Goal: Task Accomplishment & Management: Manage account settings

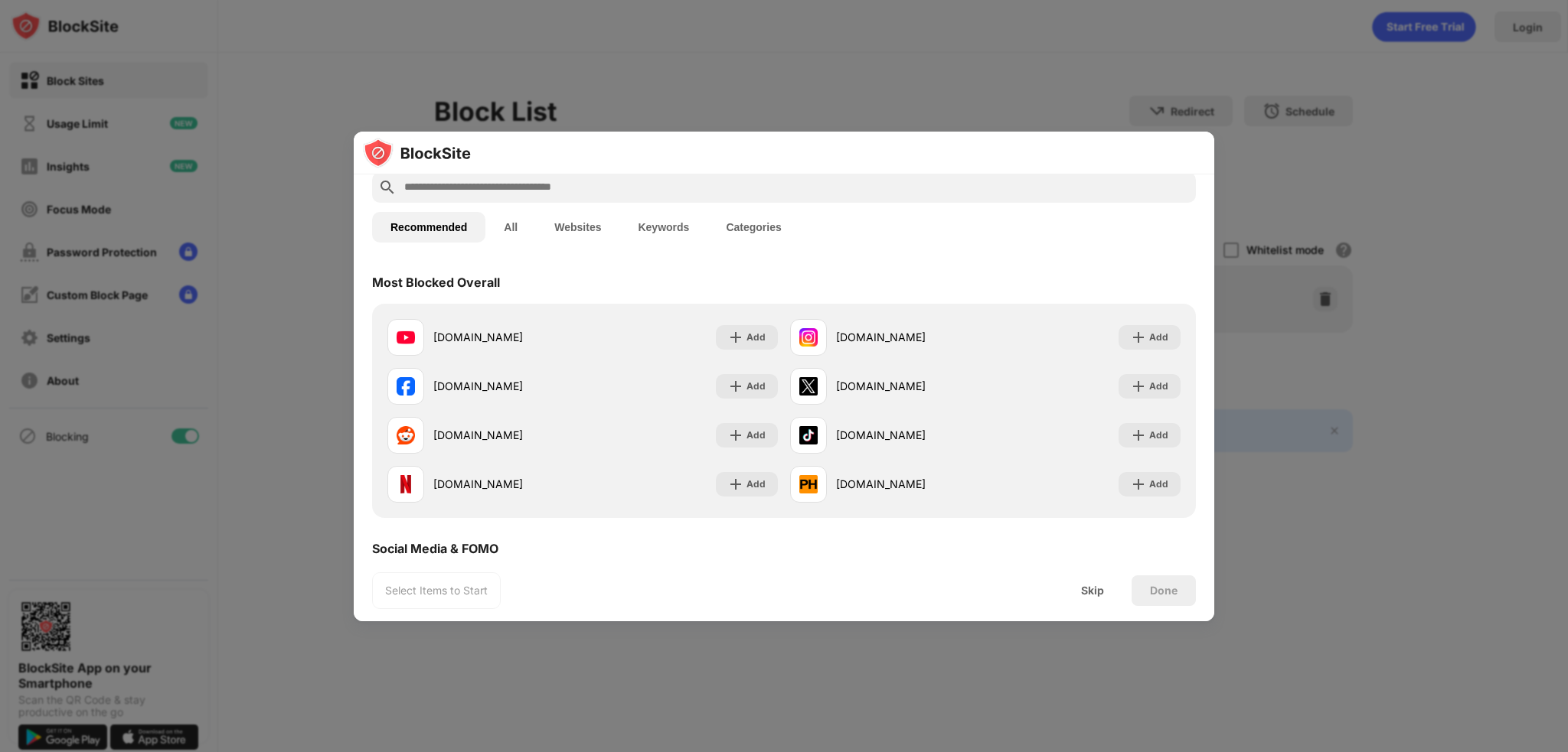
scroll to position [76, 0]
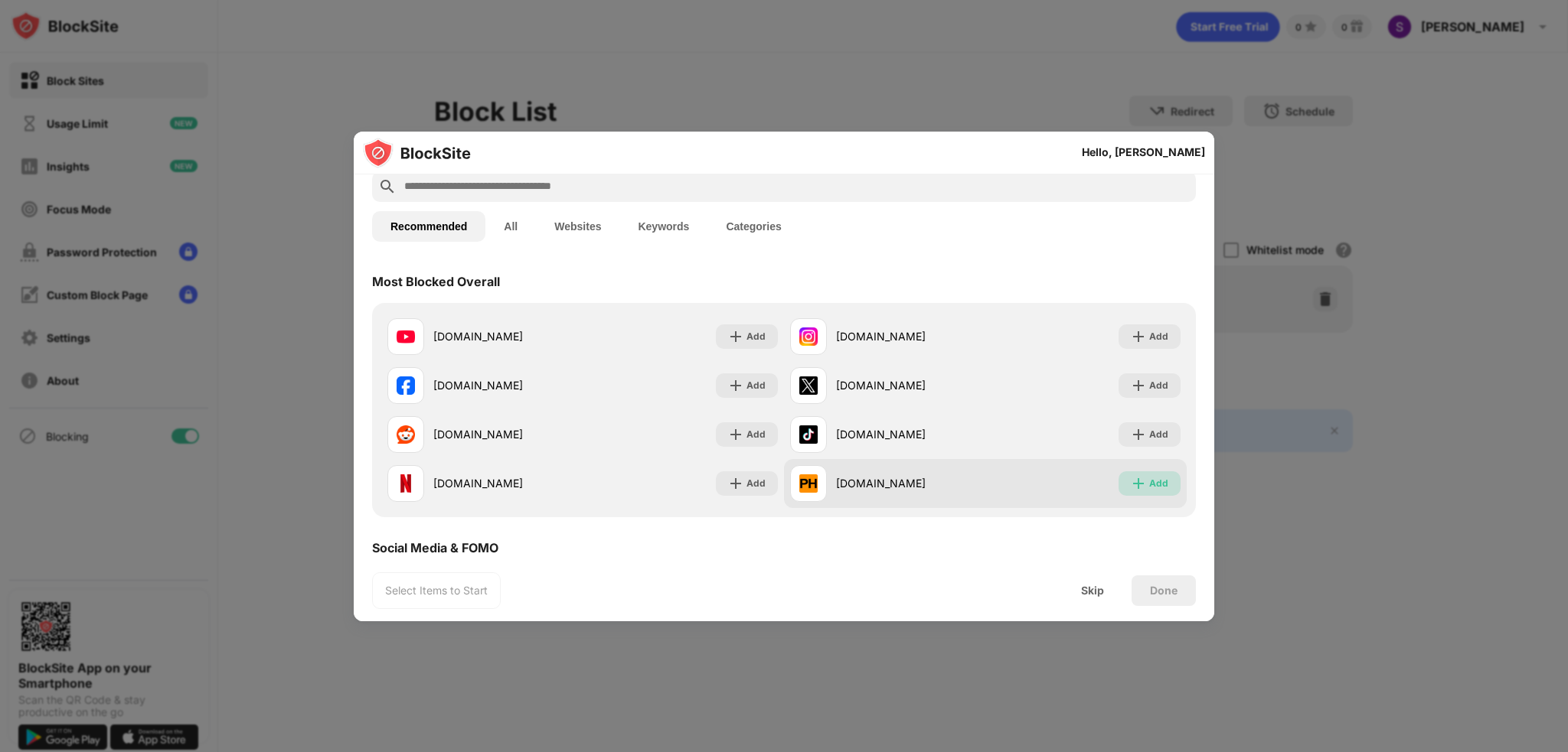
click at [1131, 489] on img at bounding box center [1139, 484] width 15 height 15
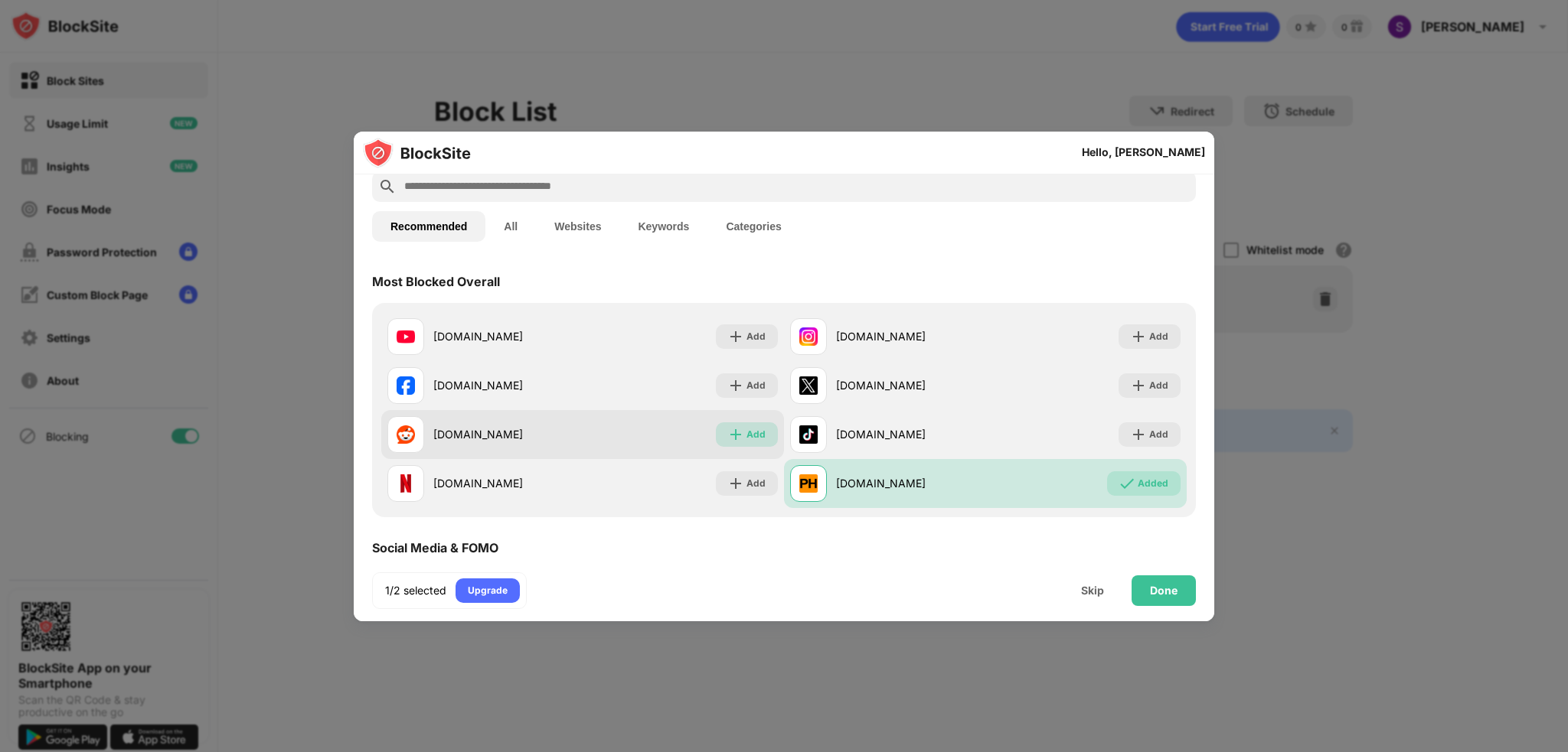
click at [754, 441] on div "Add" at bounding box center [756, 435] width 19 height 15
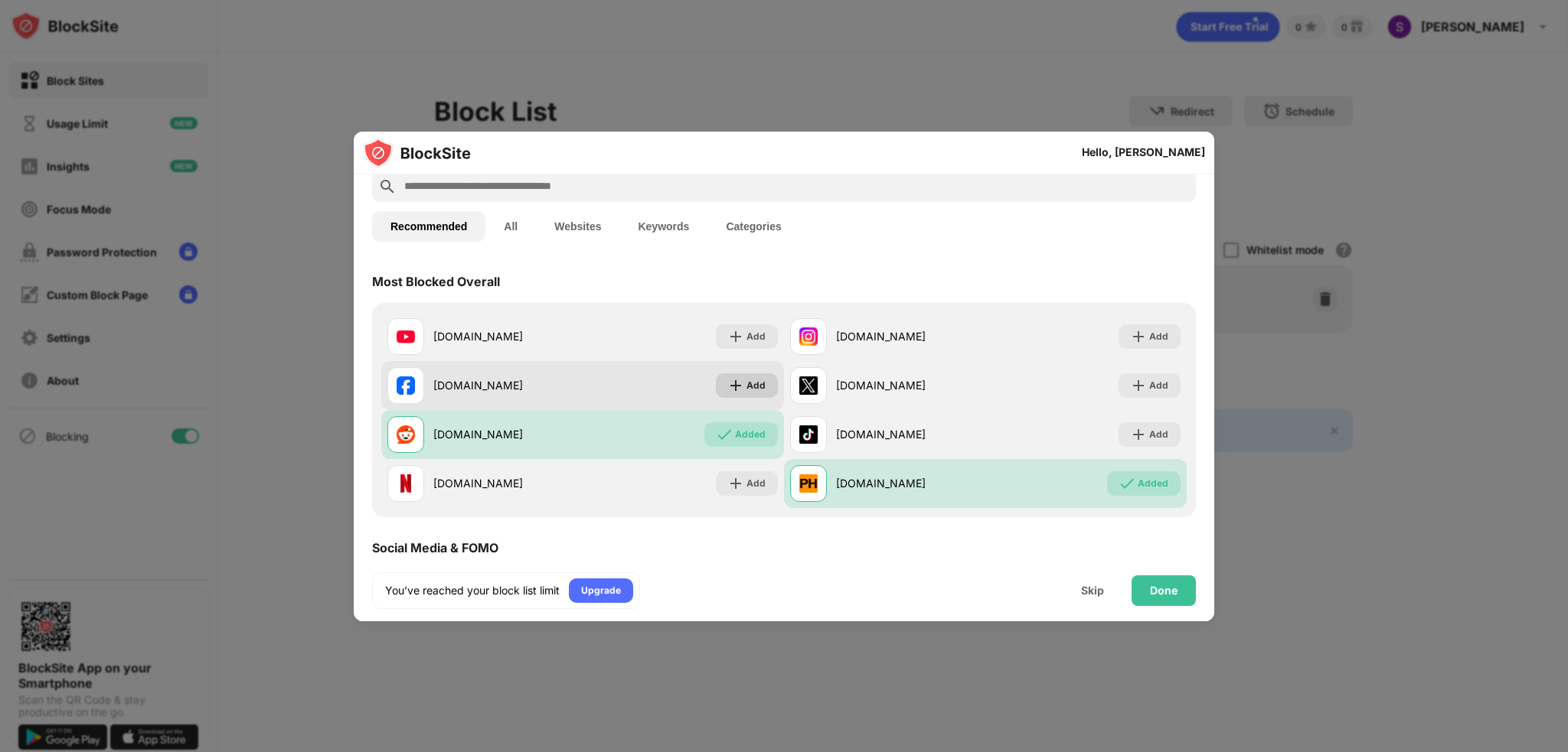
click at [733, 394] on div "Add" at bounding box center [747, 386] width 62 height 24
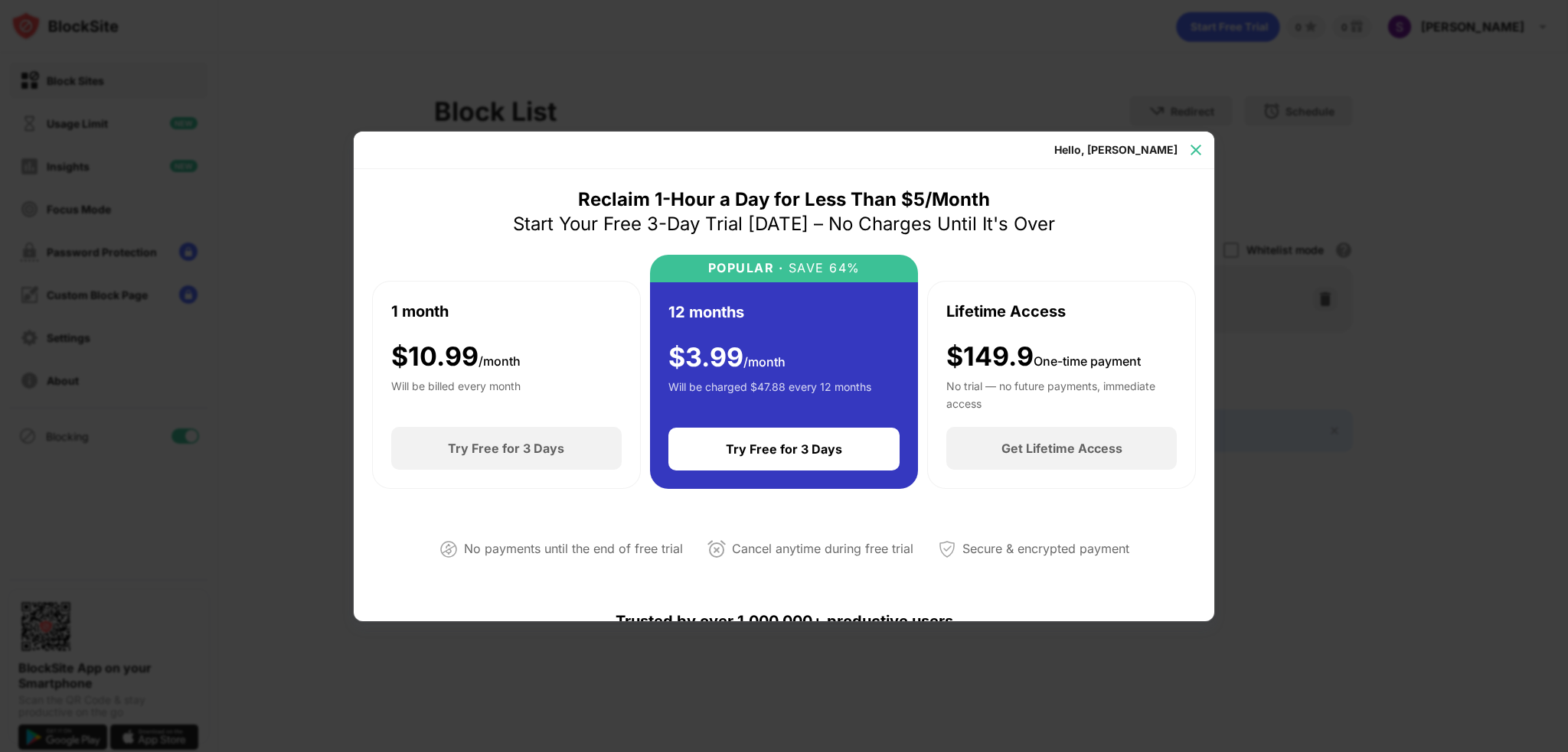
click at [1189, 146] on img at bounding box center [1196, 150] width 15 height 15
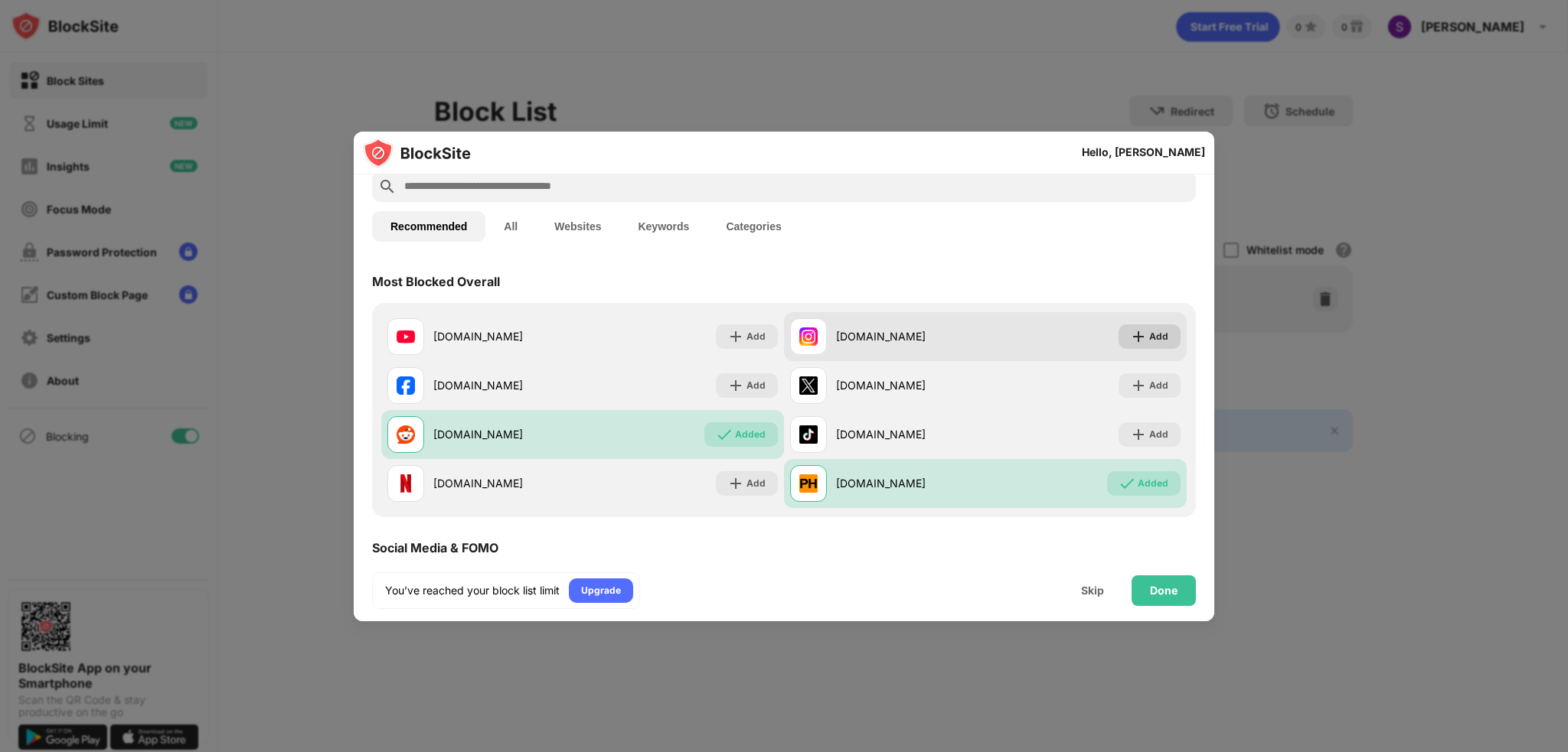
click at [1148, 327] on div "Add" at bounding box center [1150, 337] width 62 height 24
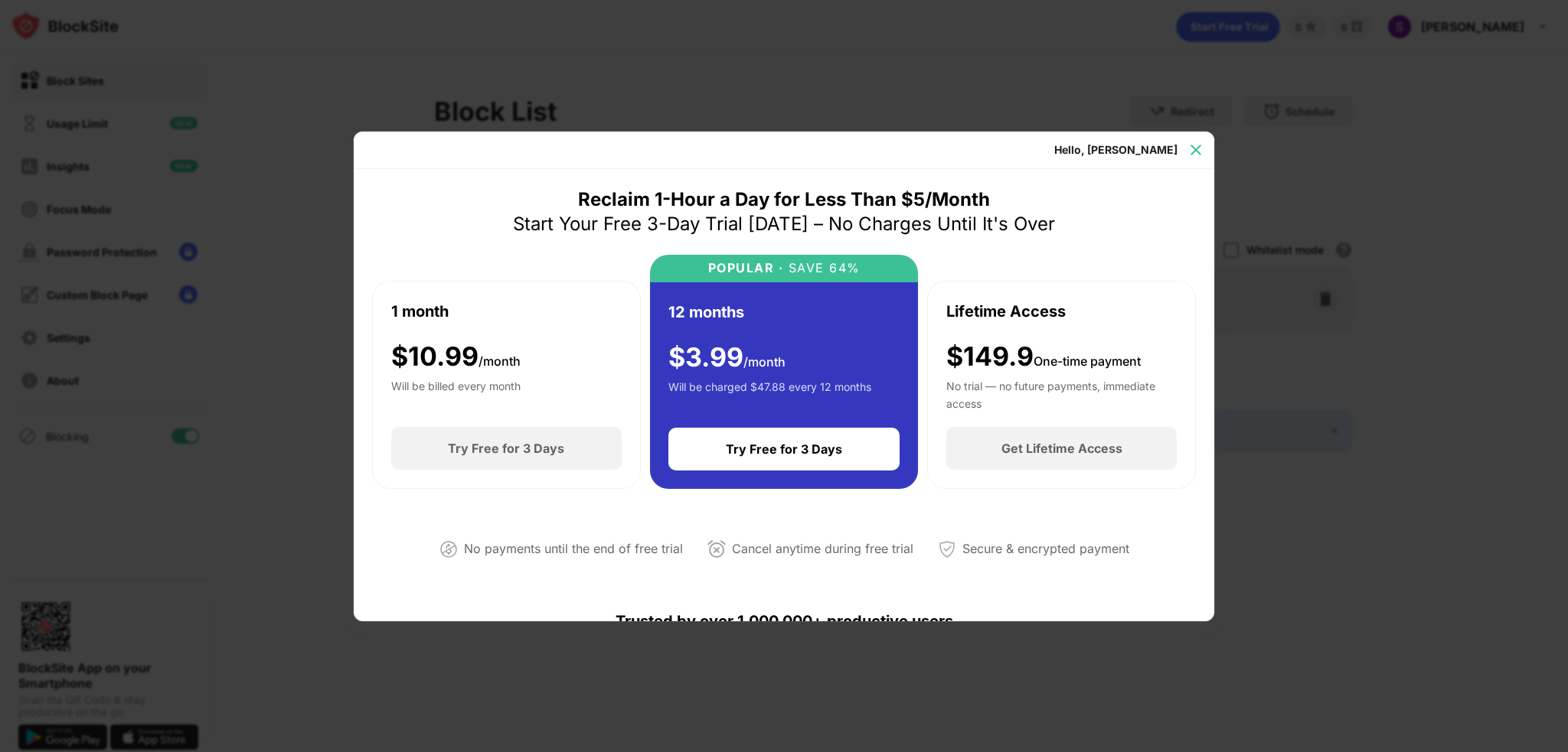
click at [1201, 152] on img at bounding box center [1196, 150] width 15 height 15
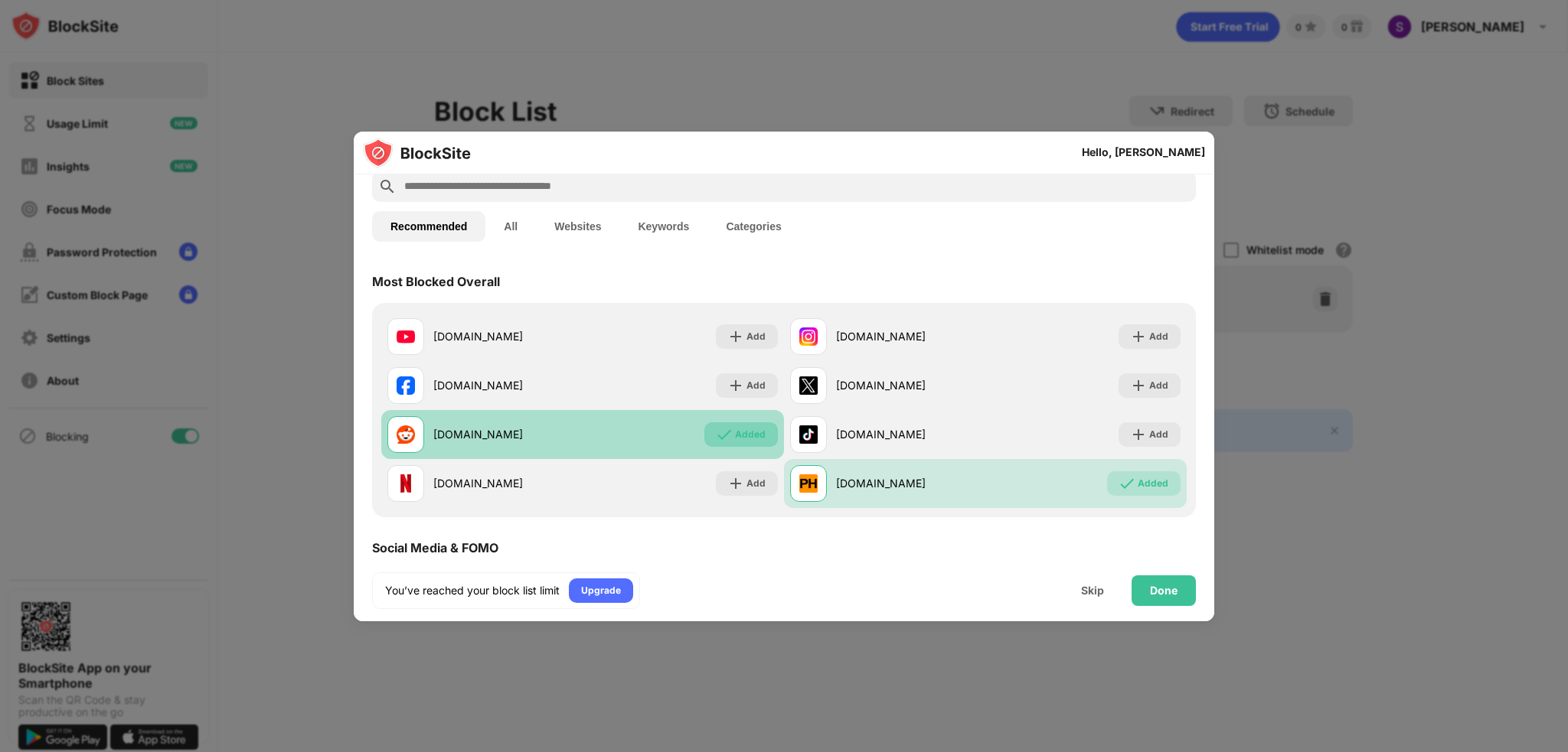
click at [758, 434] on div "Added" at bounding box center [751, 435] width 31 height 15
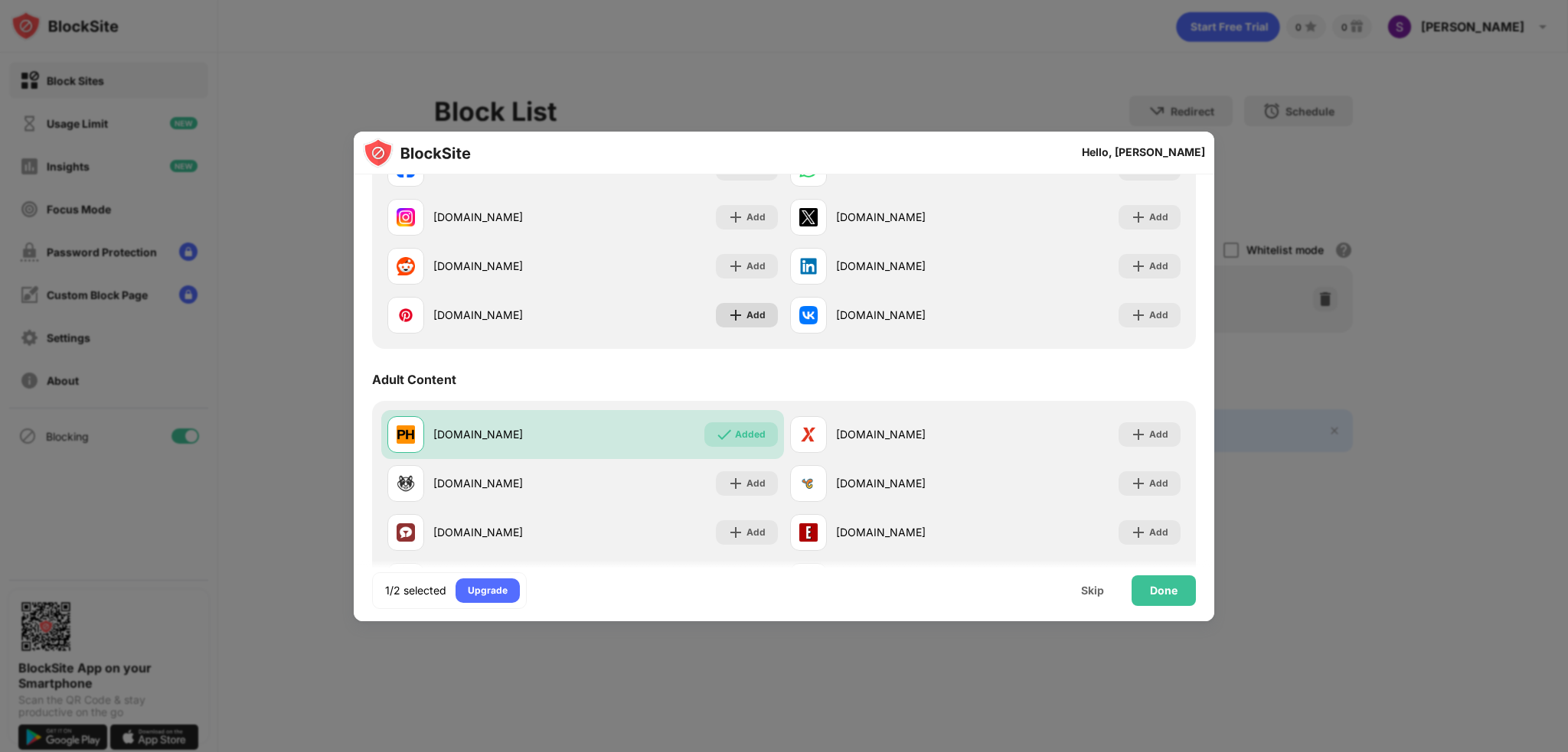
scroll to position [536, 0]
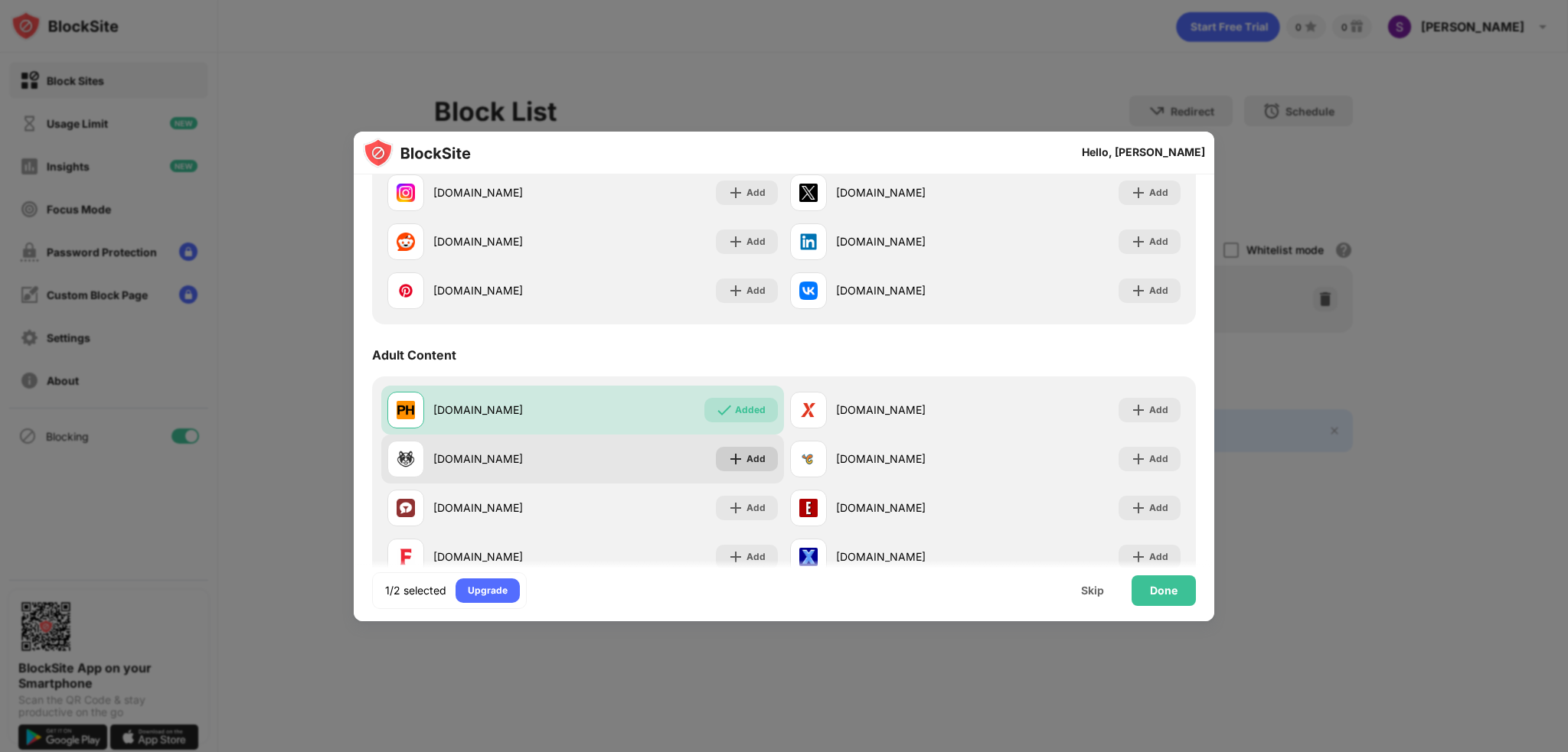
click at [747, 465] on div "Add" at bounding box center [756, 459] width 19 height 15
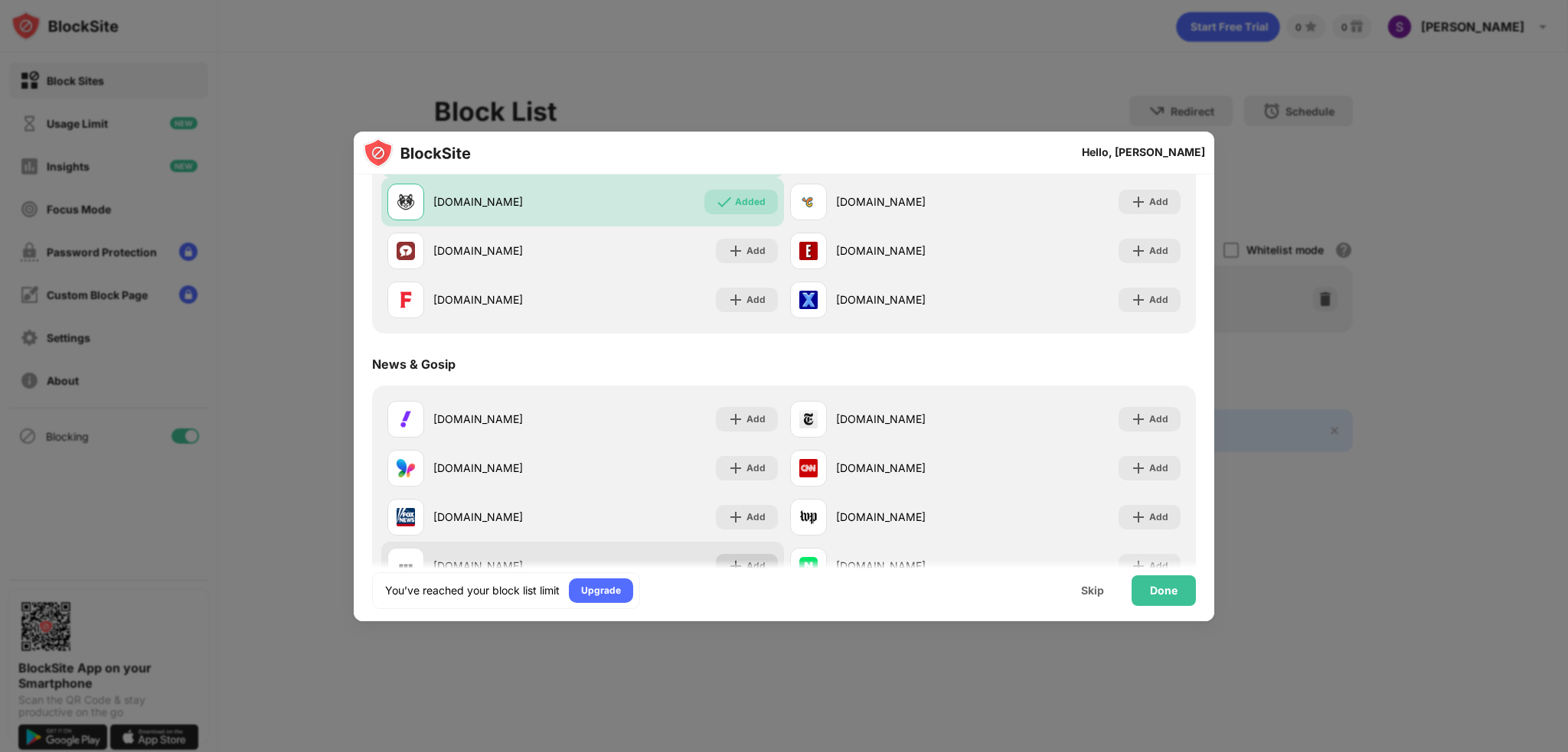
scroll to position [765, 0]
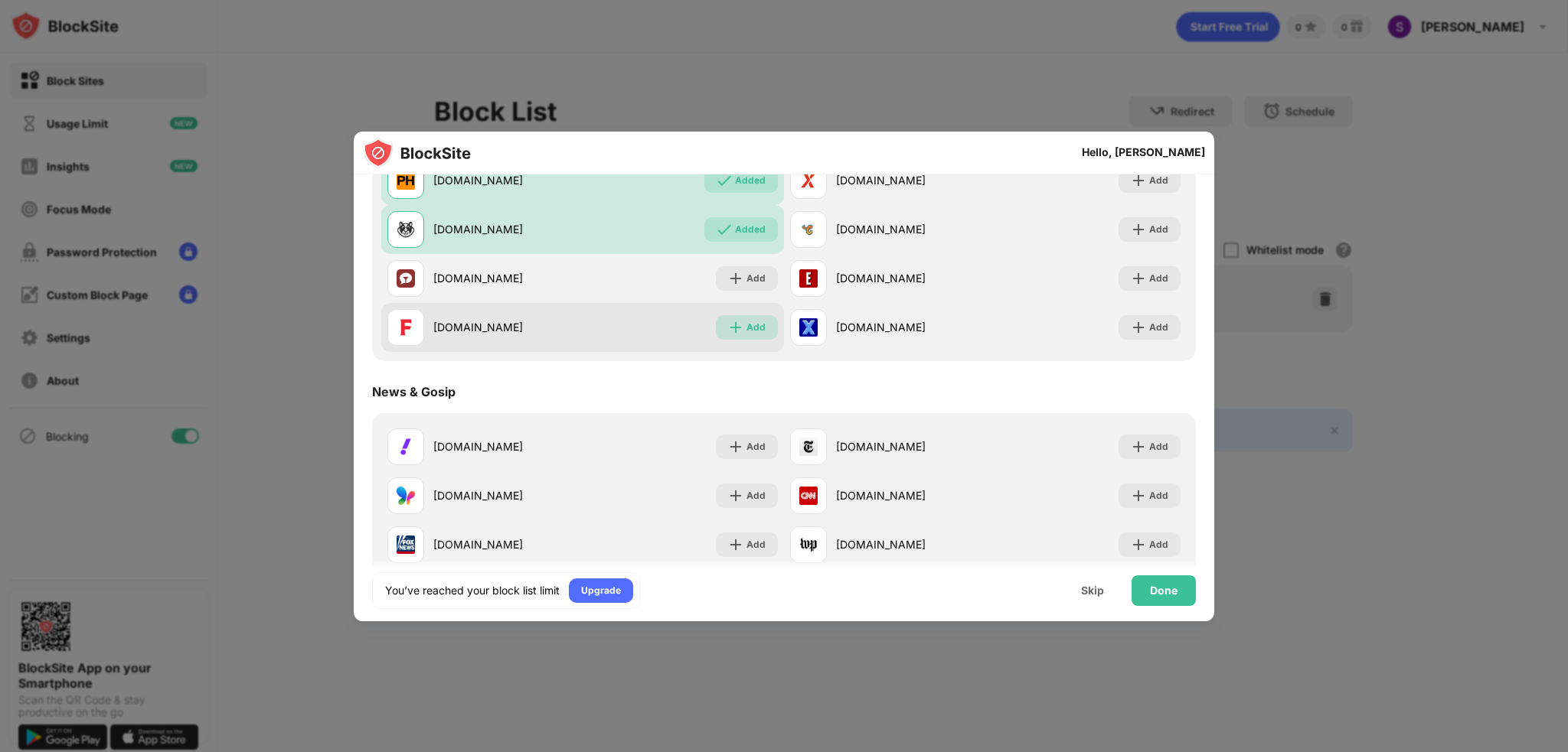
click at [753, 324] on div "Add" at bounding box center [756, 328] width 19 height 15
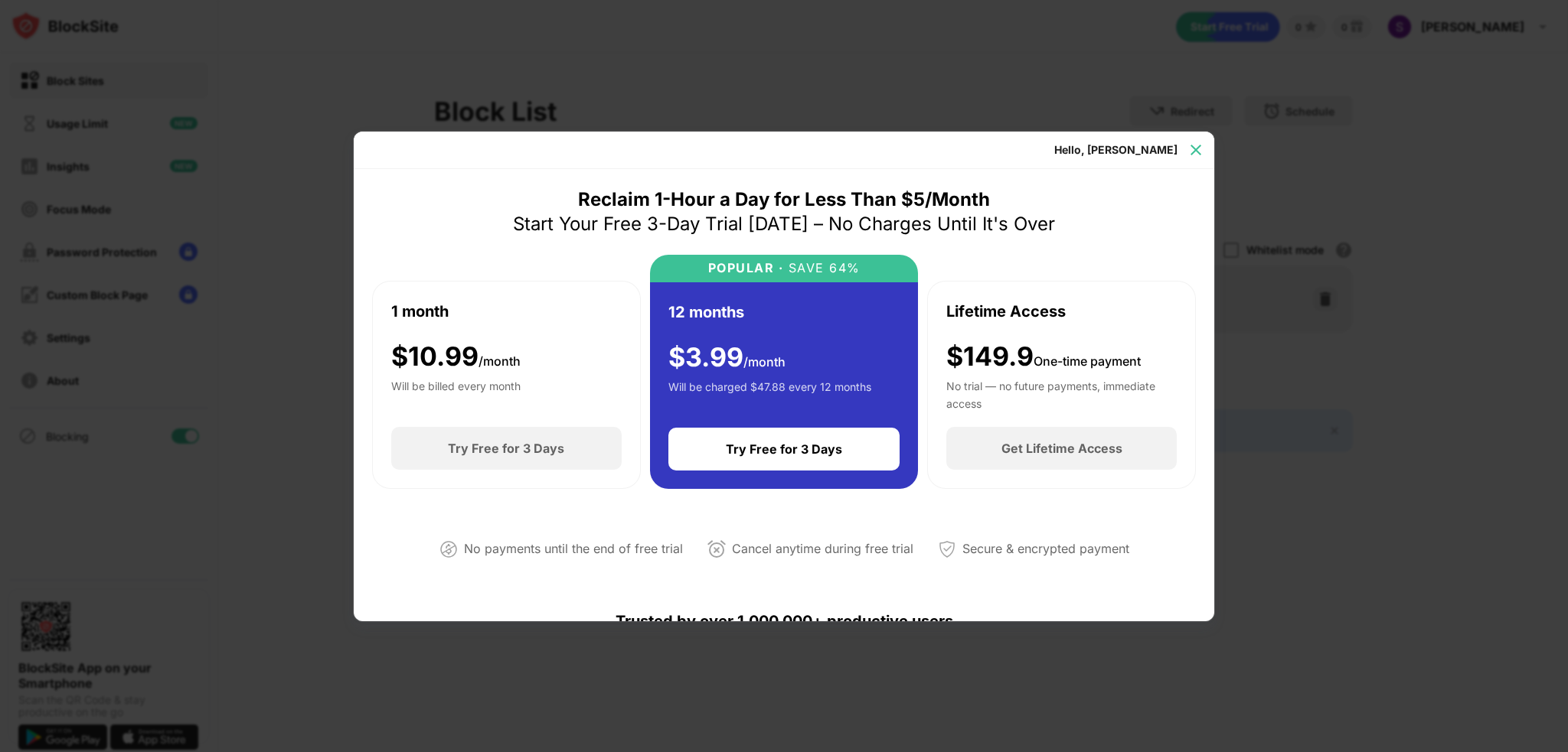
click at [1197, 152] on img at bounding box center [1196, 150] width 15 height 15
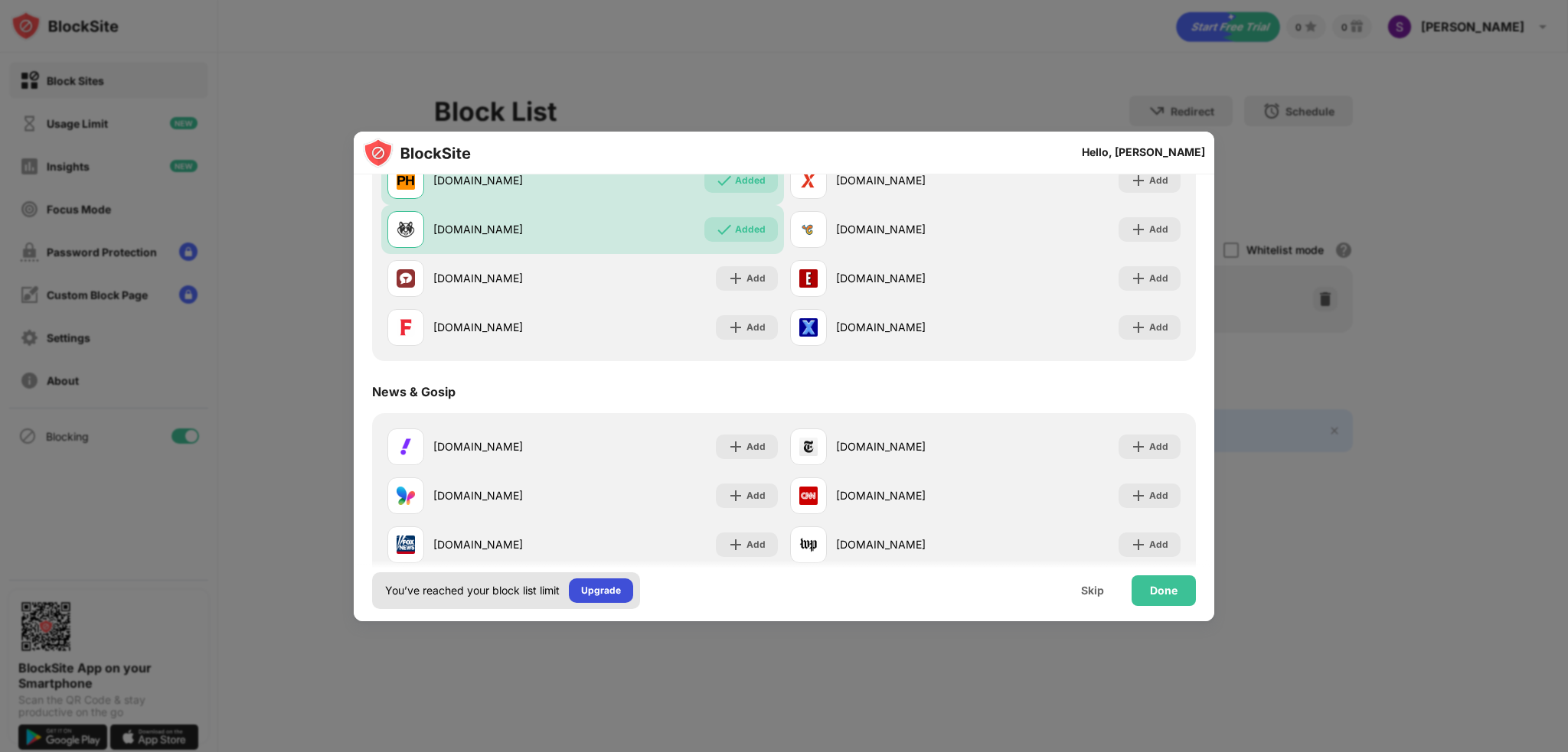
click at [604, 588] on div "Upgrade" at bounding box center [601, 591] width 40 height 15
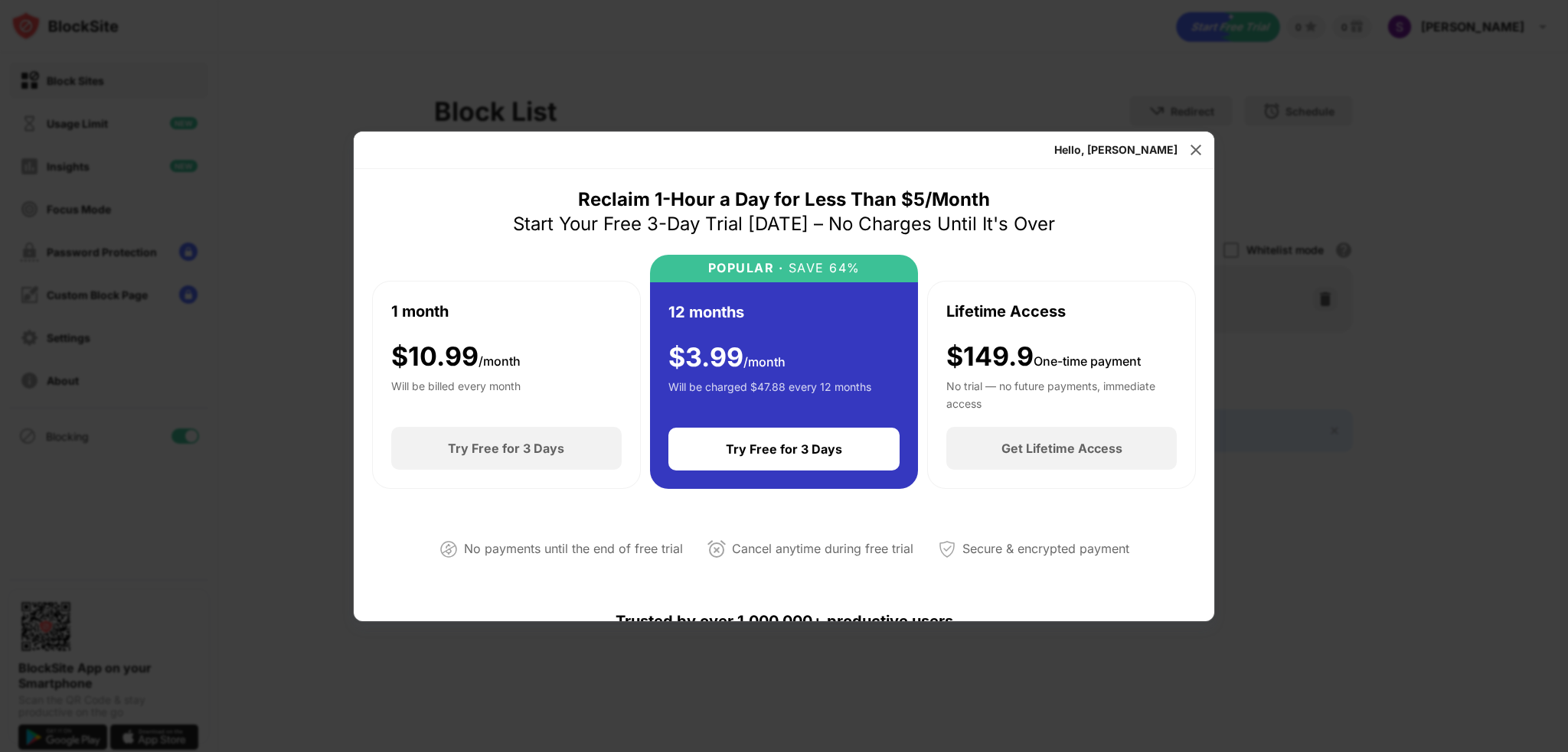
click at [1111, 354] on span "One-time payment" at bounding box center [1088, 361] width 107 height 15
click at [1020, 387] on div "No trial — no future payments, immediate access" at bounding box center [1061, 393] width 231 height 31
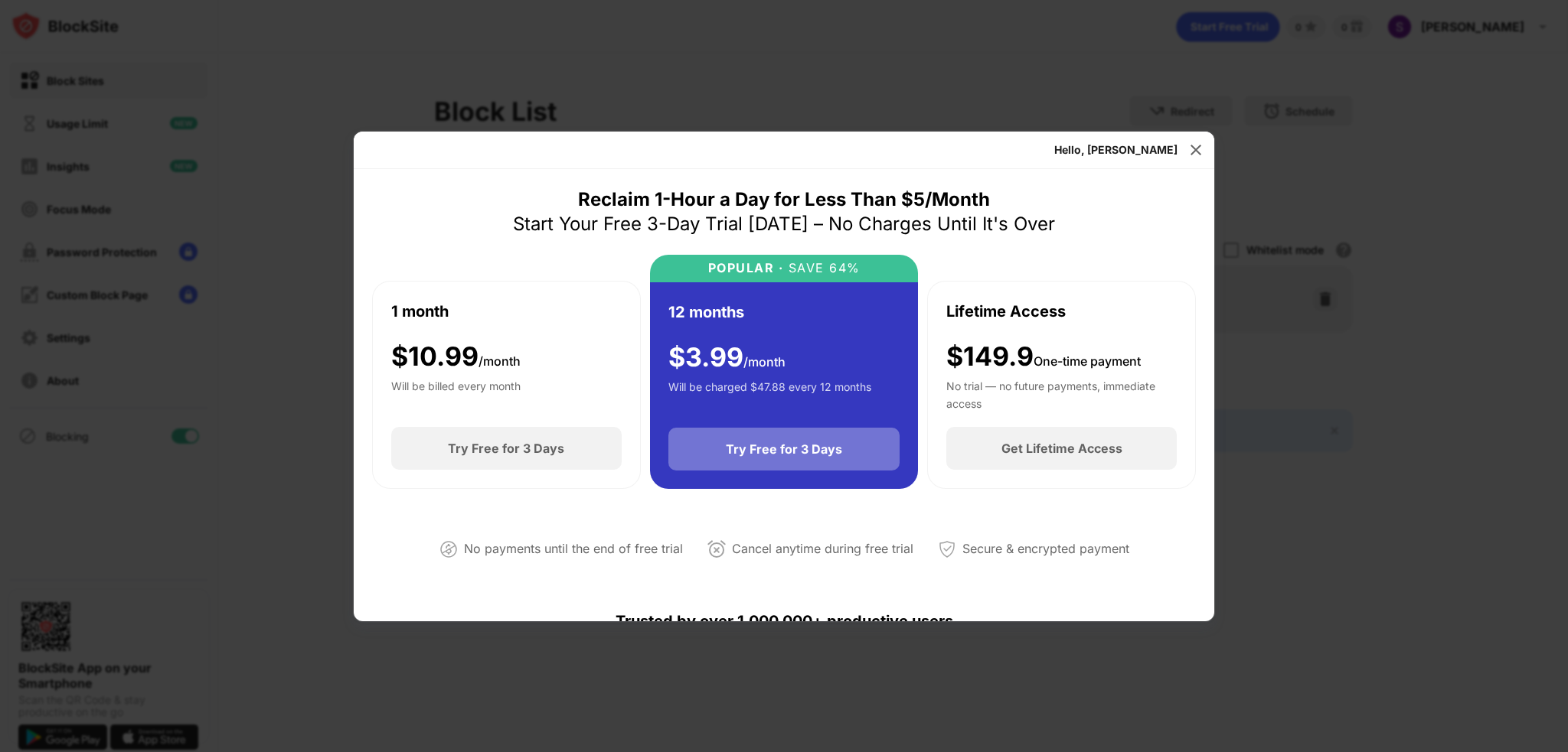
click at [732, 449] on div "Try Free for 3 Days" at bounding box center [784, 449] width 117 height 15
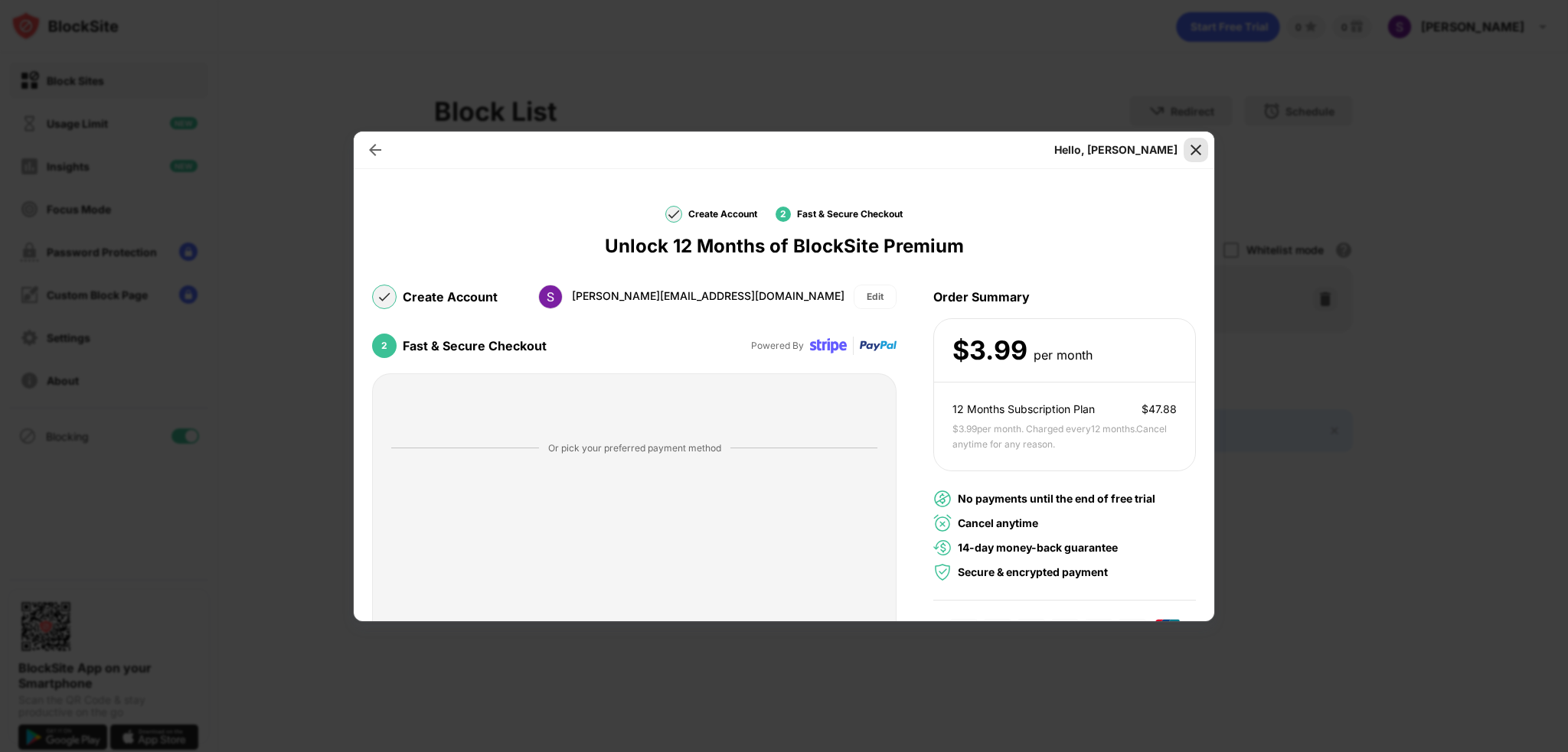
click at [1195, 150] on img at bounding box center [1196, 150] width 15 height 15
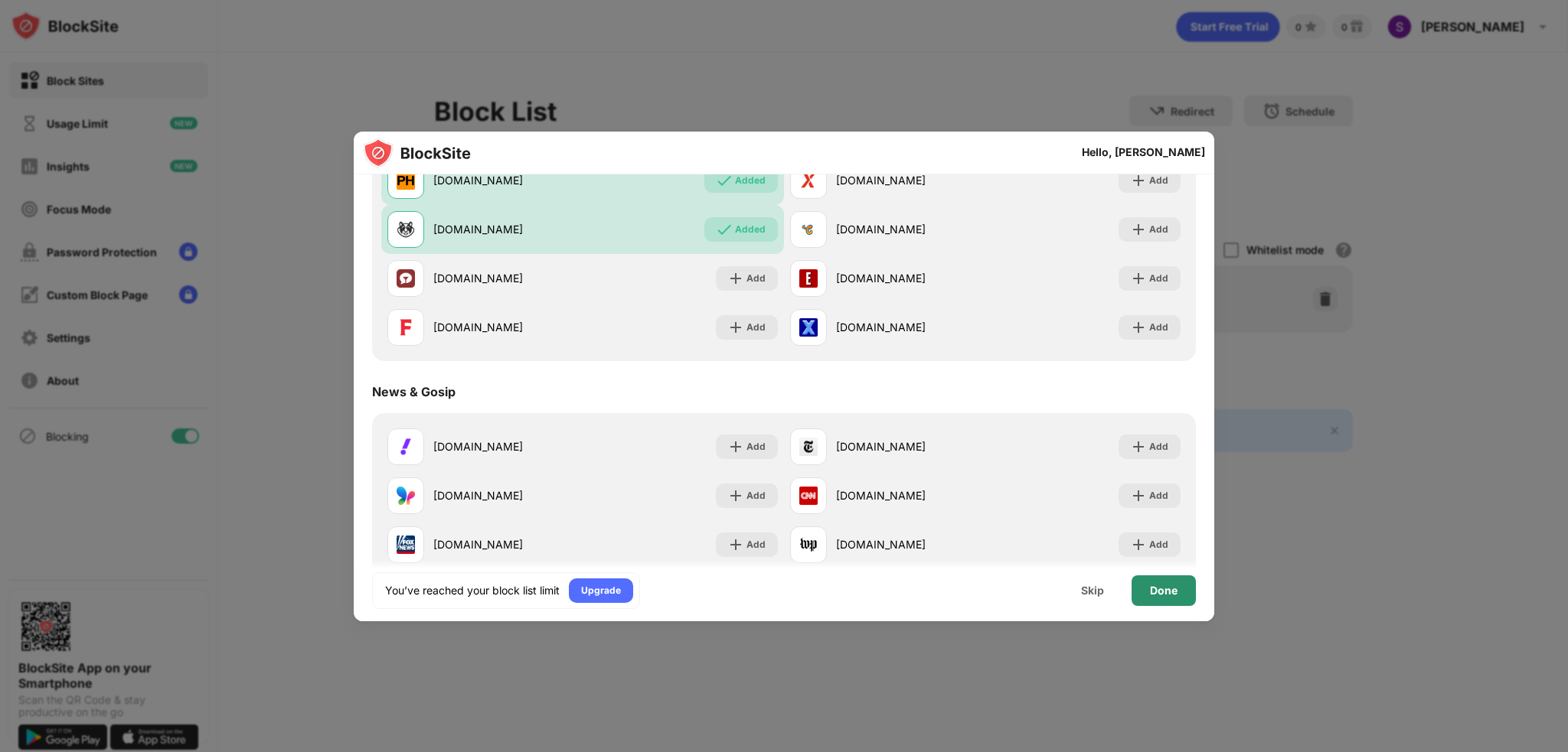
click at [1165, 586] on div "Done" at bounding box center [1163, 590] width 27 height 12
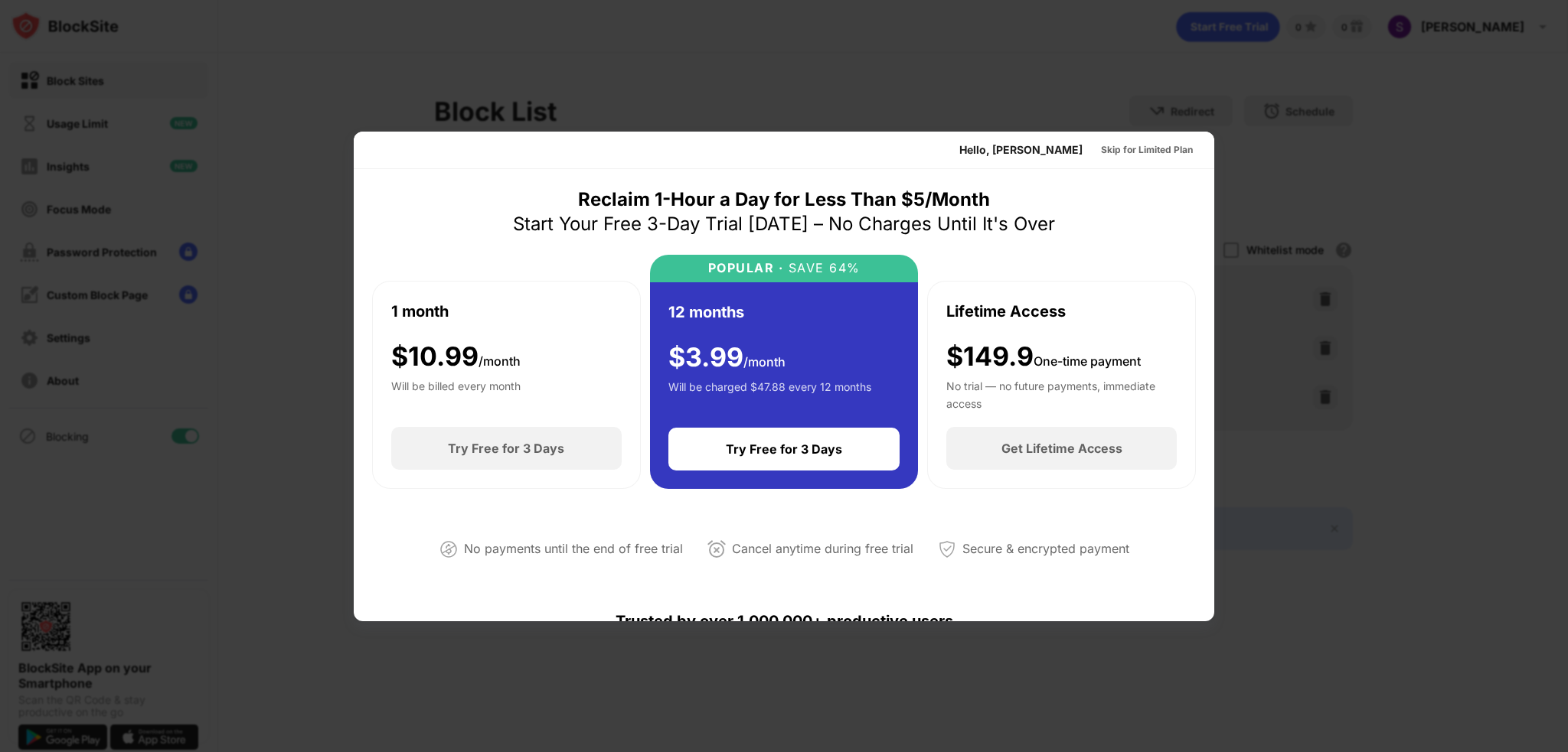
click at [1027, 53] on div at bounding box center [784, 376] width 1568 height 752
click at [1156, 153] on div "Skip for Limited Plan" at bounding box center [1147, 150] width 92 height 15
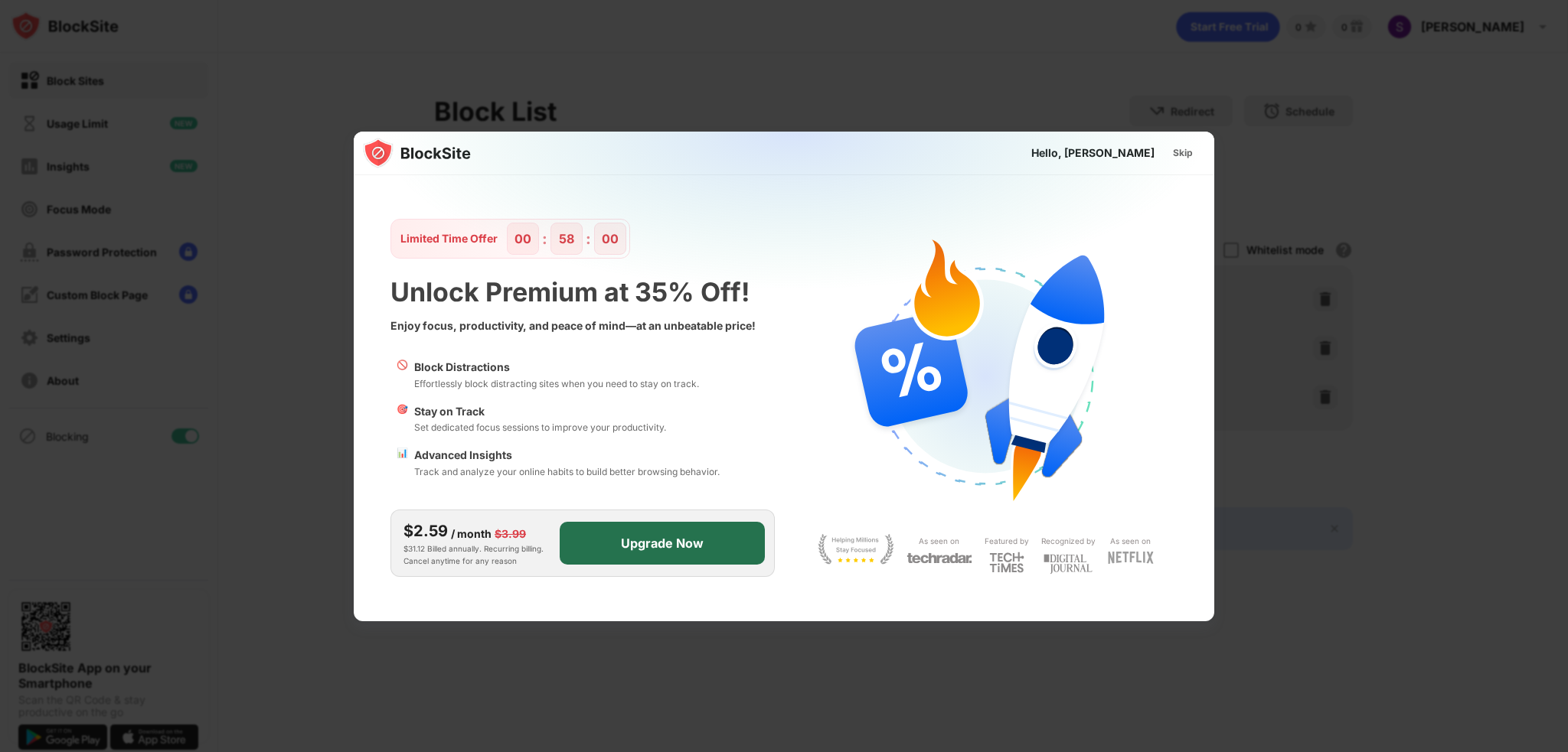
click at [739, 541] on div "Upgrade Now" at bounding box center [662, 544] width 205 height 43
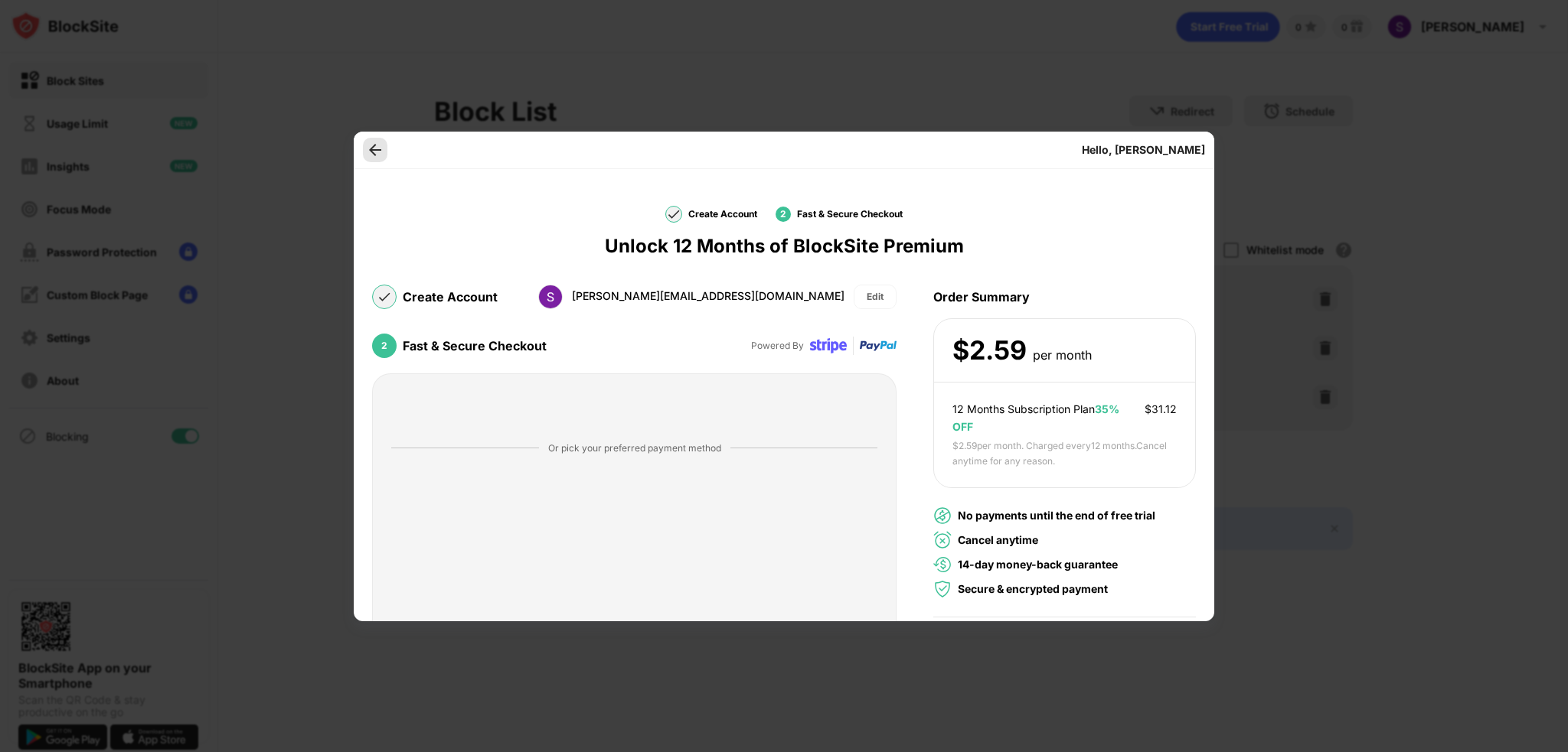
click at [371, 152] on img at bounding box center [375, 150] width 15 height 15
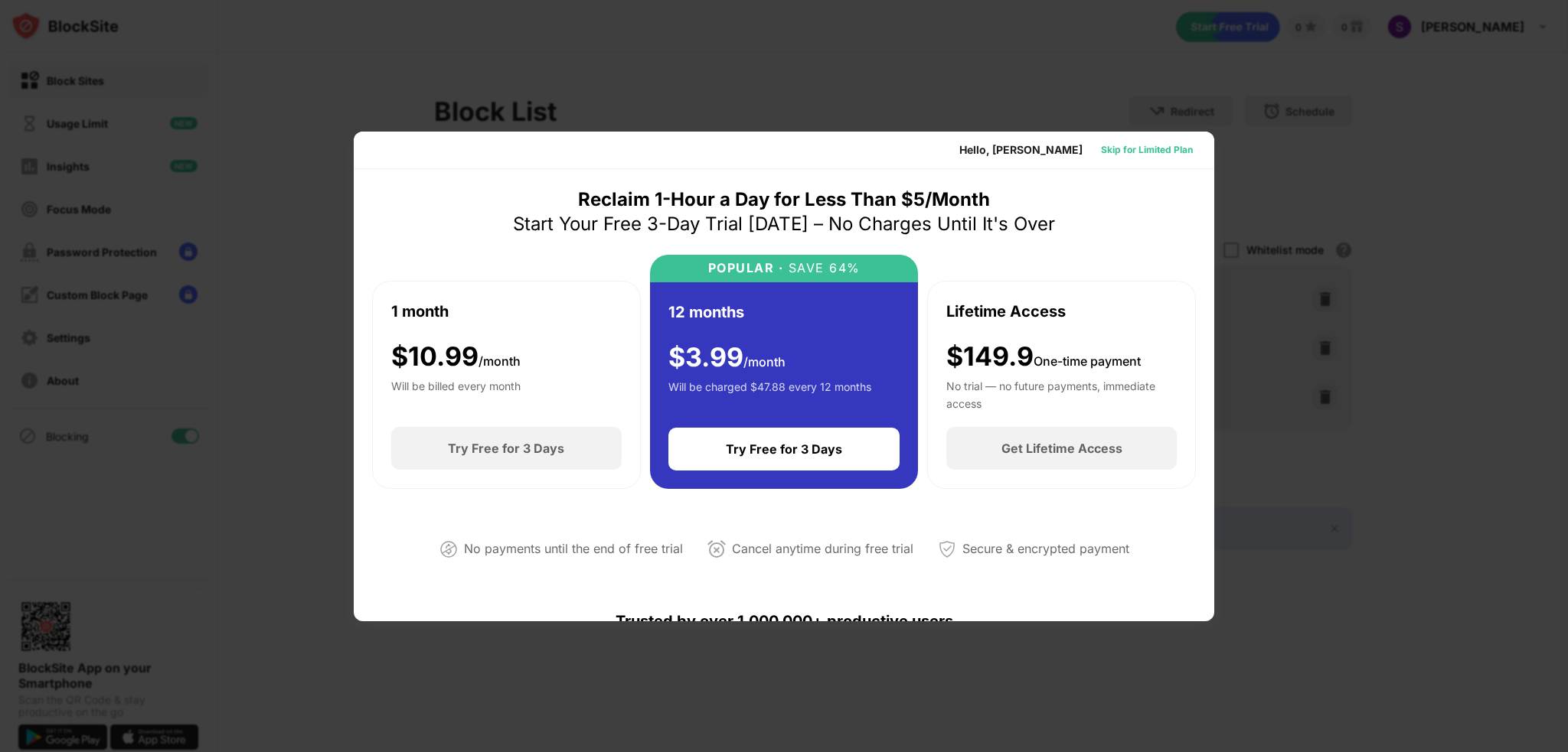
click at [1149, 149] on div "Skip for Limited Plan" at bounding box center [1147, 150] width 92 height 15
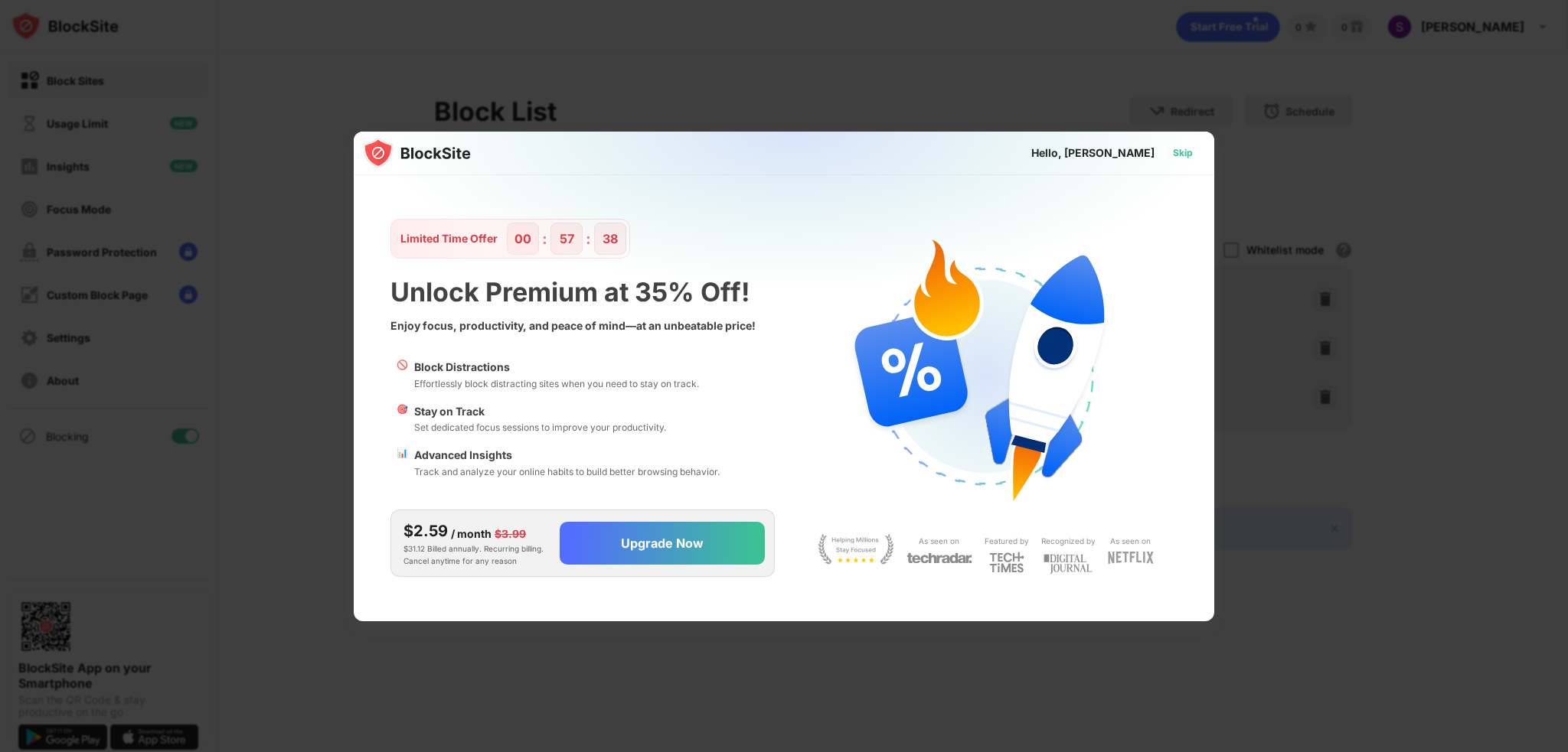
click at [1190, 152] on div "Skip" at bounding box center [1183, 153] width 20 height 15
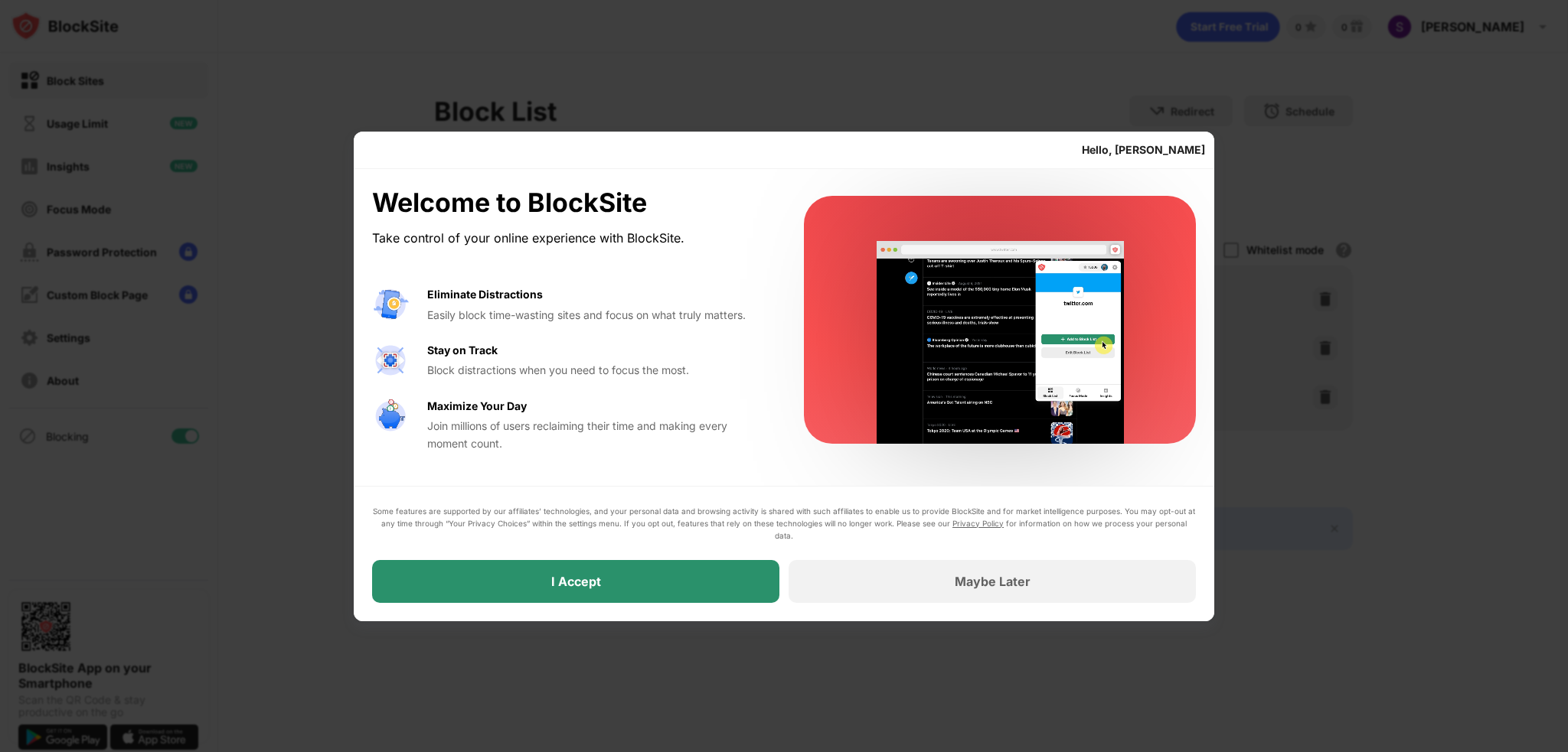
click at [695, 583] on div "I Accept" at bounding box center [575, 582] width 408 height 43
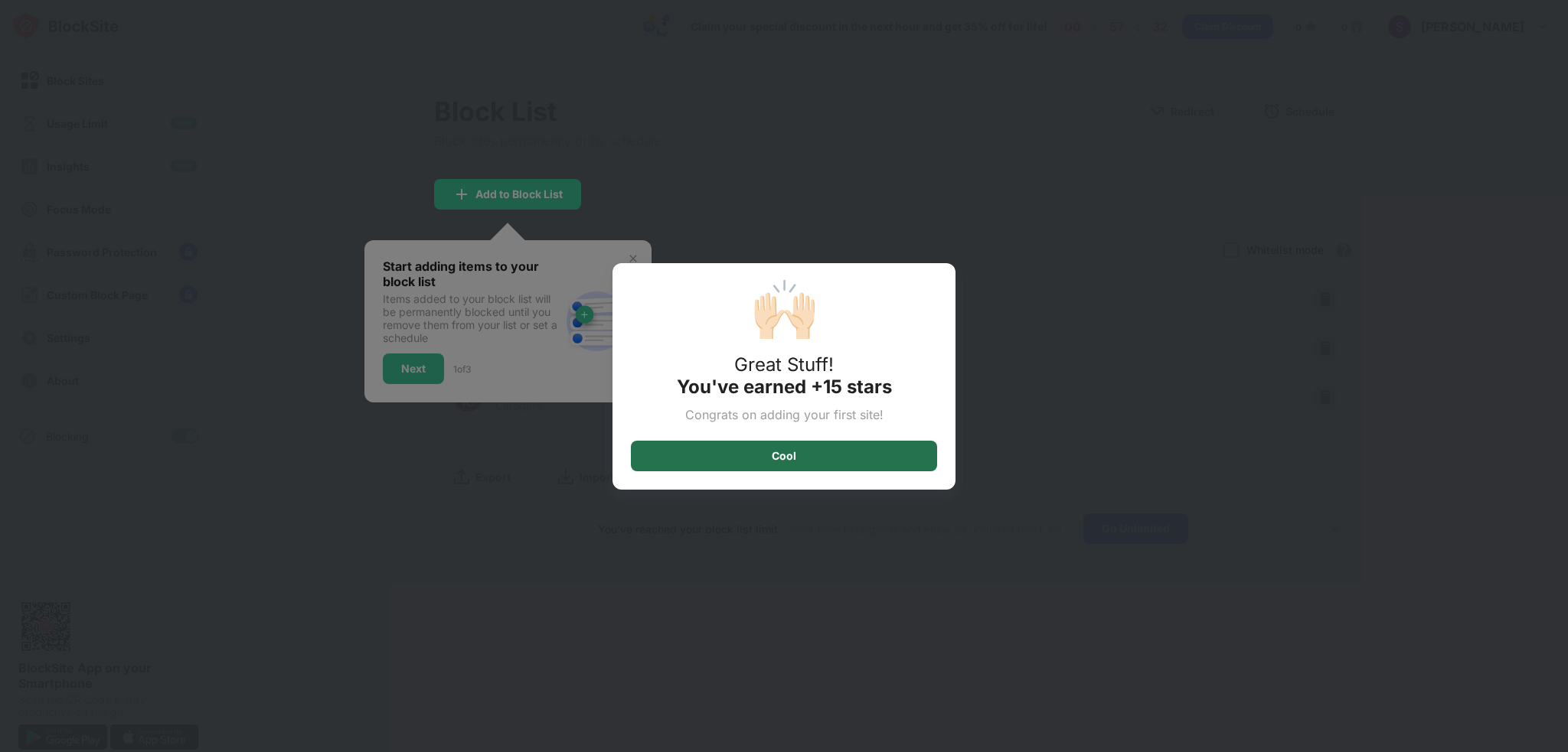
click at [822, 468] on div "Cool" at bounding box center [784, 456] width 306 height 31
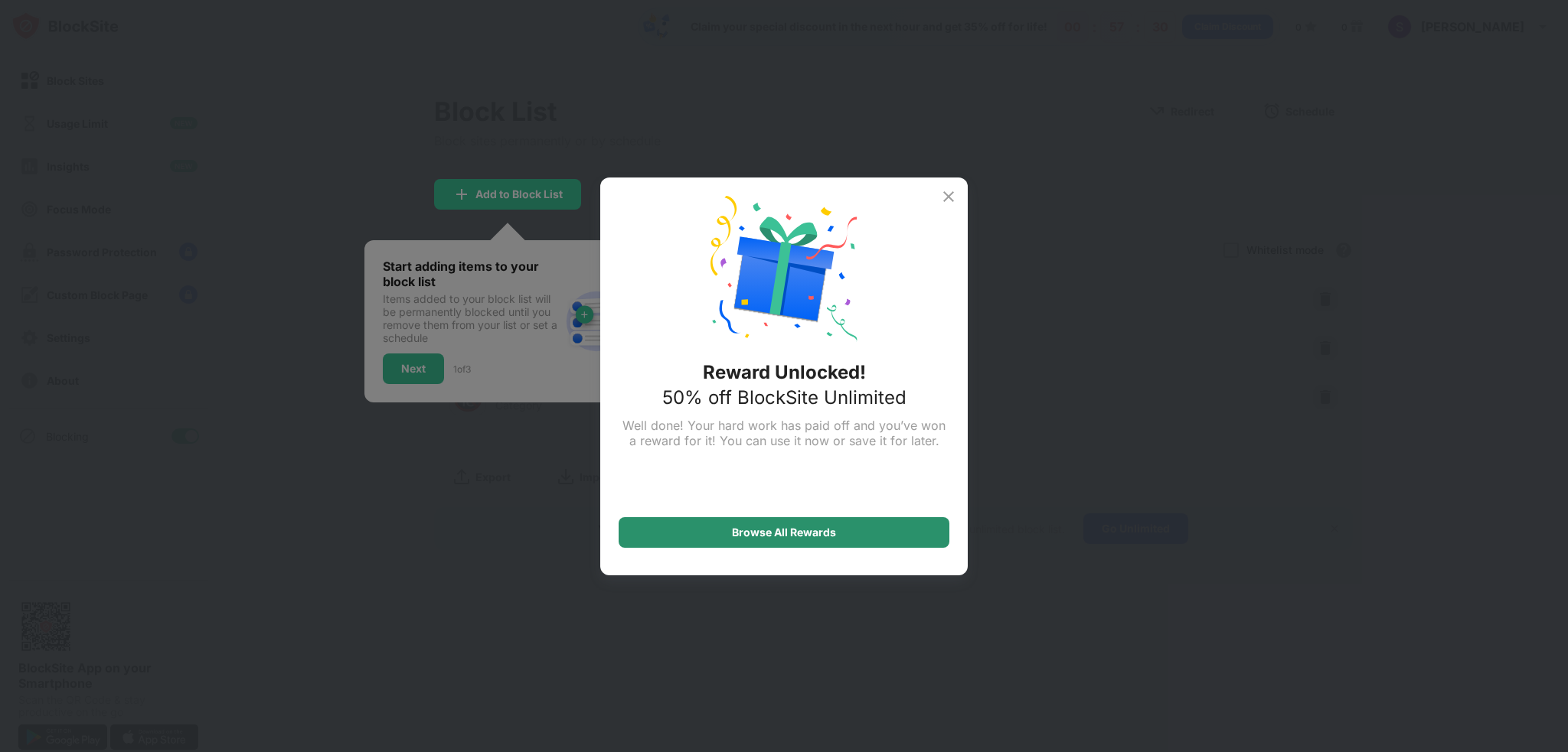
click at [800, 536] on div "Browse All Rewards" at bounding box center [784, 532] width 105 height 12
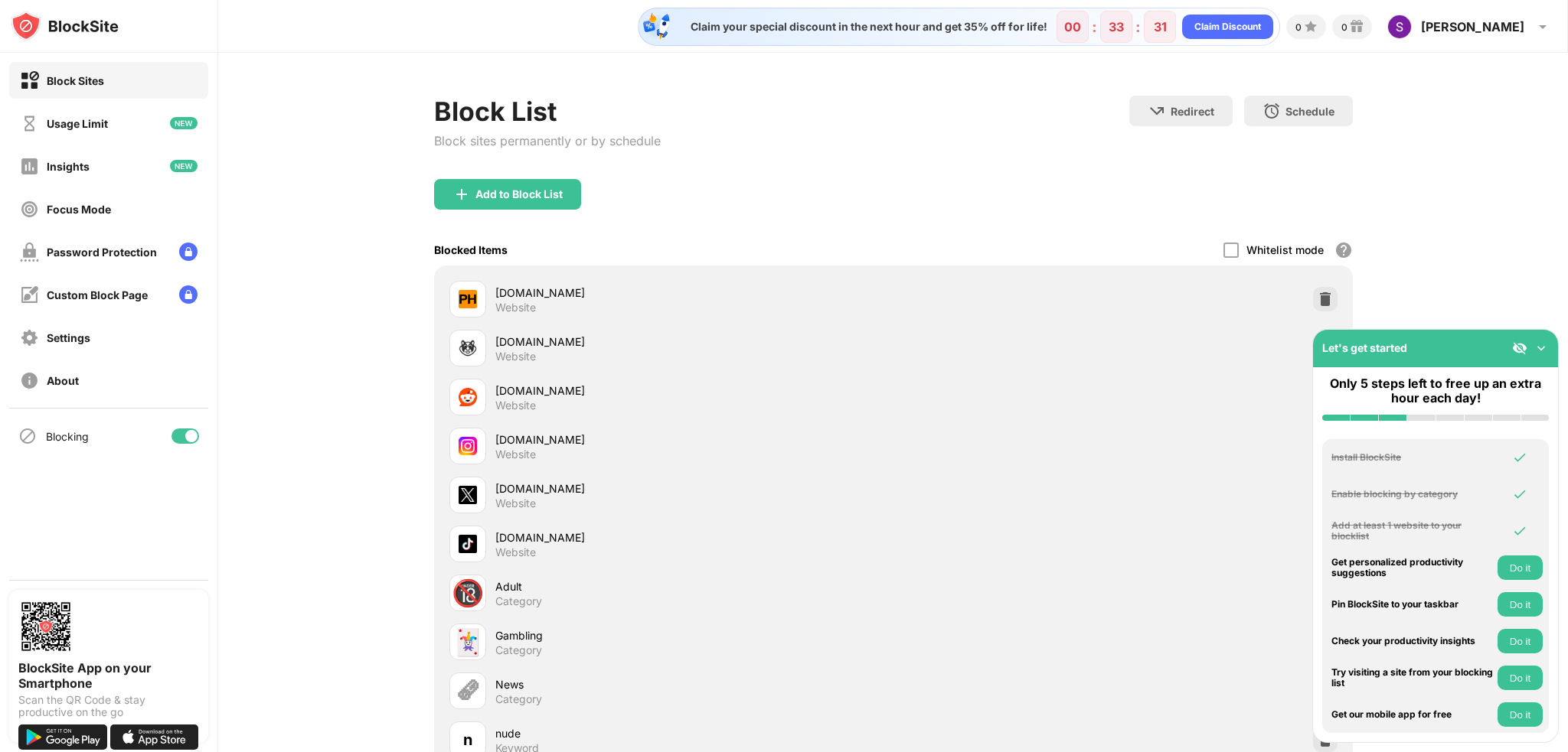
click at [1518, 570] on button "Do it" at bounding box center [1521, 568] width 45 height 24
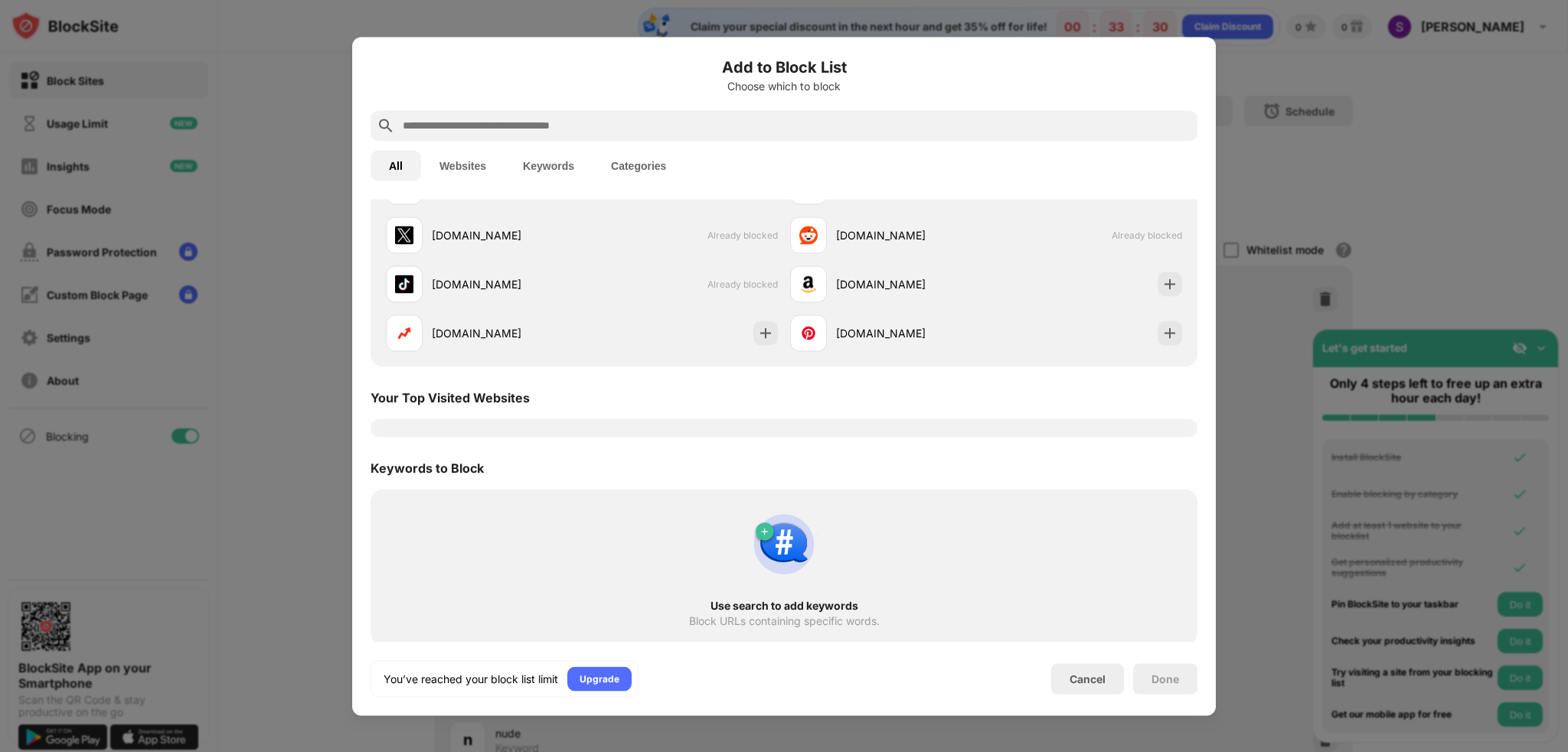
scroll to position [359, 0]
click at [1529, 609] on div at bounding box center [784, 376] width 1568 height 752
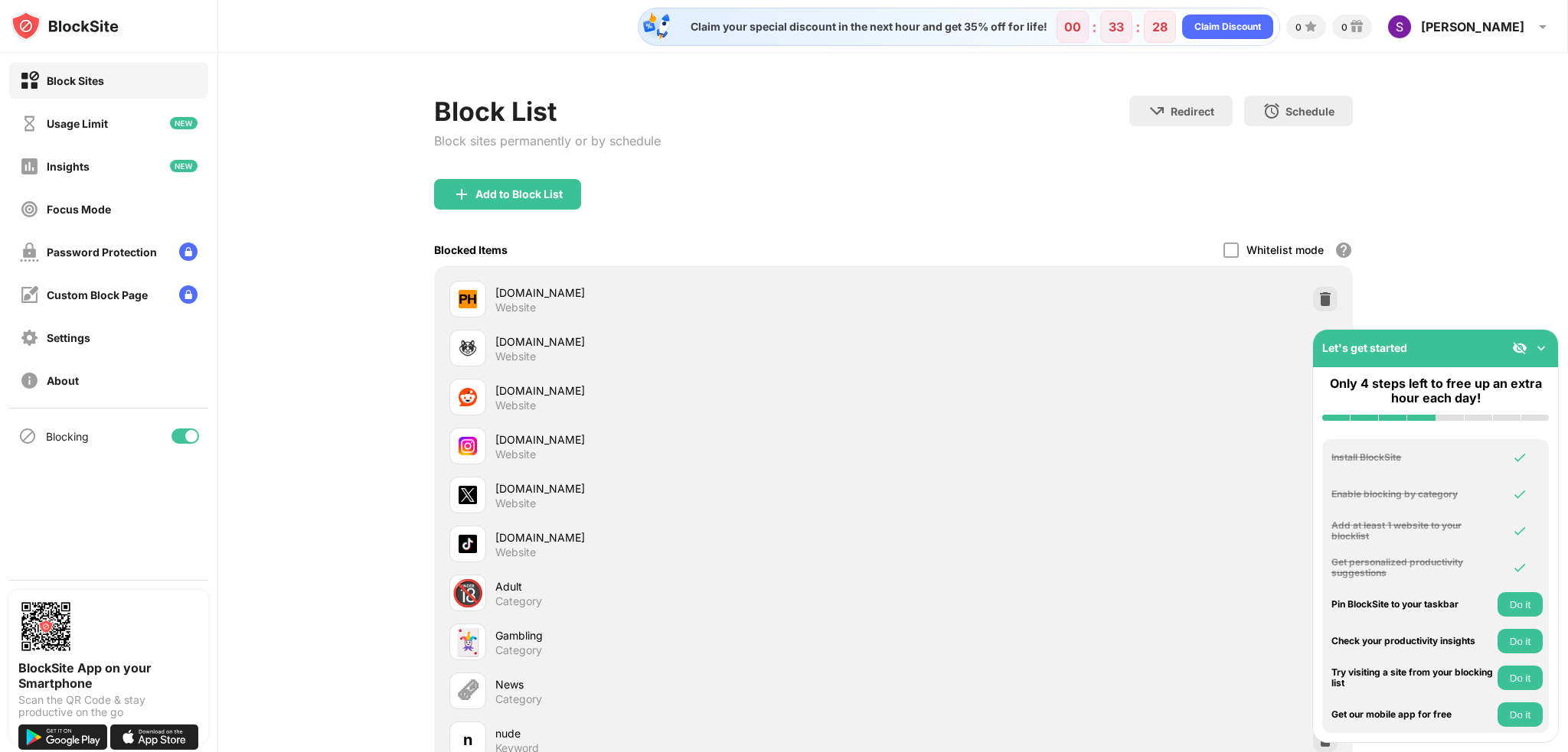
click at [1525, 615] on button "Do it" at bounding box center [1521, 604] width 45 height 24
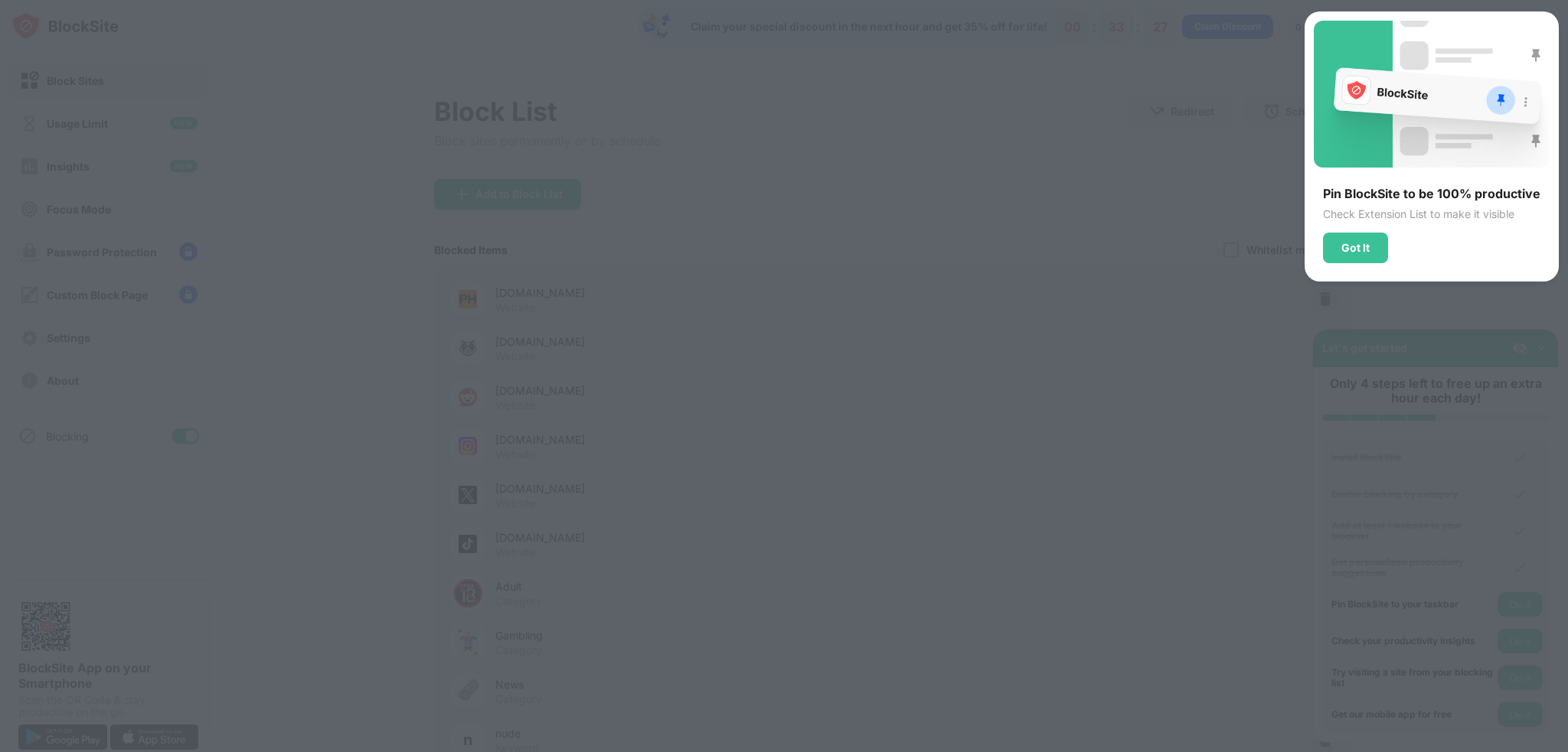
click at [1528, 636] on div at bounding box center [784, 376] width 1568 height 752
click at [1518, 615] on div at bounding box center [784, 376] width 1568 height 752
click at [1350, 256] on div "Got It" at bounding box center [1355, 248] width 65 height 31
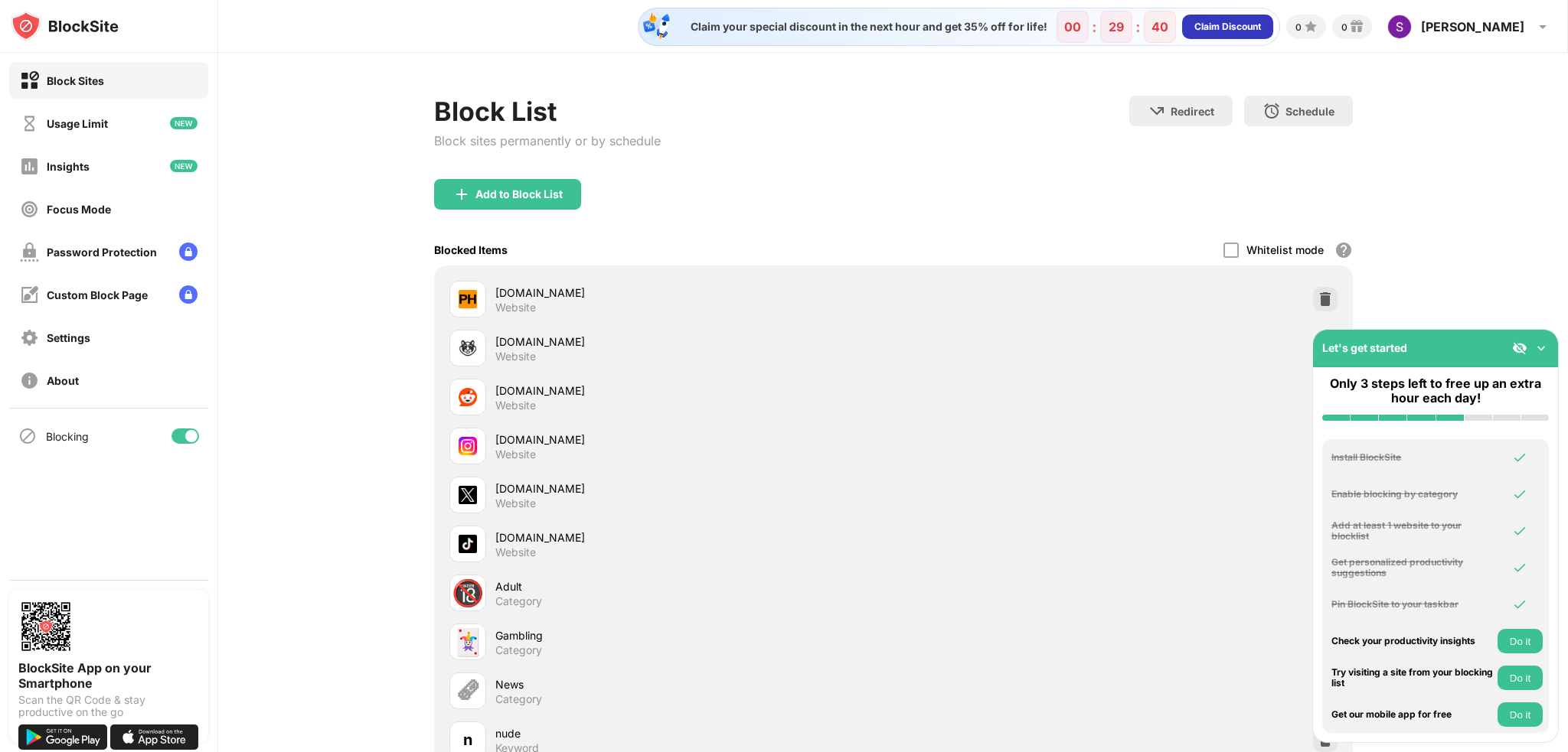
click at [1261, 30] on div "Claim Discount" at bounding box center [1228, 26] width 67 height 15
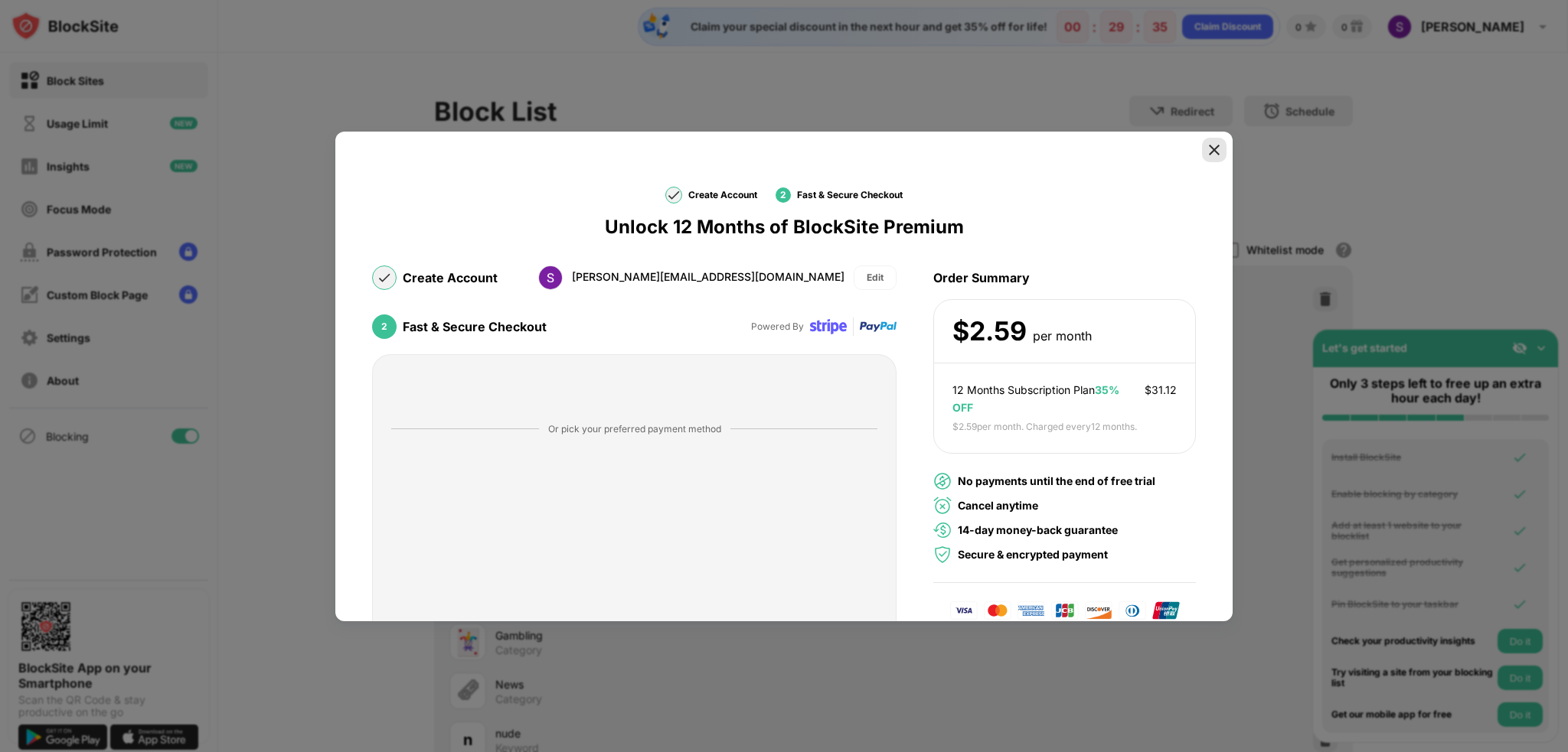
click at [1207, 150] on img at bounding box center [1215, 150] width 15 height 15
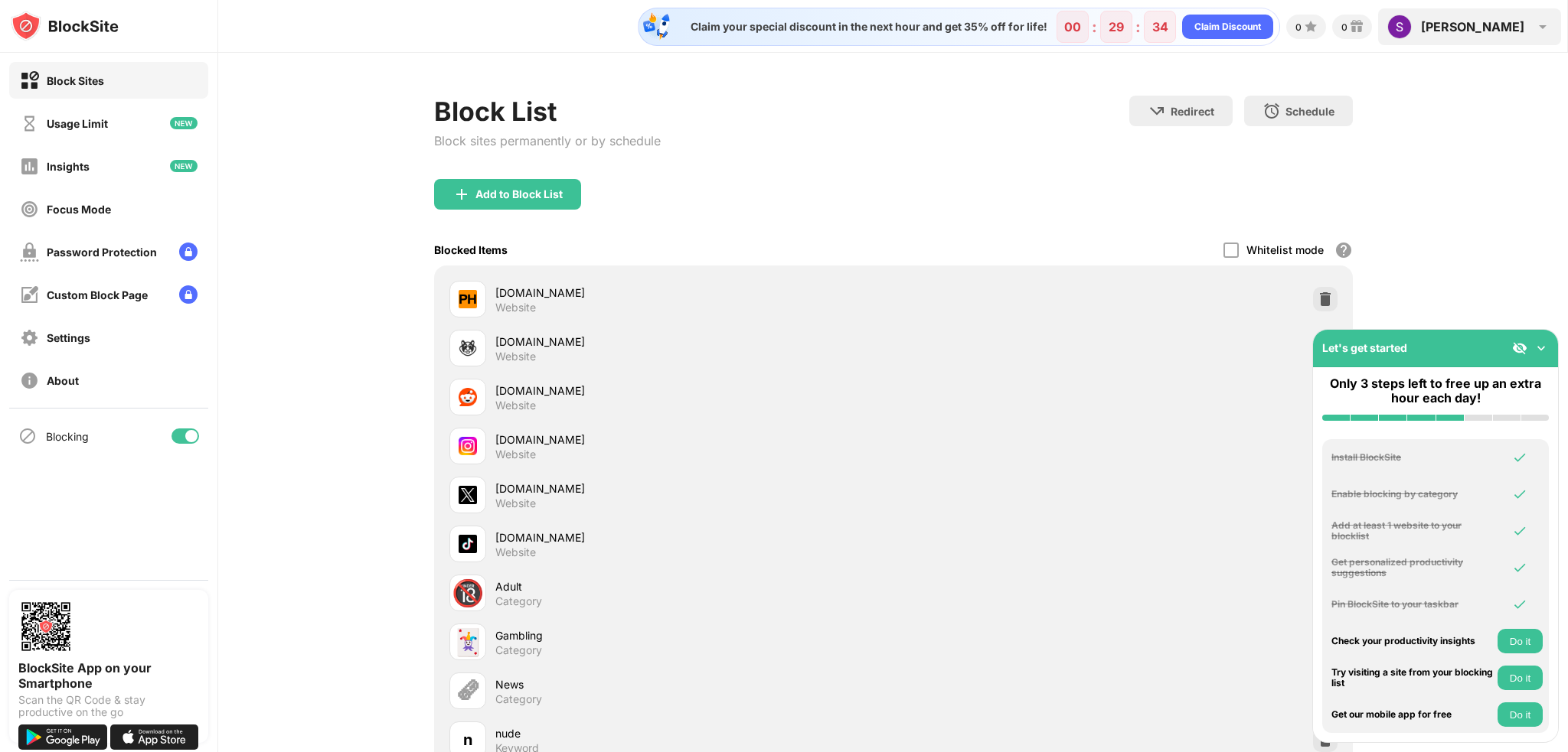
click at [1513, 32] on div "Stefan" at bounding box center [1473, 26] width 104 height 15
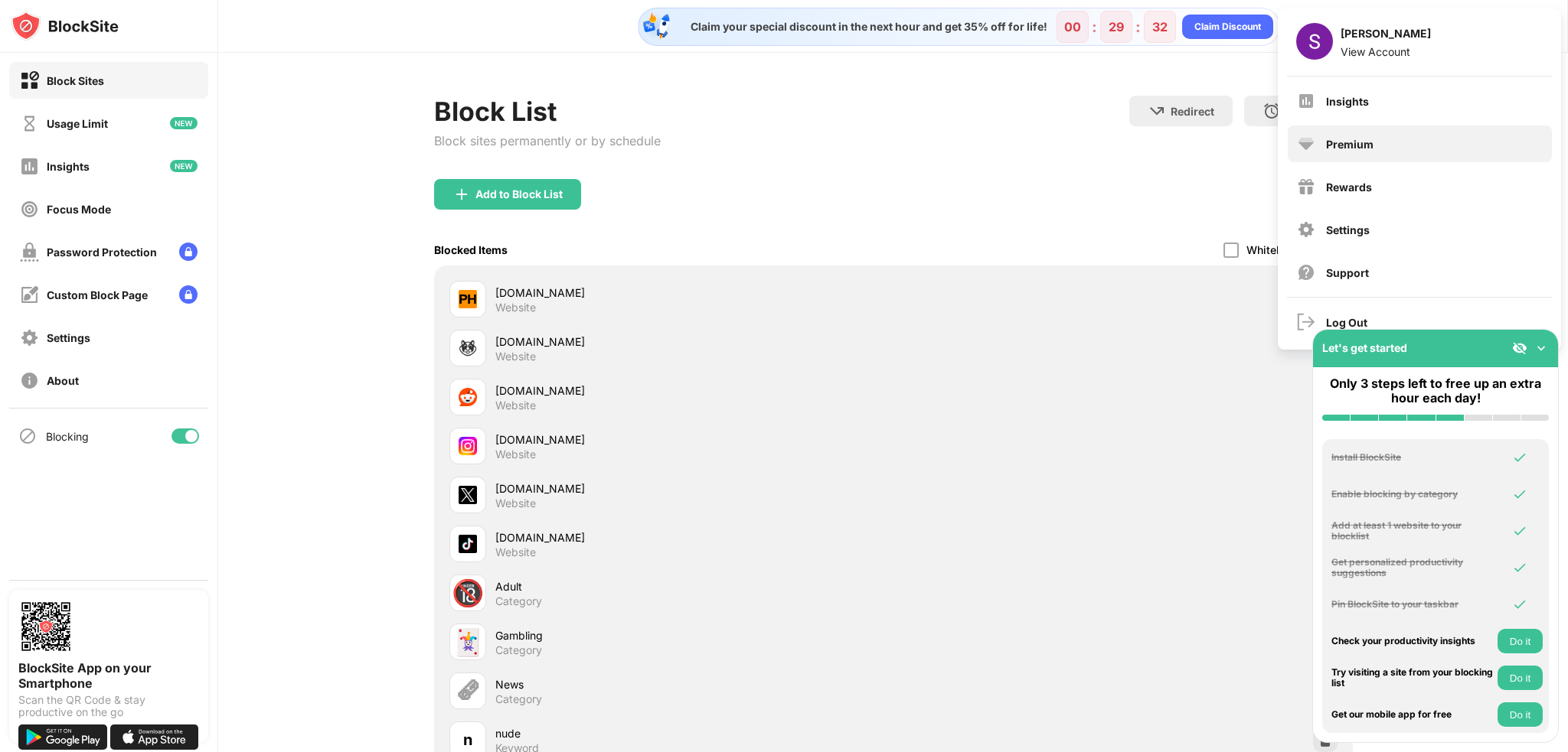
click at [1392, 145] on div "Premium" at bounding box center [1420, 143] width 265 height 37
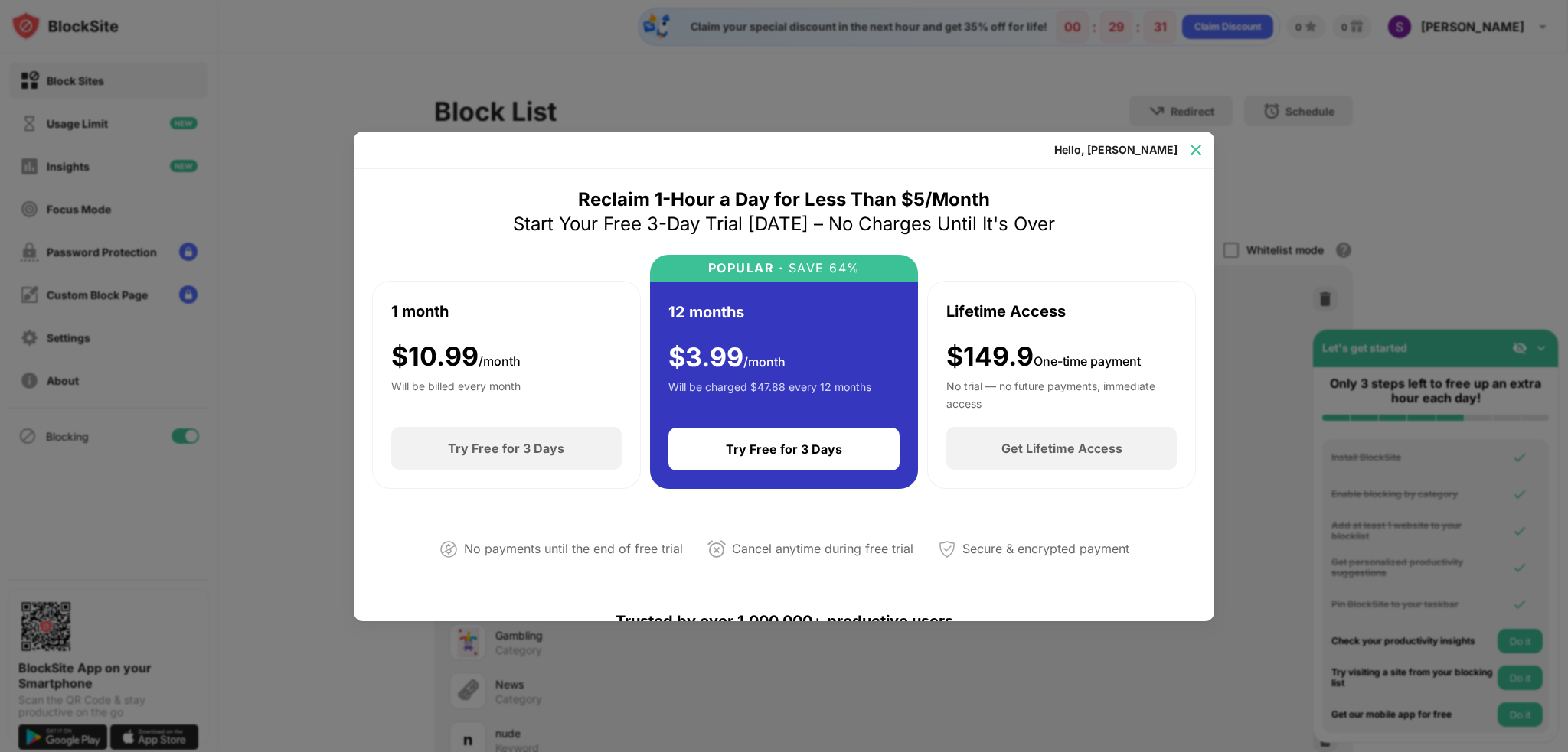
click at [1200, 150] on img at bounding box center [1196, 150] width 15 height 15
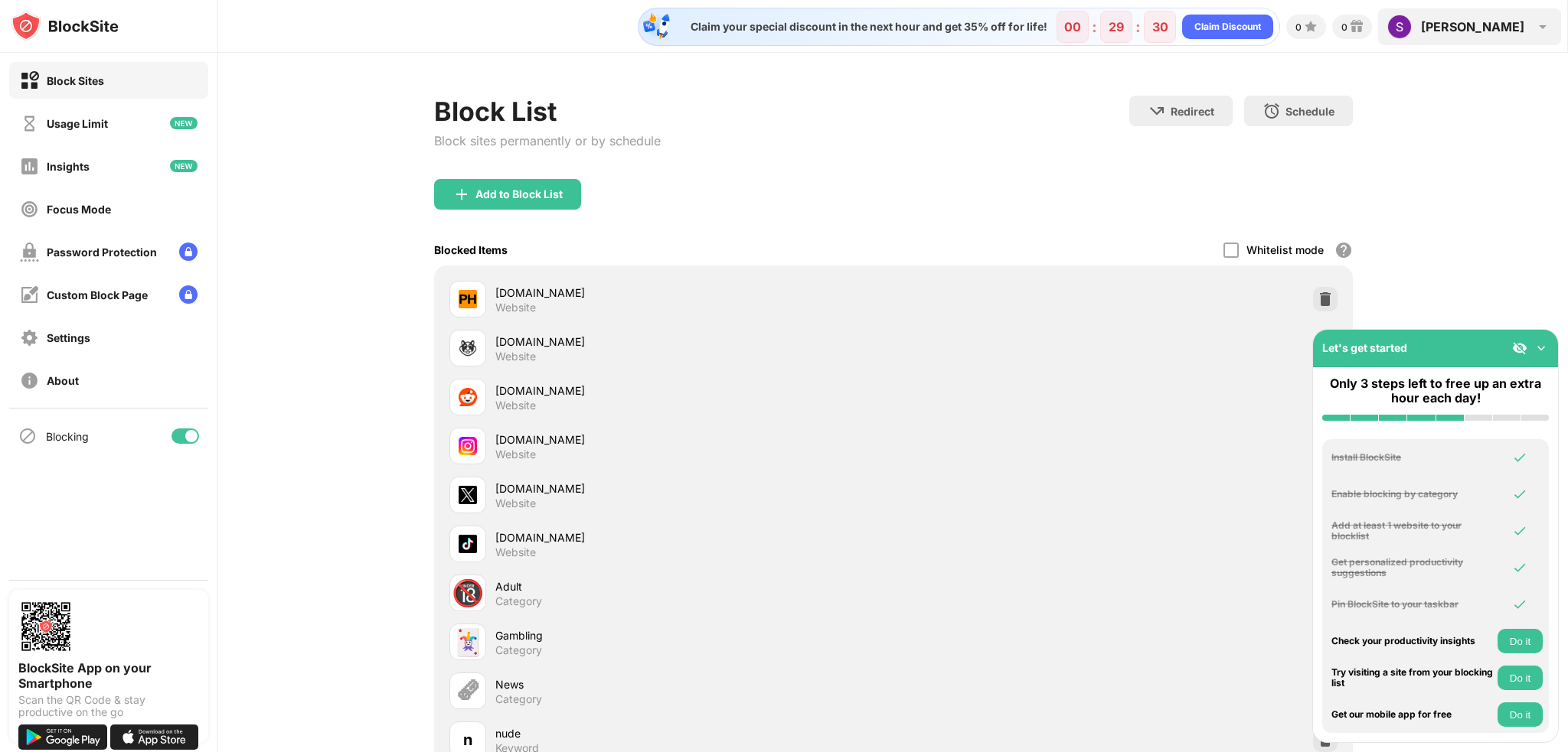
click at [1531, 31] on div "Stefan Stefan Betic View Account Insights Premium Rewards Settings Support Log …" at bounding box center [1470, 26] width 183 height 37
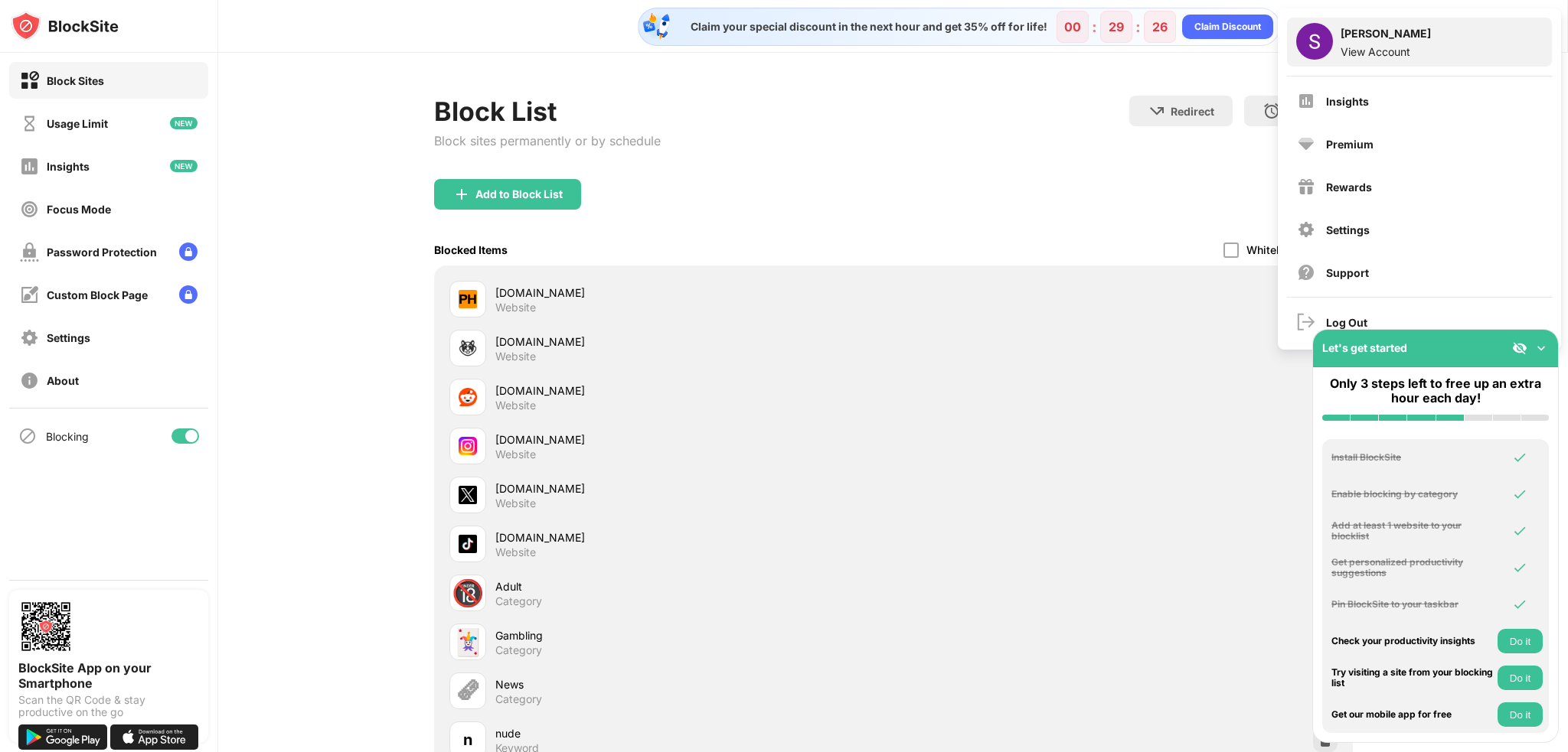
click at [1363, 45] on div "View Account" at bounding box center [1386, 52] width 90 height 13
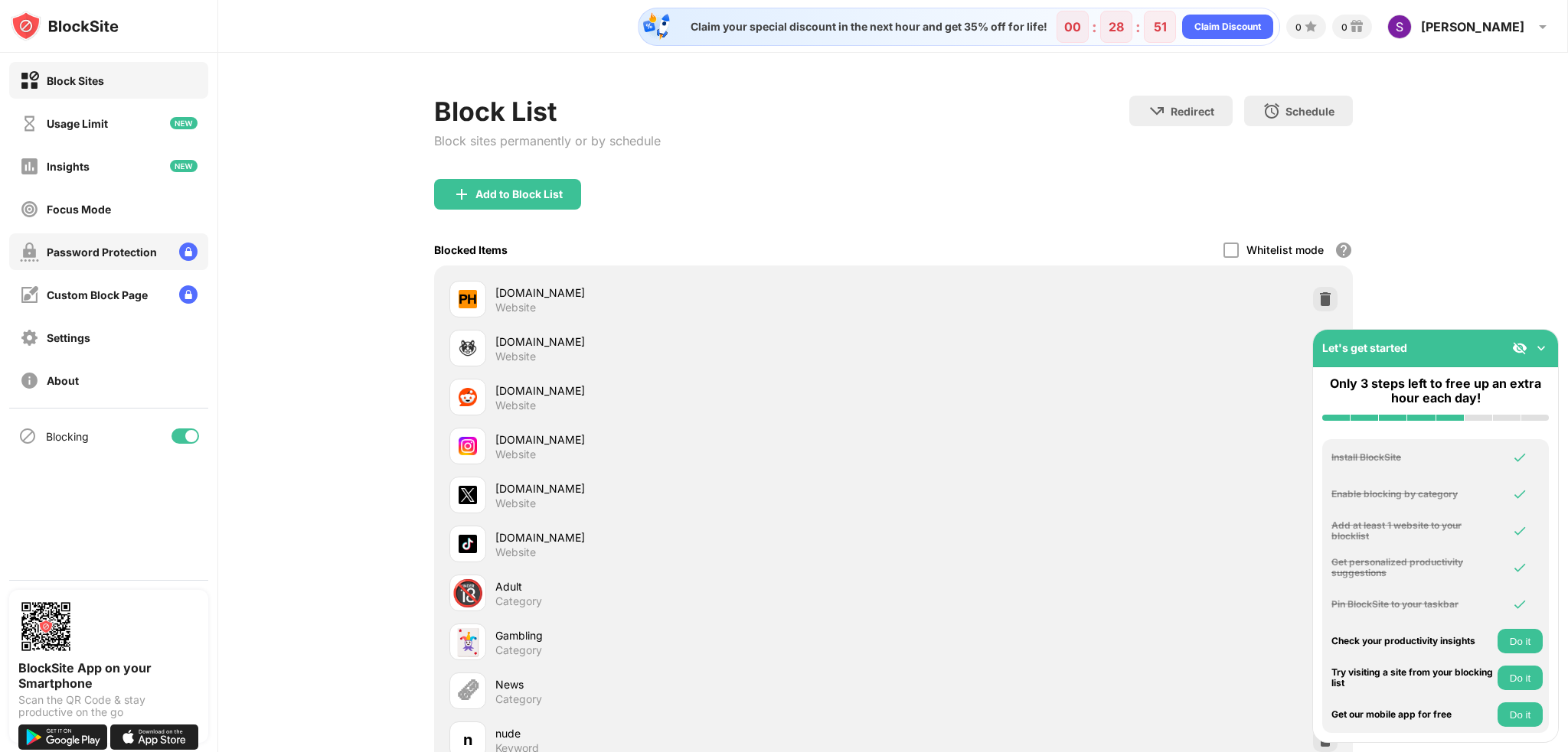
click at [107, 235] on div "Password Protection" at bounding box center [108, 251] width 199 height 37
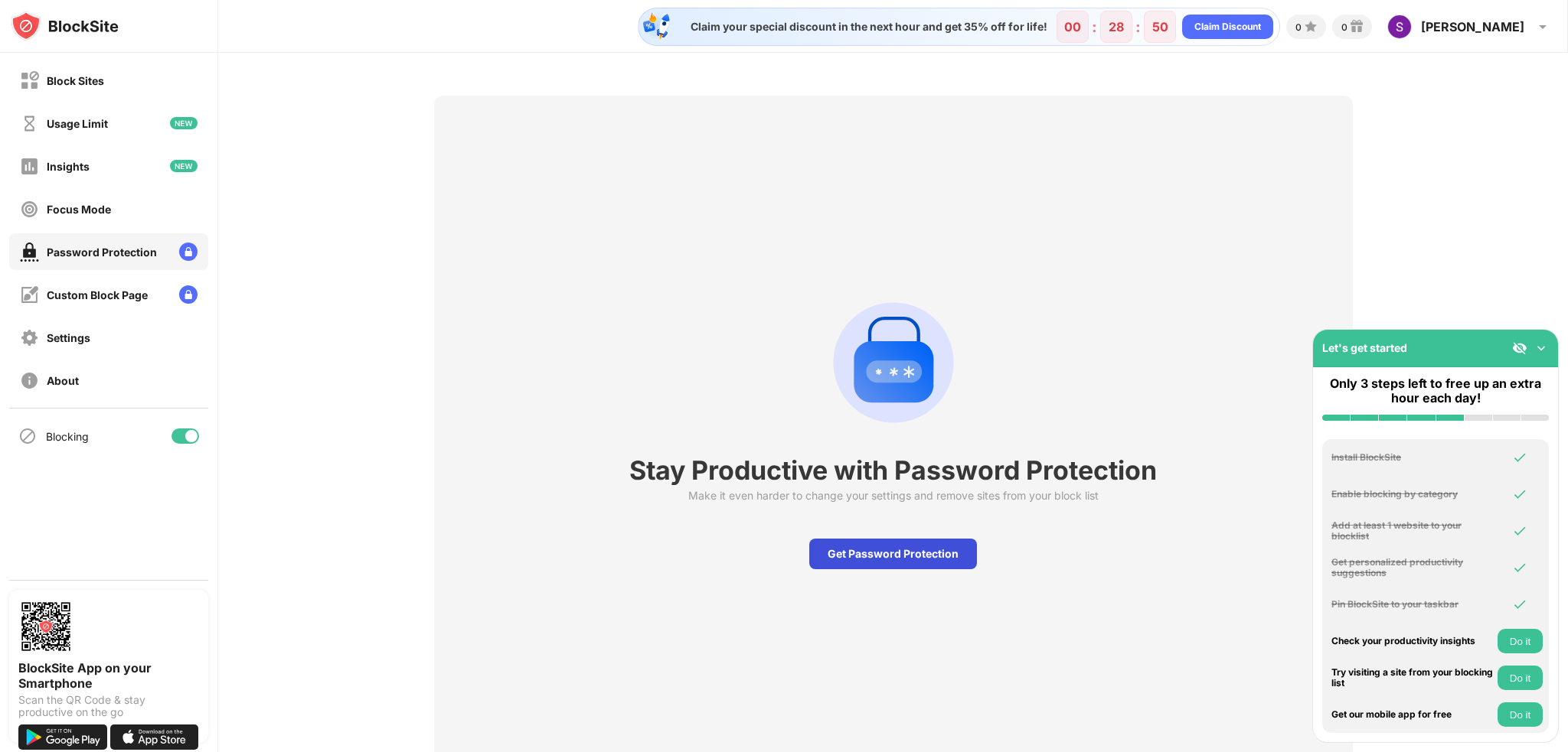
click at [888, 556] on div "Get Password Protection" at bounding box center [894, 553] width 168 height 31
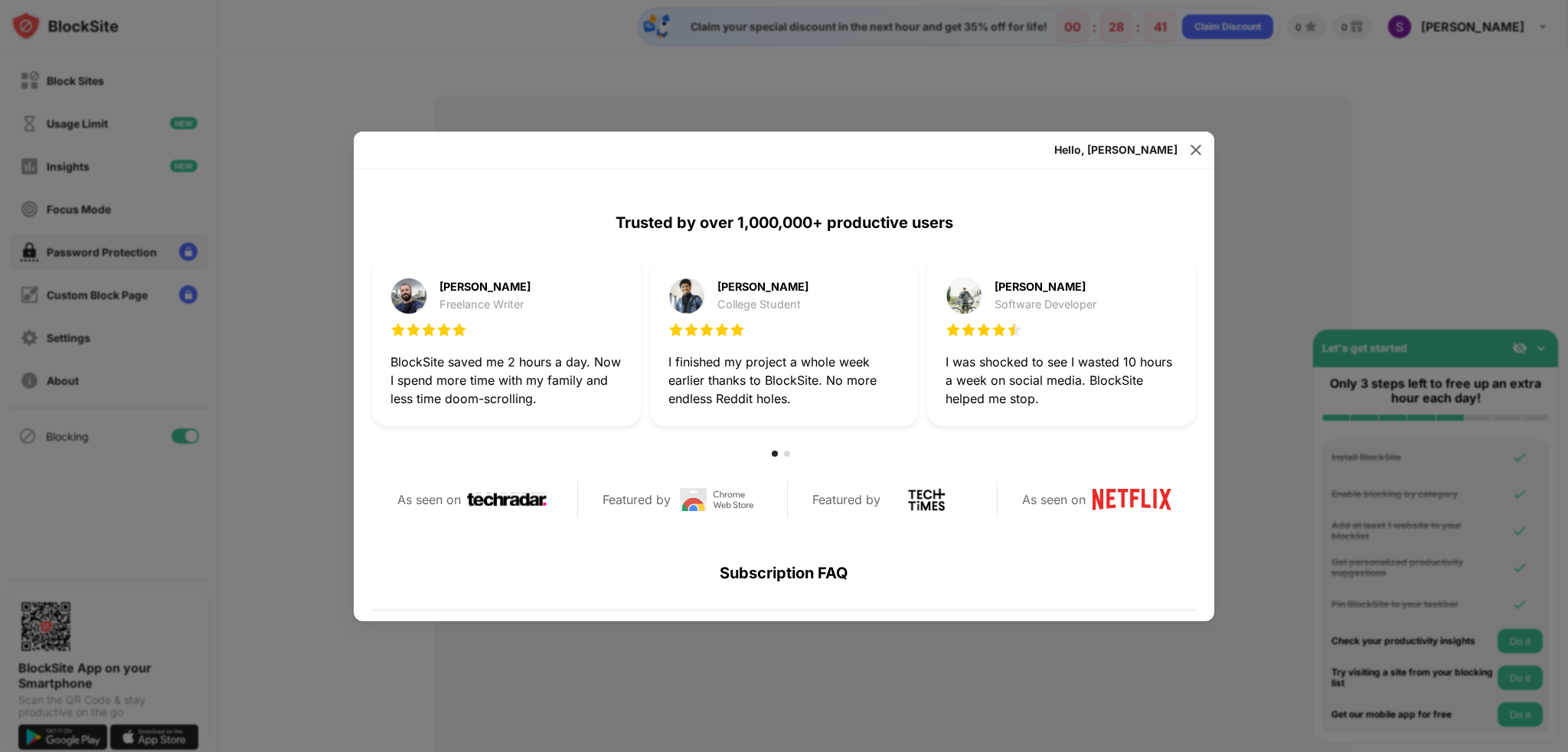
scroll to position [728, 0]
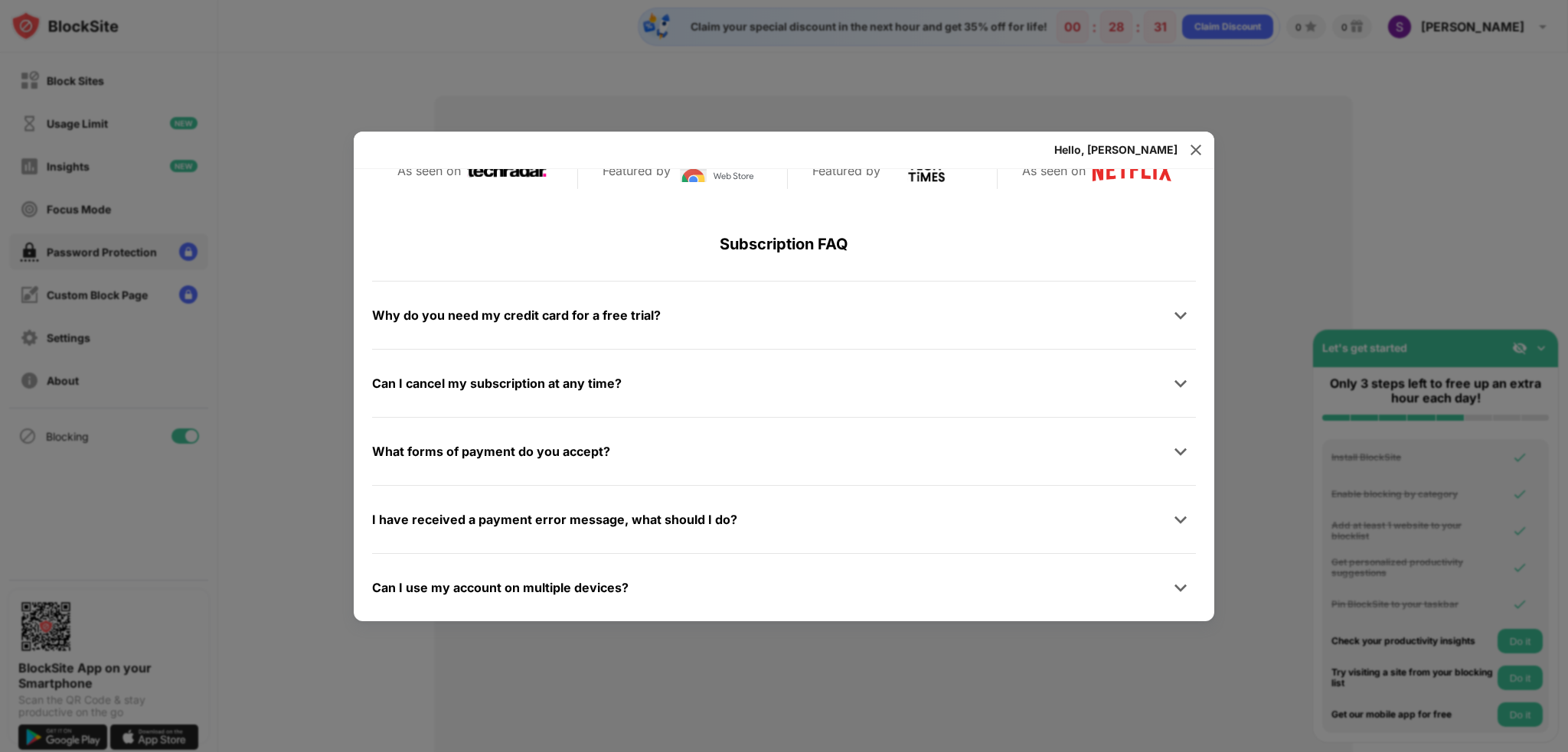
click at [271, 587] on div at bounding box center [784, 376] width 1568 height 752
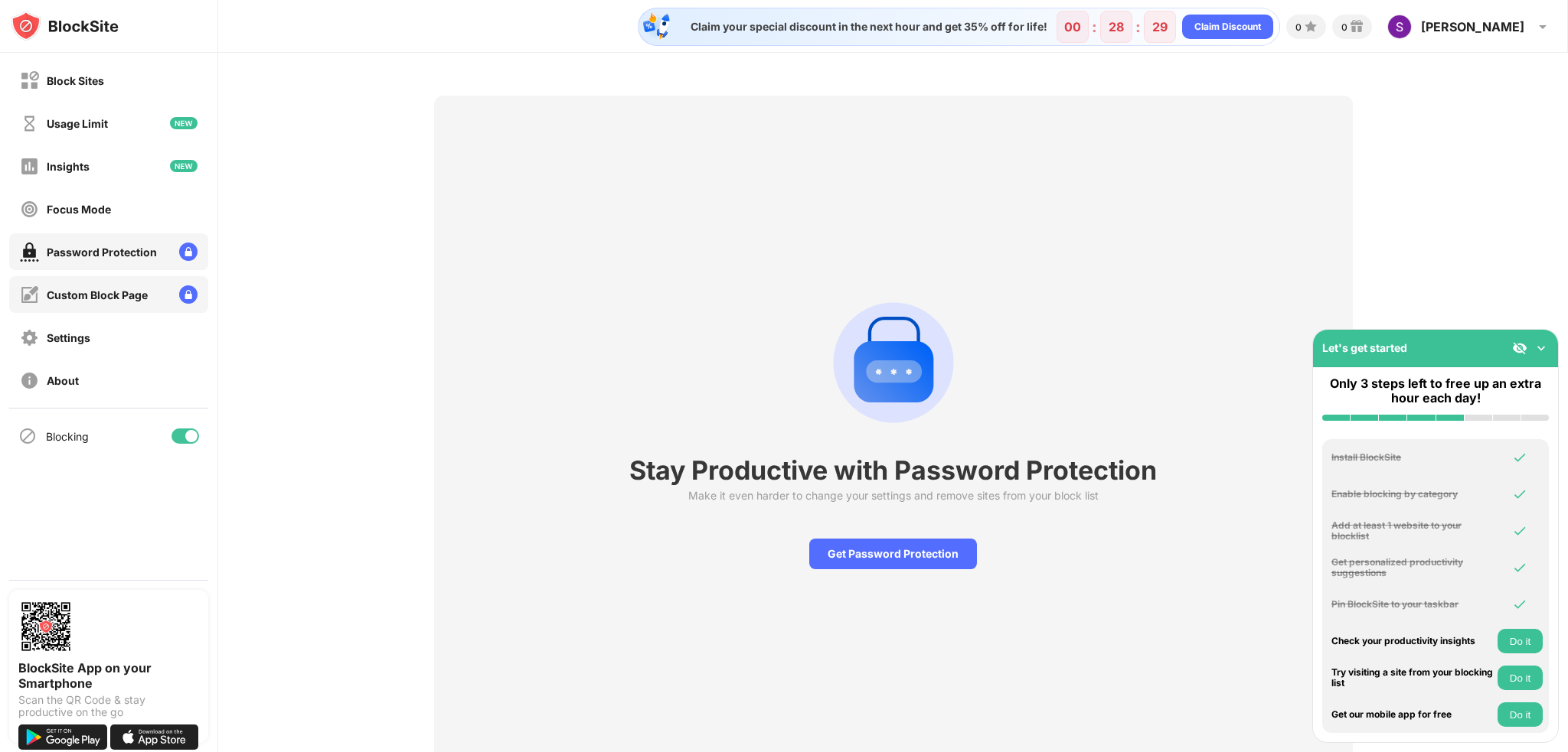
click at [92, 311] on div "Custom Block Page" at bounding box center [108, 295] width 199 height 37
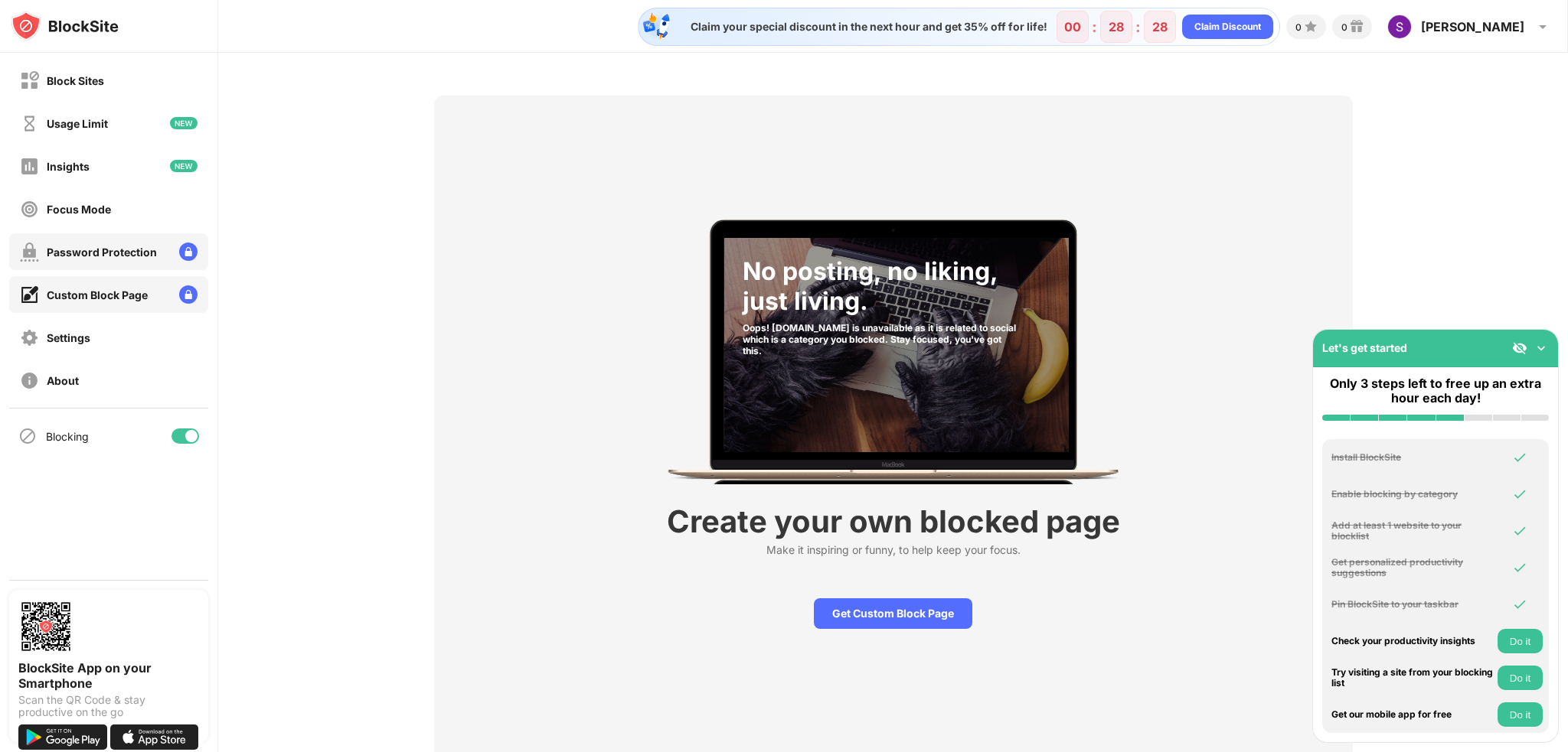
click at [110, 265] on div "Password Protection" at bounding box center [108, 251] width 199 height 37
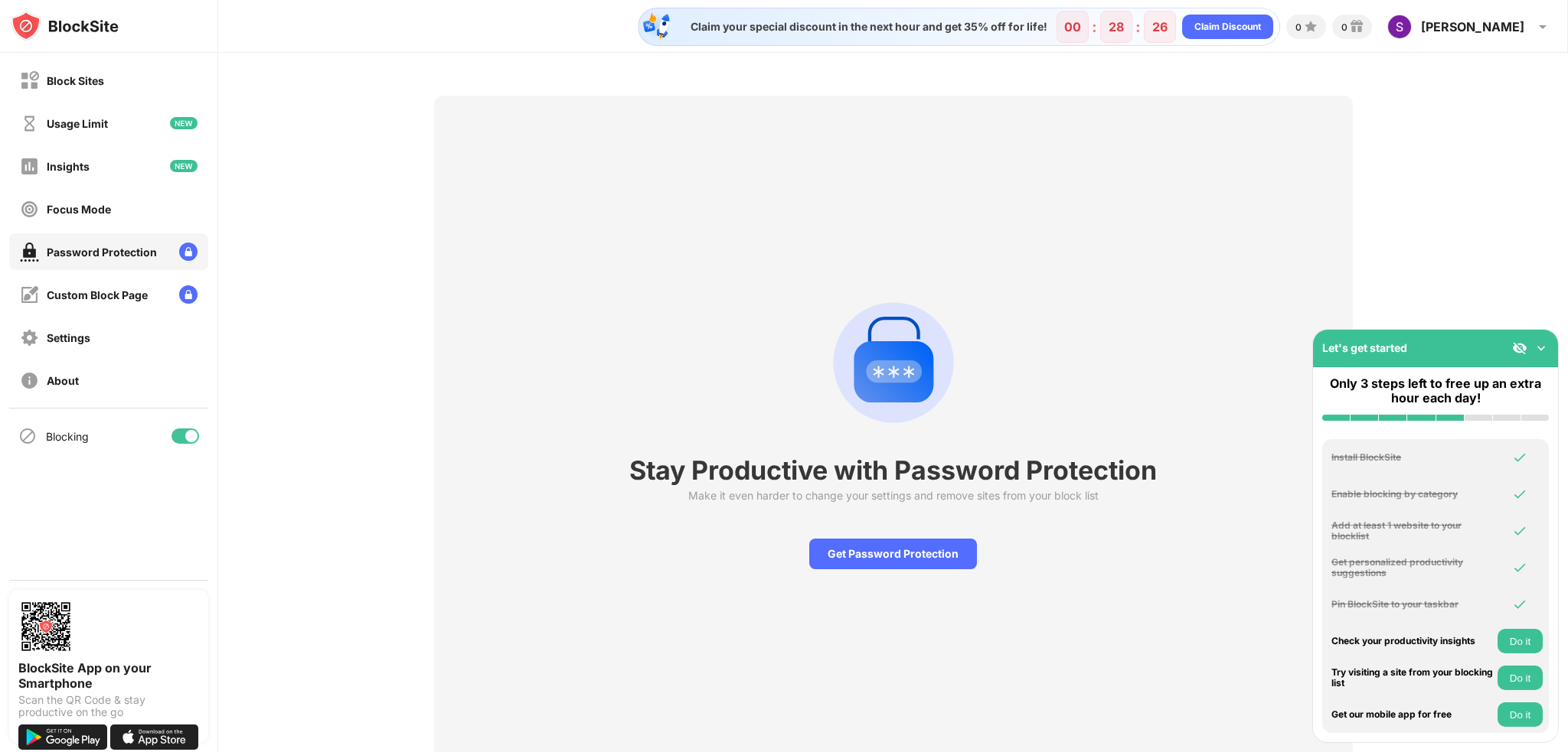
click at [1523, 643] on button "Do it" at bounding box center [1521, 641] width 45 height 24
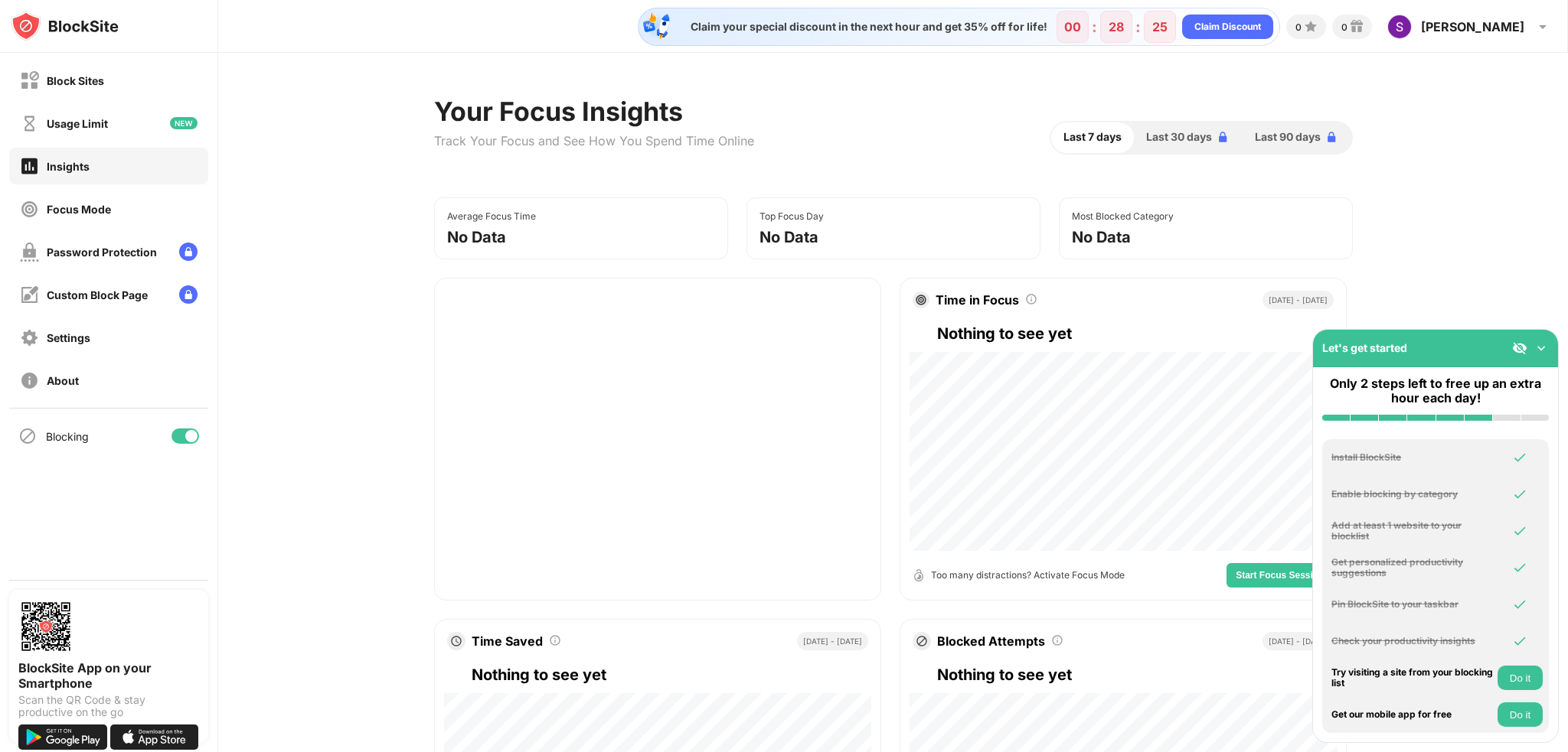
click at [1525, 676] on button "Do it" at bounding box center [1521, 678] width 45 height 24
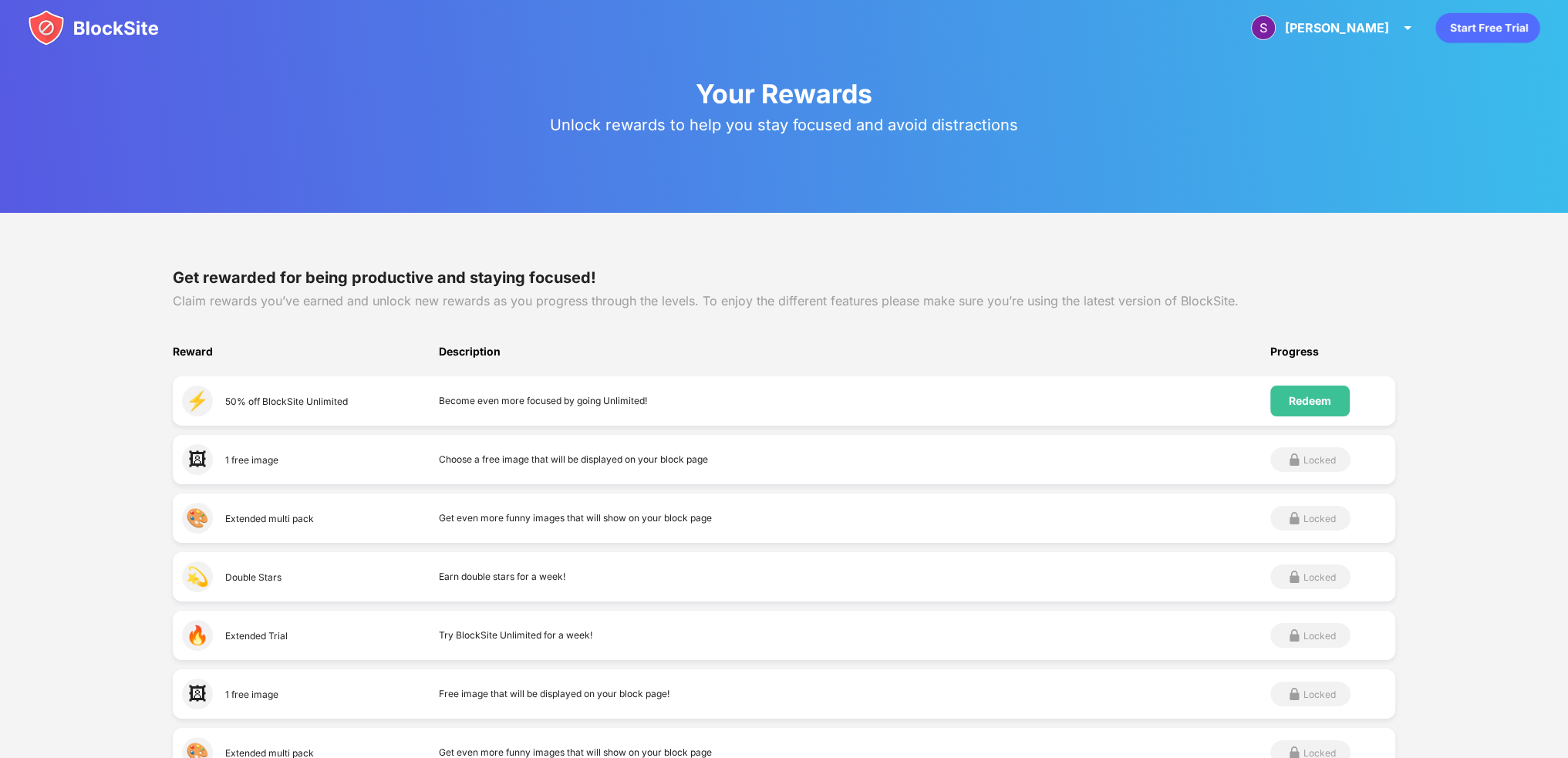
click at [1330, 418] on div "⚡️ 50% off BlockSite Unlimited Become even more focused by going Unlimited! Red…" at bounding box center [784, 401] width 1224 height 49
click at [1326, 407] on div "Redeem" at bounding box center [1310, 401] width 80 height 31
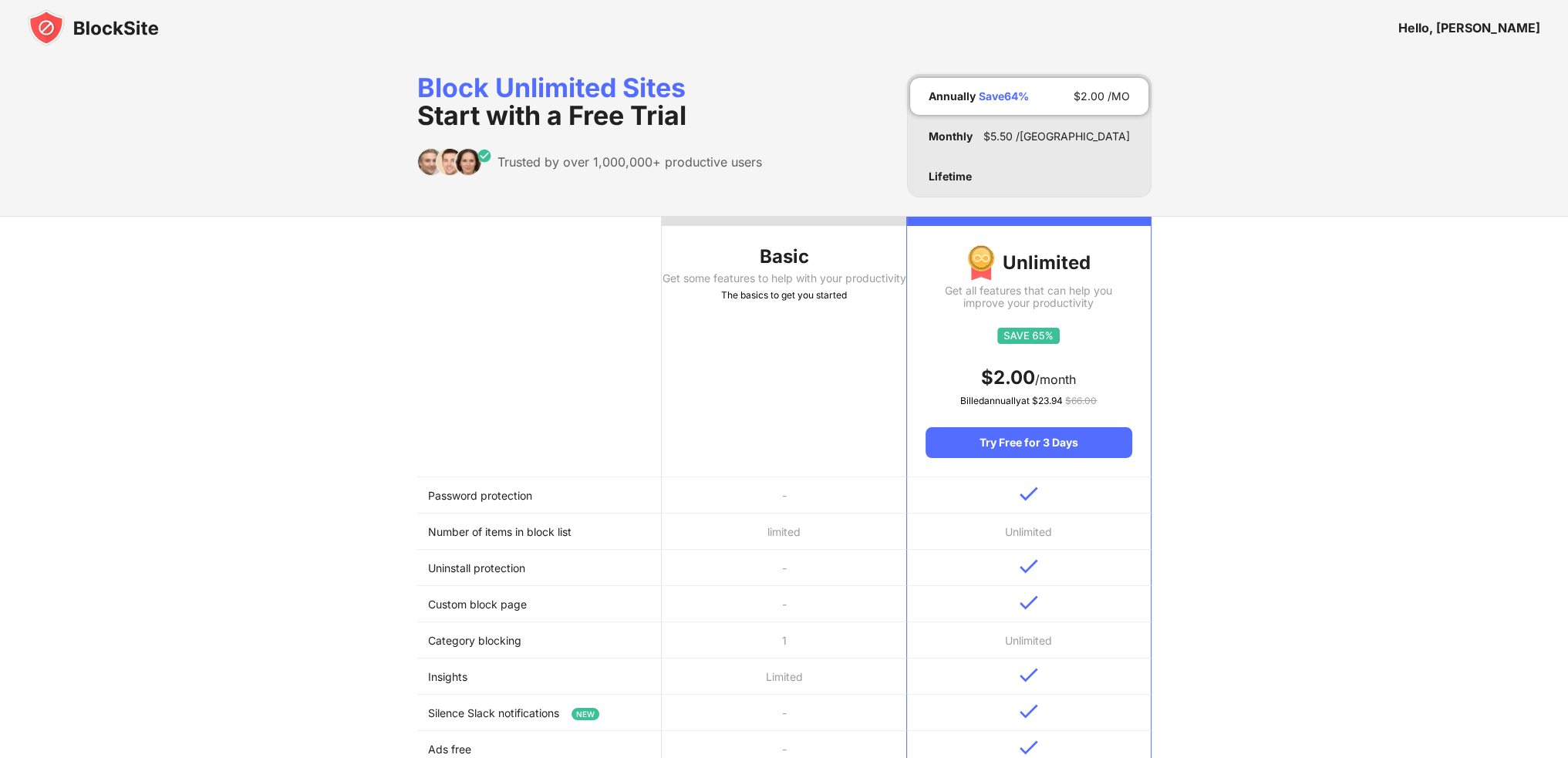
click at [1086, 342] on div at bounding box center [1028, 338] width 206 height 19
click at [1061, 434] on div "Try Free for 3 Days" at bounding box center [1028, 442] width 206 height 31
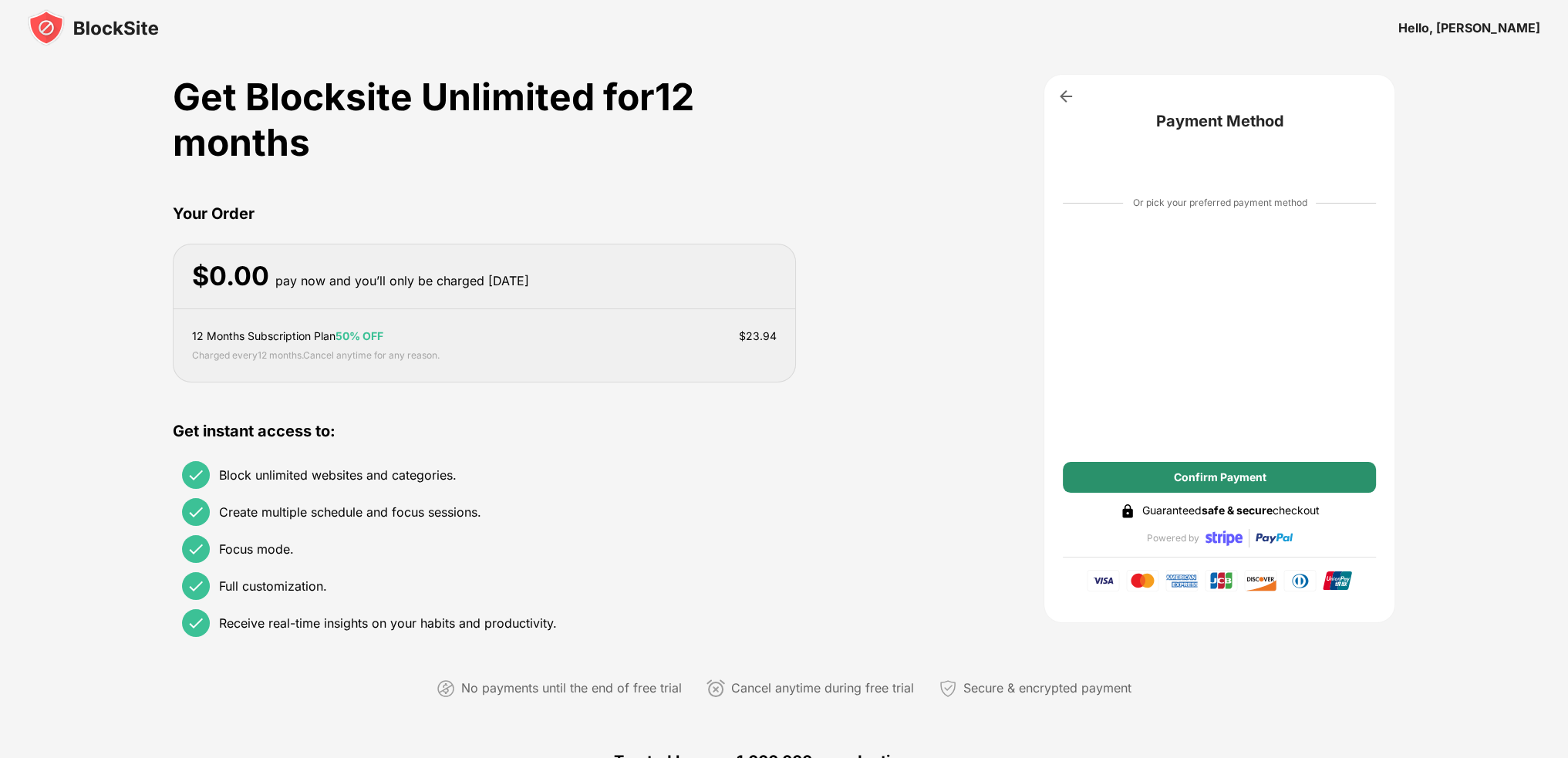
click at [1256, 479] on div "Confirm Payment" at bounding box center [1220, 477] width 93 height 12
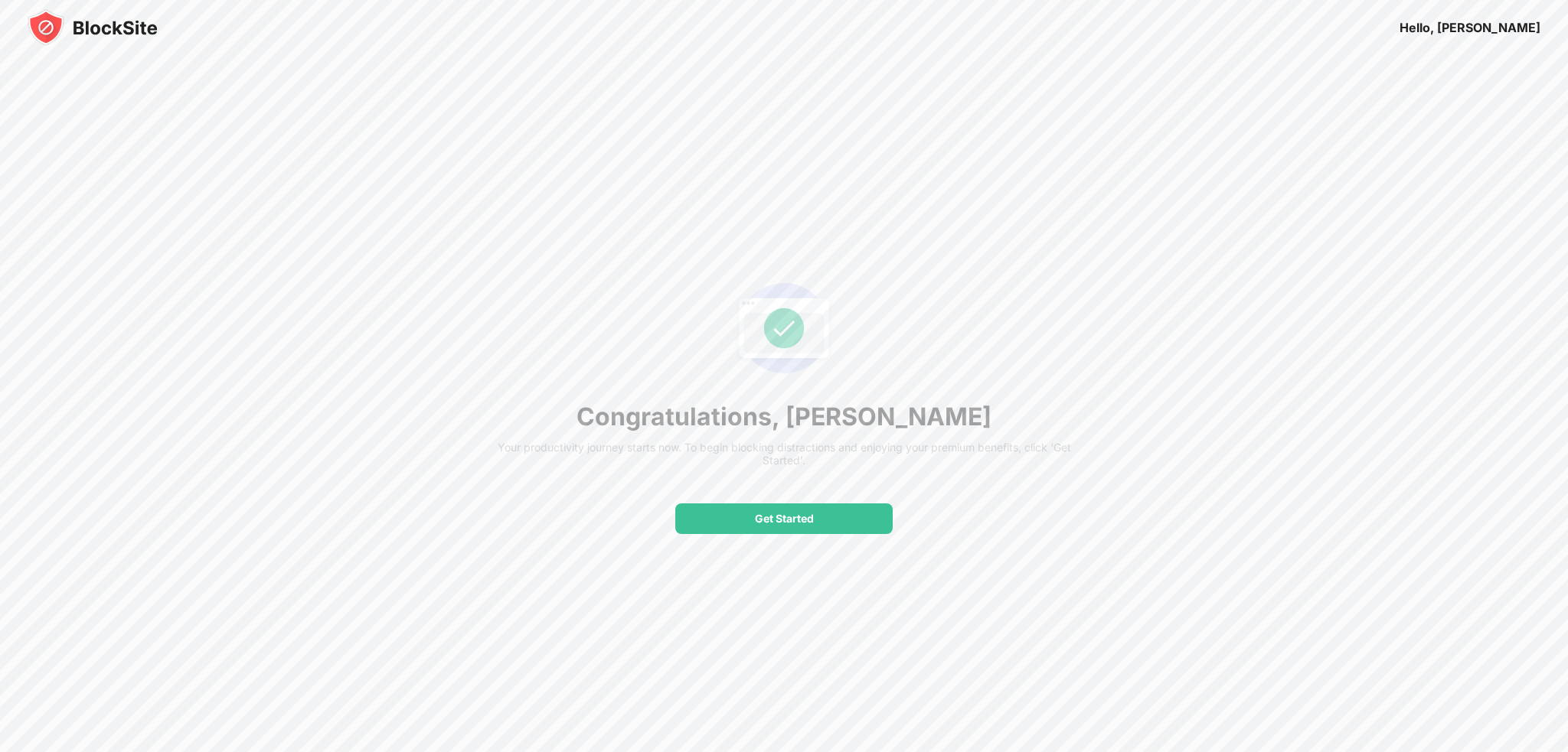
click at [844, 518] on div "Get Started" at bounding box center [784, 519] width 218 height 31
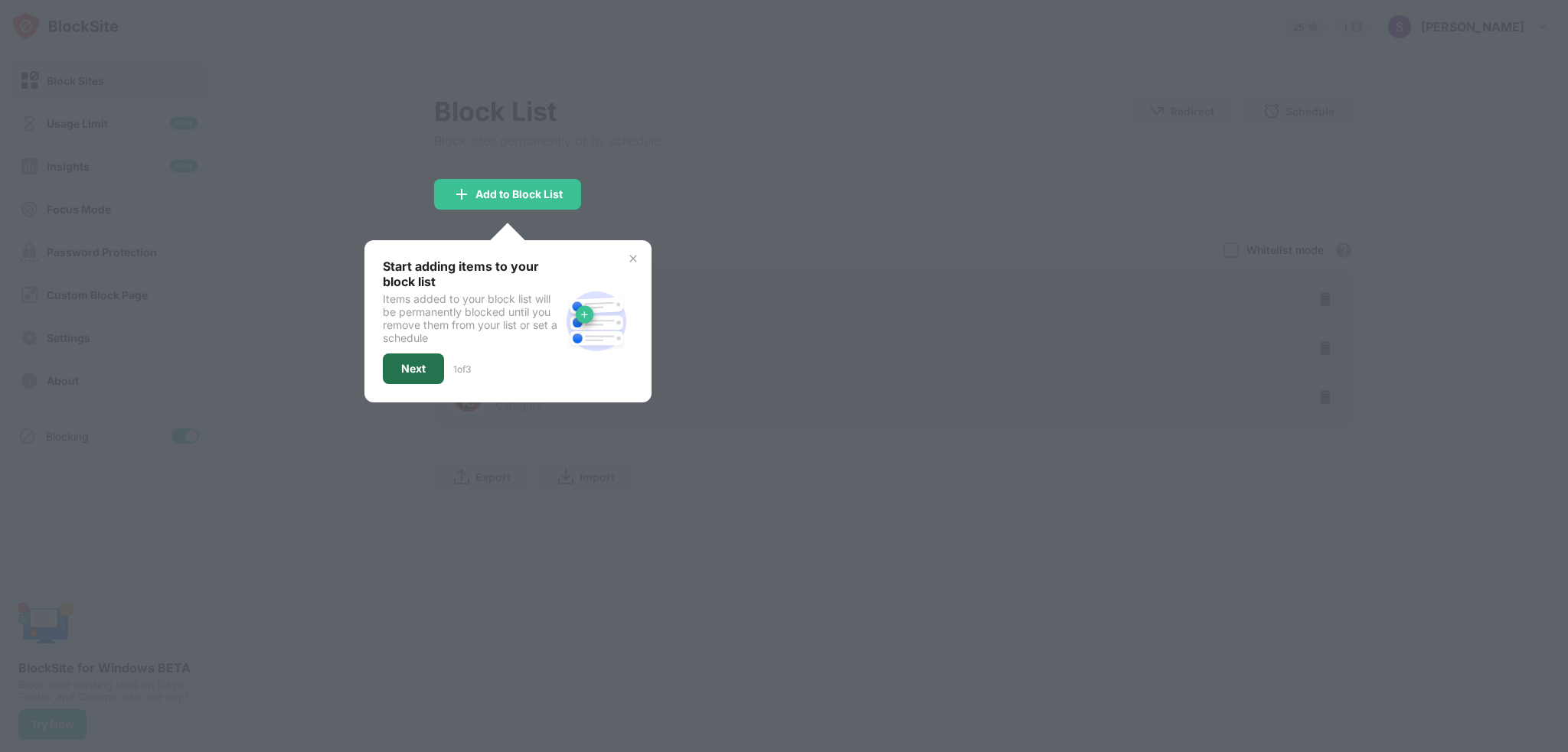
click at [418, 376] on div "Next" at bounding box center [413, 369] width 61 height 31
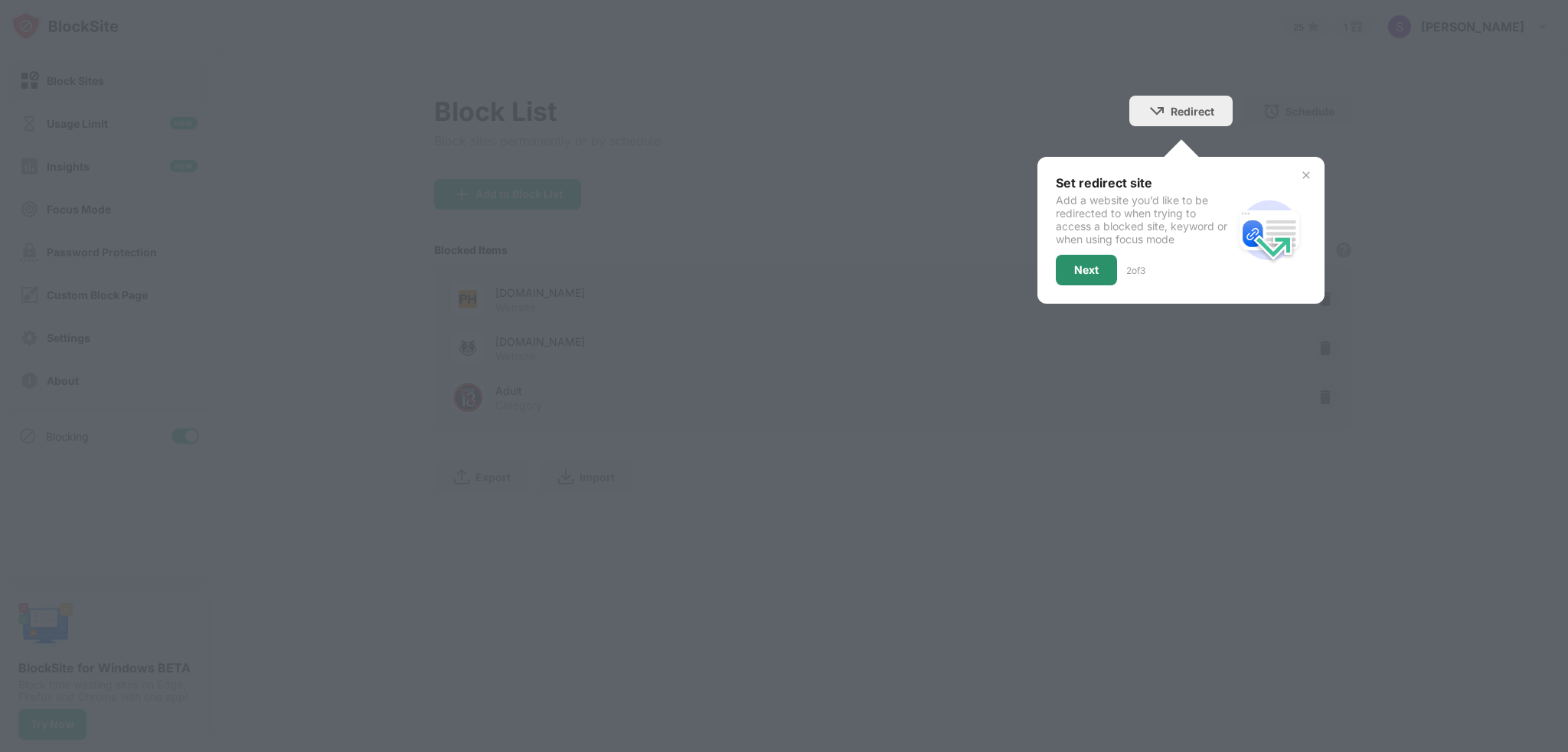
click at [1093, 257] on div "Next" at bounding box center [1086, 270] width 61 height 31
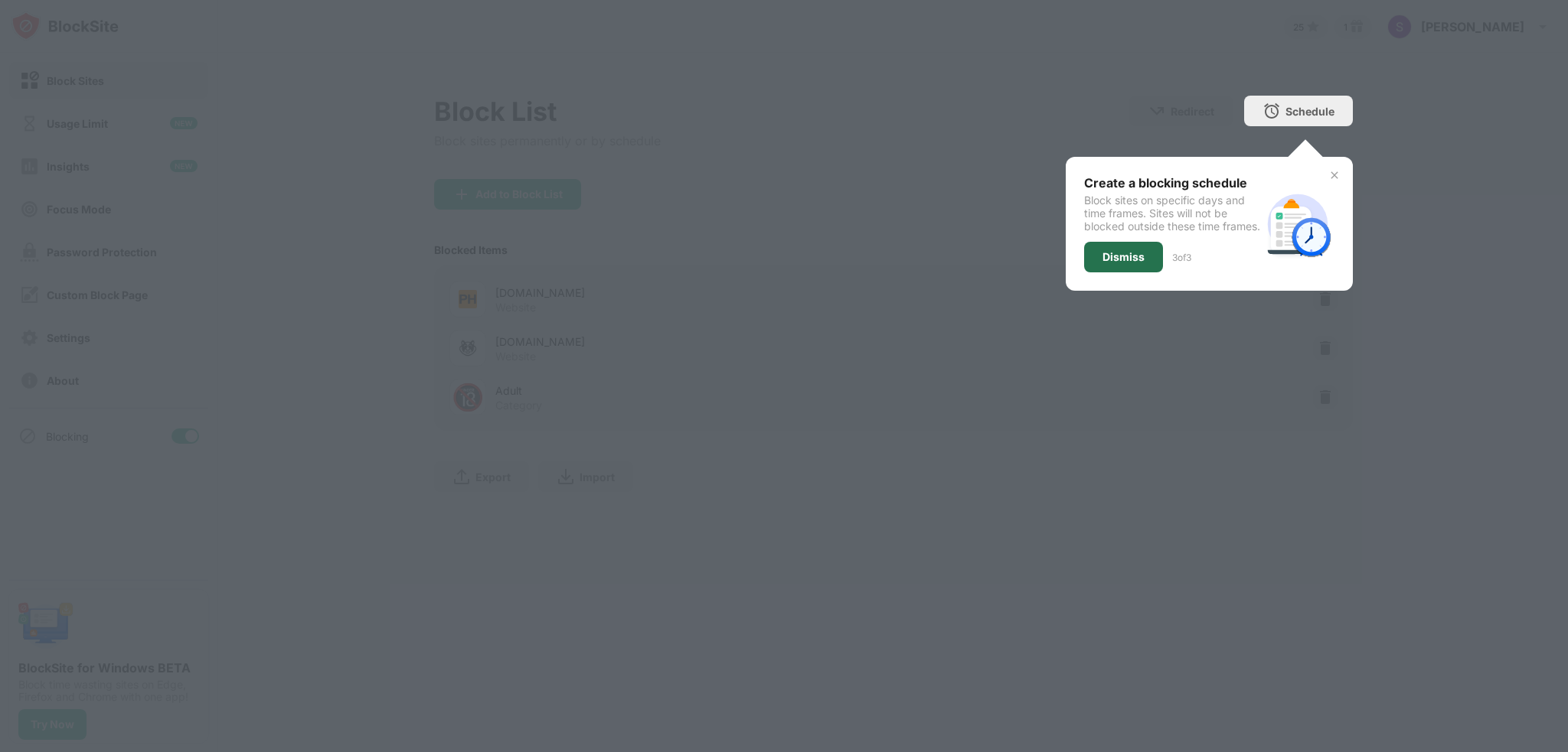
click at [1145, 264] on div "Dismiss" at bounding box center [1123, 257] width 79 height 31
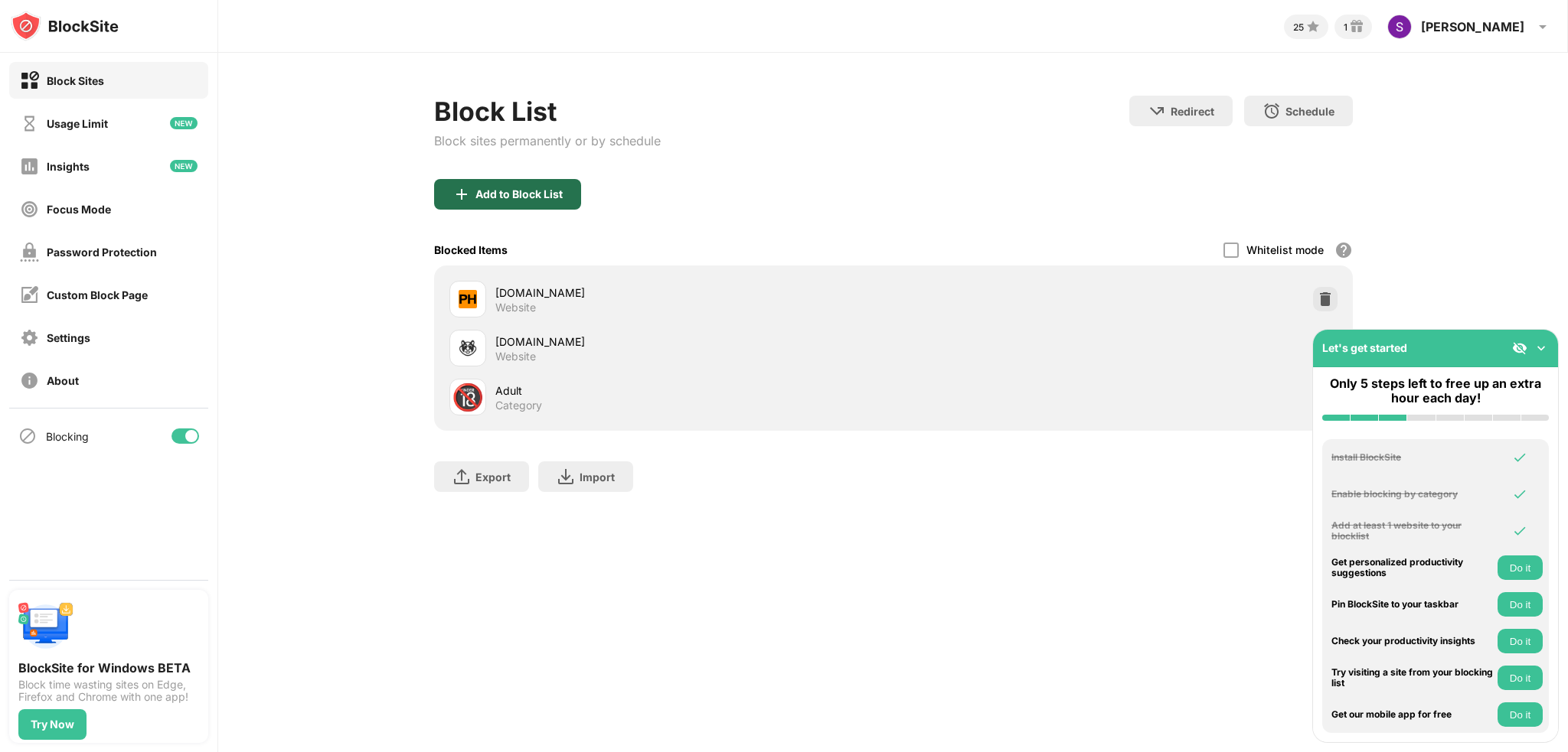
click at [547, 202] on div "Add to Block List" at bounding box center [508, 194] width 147 height 31
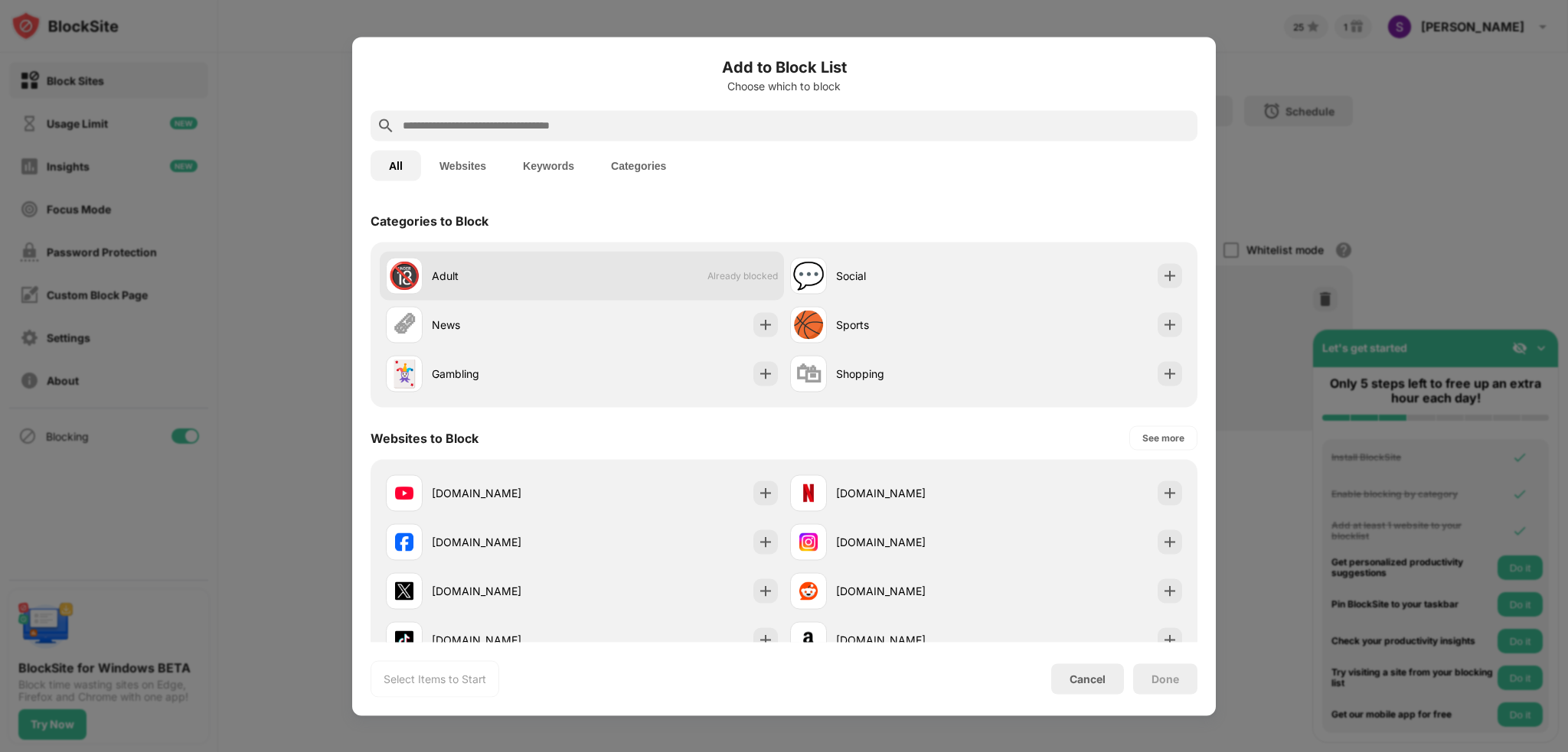
click at [671, 280] on div "🔞 Adult Already blocked" at bounding box center [581, 276] width 404 height 49
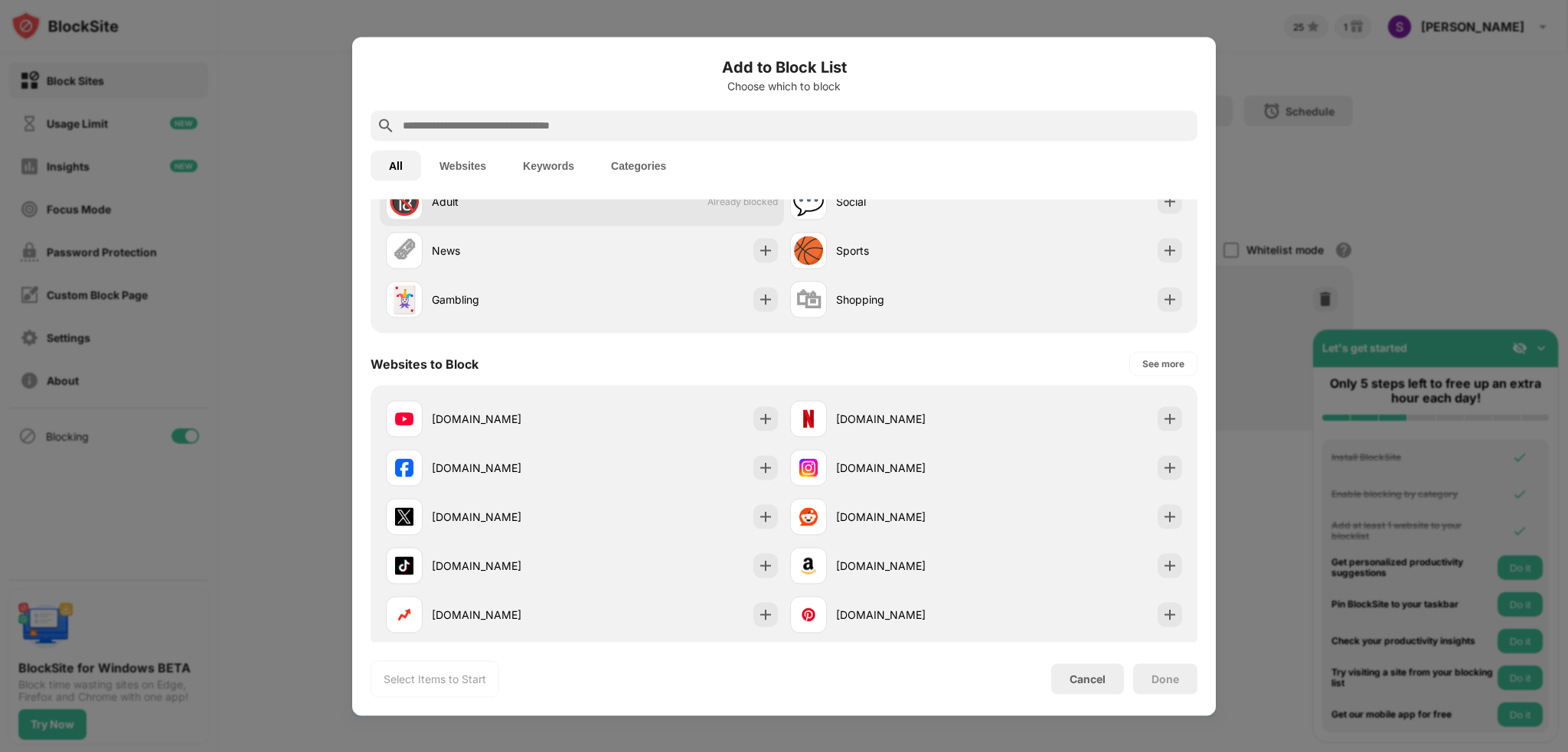
scroll to position [76, 0]
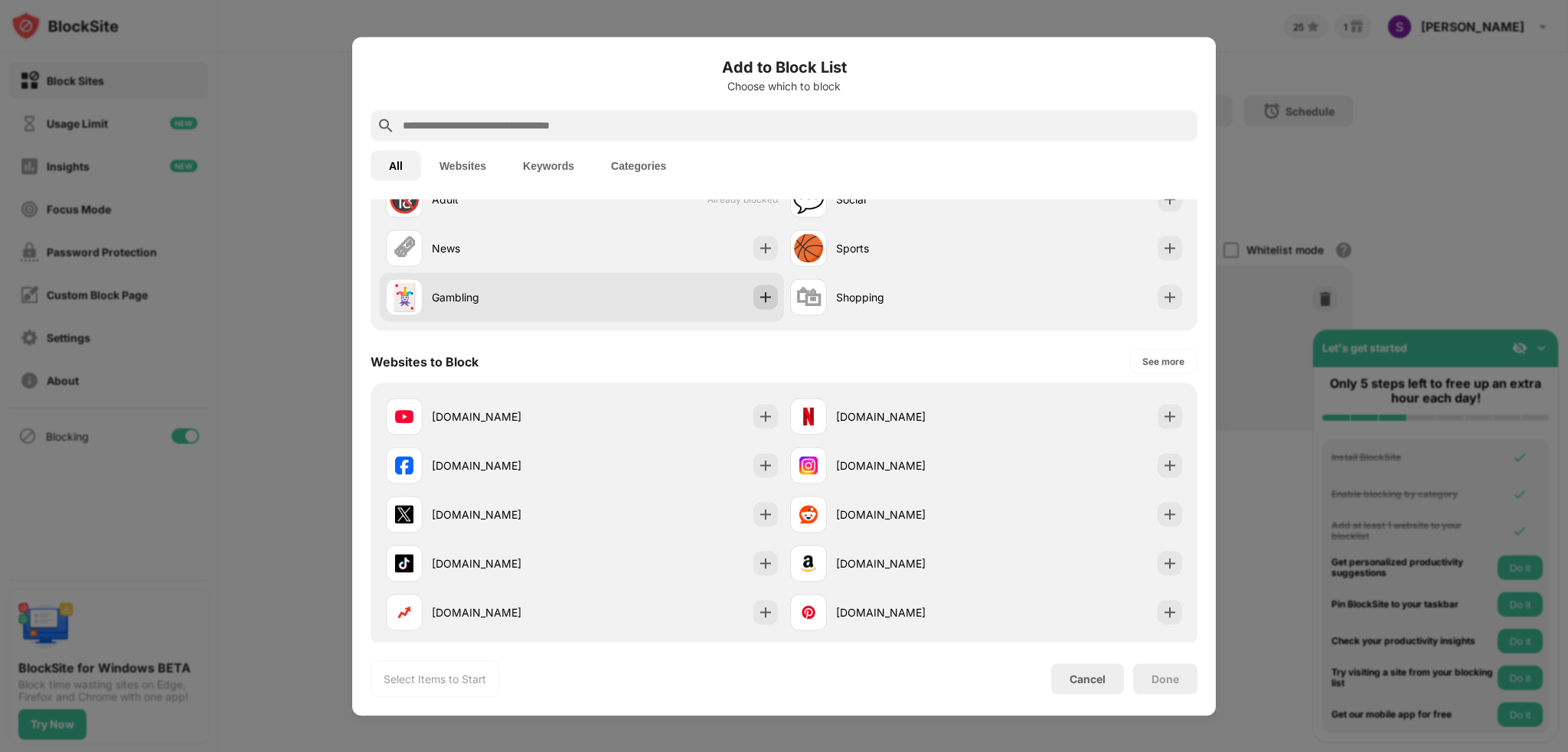
click at [760, 302] on img at bounding box center [766, 296] width 15 height 15
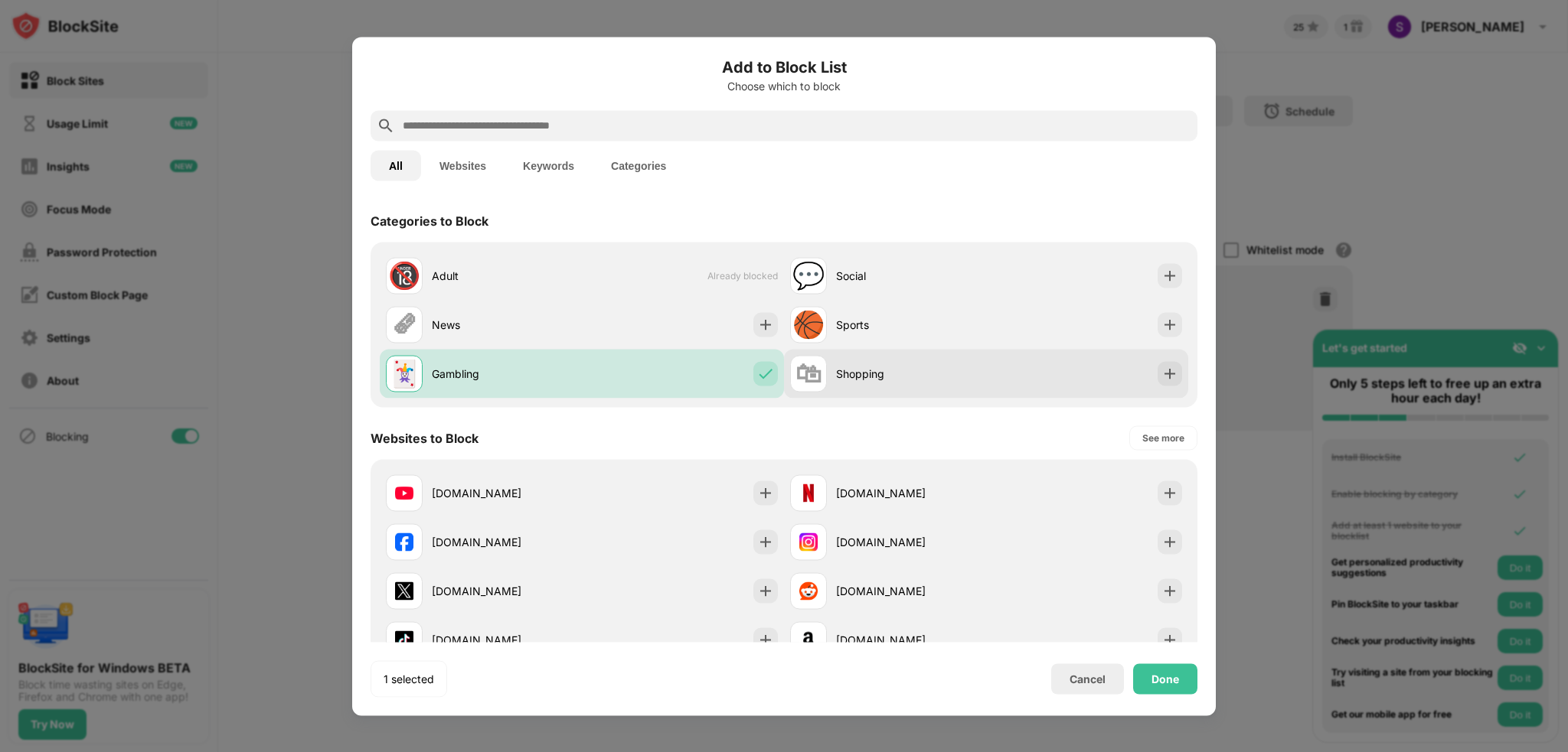
scroll to position [0, 0]
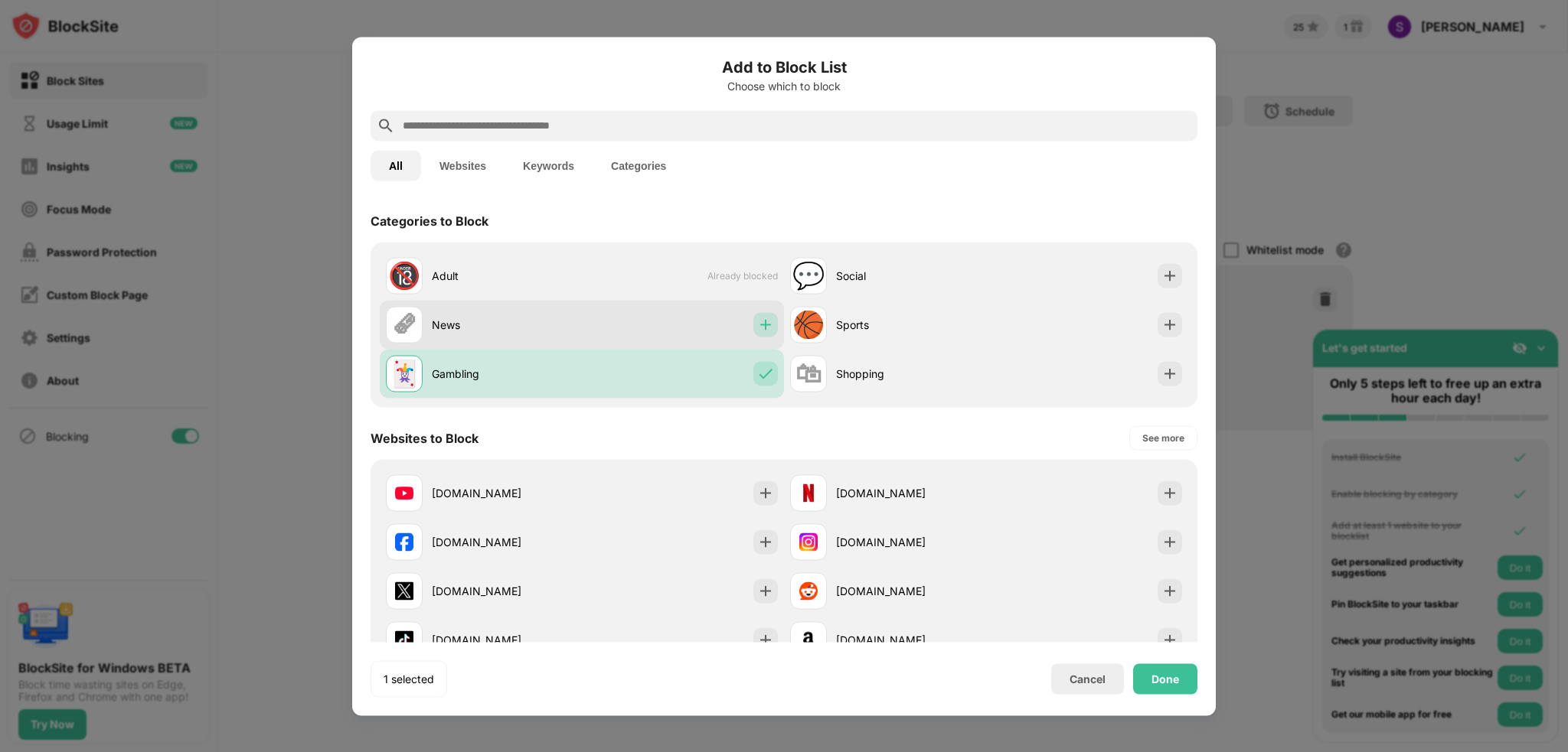
click at [758, 321] on img at bounding box center [766, 325] width 15 height 15
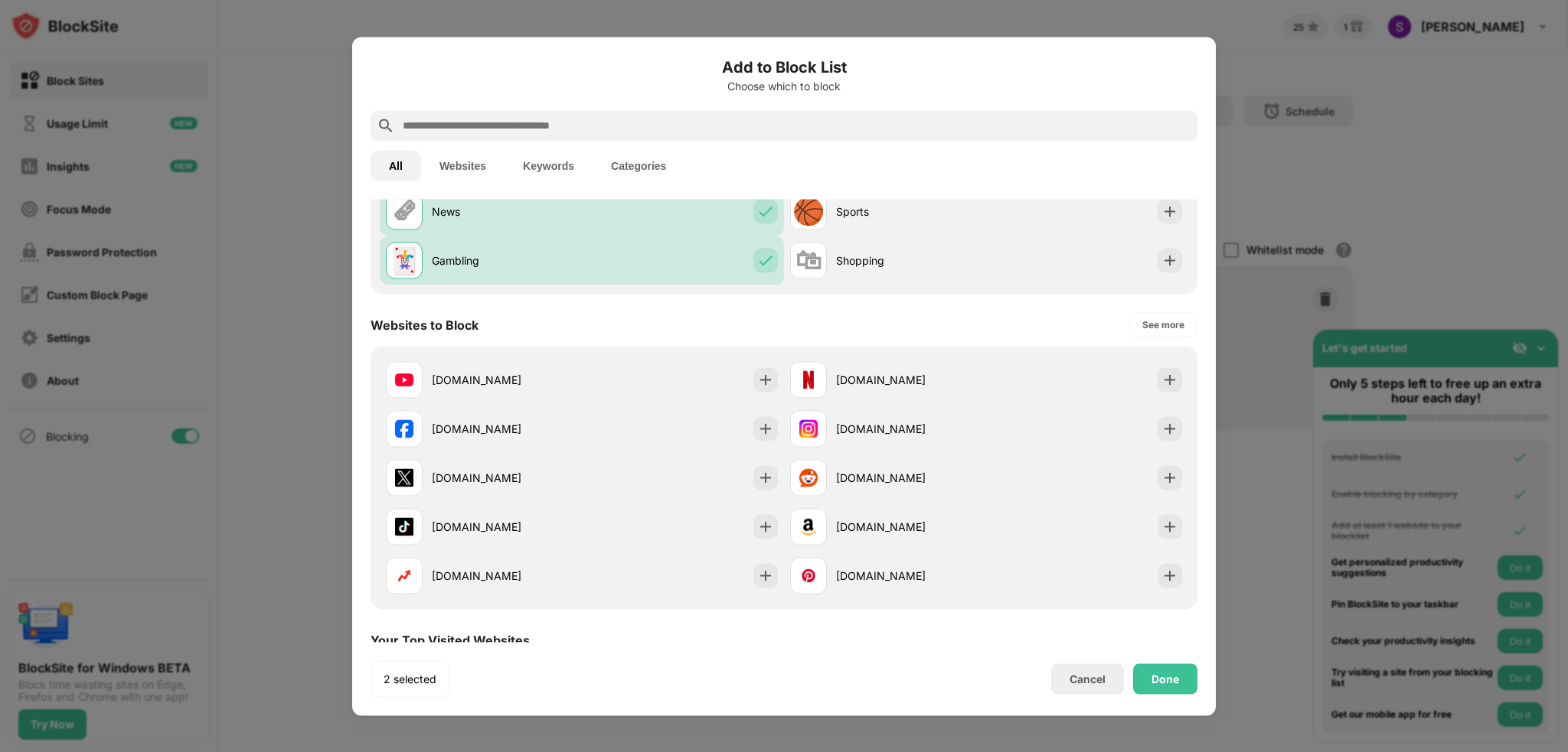
scroll to position [153, 0]
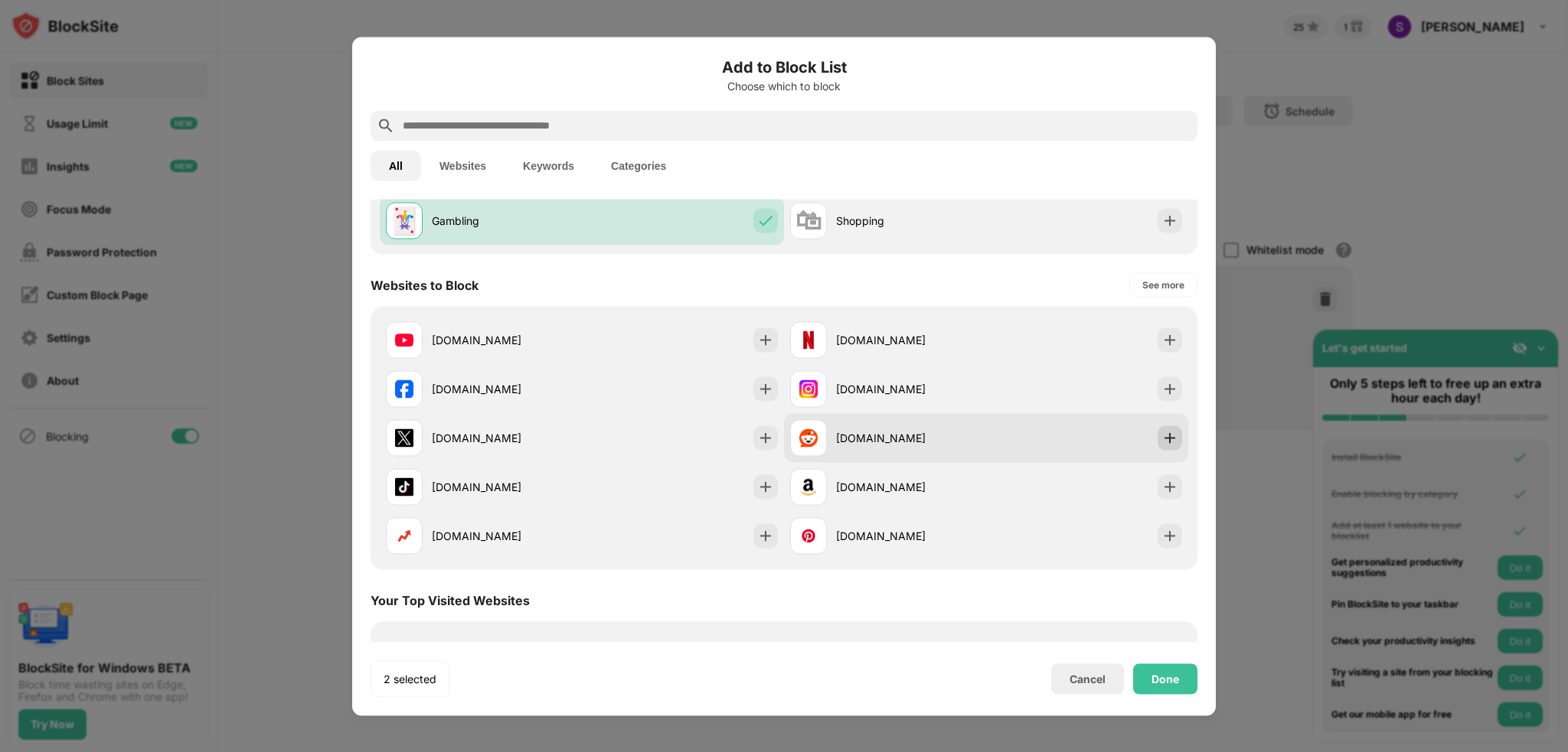
click at [1162, 440] on img at bounding box center [1170, 438] width 15 height 15
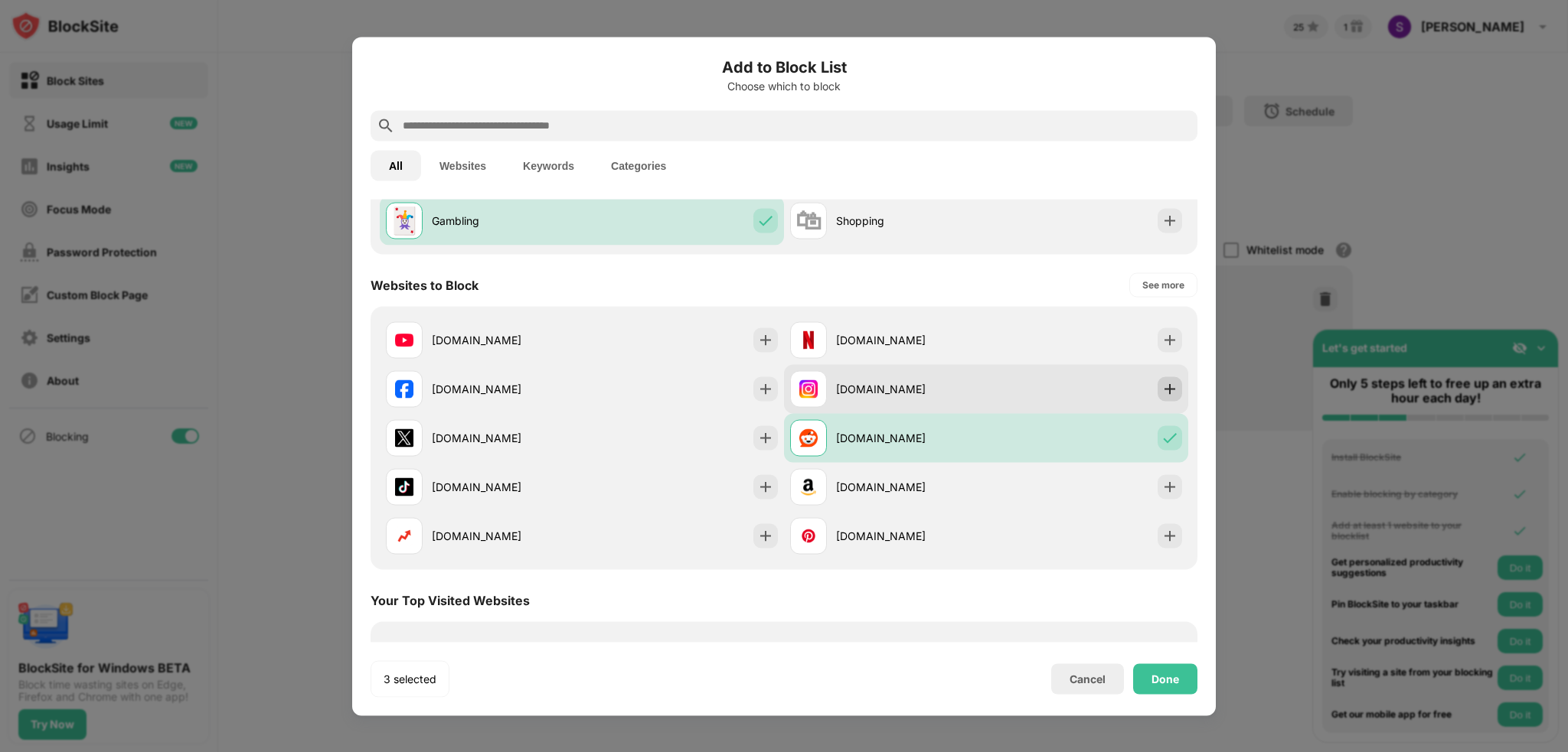
click at [1162, 389] on img at bounding box center [1170, 389] width 15 height 15
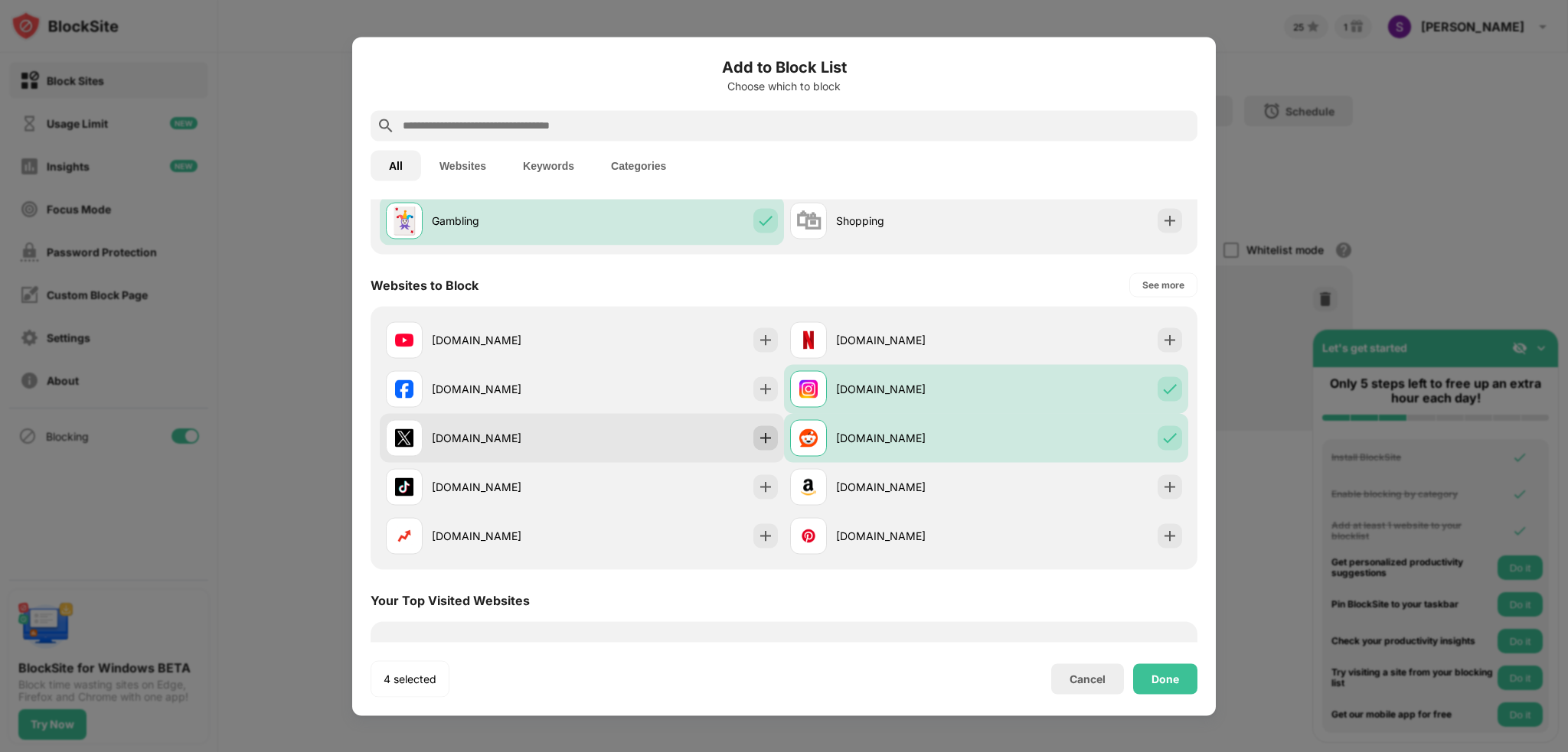
click at [760, 437] on img at bounding box center [766, 438] width 15 height 15
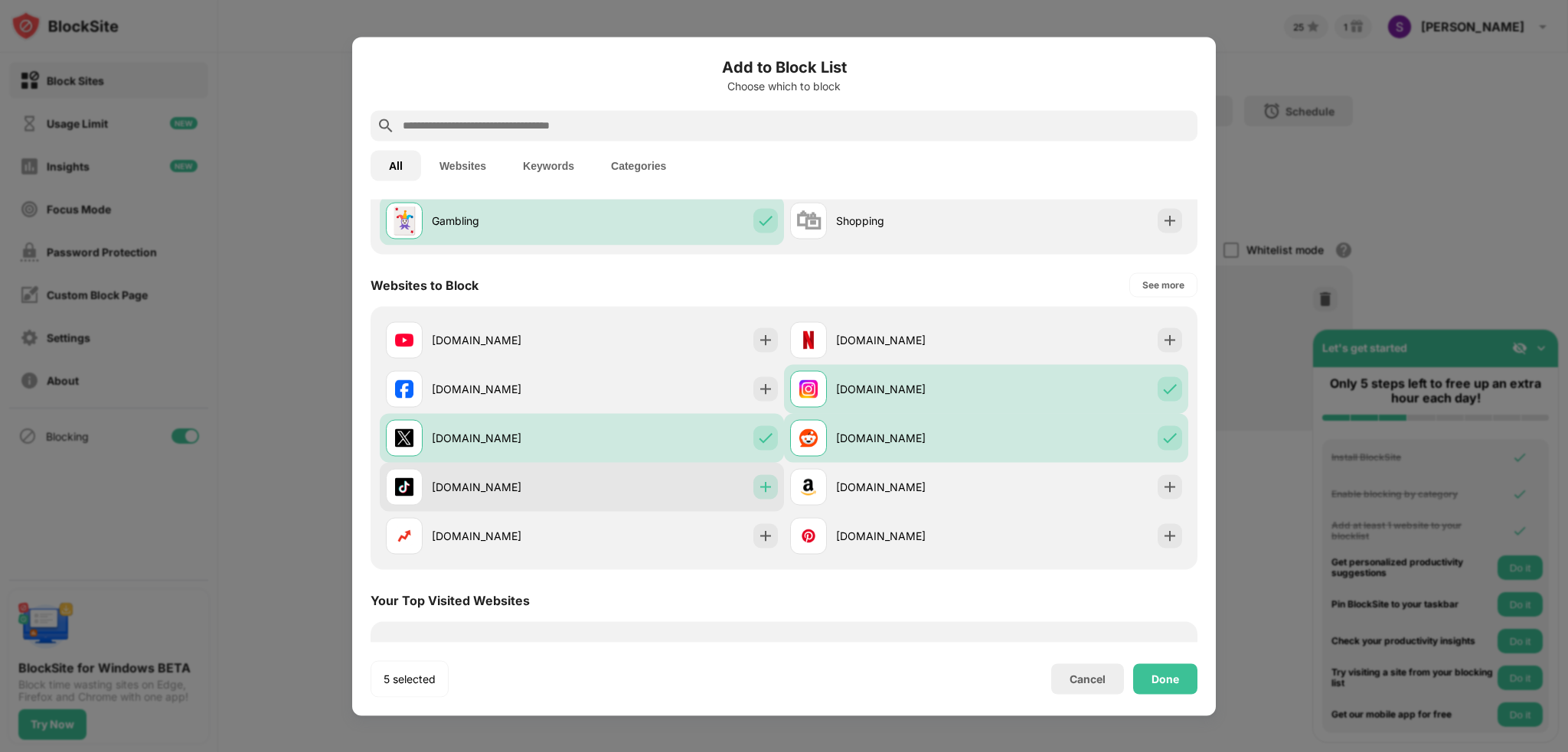
click at [758, 488] on img at bounding box center [766, 487] width 15 height 15
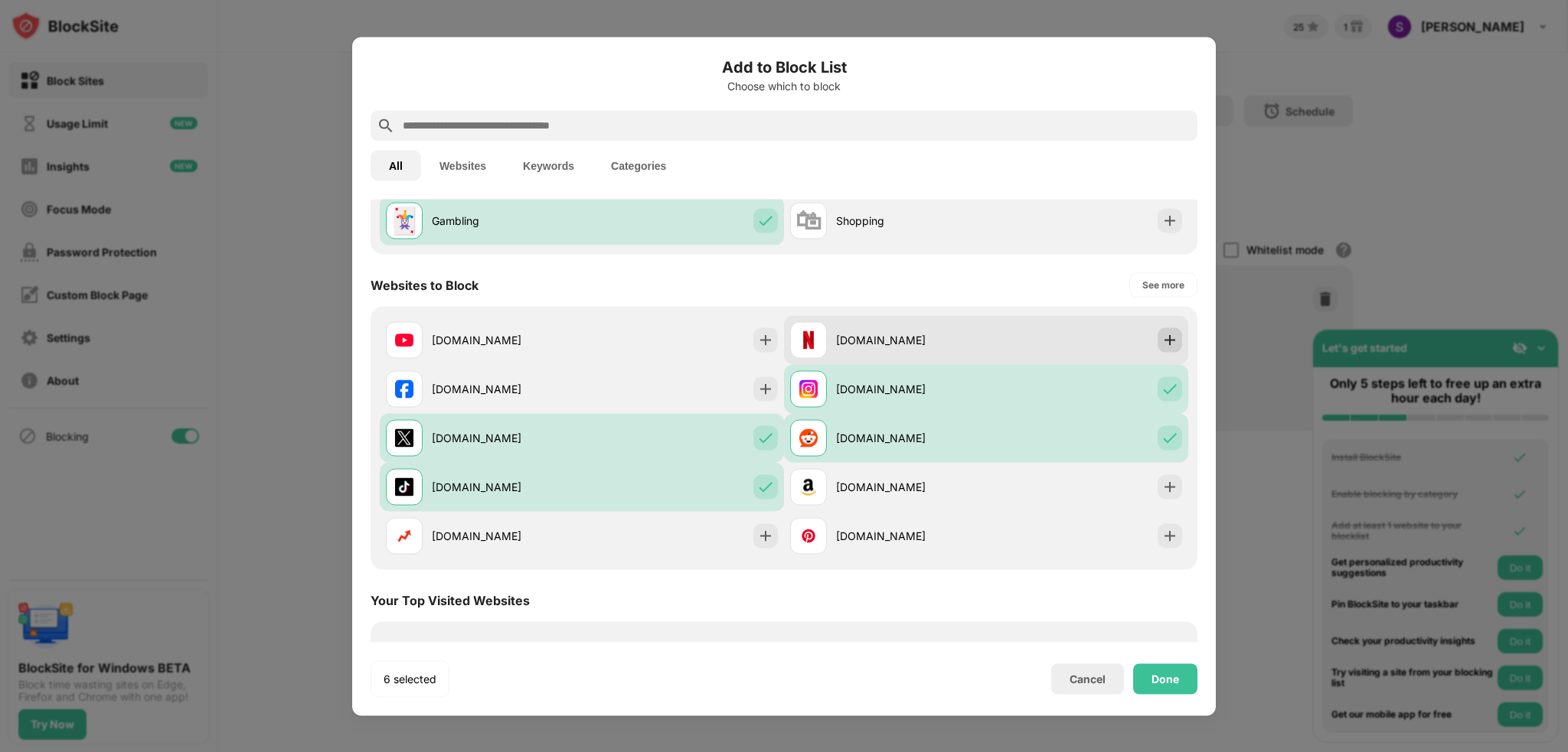
click at [1164, 345] on img at bounding box center [1170, 340] width 15 height 15
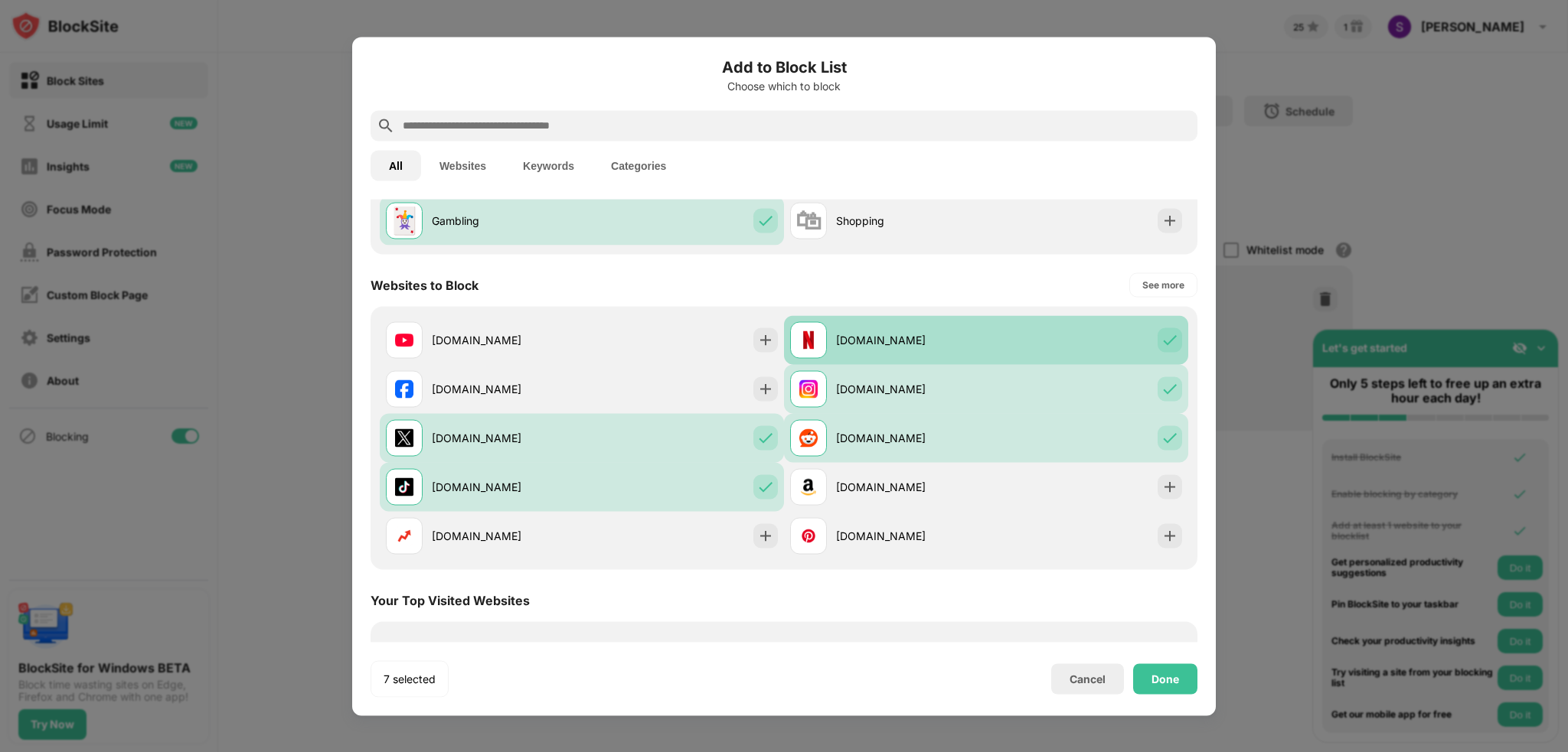
click at [1164, 345] on img at bounding box center [1170, 340] width 15 height 15
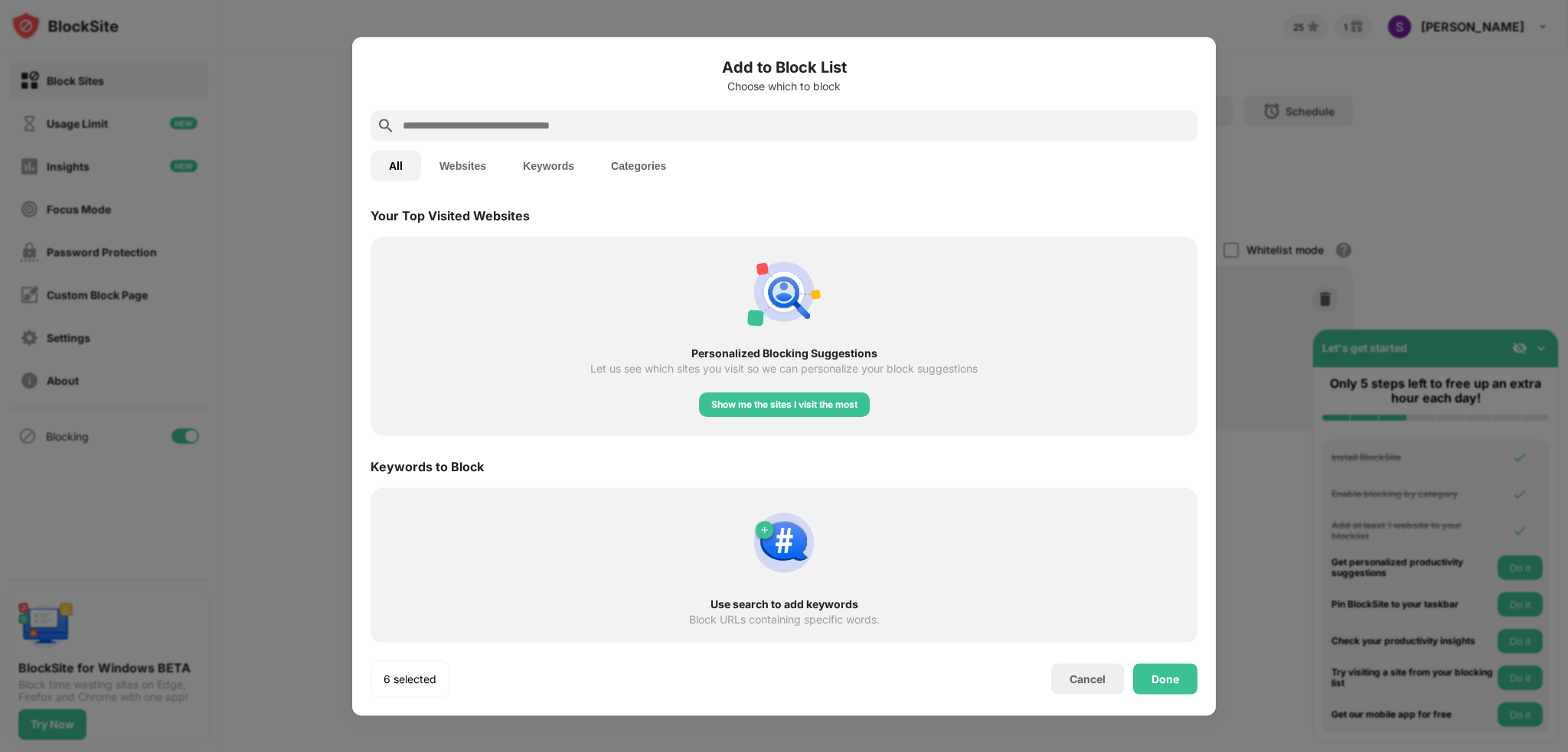
scroll to position [538, 0]
click at [1178, 679] on div "Done" at bounding box center [1165, 679] width 27 height 12
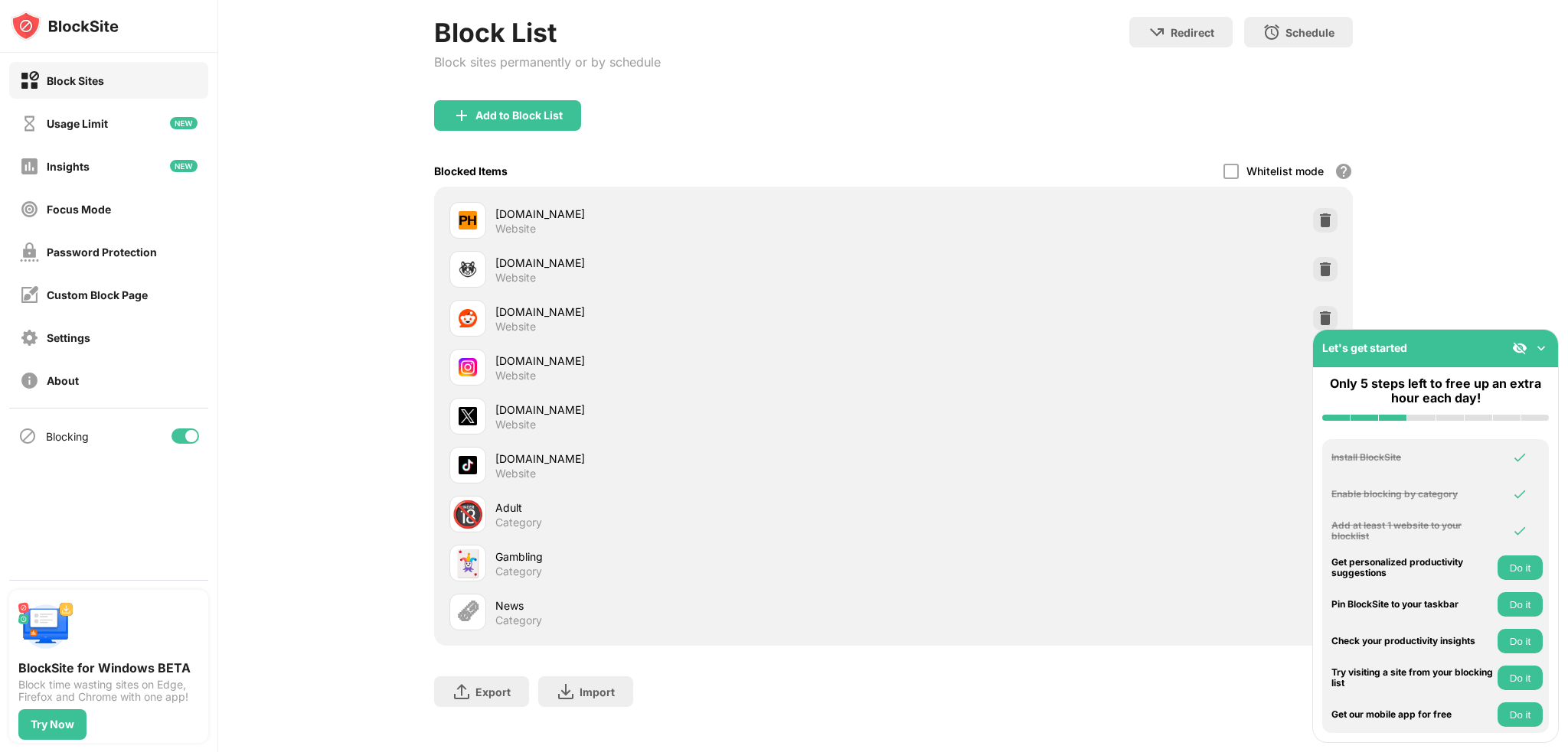
scroll to position [102, 0]
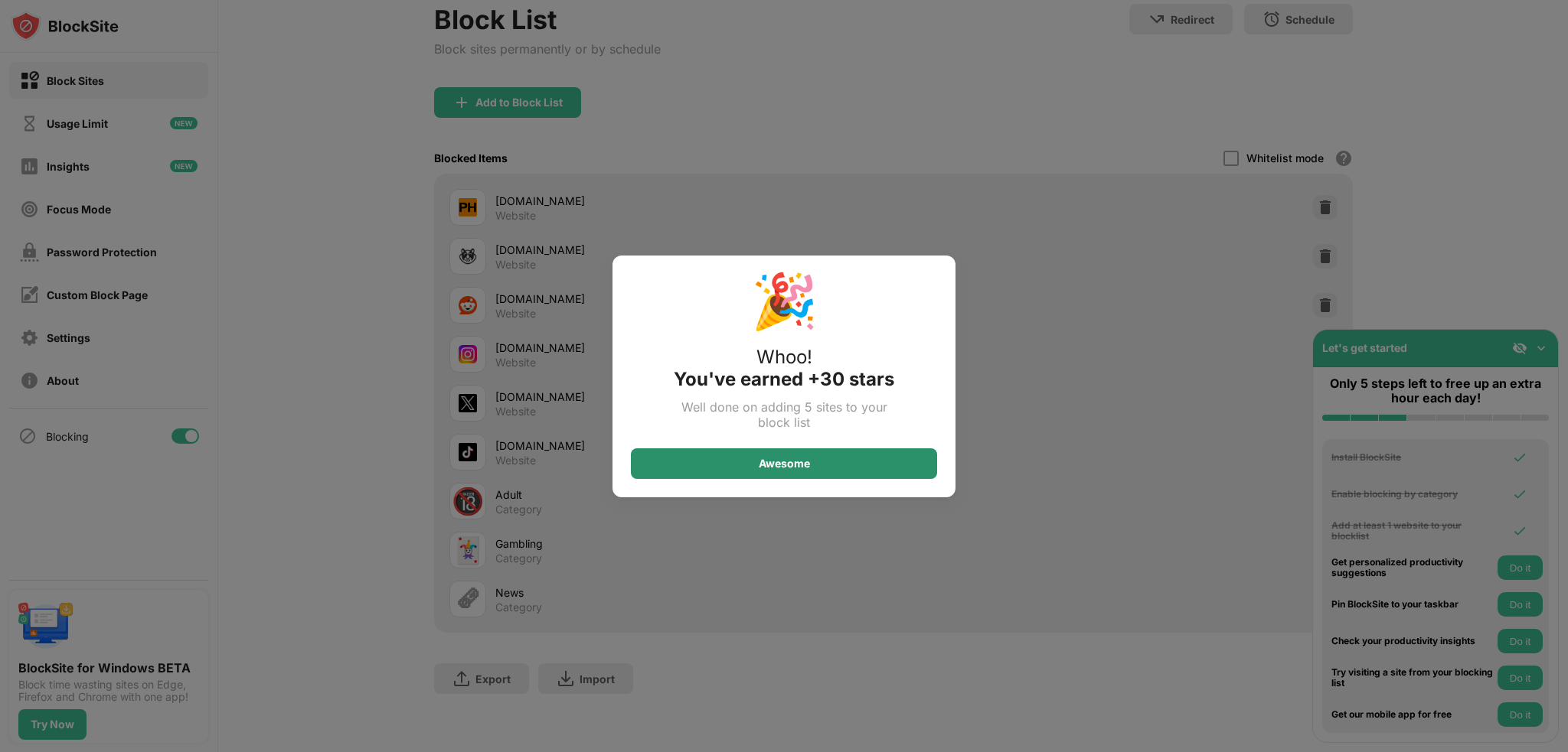
click at [798, 472] on div "Awesome" at bounding box center [784, 464] width 306 height 31
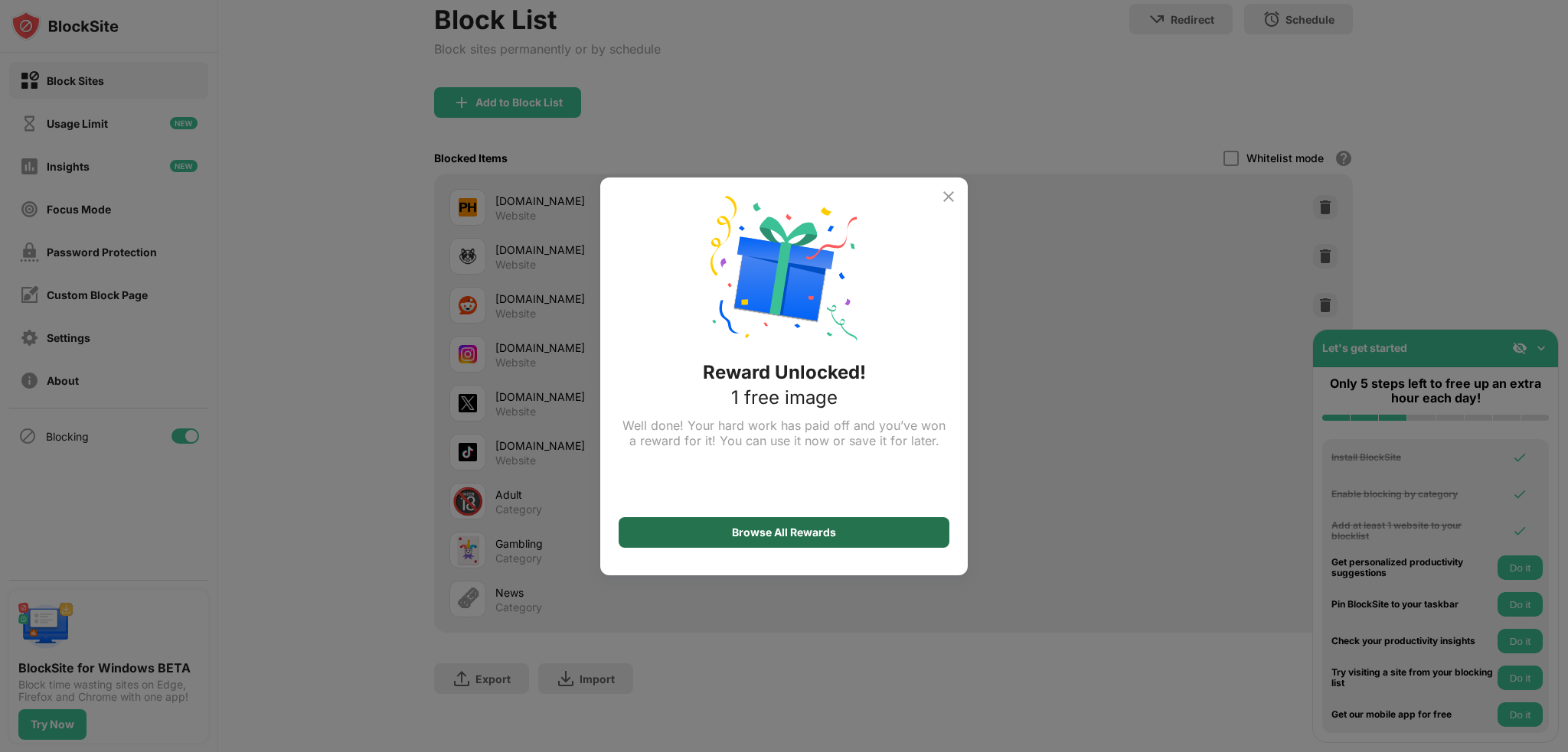
click at [793, 541] on div "Browse All Rewards" at bounding box center [784, 533] width 331 height 31
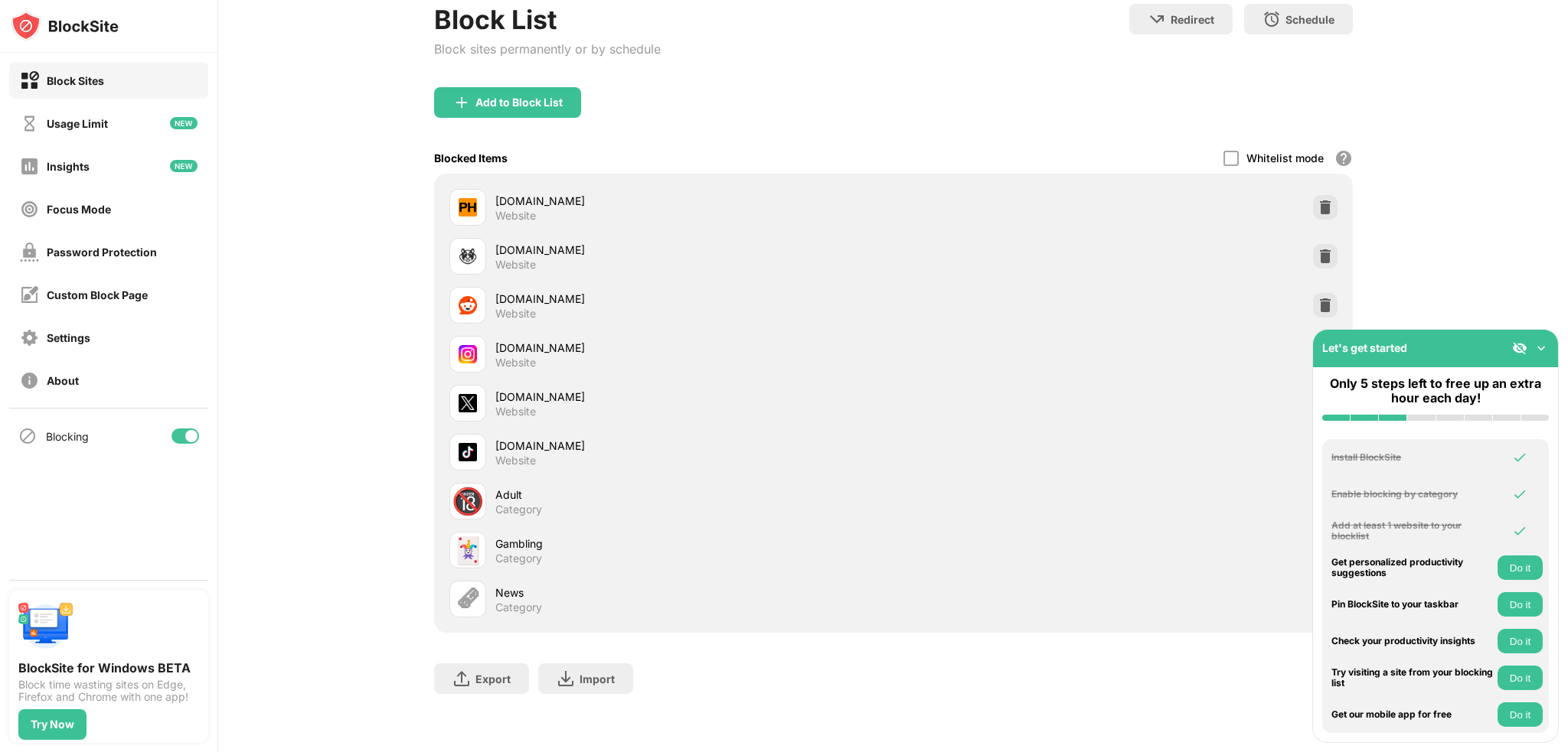
click at [1516, 568] on button "Do it" at bounding box center [1521, 568] width 45 height 24
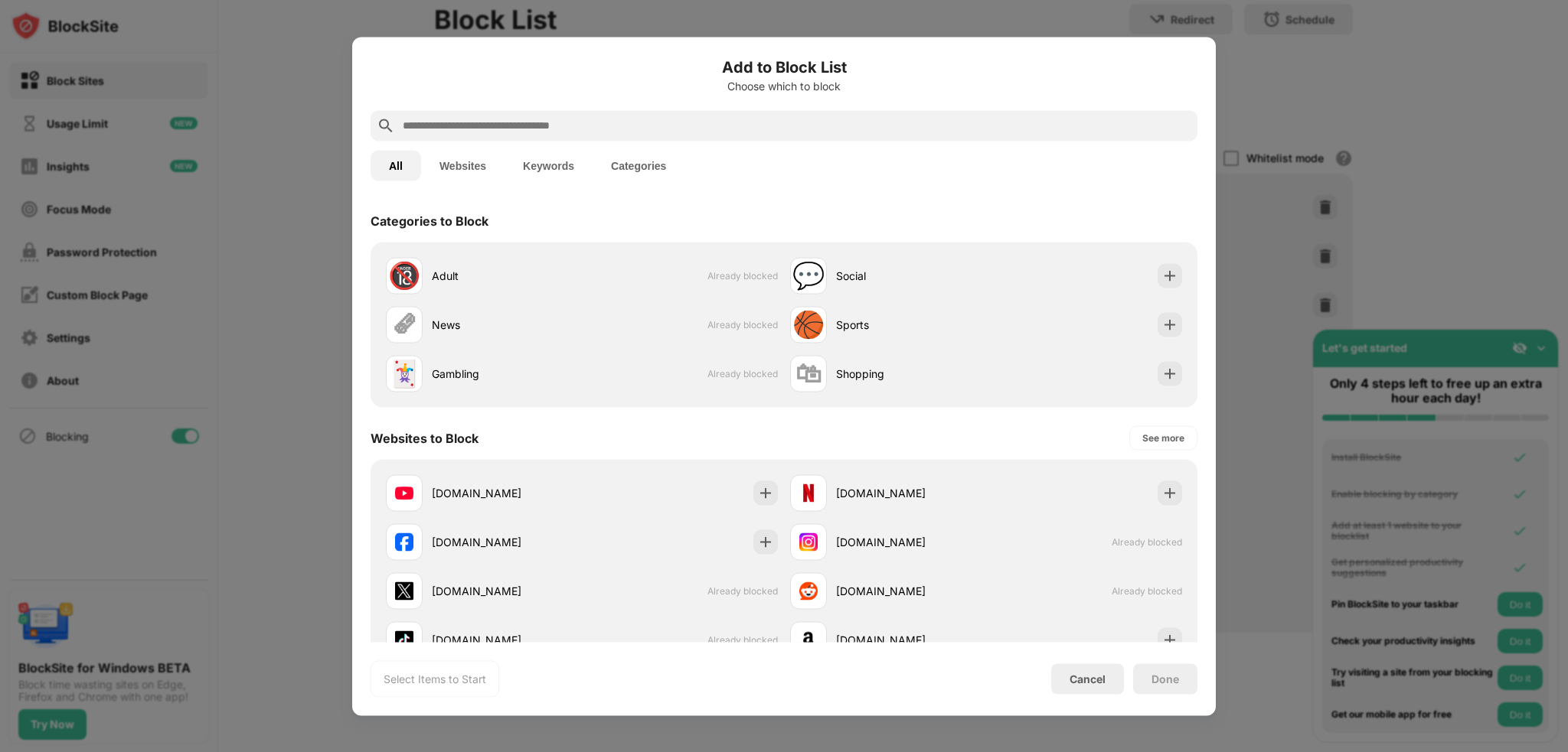
click at [469, 165] on button "Websites" at bounding box center [462, 165] width 84 height 31
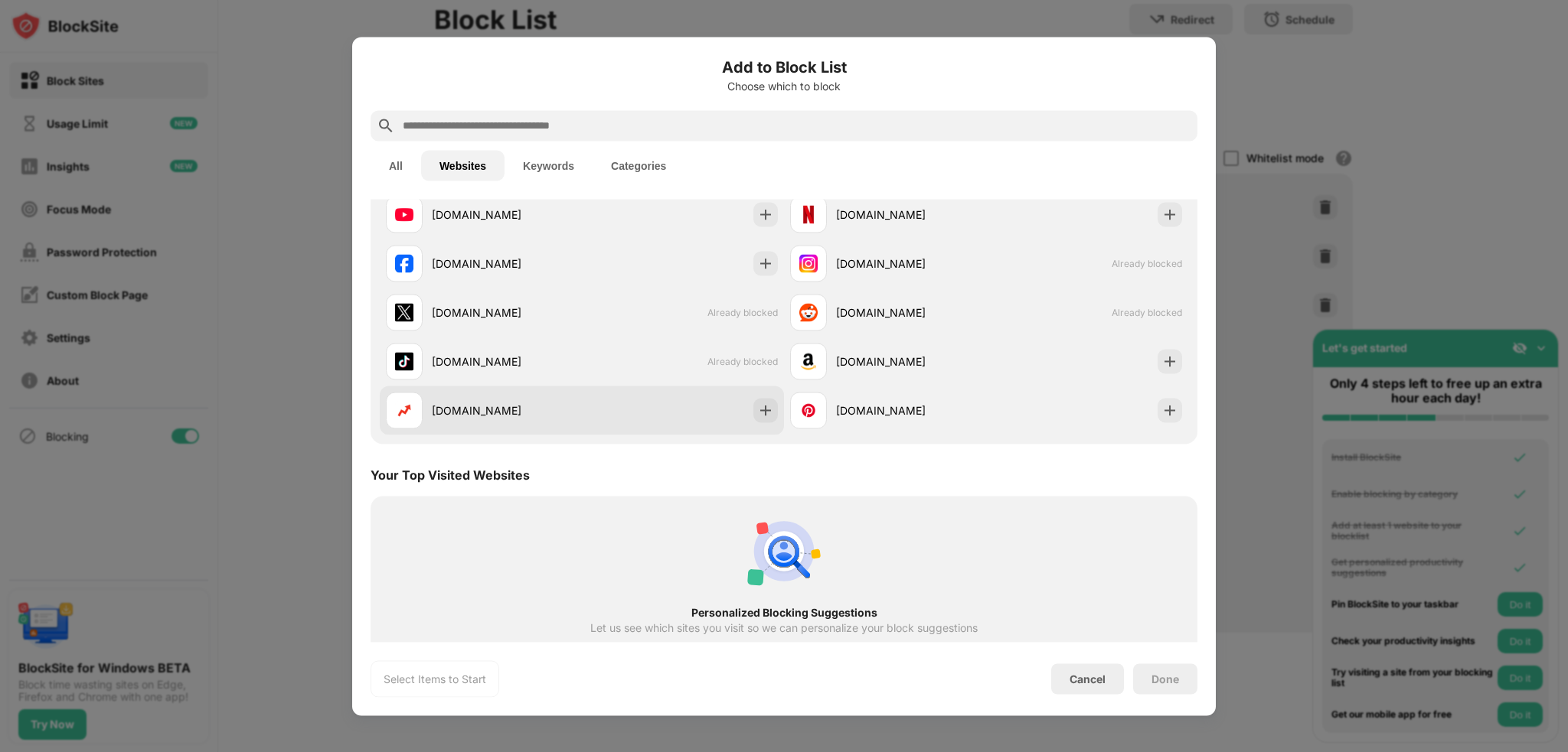
scroll to position [37, 0]
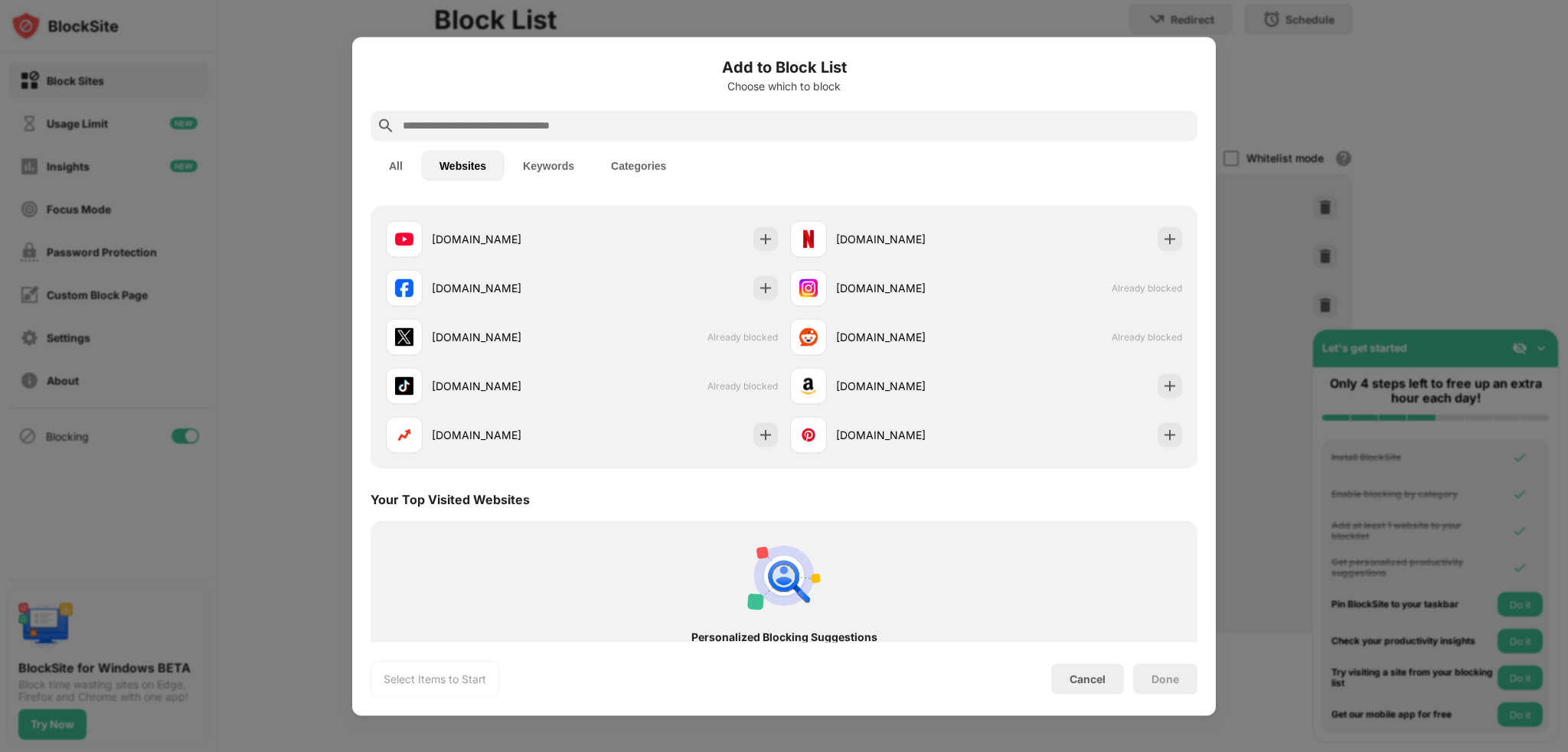
click at [641, 162] on button "Categories" at bounding box center [639, 165] width 92 height 31
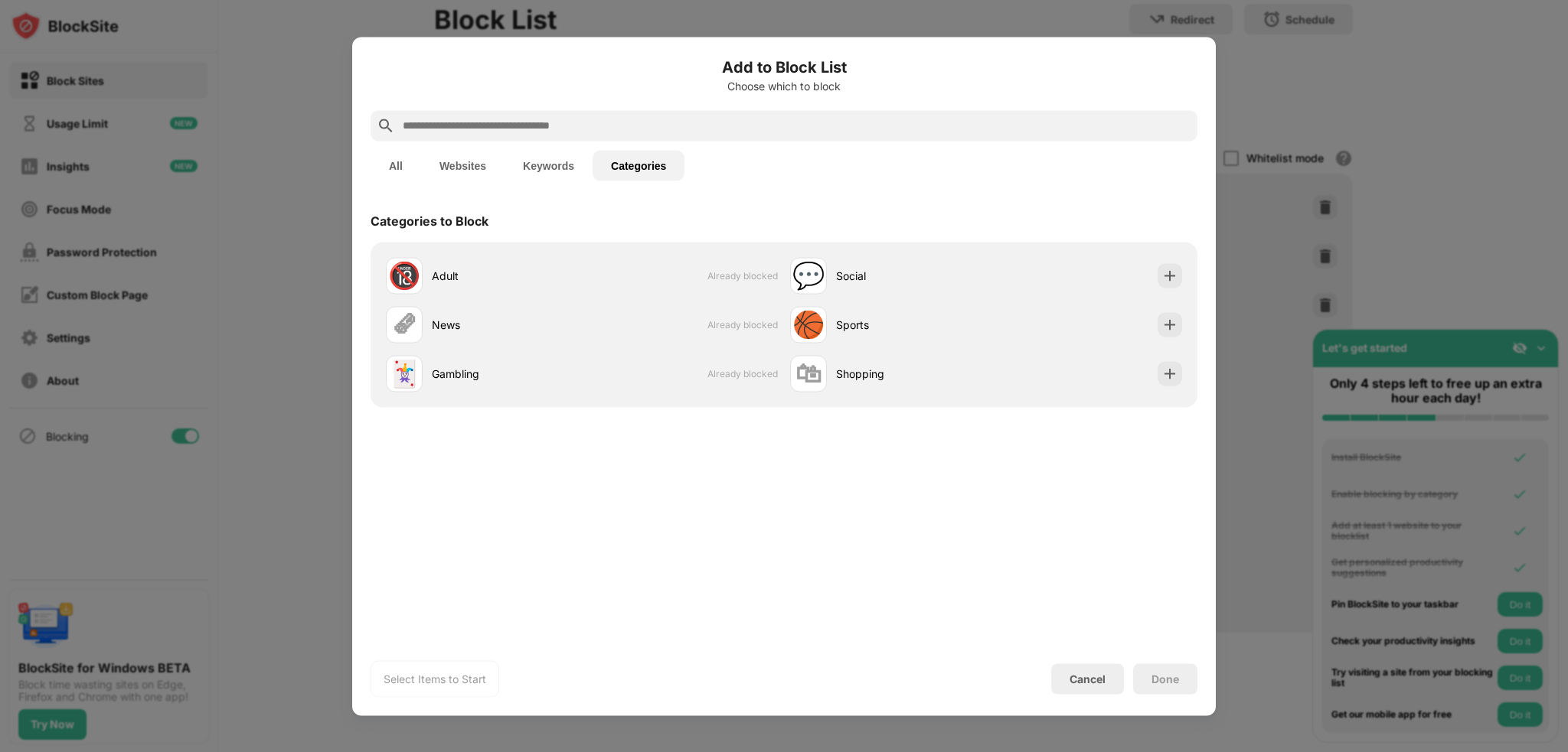
click at [549, 163] on button "Keywords" at bounding box center [549, 165] width 89 height 31
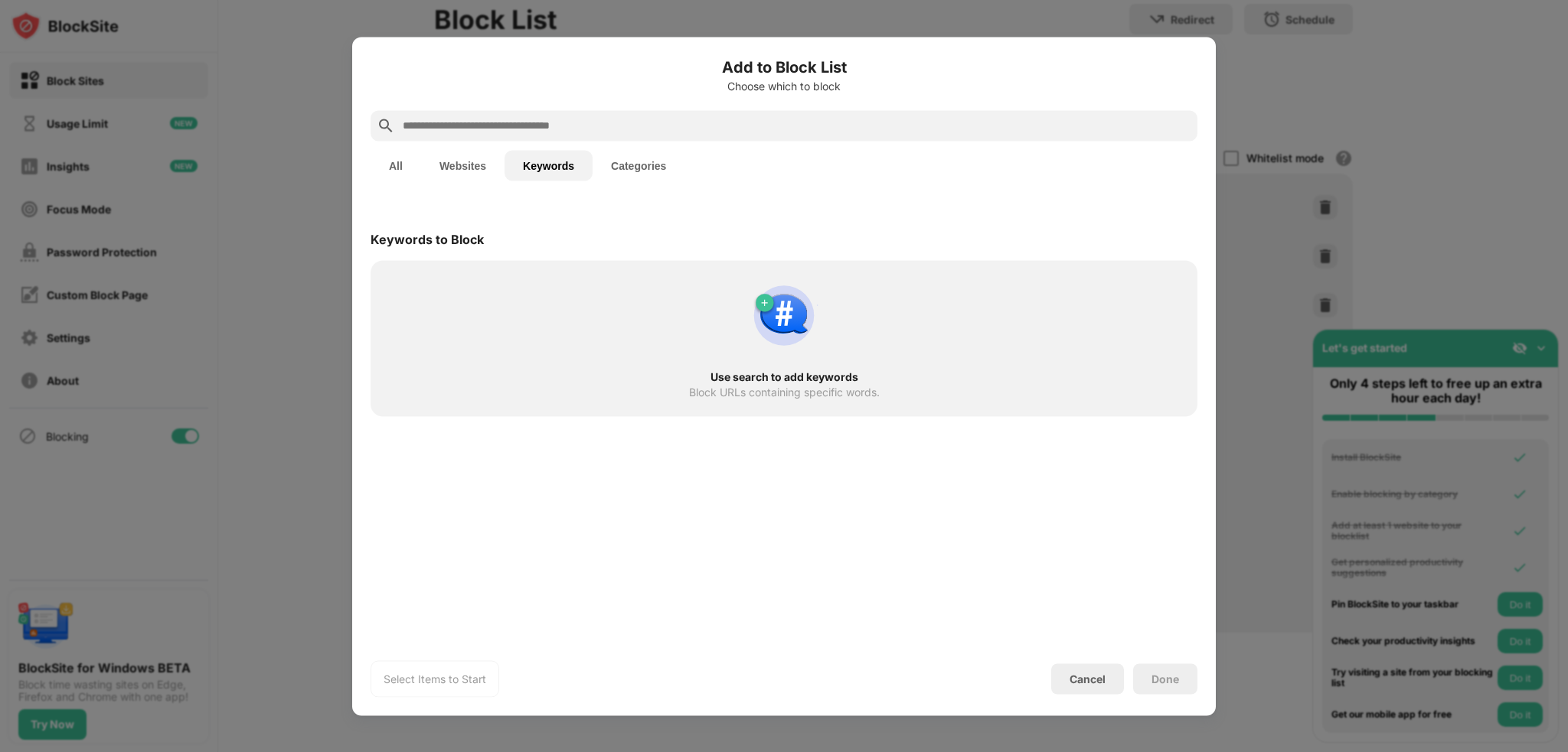
click at [573, 120] on input "text" at bounding box center [796, 126] width 790 height 19
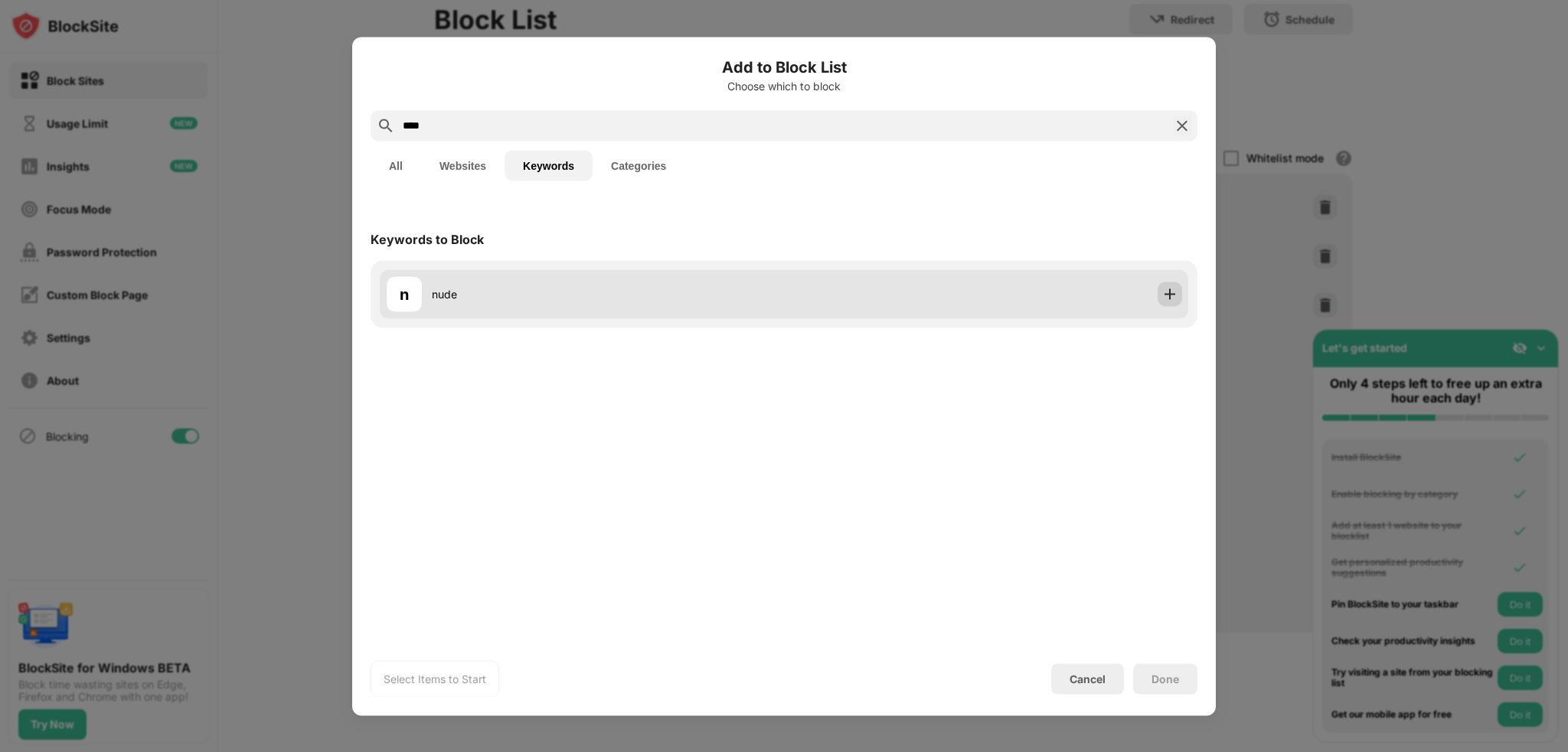
click at [1167, 293] on img at bounding box center [1170, 294] width 15 height 15
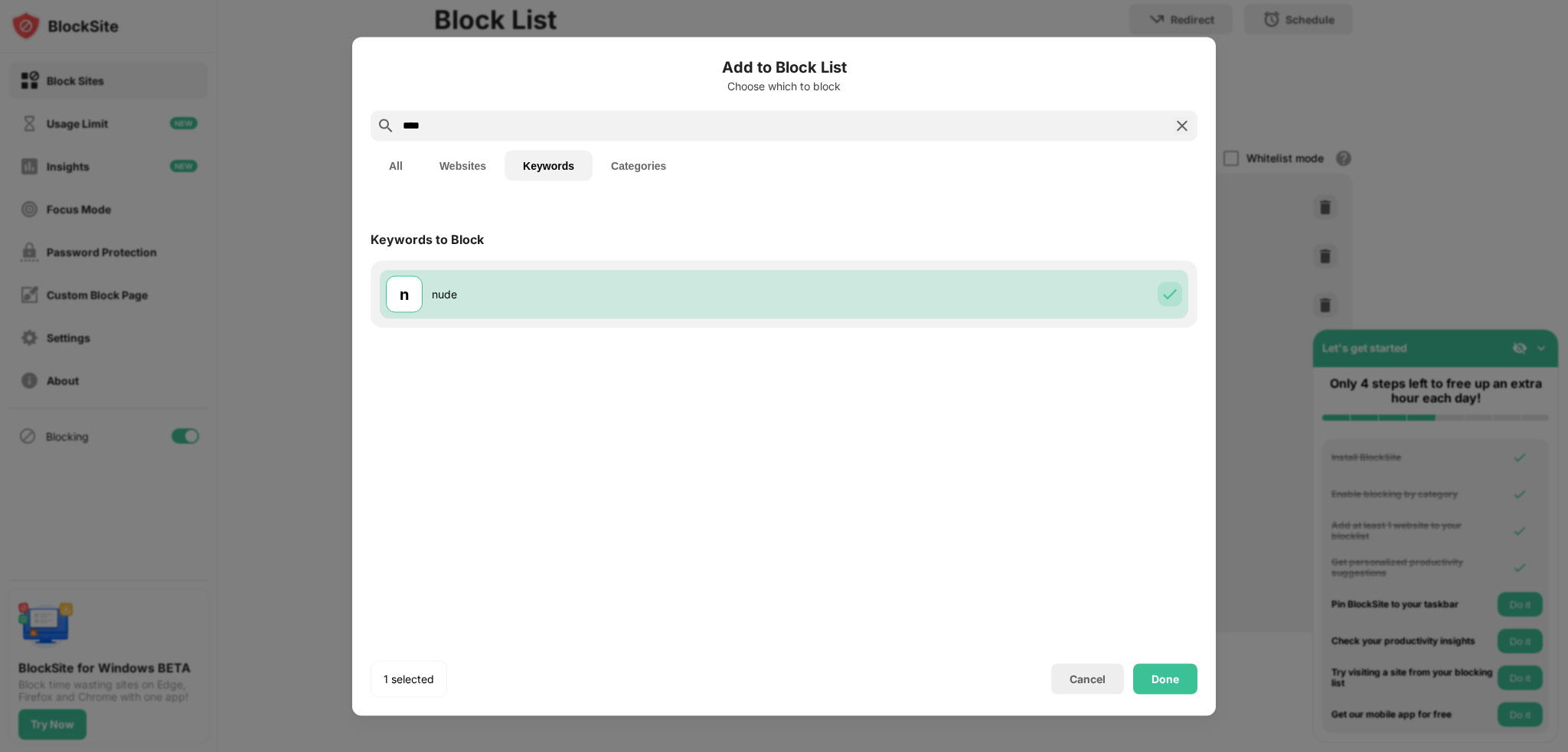
click at [549, 117] on input "****" at bounding box center [784, 126] width 766 height 19
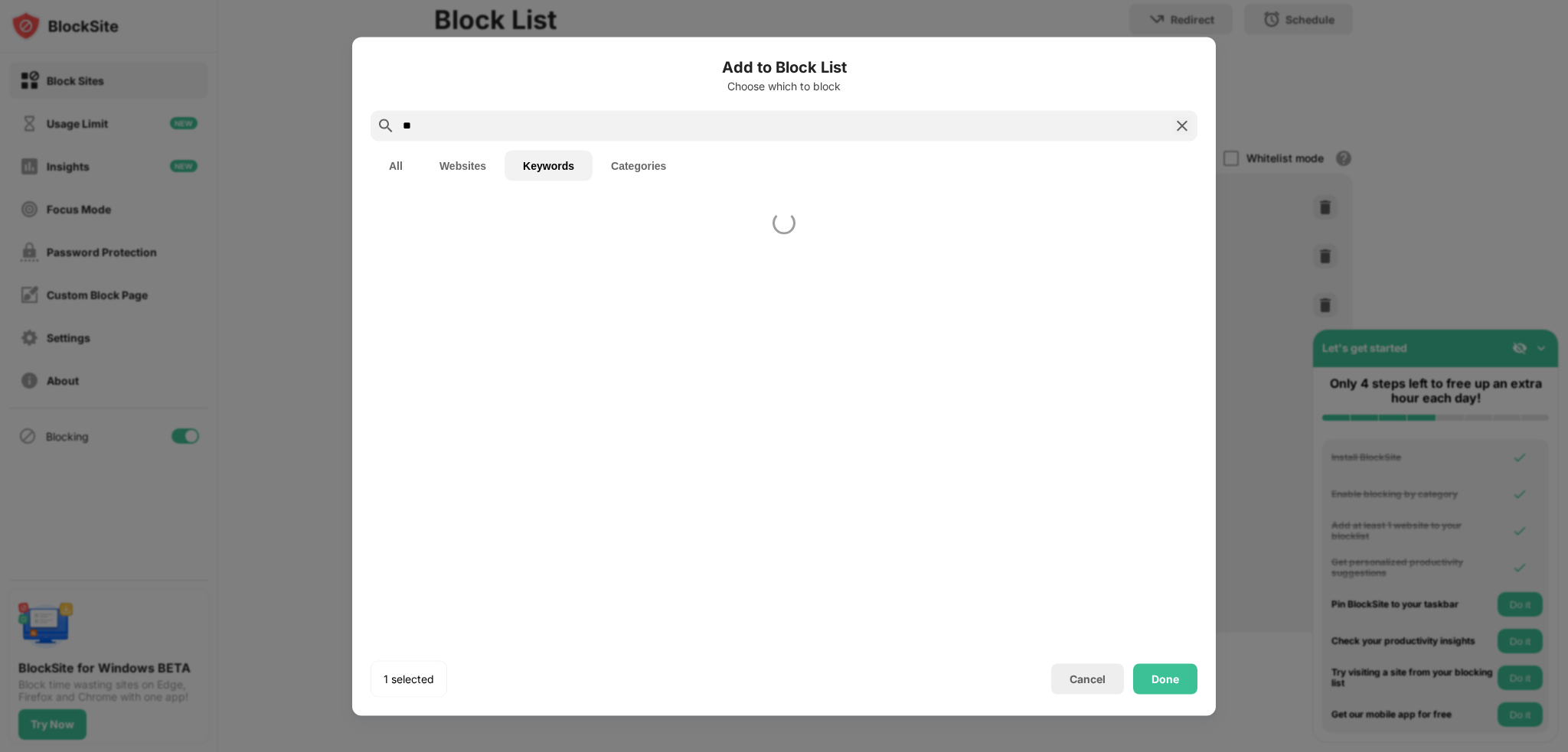
type input "*"
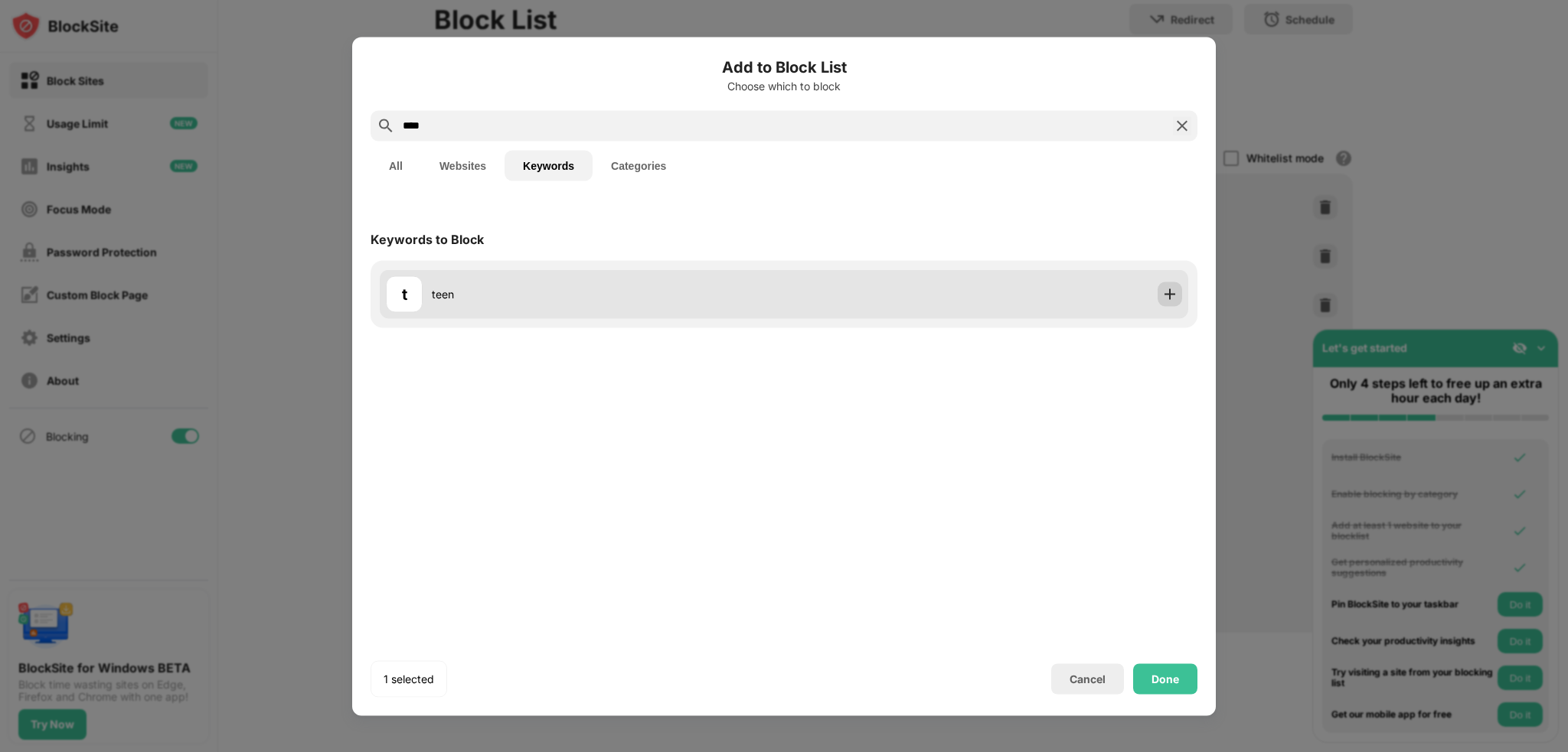
click at [1163, 296] on img at bounding box center [1170, 294] width 15 height 15
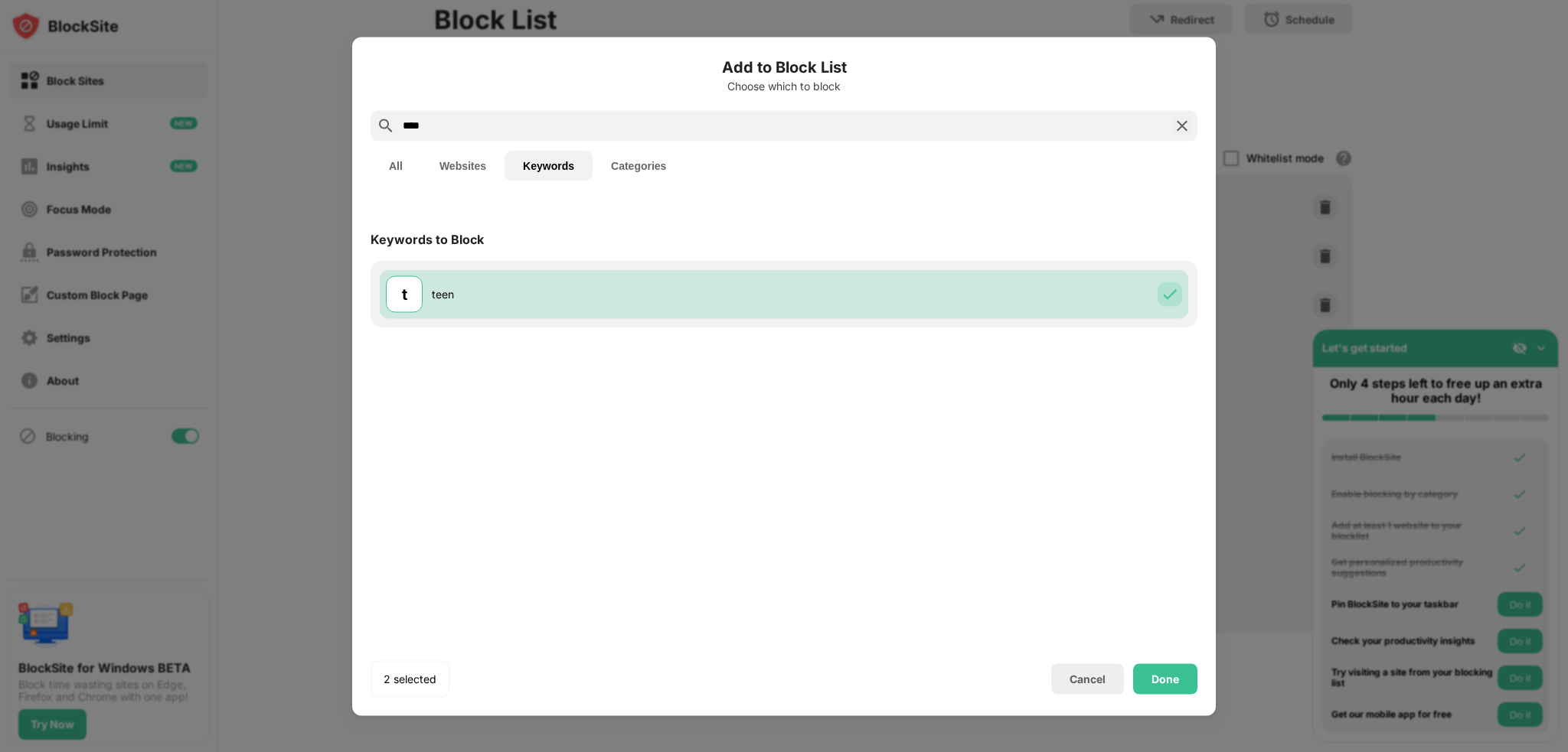
drag, startPoint x: 517, startPoint y: 127, endPoint x: 327, endPoint y: 129, distance: 190.0
click at [327, 752] on div "Add to Block List Choose which to block **** All Websites Keywords Categories K…" at bounding box center [784, 752] width 1568 height 0
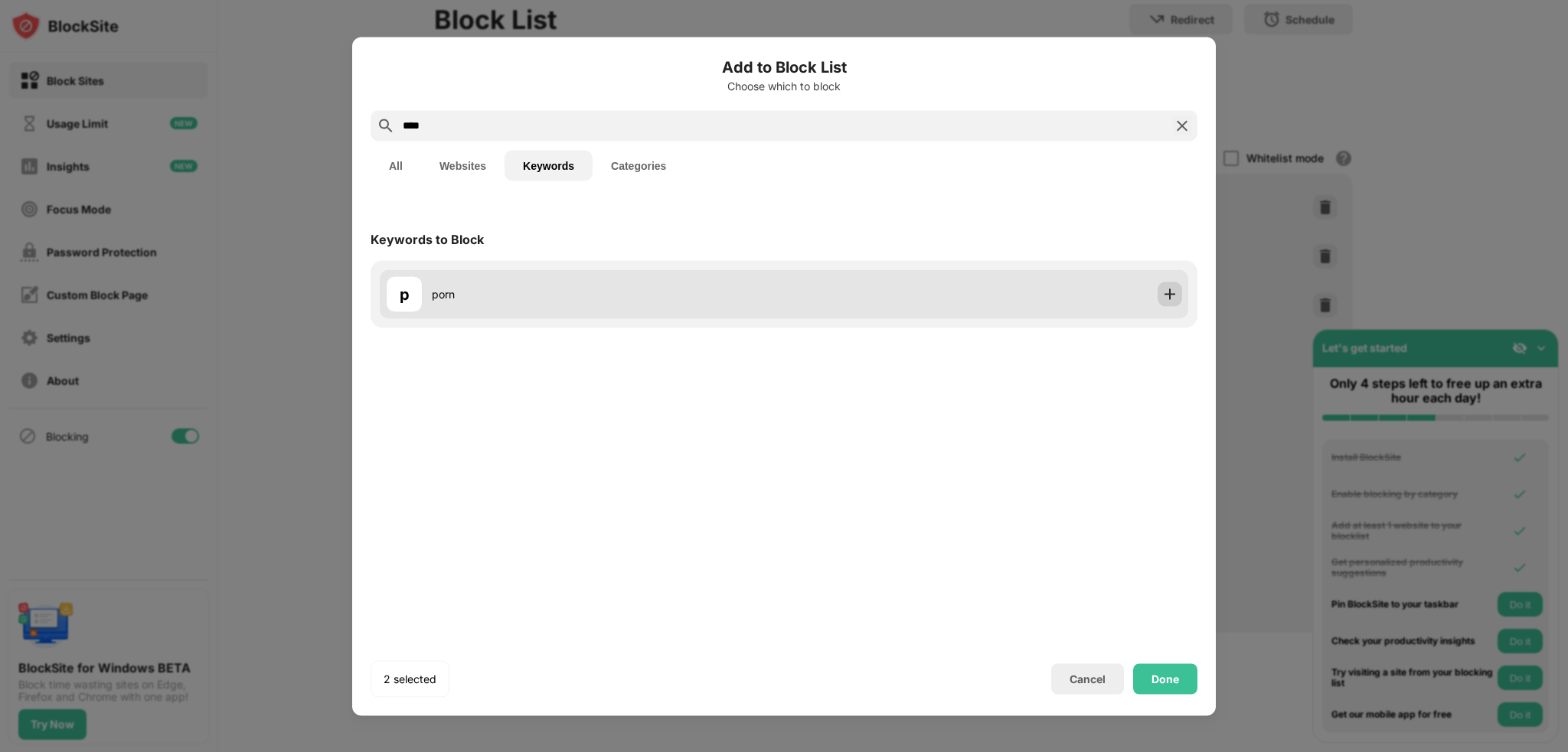
drag, startPoint x: 1177, startPoint y: 293, endPoint x: 1164, endPoint y: 285, distance: 15.3
click at [1177, 293] on img at bounding box center [1170, 294] width 15 height 15
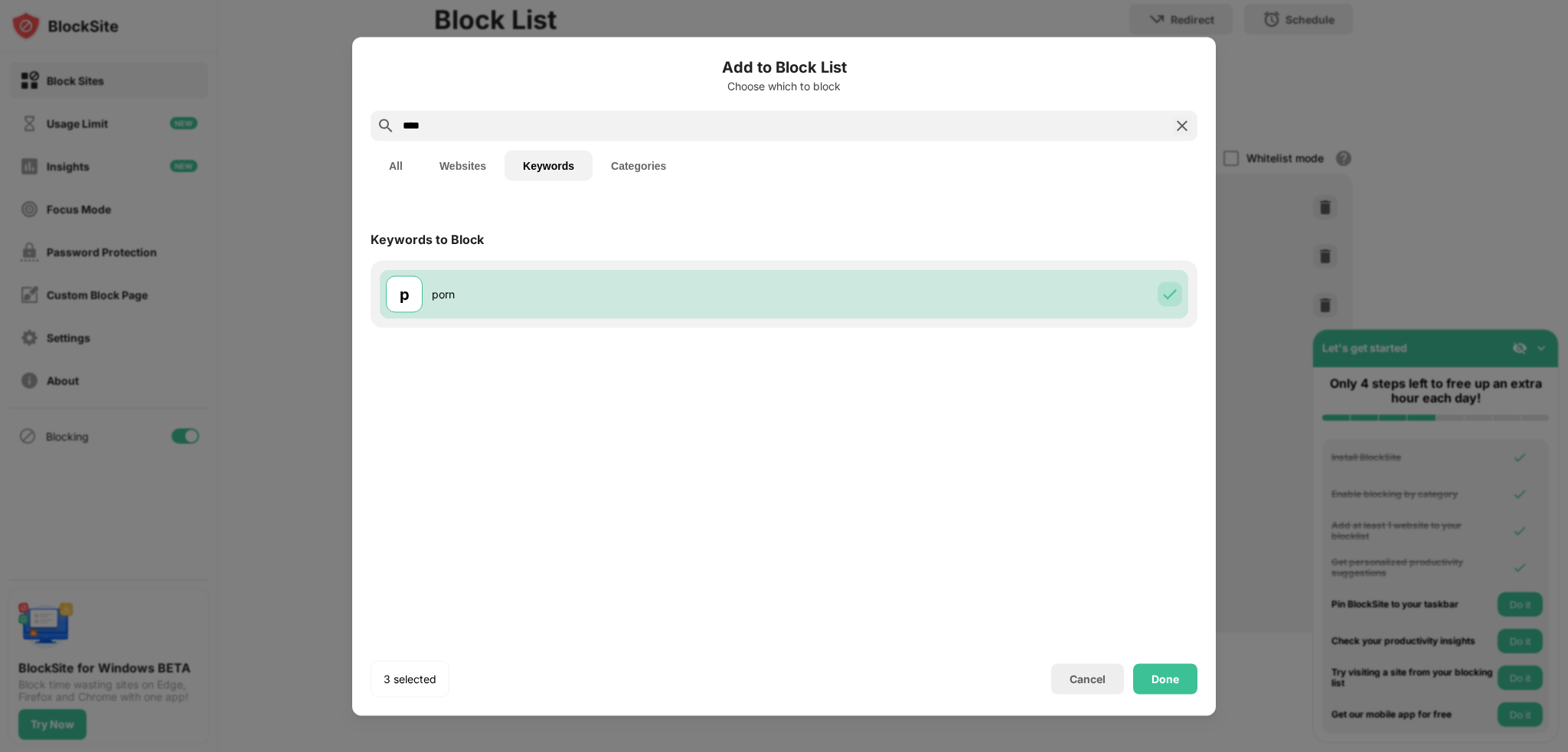
click at [469, 132] on input "****" at bounding box center [784, 126] width 766 height 19
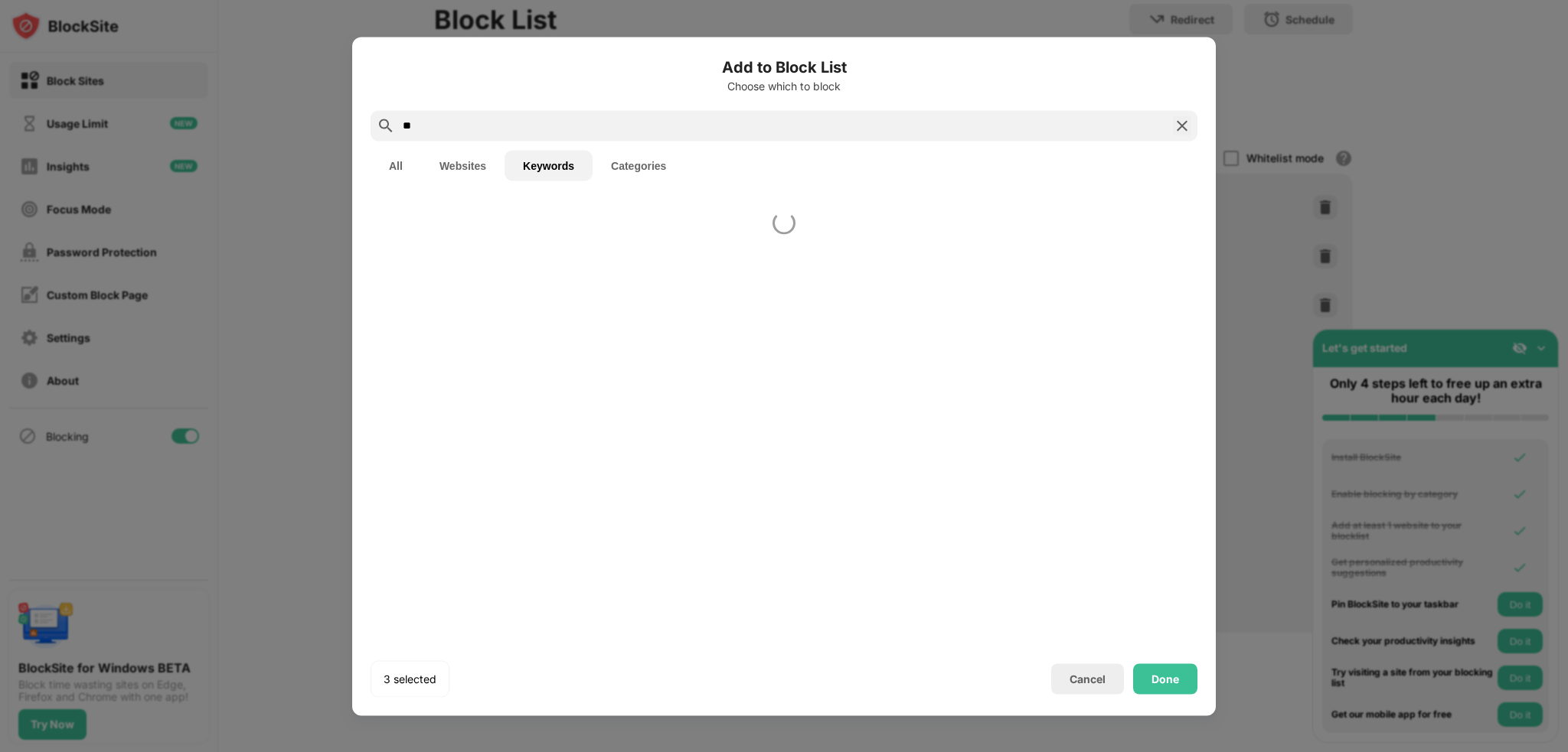
type input "*"
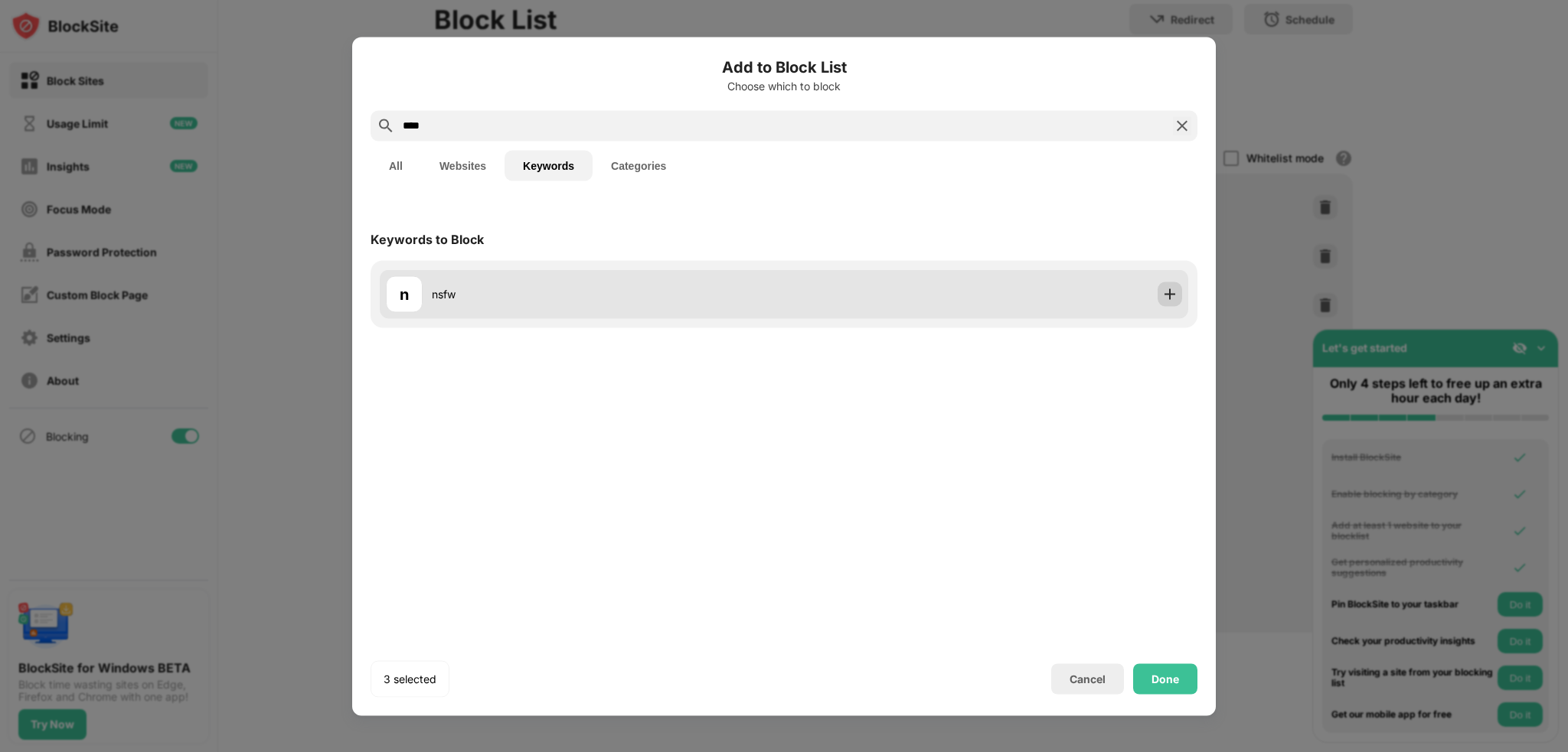
click at [1166, 299] on img at bounding box center [1170, 294] width 15 height 15
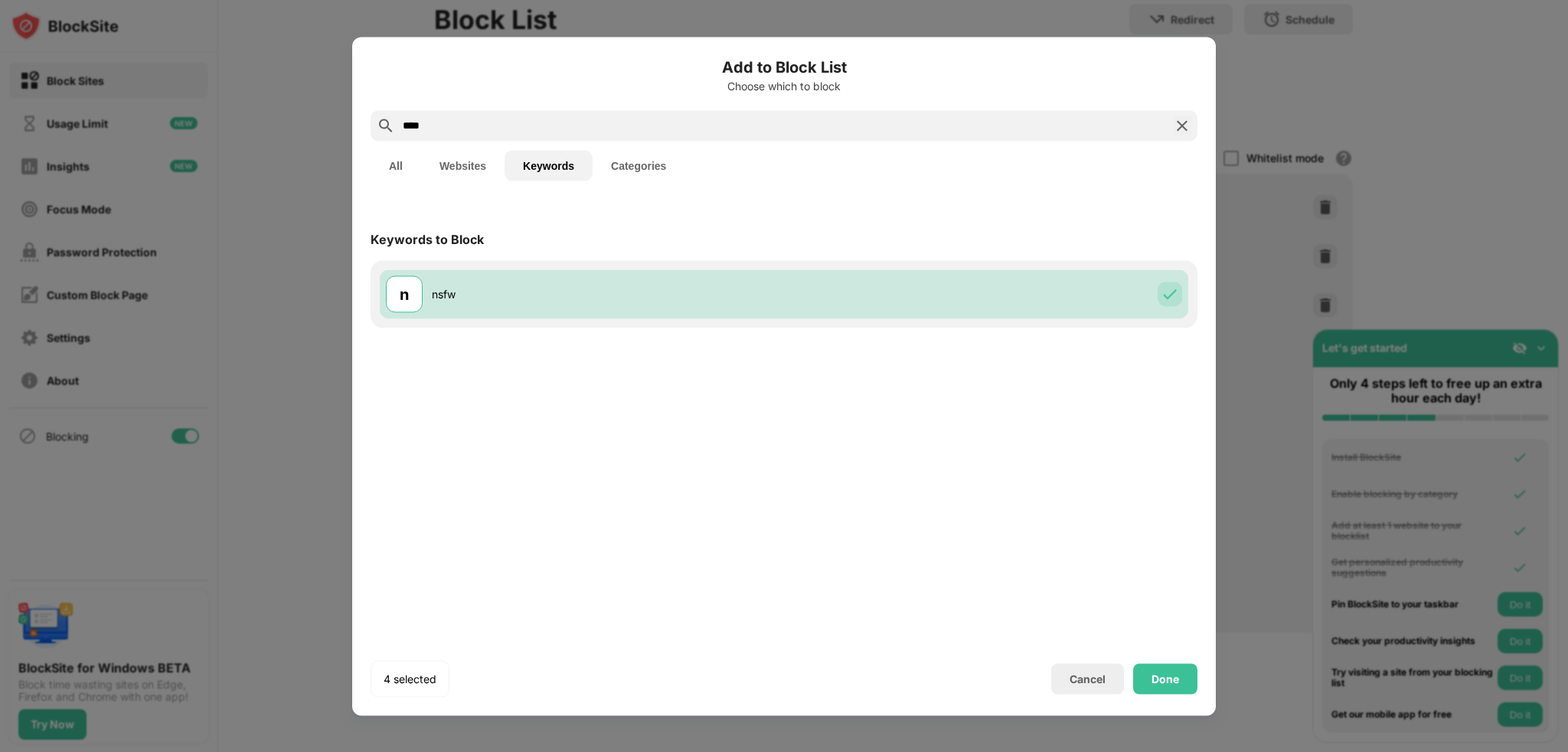
drag, startPoint x: 472, startPoint y: 121, endPoint x: 293, endPoint y: 125, distance: 179.0
click at [293, 752] on div "Add to Block List Choose which to block **** All Websites Keywords Categories K…" at bounding box center [784, 752] width 1568 height 0
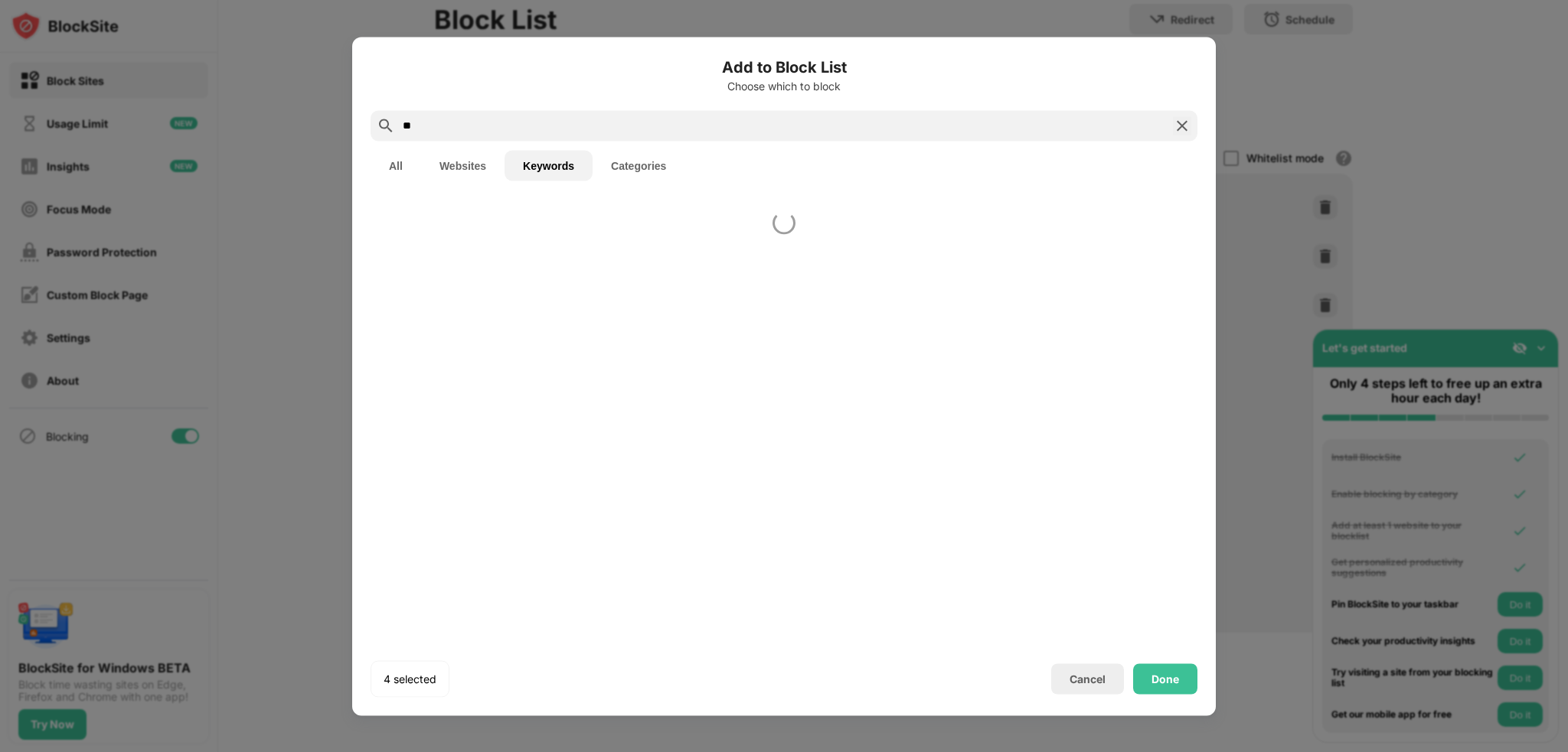
type input "*"
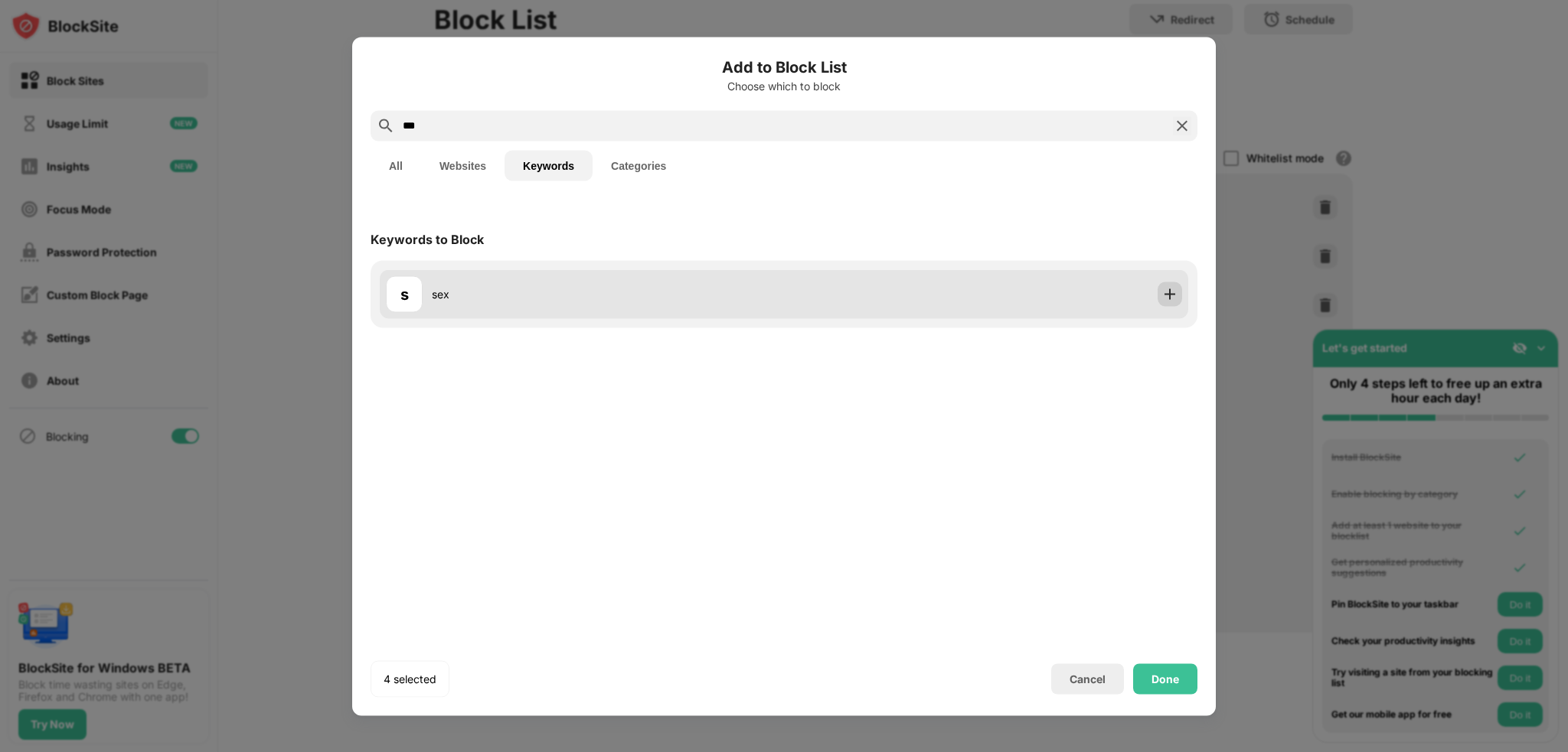
click at [1169, 305] on div at bounding box center [1171, 294] width 24 height 24
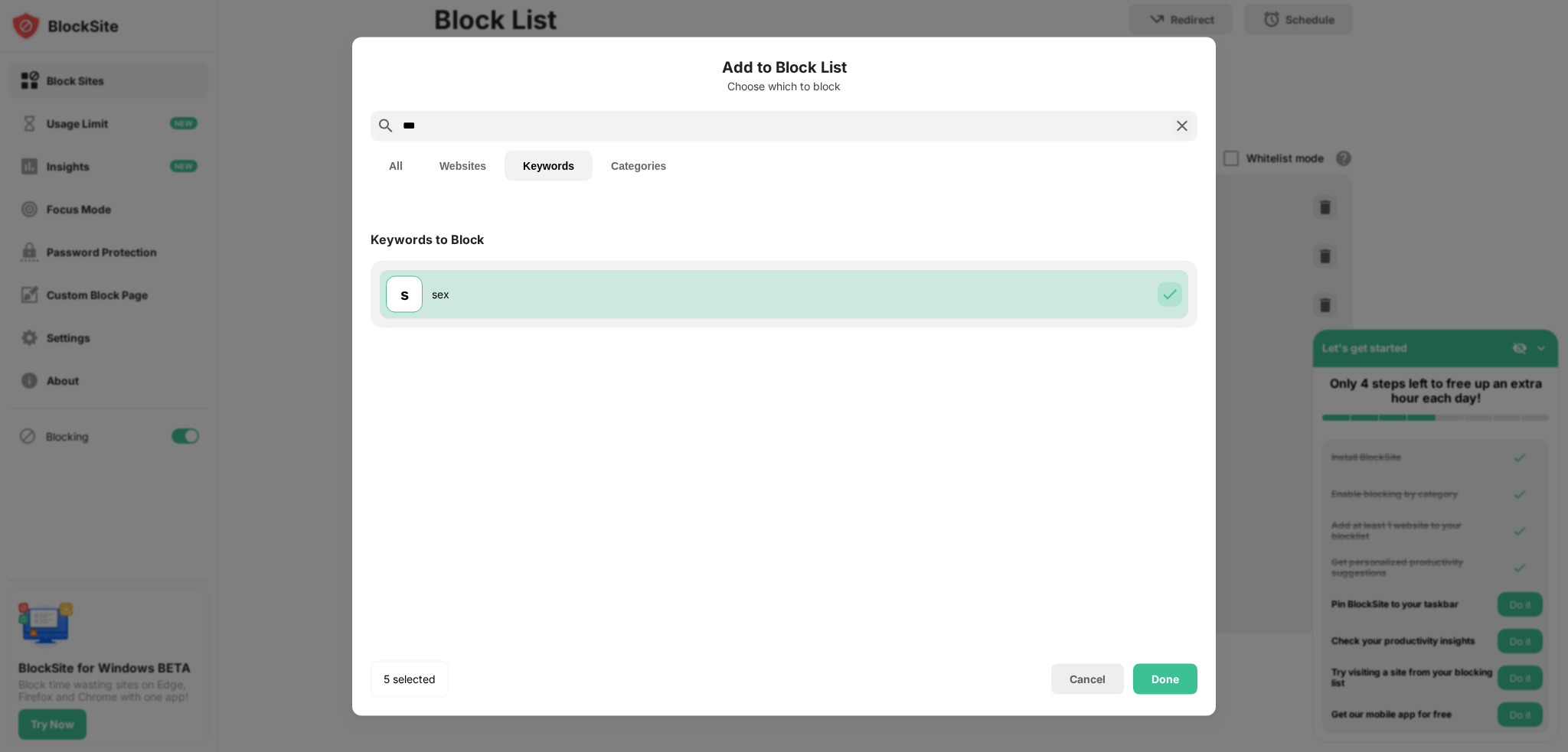
click at [582, 125] on input "***" at bounding box center [784, 126] width 766 height 19
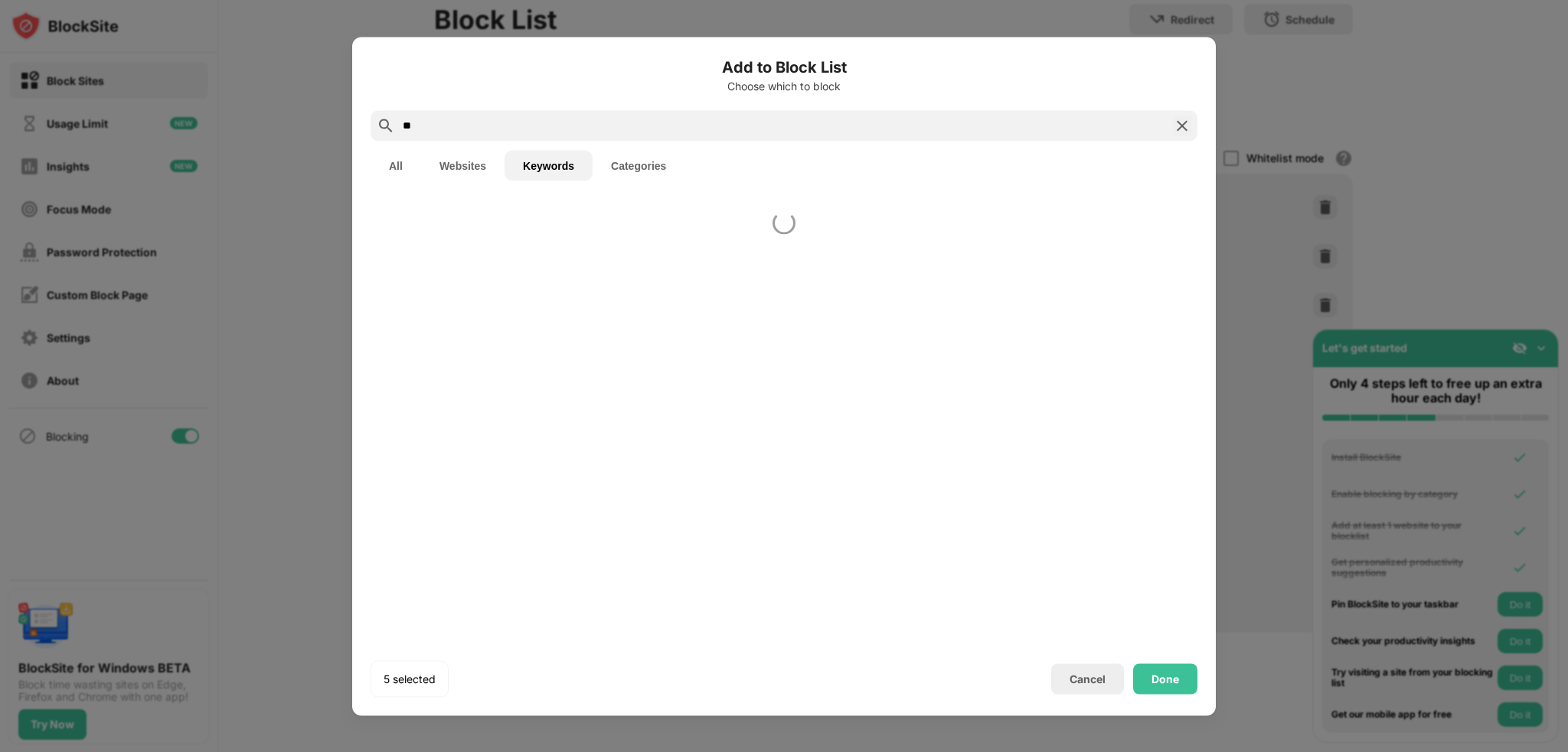
type input "*"
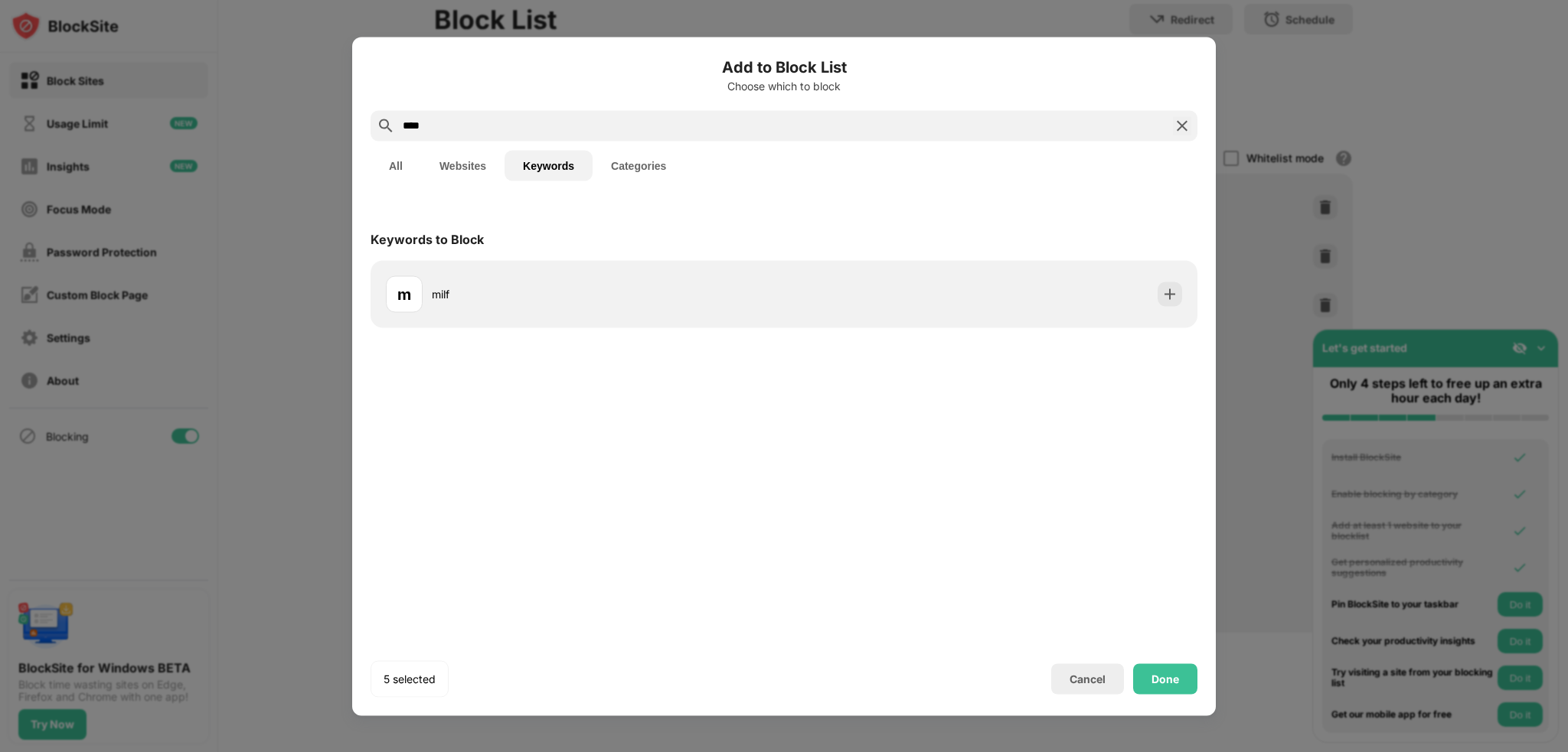
type input "****"
drag, startPoint x: 1168, startPoint y: 695, endPoint x: 1167, endPoint y: 686, distance: 9.1
click at [1168, 695] on div "5 selected Cancel Done" at bounding box center [784, 679] width 827 height 37
click at [1167, 685] on div "Done" at bounding box center [1165, 679] width 27 height 12
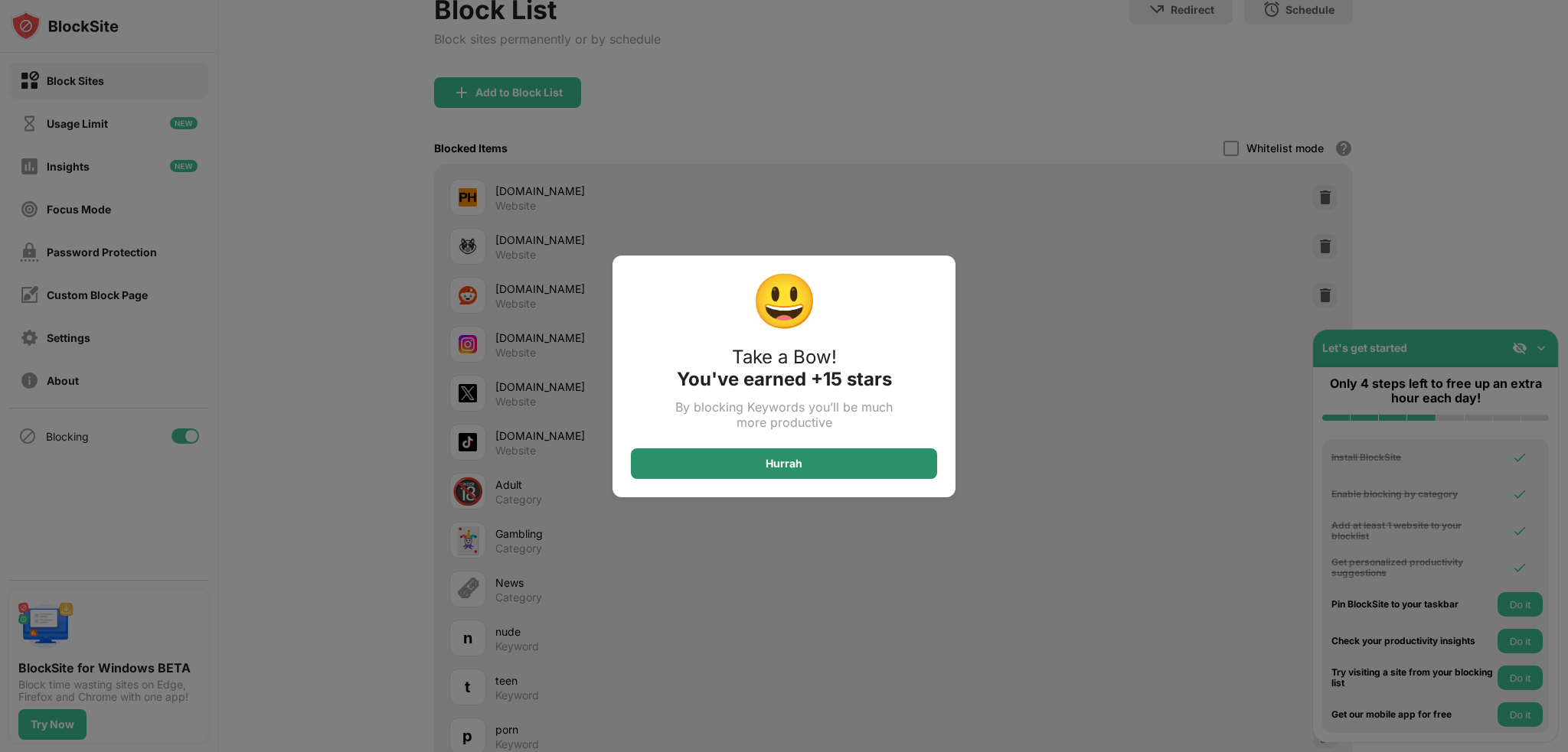
click at [809, 456] on div "Hurrah" at bounding box center [784, 464] width 306 height 31
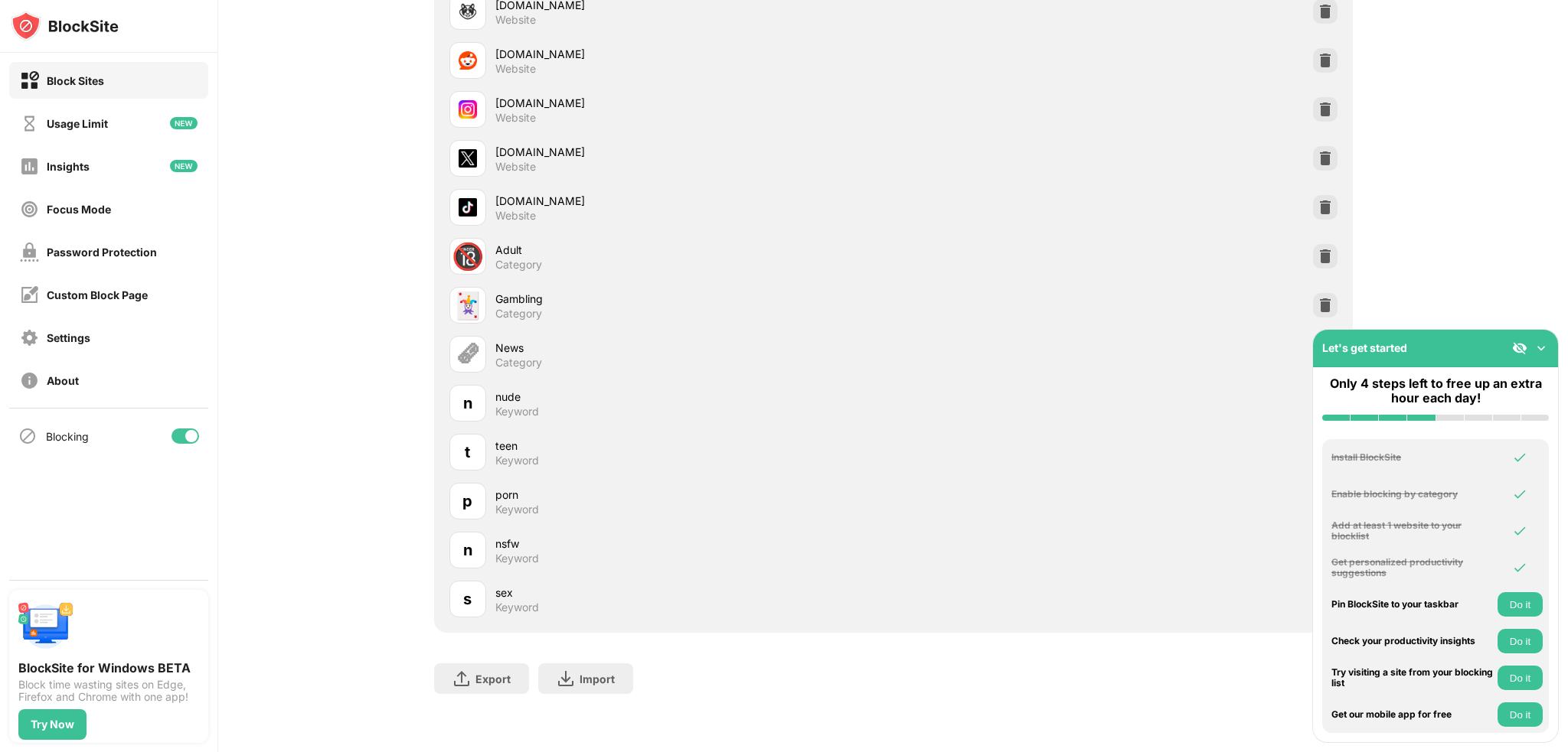
scroll to position [346, 0]
click at [1519, 613] on button "Do it" at bounding box center [1521, 604] width 45 height 24
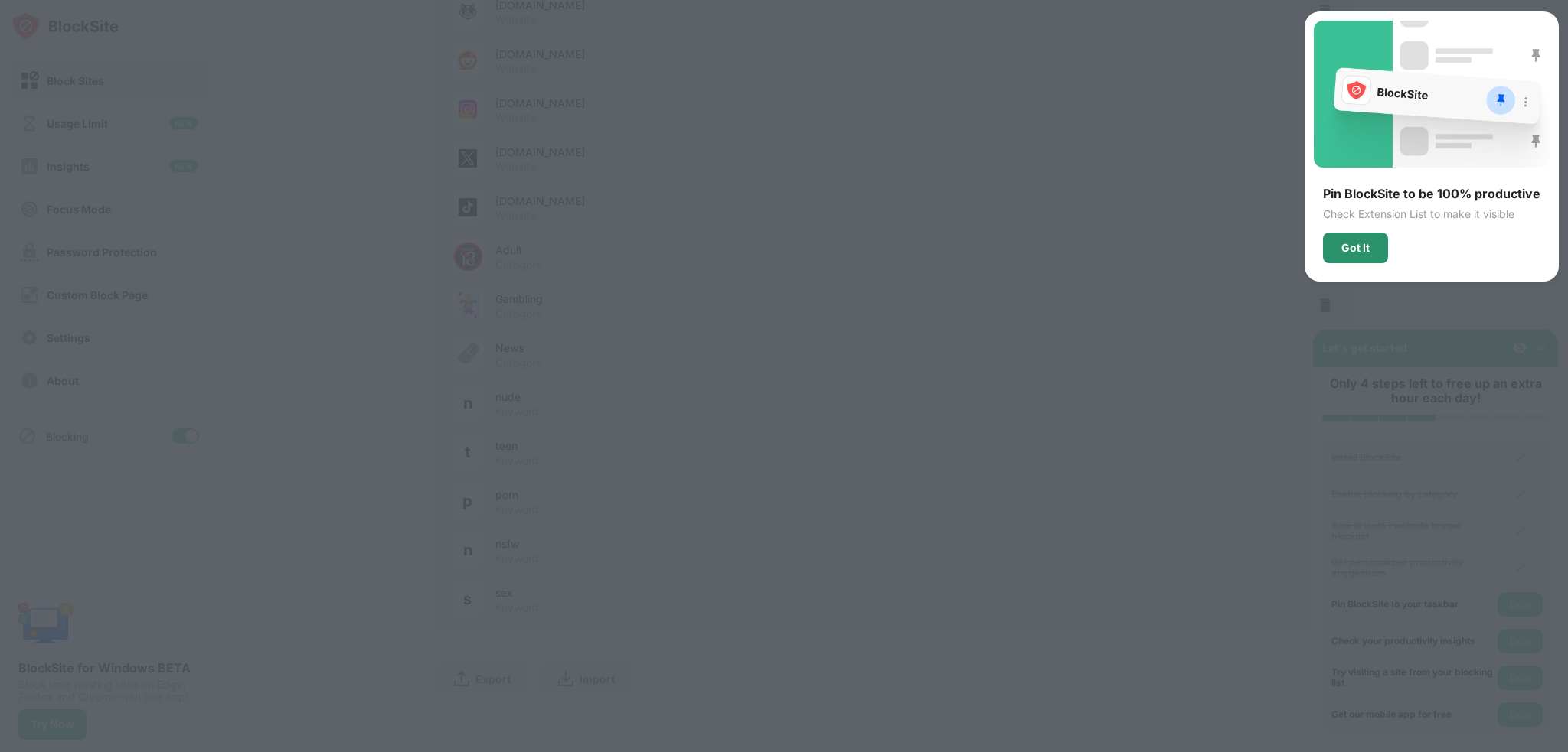
click at [1350, 256] on div "Got It" at bounding box center [1355, 248] width 65 height 31
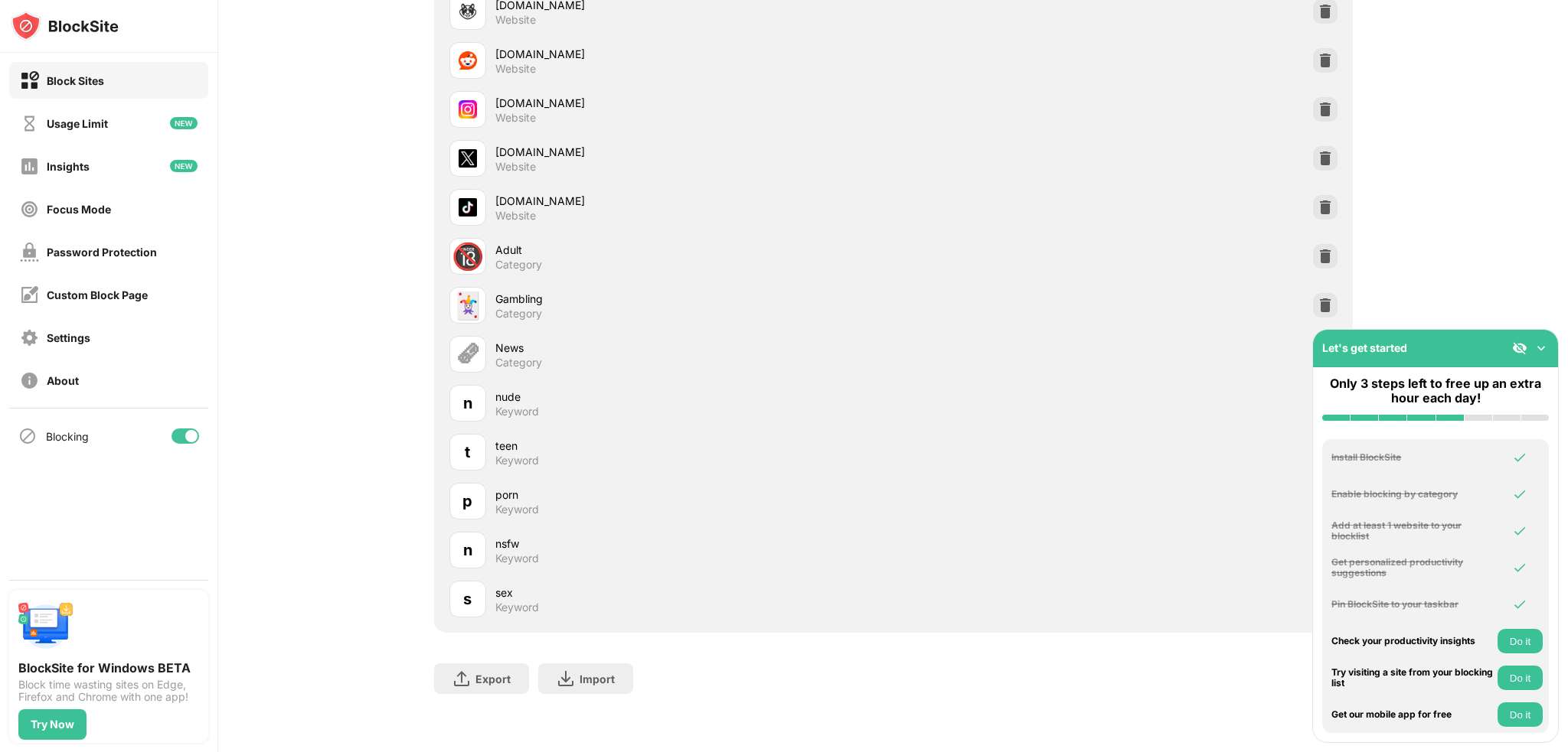
click at [1504, 643] on button "Do it" at bounding box center [1521, 641] width 45 height 24
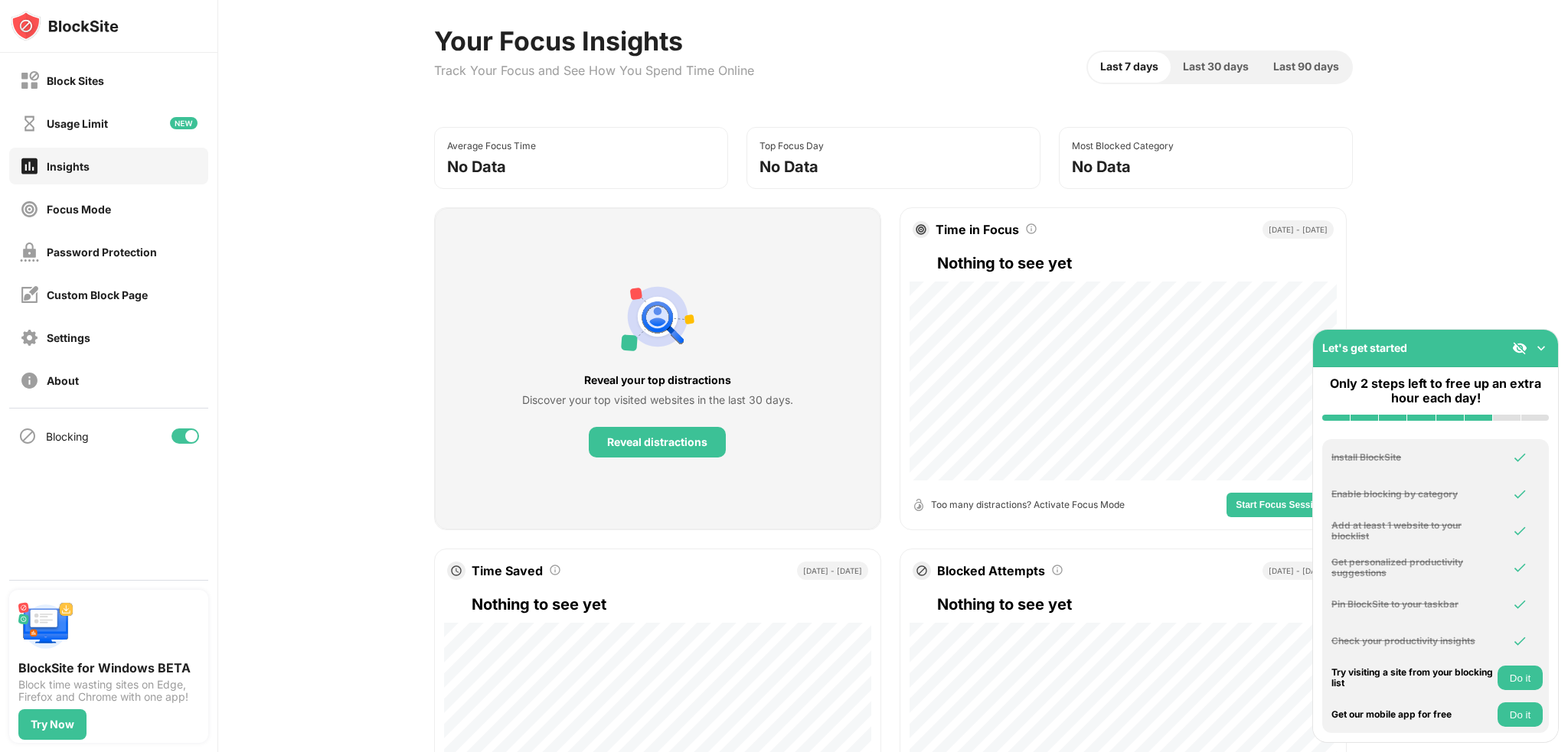
scroll to position [76, 0]
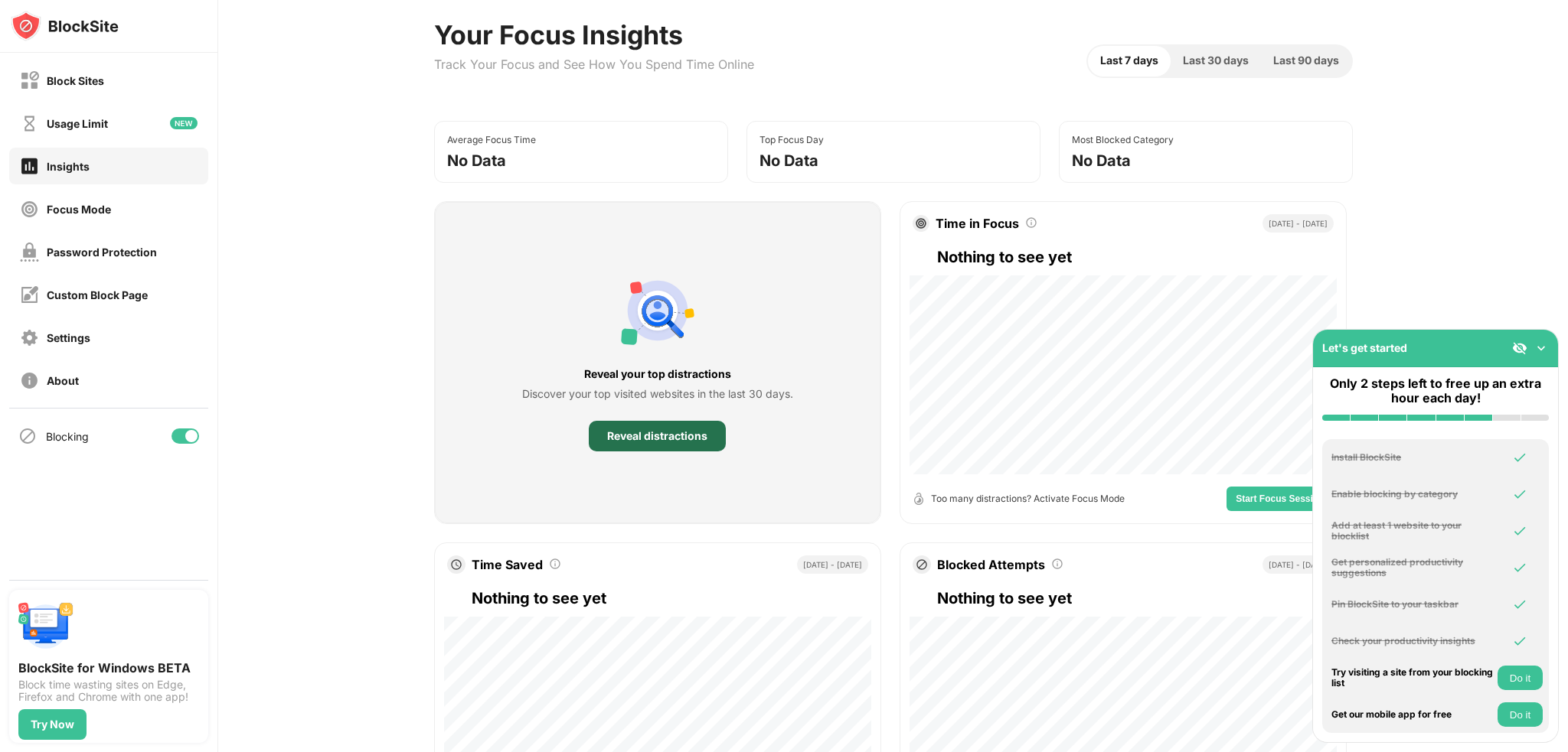
click at [699, 437] on div "Reveal distractions" at bounding box center [657, 436] width 101 height 12
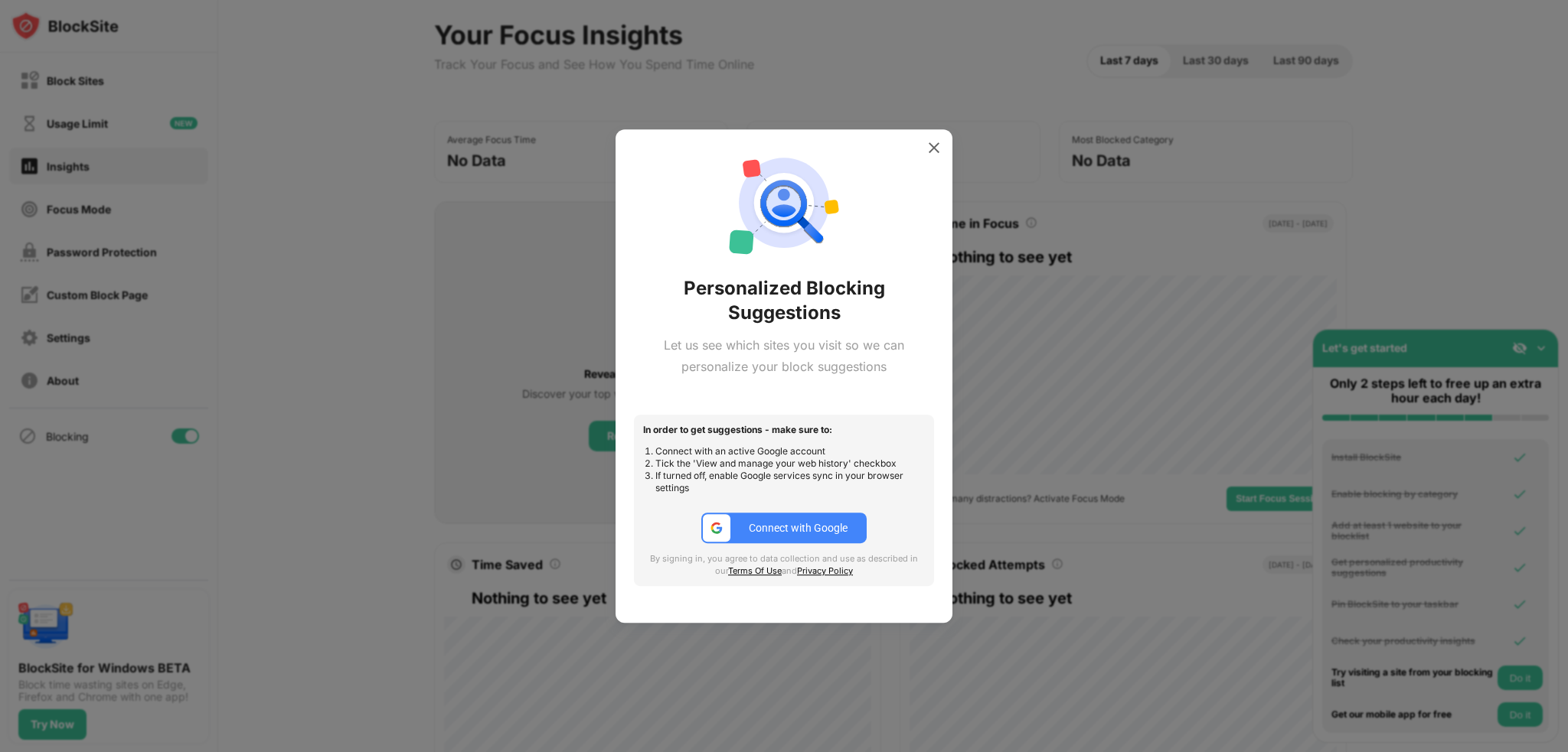
click at [781, 524] on div "Connect with Google" at bounding box center [798, 528] width 99 height 12
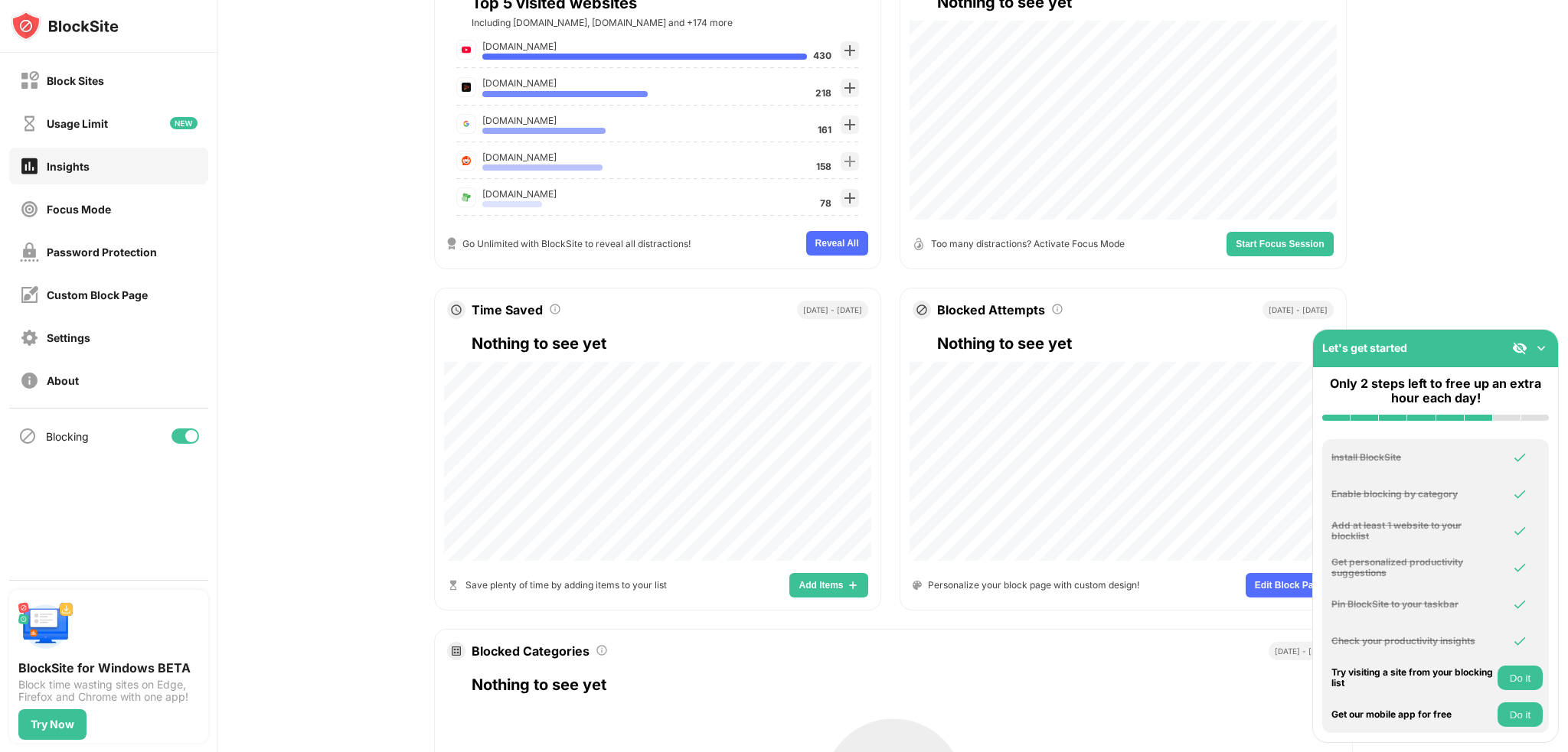
scroll to position [383, 0]
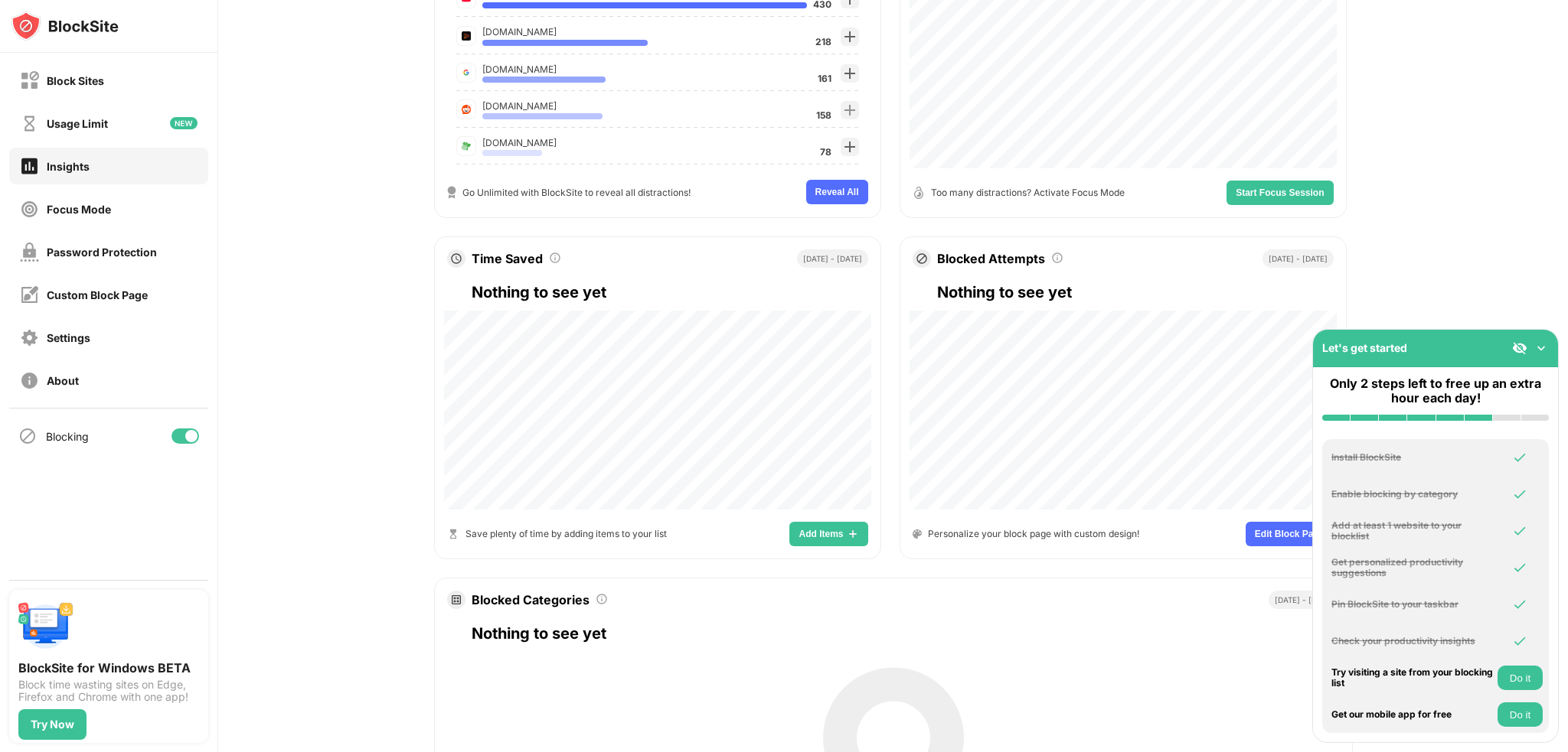
click at [851, 198] on button "Reveal All" at bounding box center [837, 192] width 62 height 24
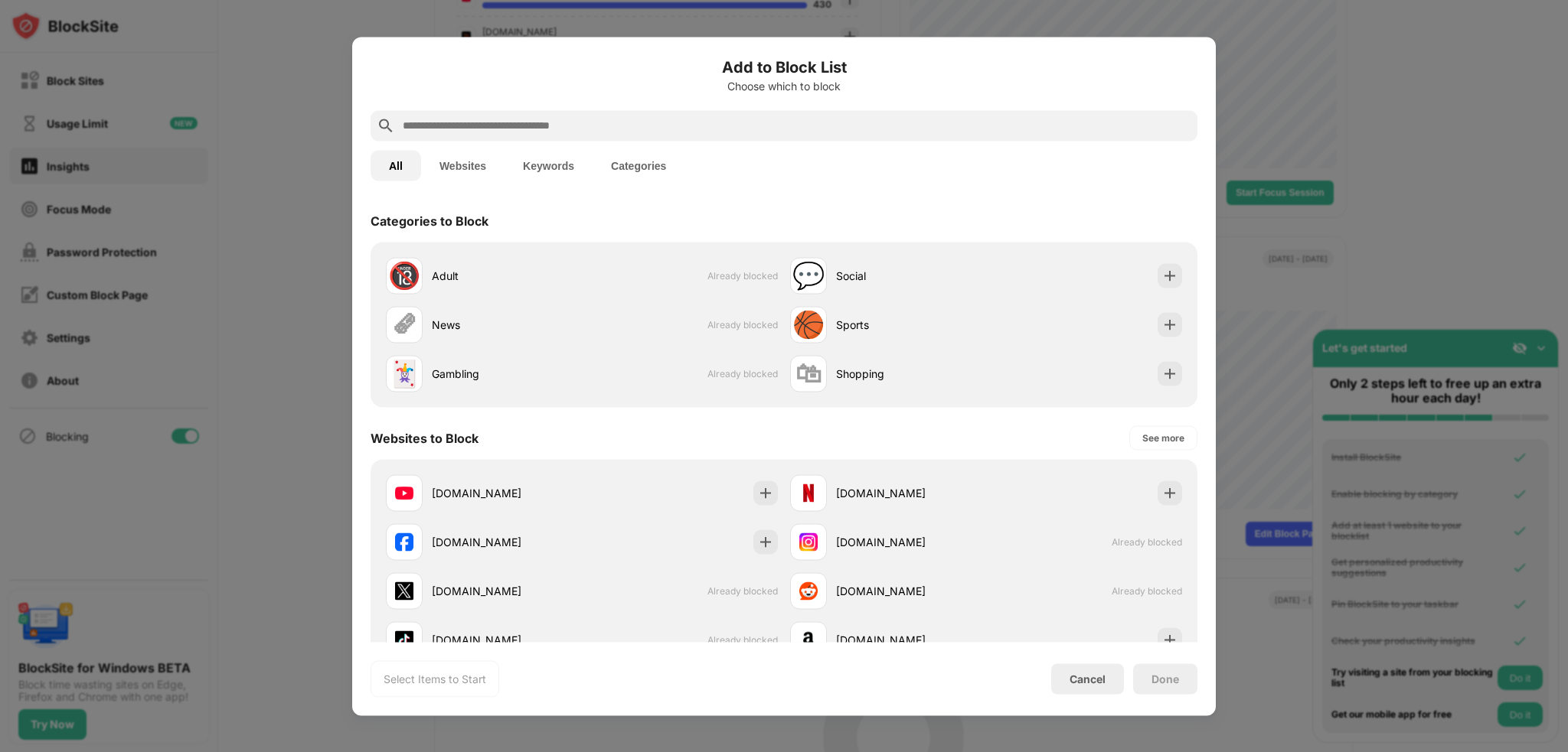
click at [530, 167] on button "Keywords" at bounding box center [549, 165] width 89 height 31
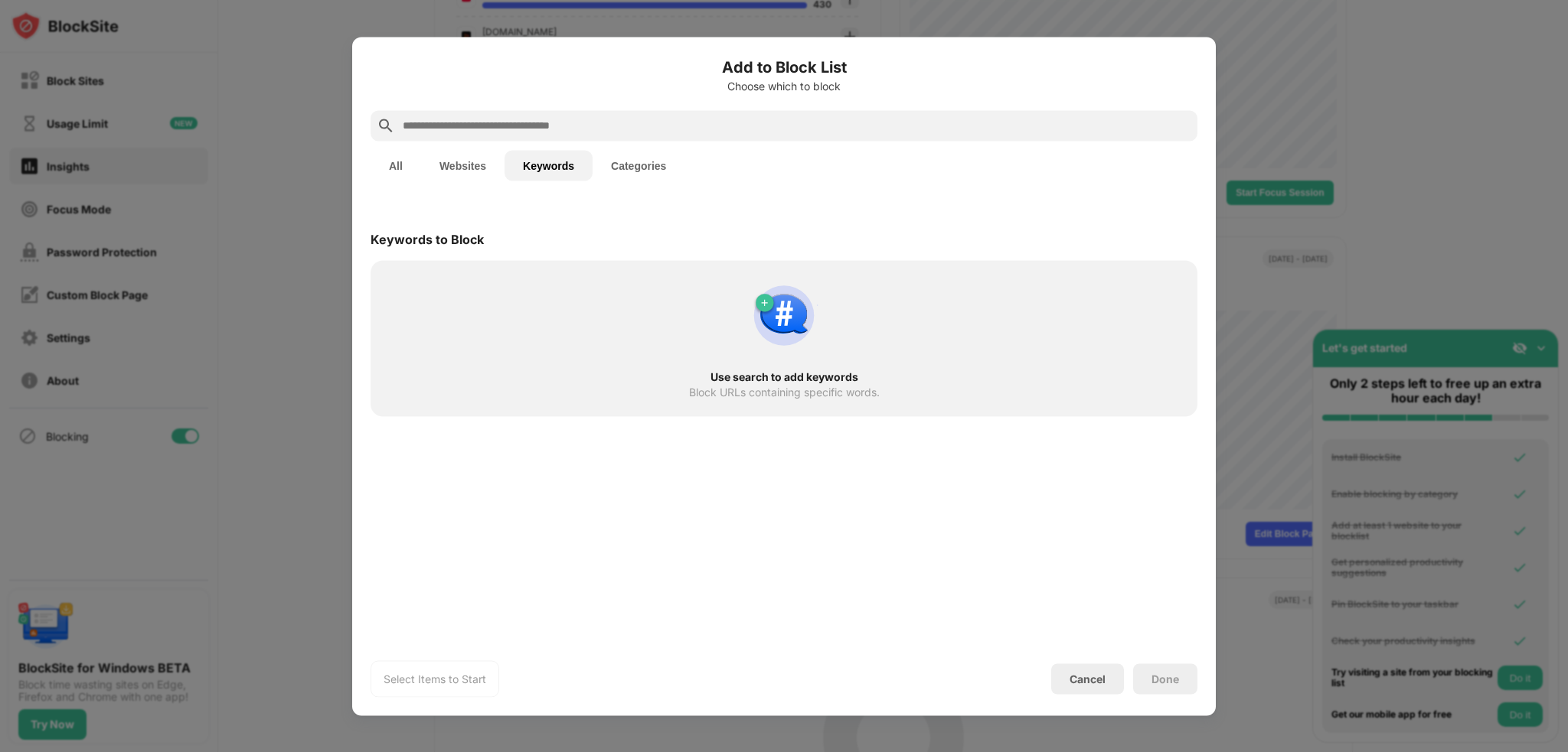
click at [623, 166] on button "Categories" at bounding box center [639, 165] width 92 height 31
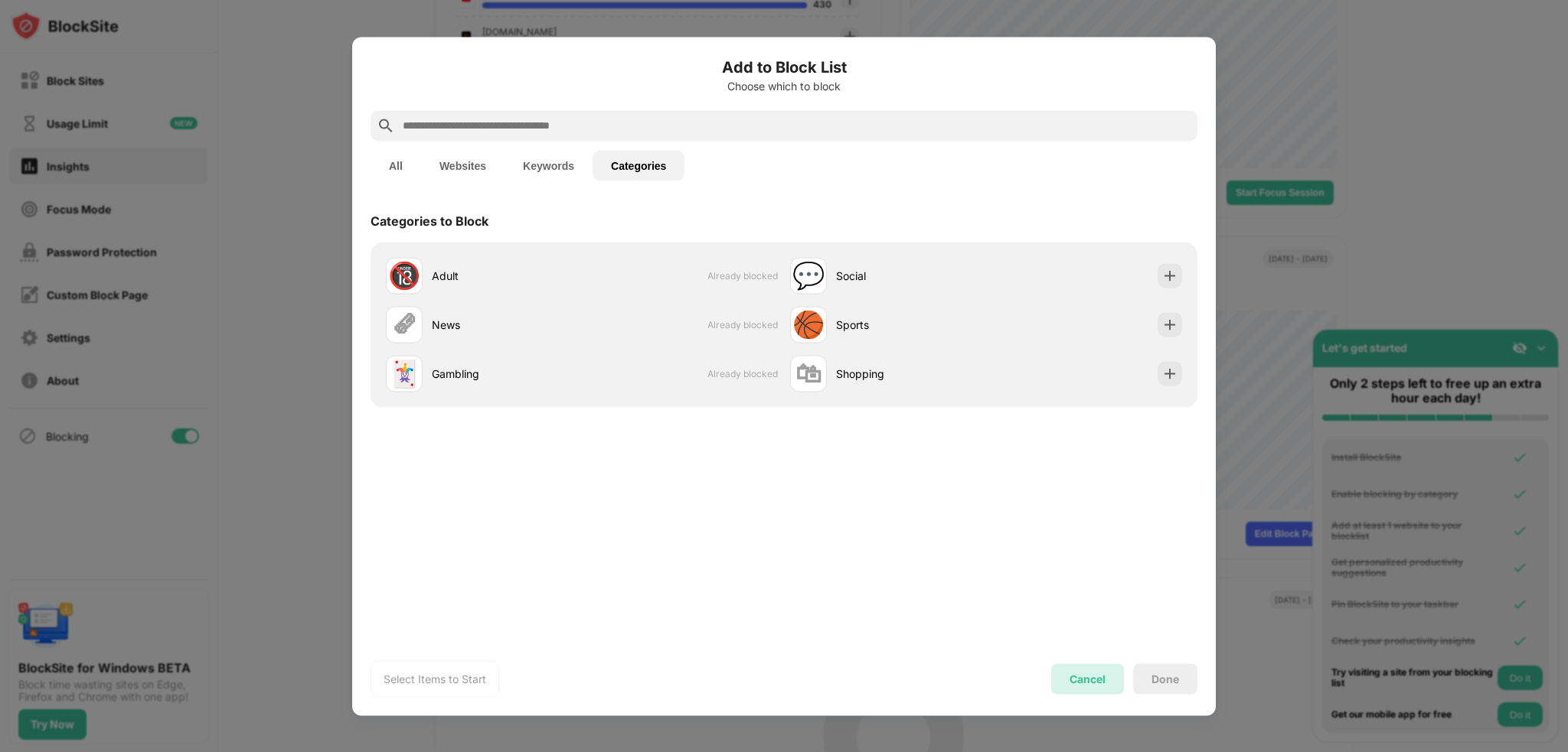
click at [1080, 682] on div "Cancel" at bounding box center [1088, 680] width 36 height 13
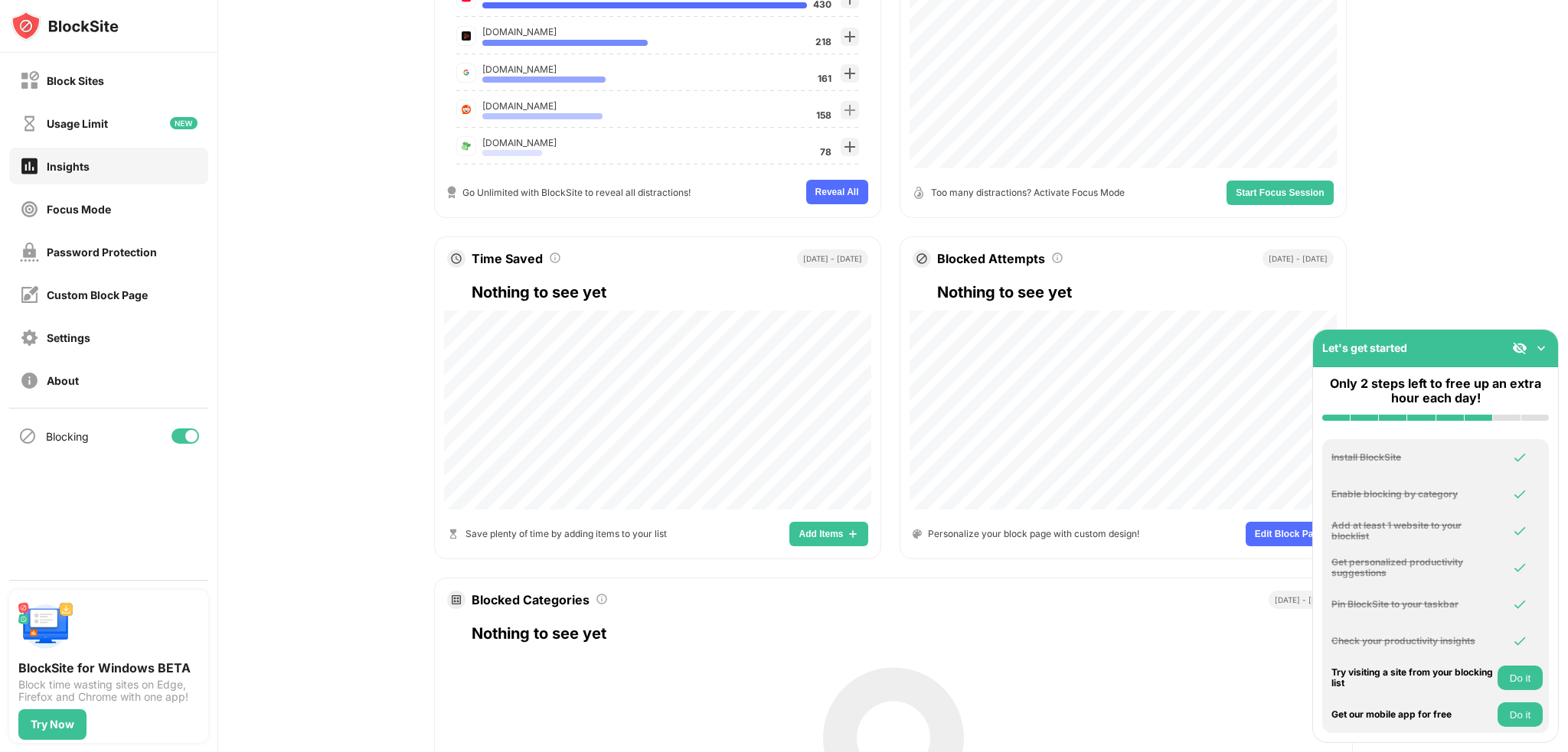
click at [1513, 685] on button "Do it" at bounding box center [1521, 678] width 45 height 24
click at [1528, 710] on button "Do it" at bounding box center [1521, 714] width 45 height 24
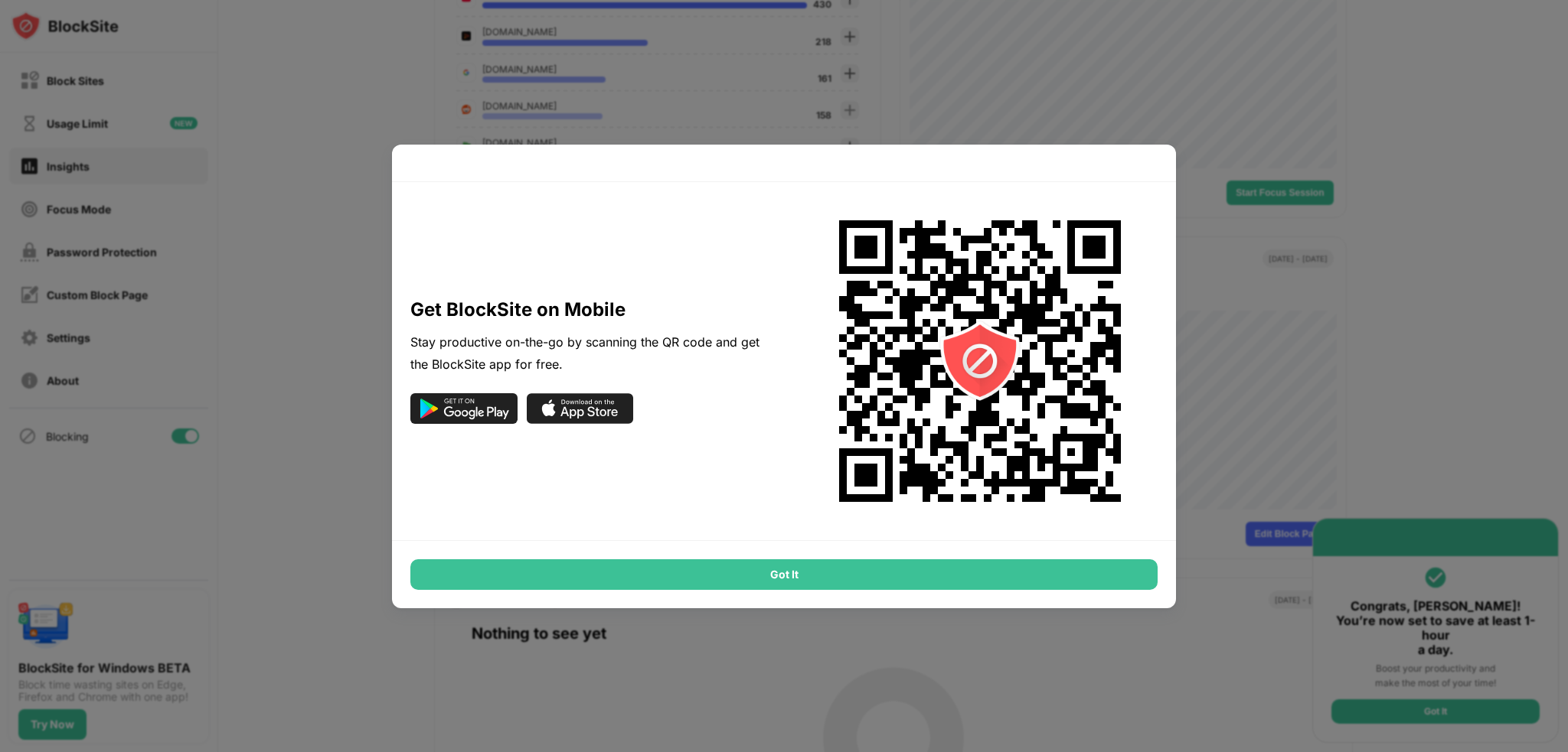
click at [1002, 575] on div "Got It" at bounding box center [784, 574] width 748 height 31
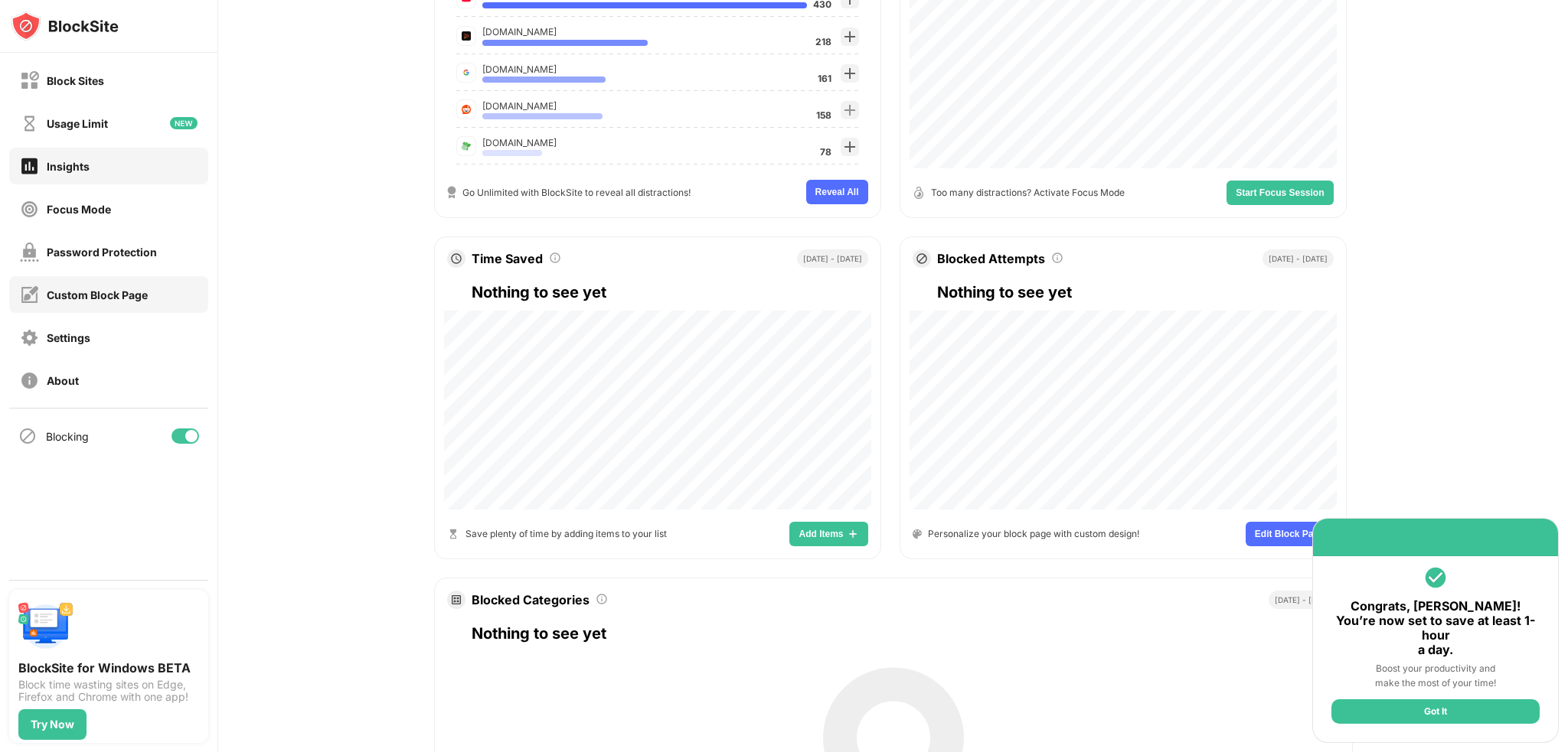
click at [154, 306] on div "Custom Block Page" at bounding box center [108, 295] width 199 height 37
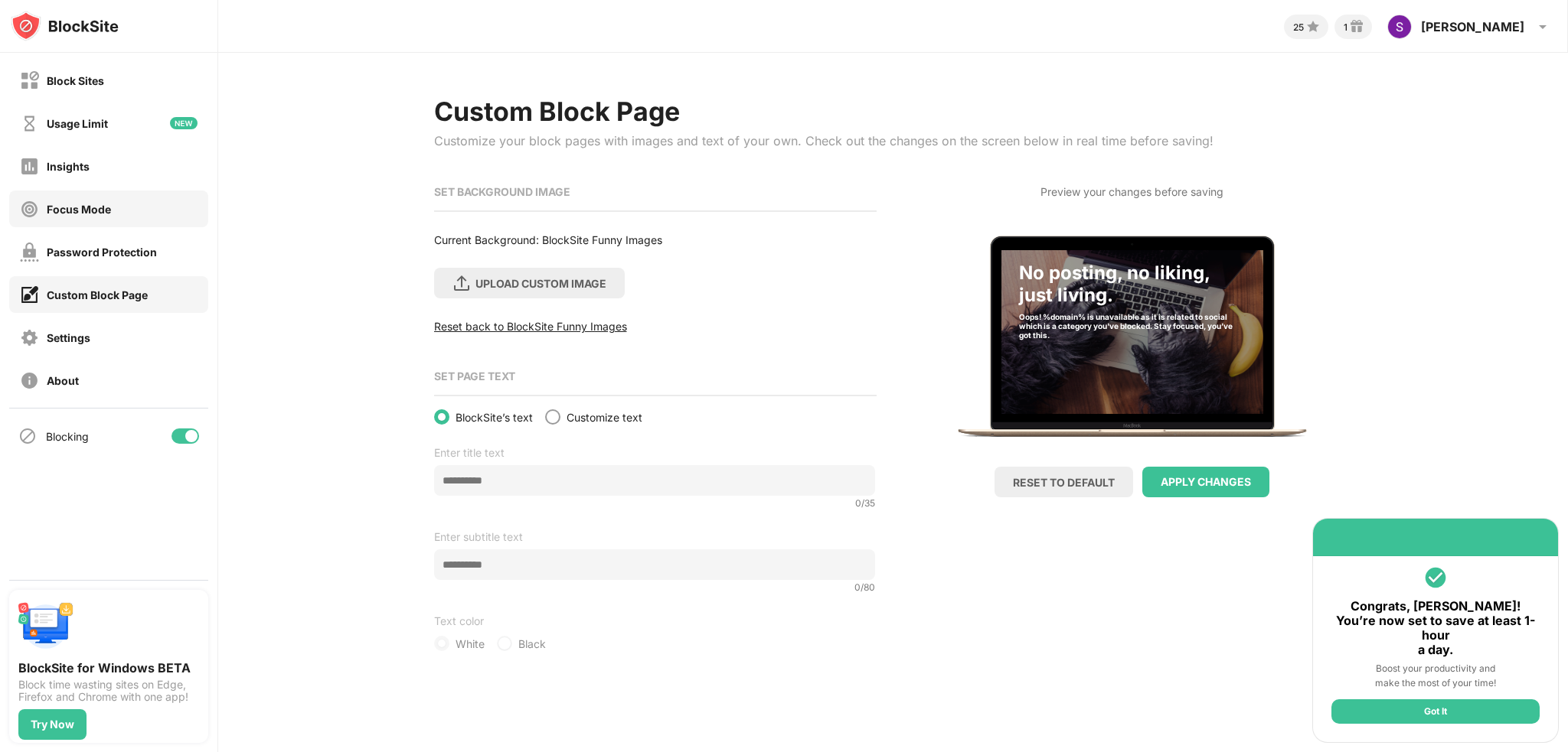
click at [170, 216] on div "Focus Mode" at bounding box center [108, 208] width 199 height 37
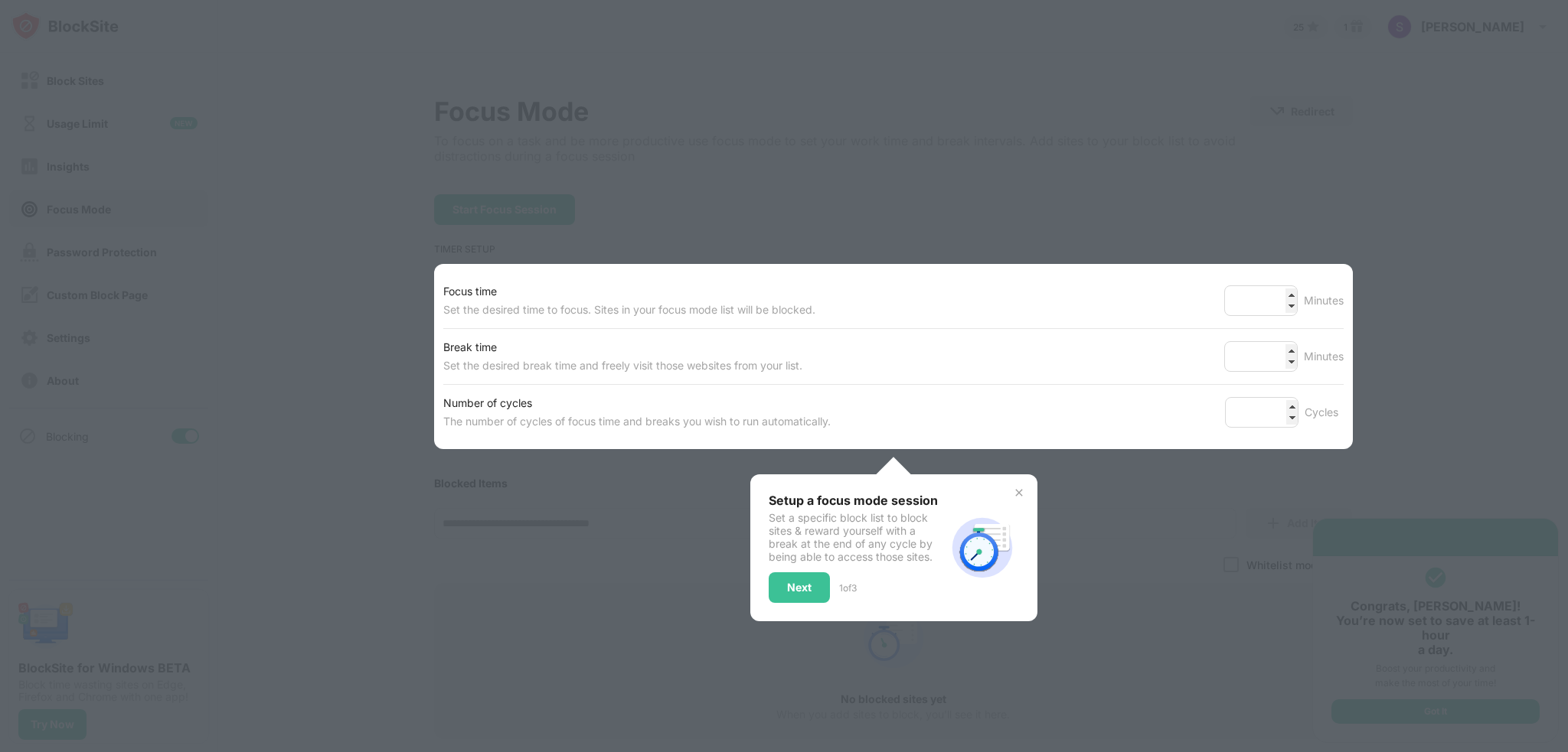
click at [166, 210] on div at bounding box center [784, 376] width 1568 height 752
click at [776, 578] on div "Next" at bounding box center [799, 587] width 61 height 31
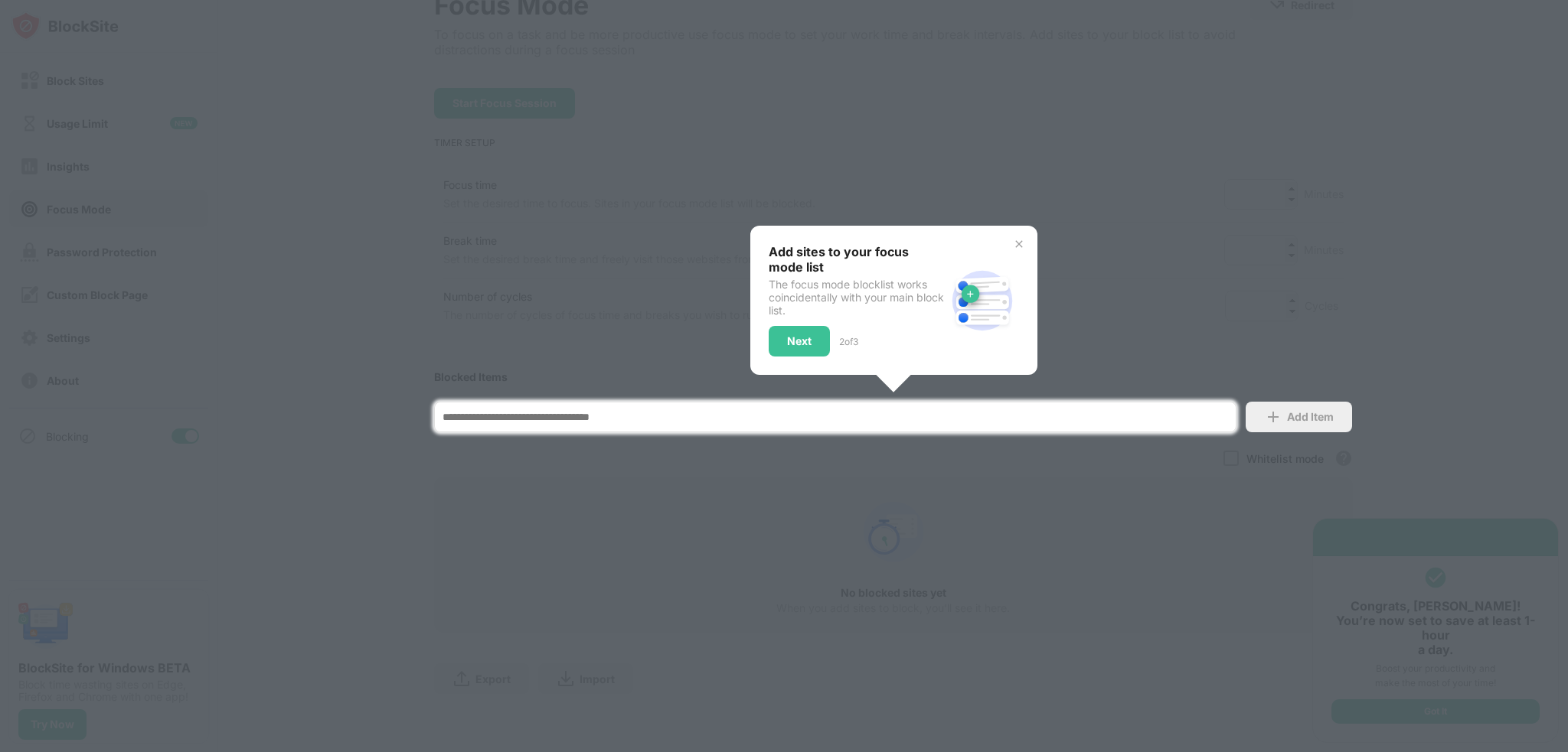
scroll to position [117, 0]
click at [822, 326] on div "Next" at bounding box center [799, 341] width 61 height 31
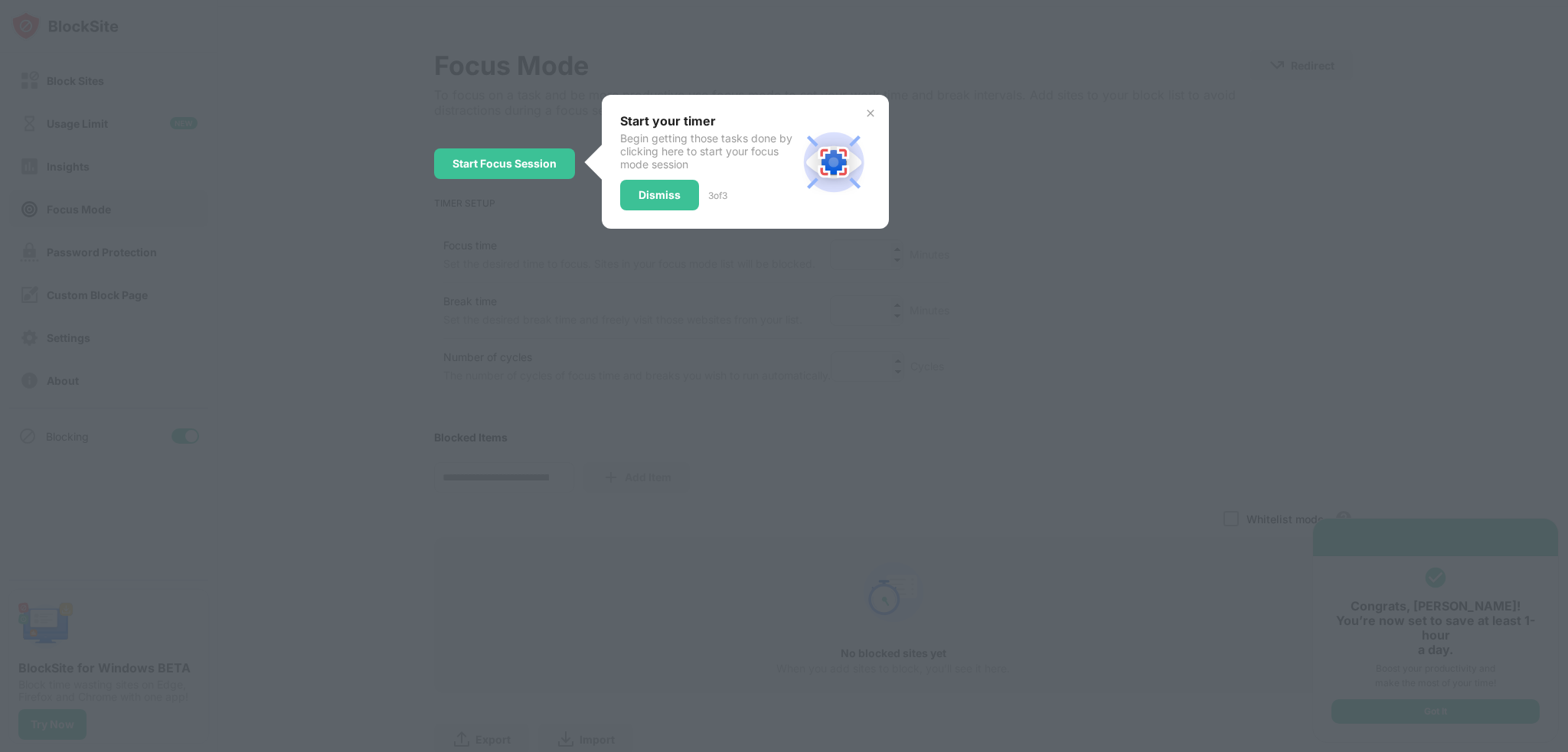
scroll to position [0, 0]
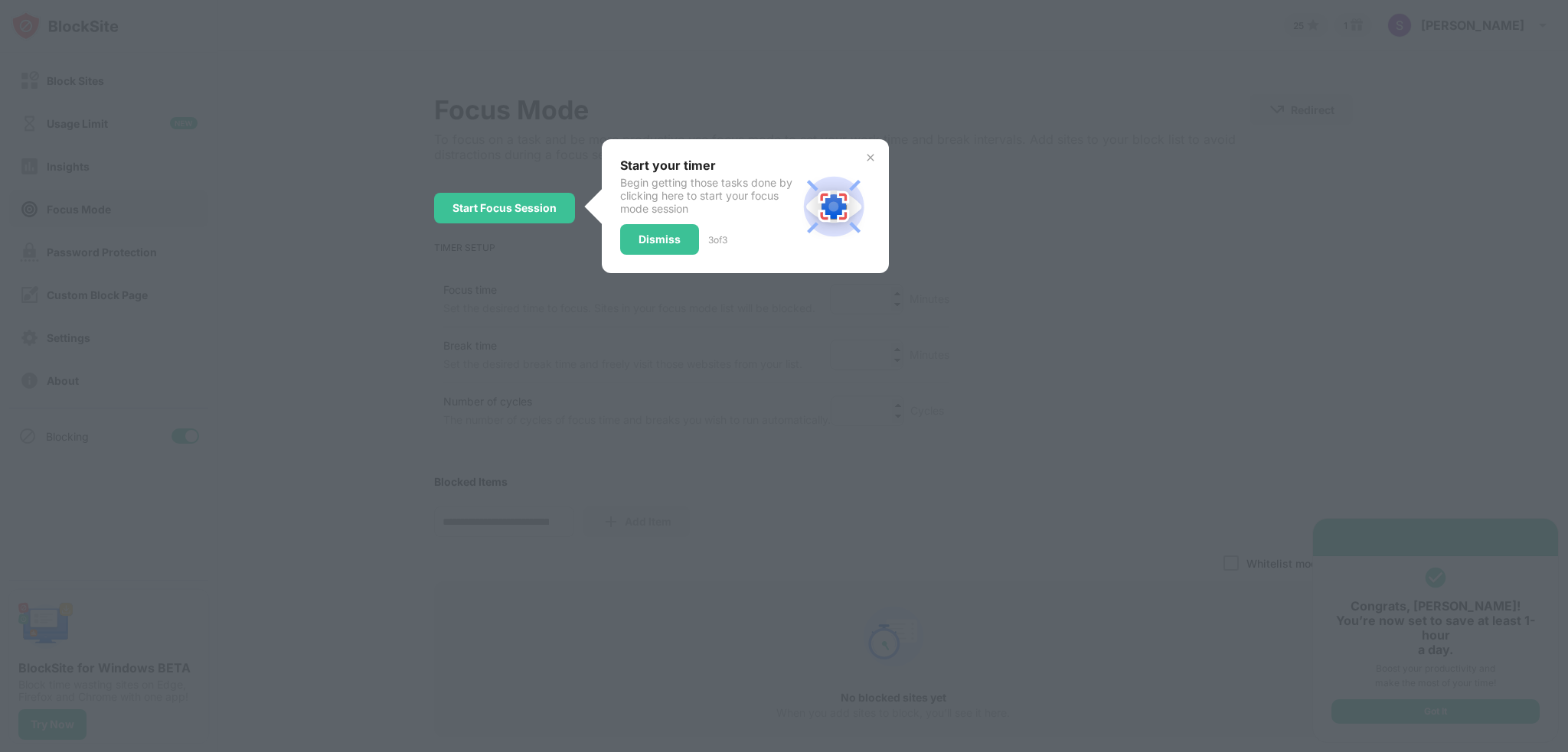
click at [817, 322] on div at bounding box center [784, 376] width 1568 height 752
click at [662, 235] on div "Dismiss" at bounding box center [659, 241] width 42 height 12
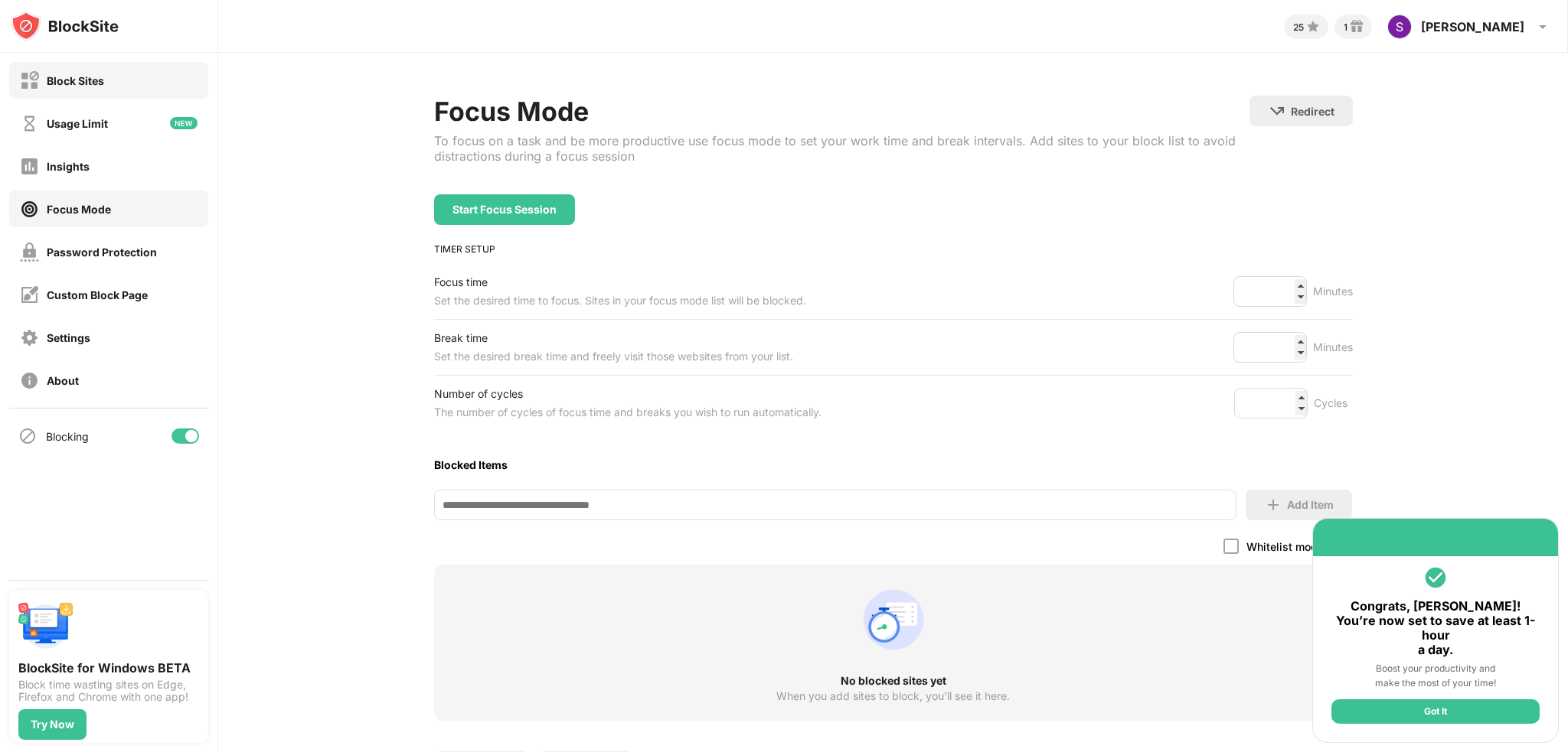
click at [129, 80] on div "Block Sites" at bounding box center [108, 80] width 199 height 37
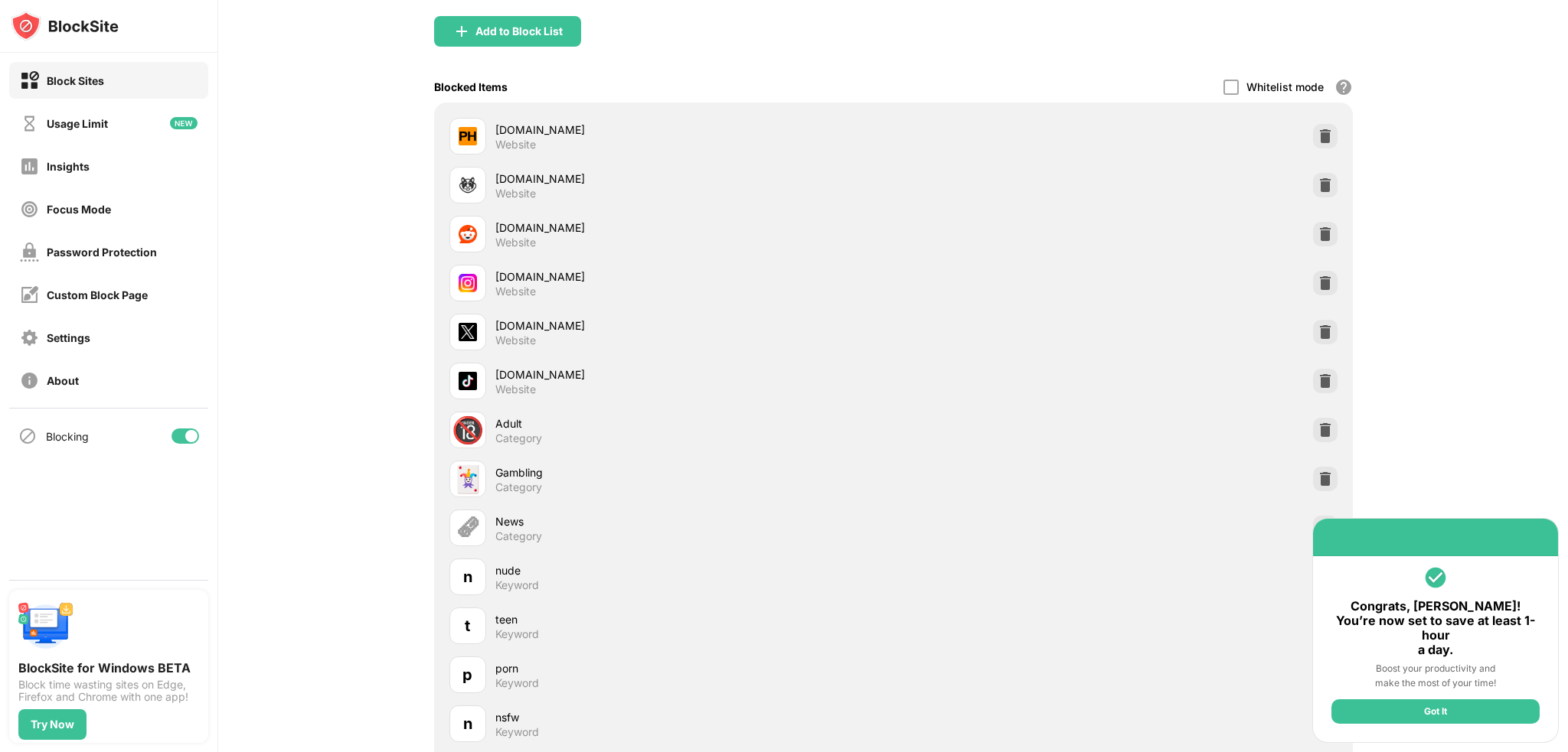
scroll to position [346, 0]
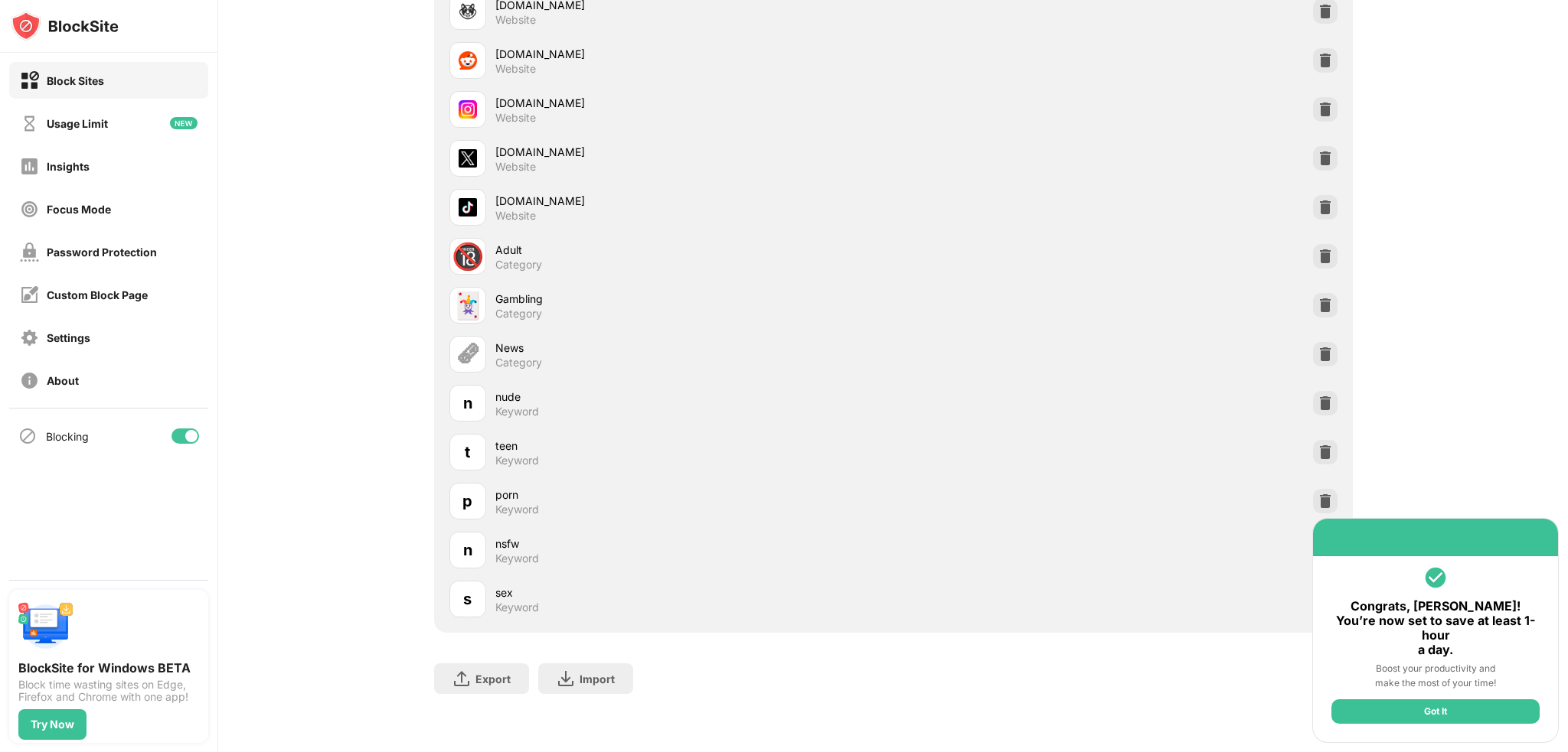
click at [1445, 710] on div "Got It" at bounding box center [1435, 712] width 208 height 24
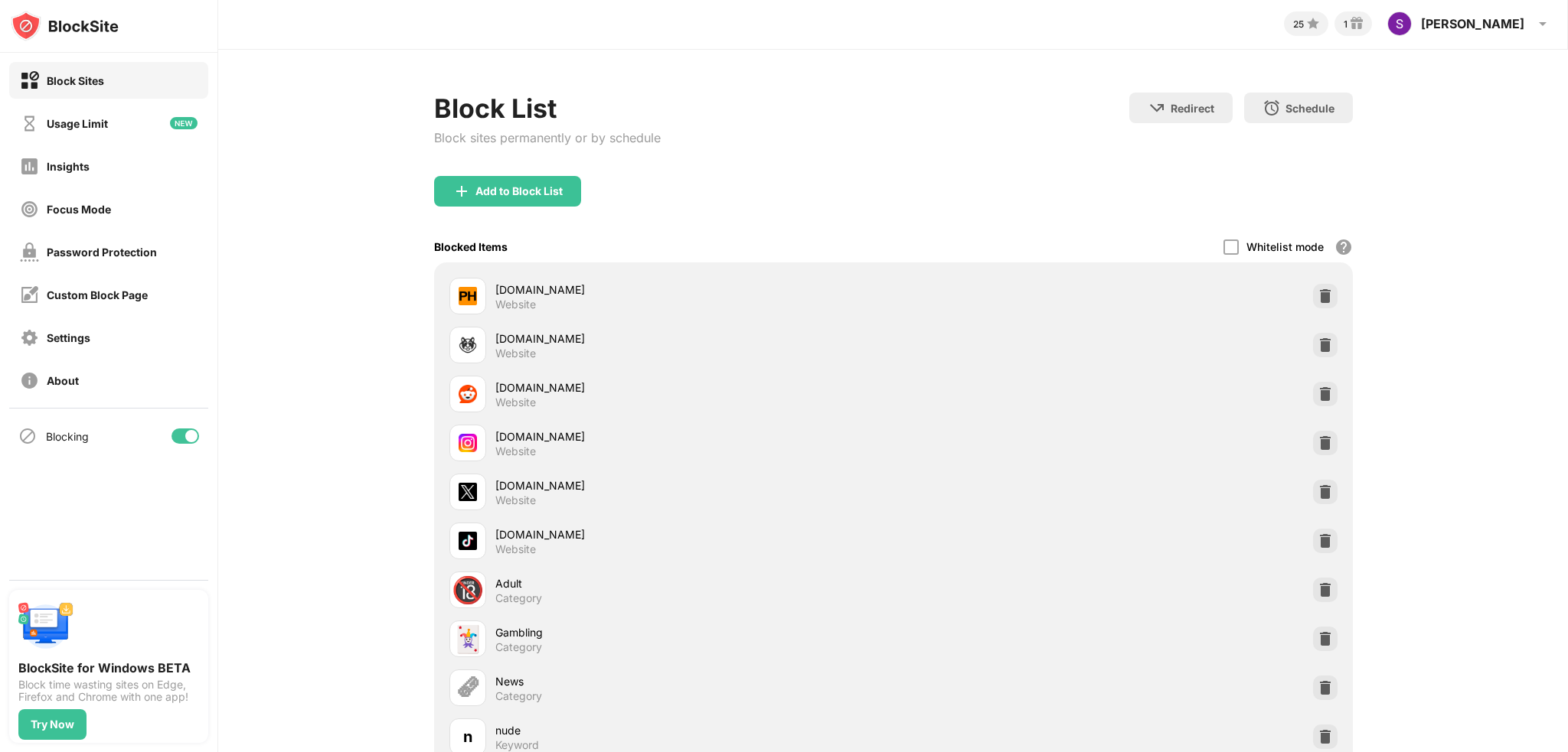
scroll to position [0, 0]
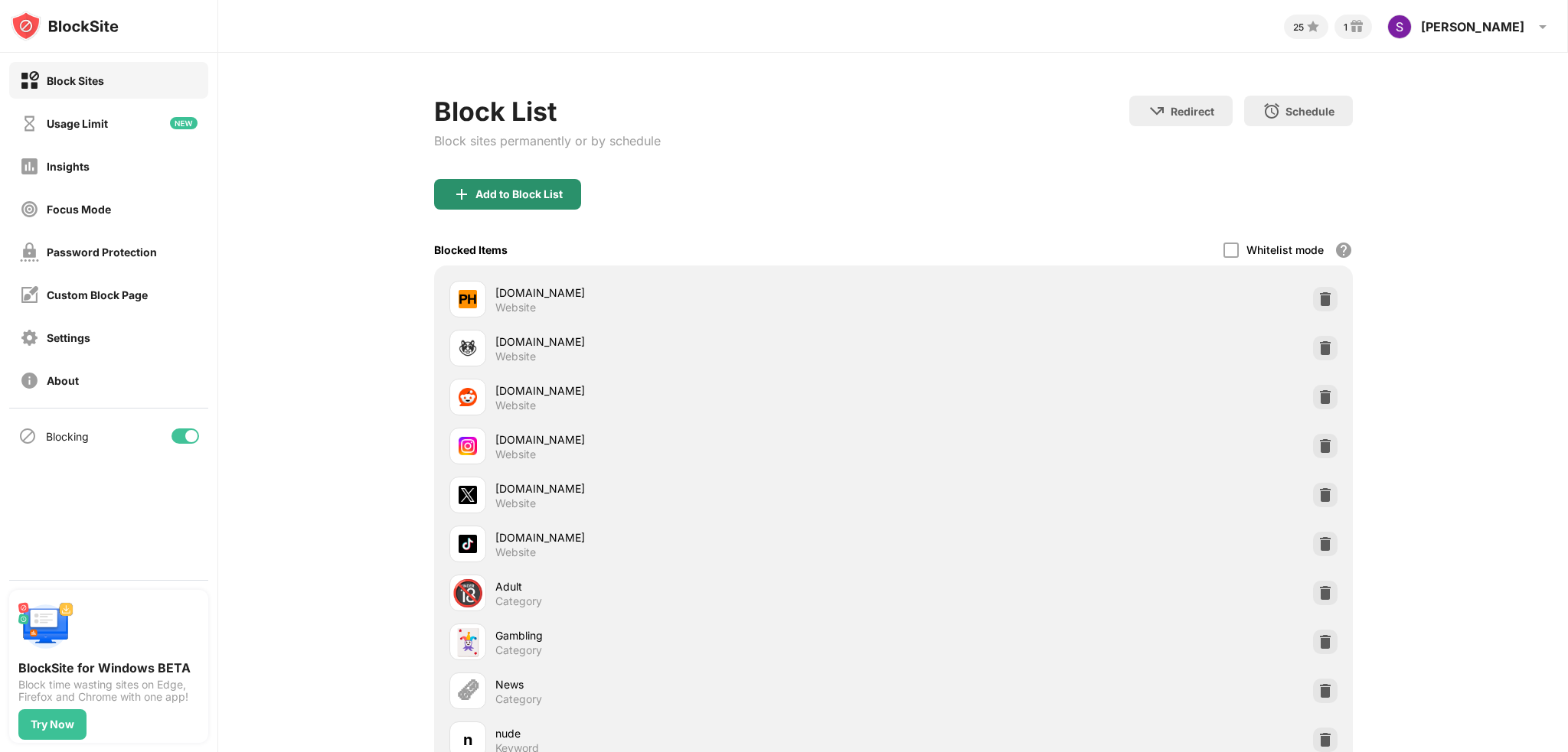
click at [495, 200] on div "Add to Block List" at bounding box center [508, 194] width 147 height 31
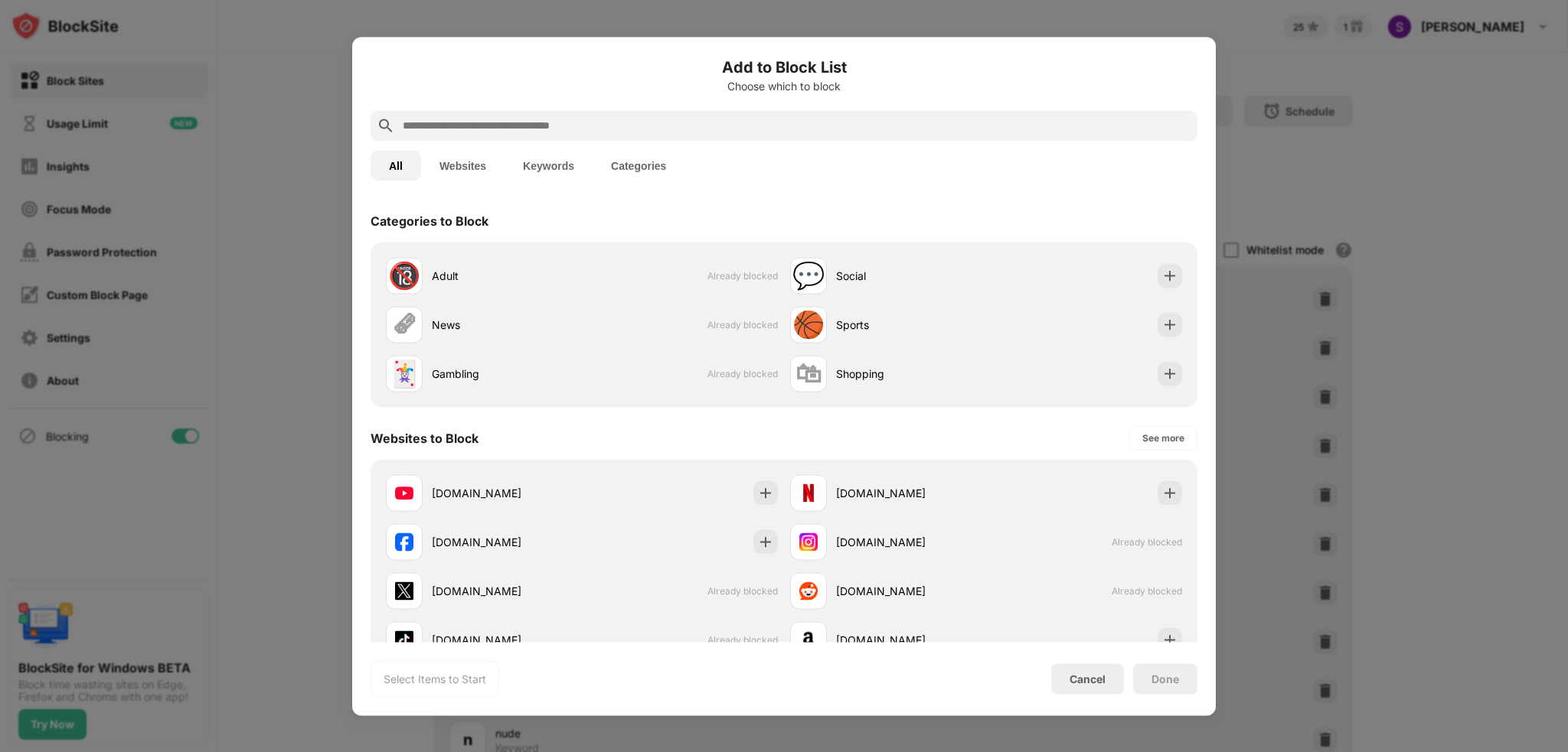
click at [525, 125] on input "text" at bounding box center [796, 126] width 790 height 19
click at [484, 158] on button "Websites" at bounding box center [462, 165] width 84 height 31
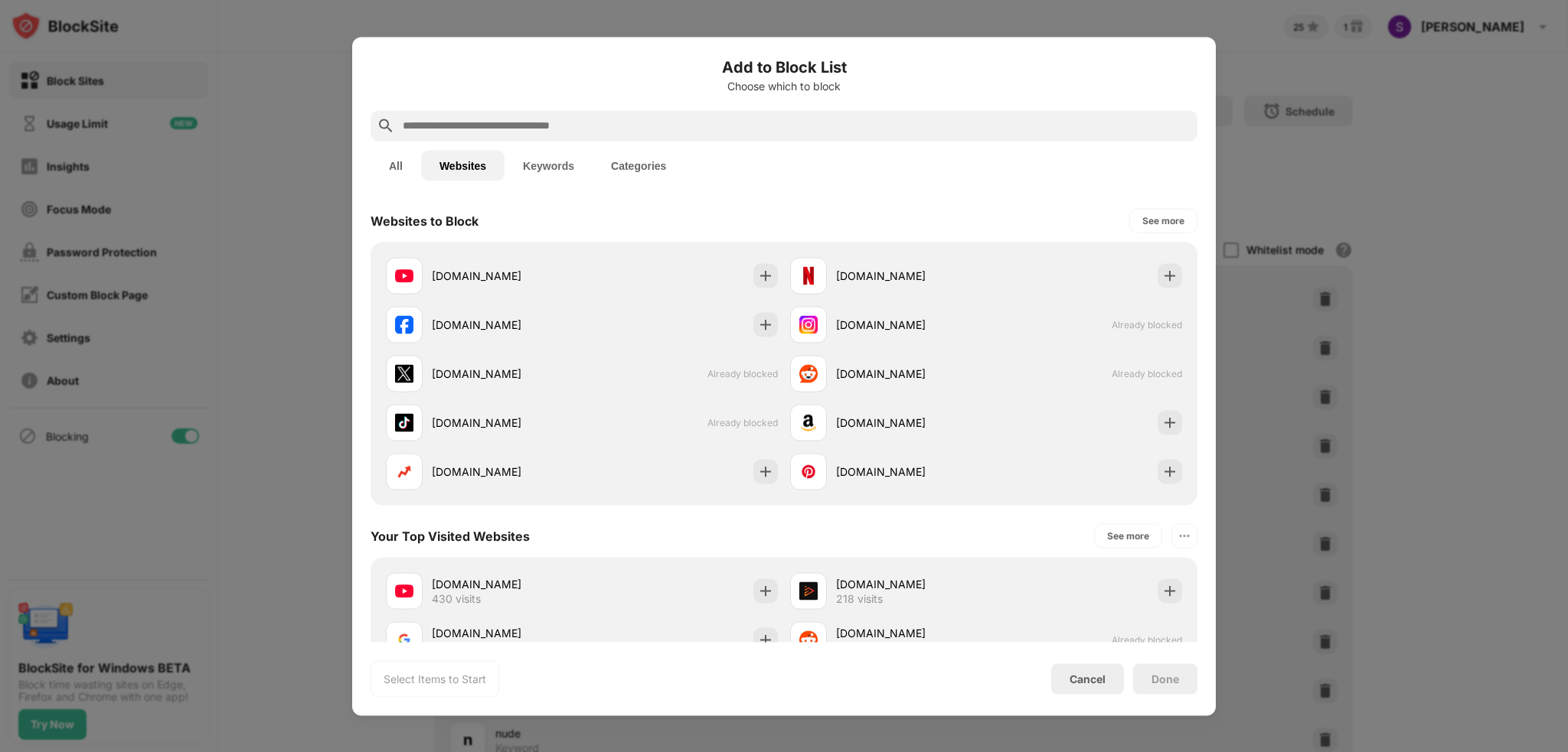
click at [520, 125] on input "text" at bounding box center [796, 126] width 790 height 19
click at [534, 152] on button "Keywords" at bounding box center [549, 165] width 89 height 31
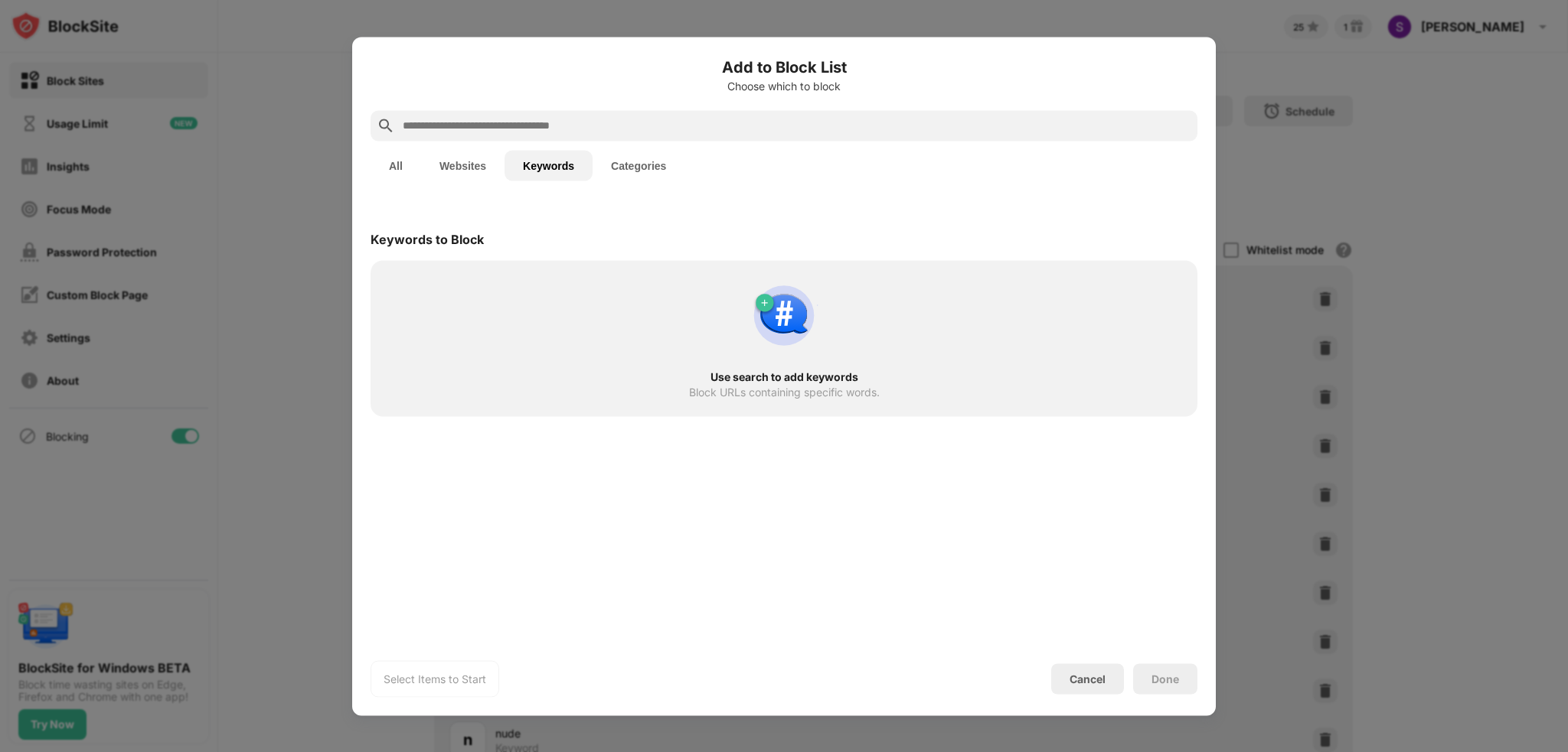
click at [555, 117] on input "text" at bounding box center [796, 126] width 790 height 19
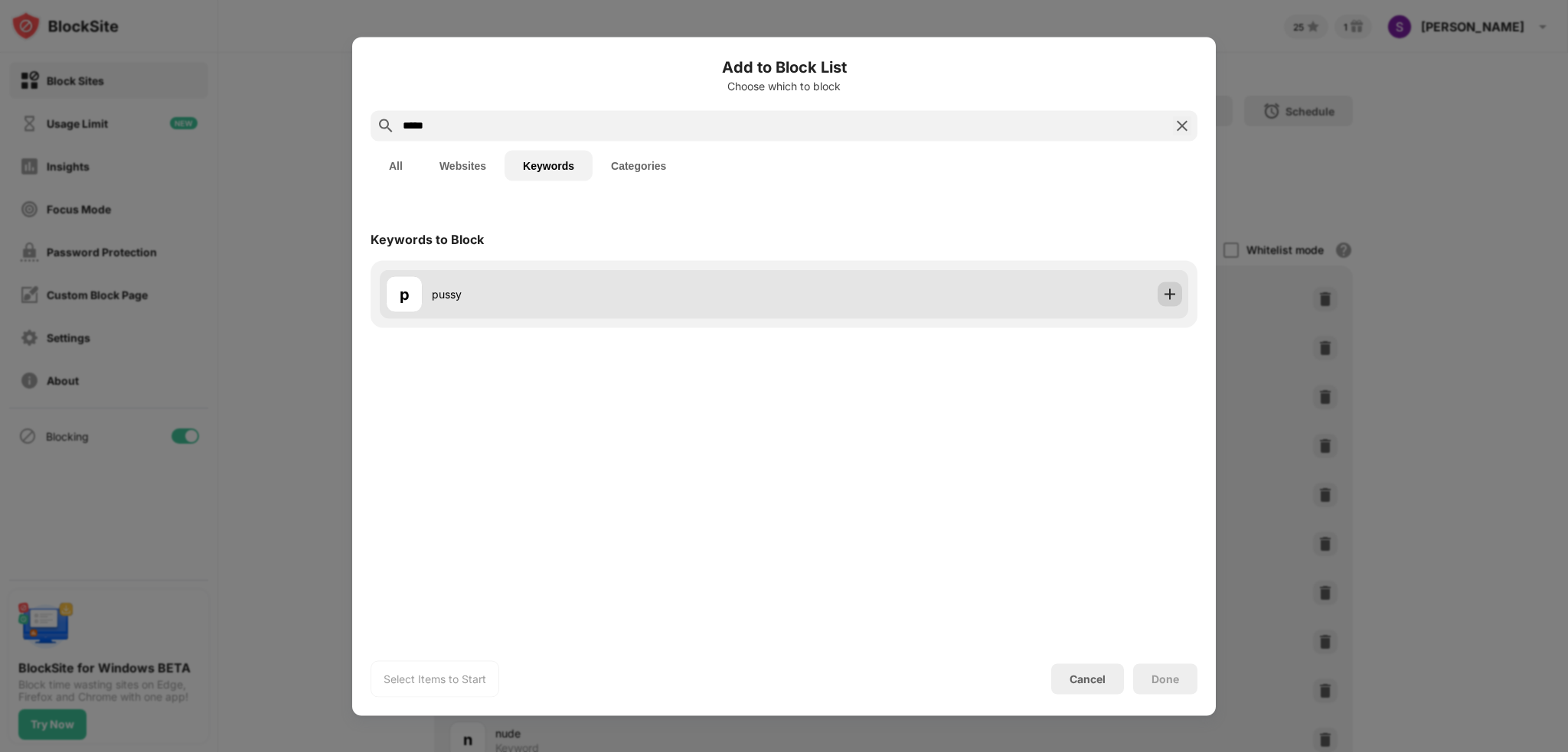
click at [1171, 301] on div at bounding box center [1171, 294] width 24 height 24
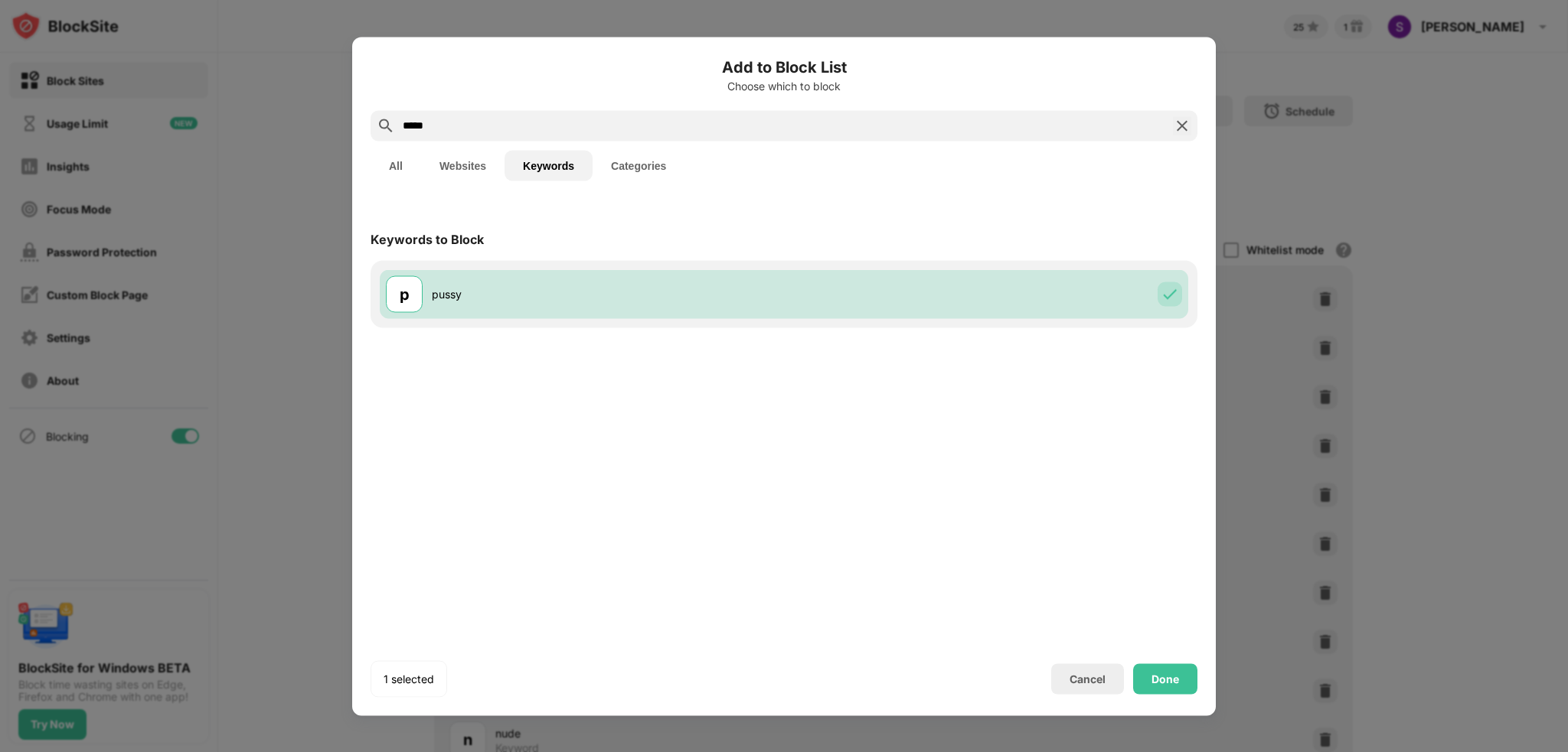
click at [860, 117] on input "*****" at bounding box center [784, 126] width 766 height 19
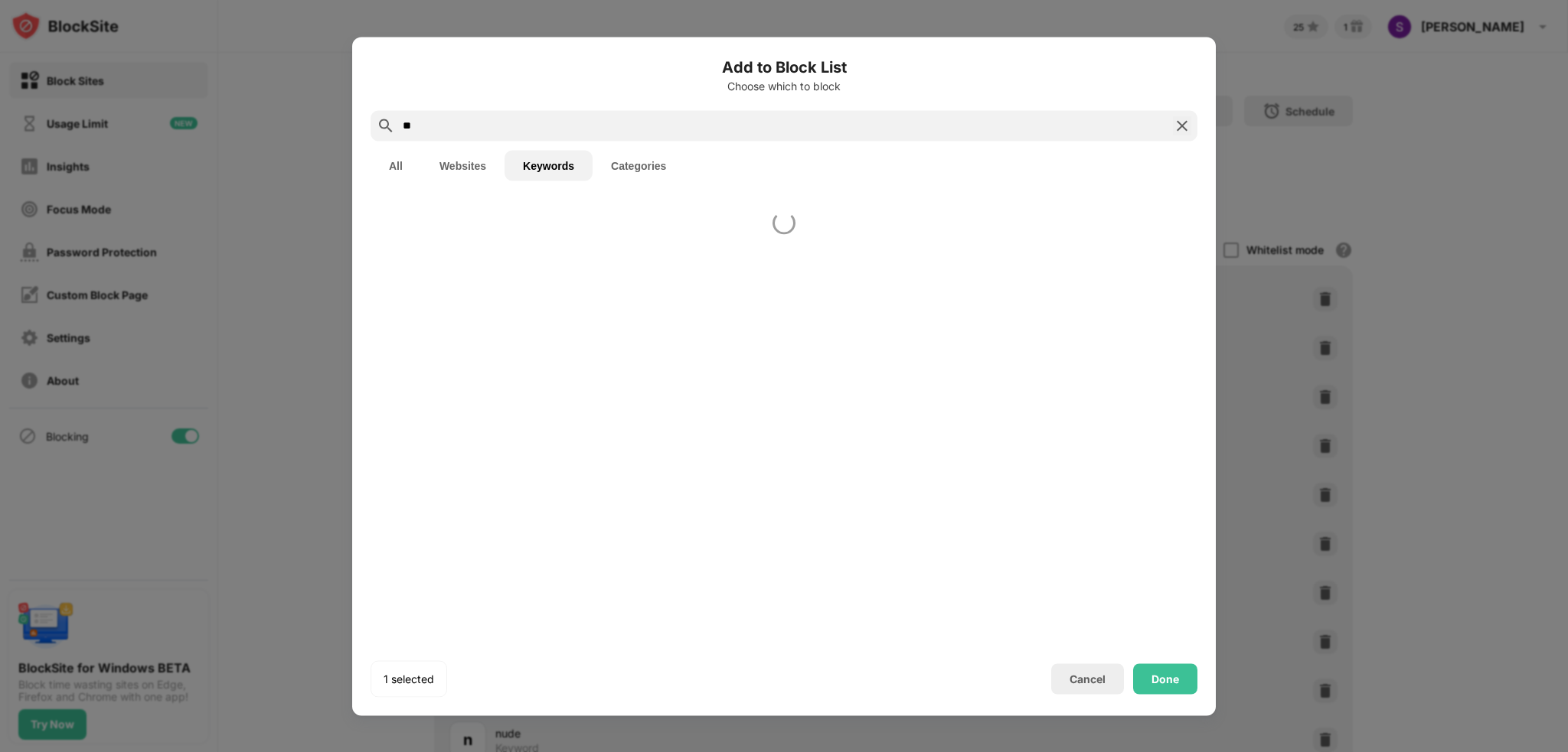
type input "*"
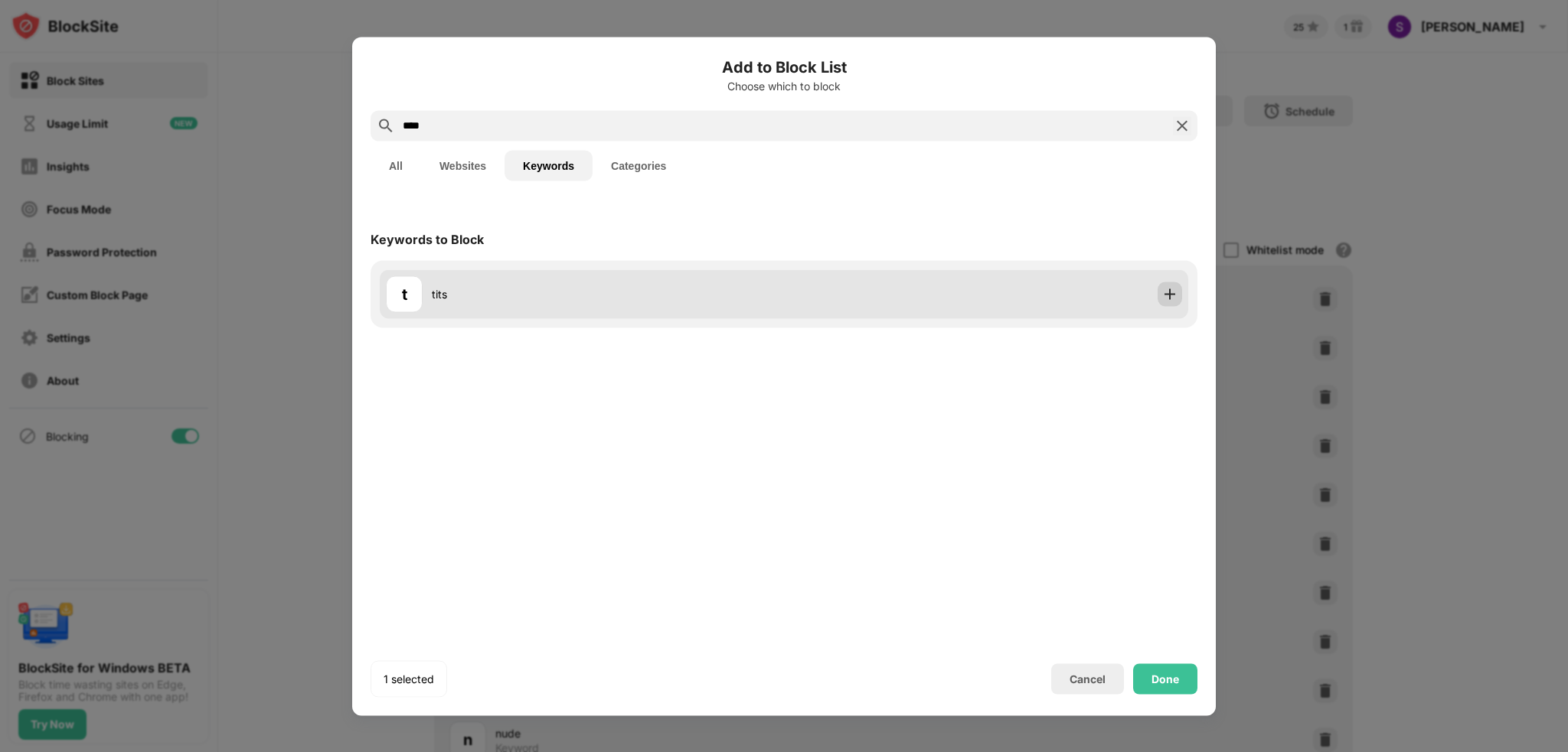
click at [1161, 304] on div at bounding box center [1171, 294] width 24 height 24
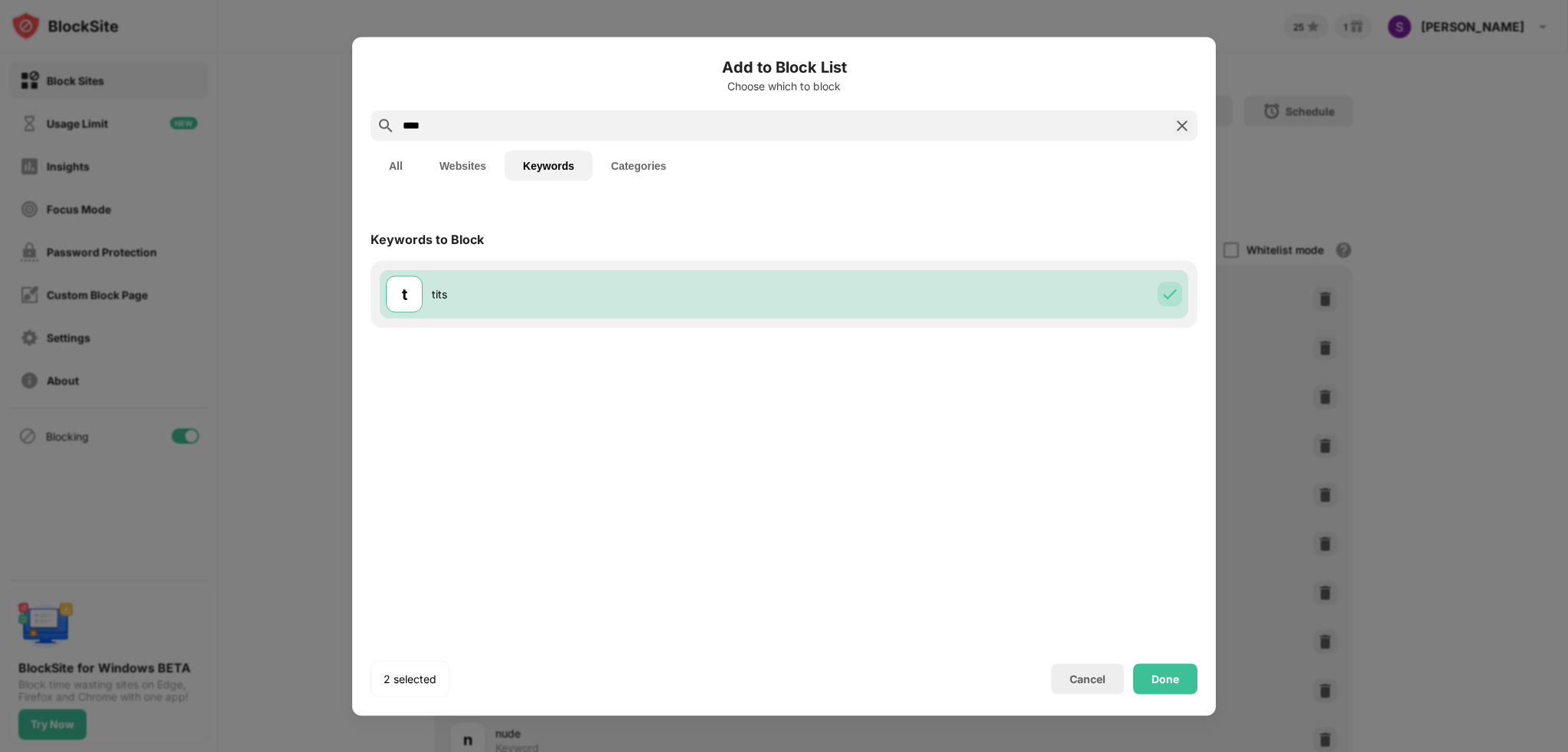
click at [839, 126] on input "****" at bounding box center [784, 126] width 766 height 19
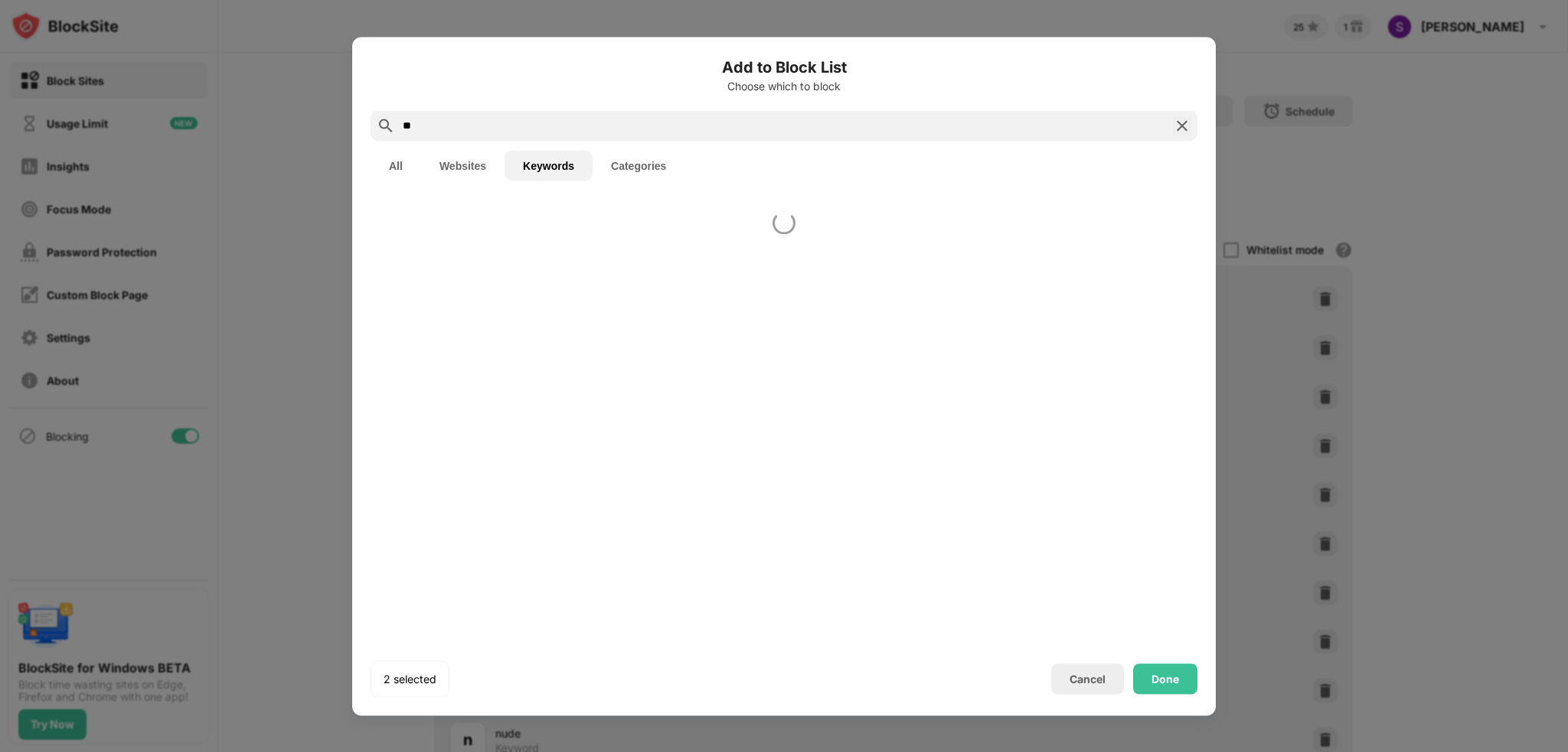
type input "*"
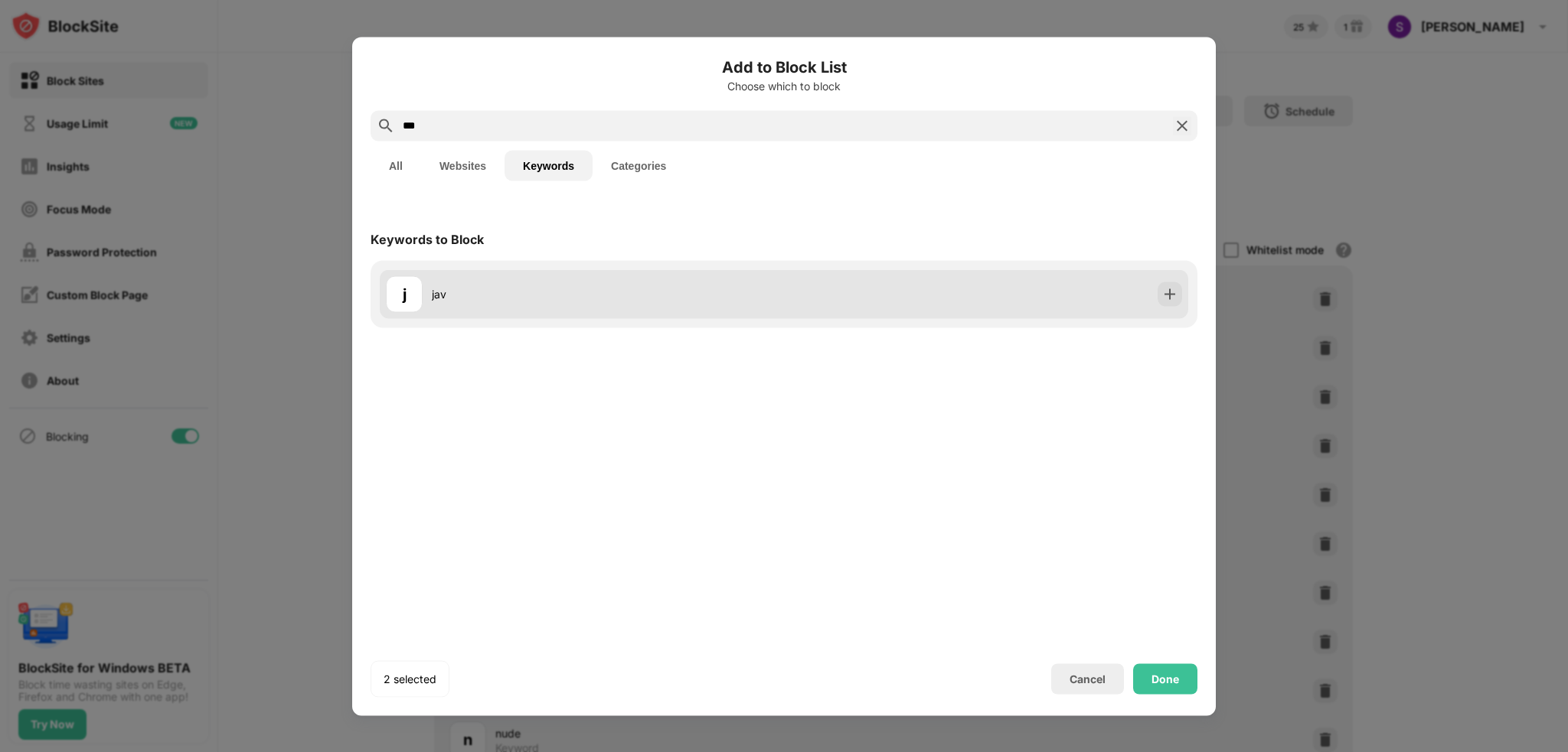
click at [1173, 297] on img at bounding box center [1170, 294] width 15 height 15
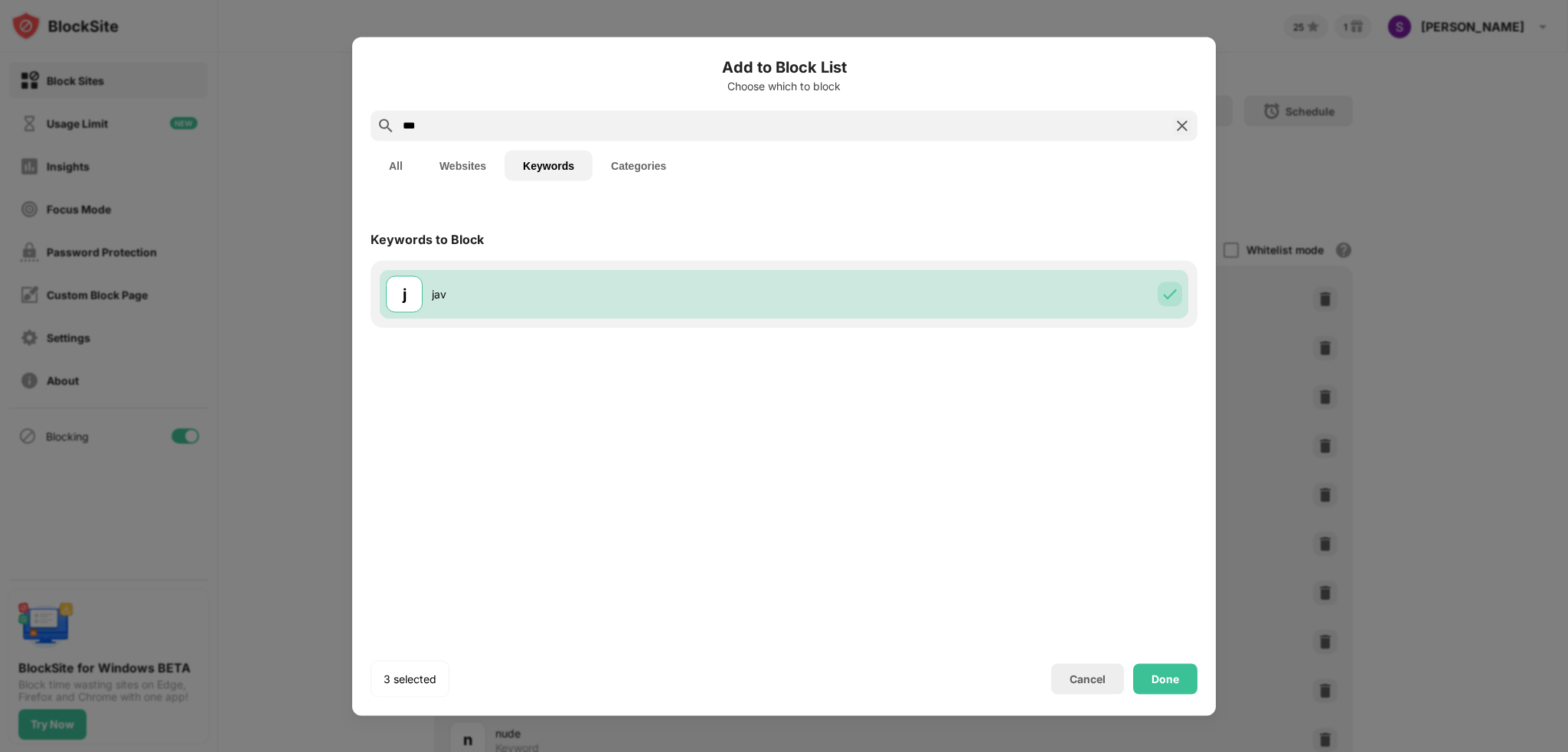
click at [770, 121] on input "***" at bounding box center [784, 126] width 766 height 19
type input "*"
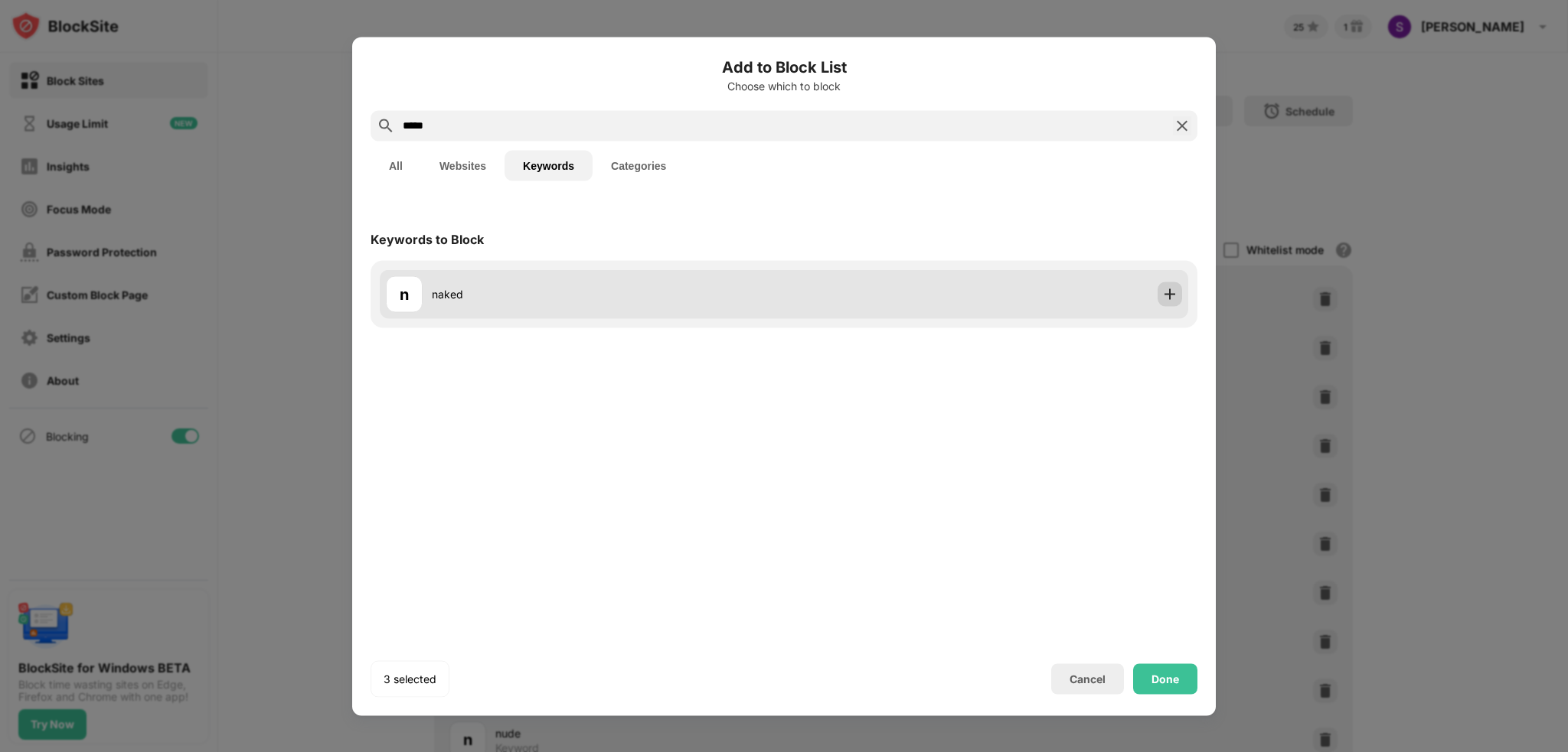
click at [1175, 296] on img at bounding box center [1170, 294] width 15 height 15
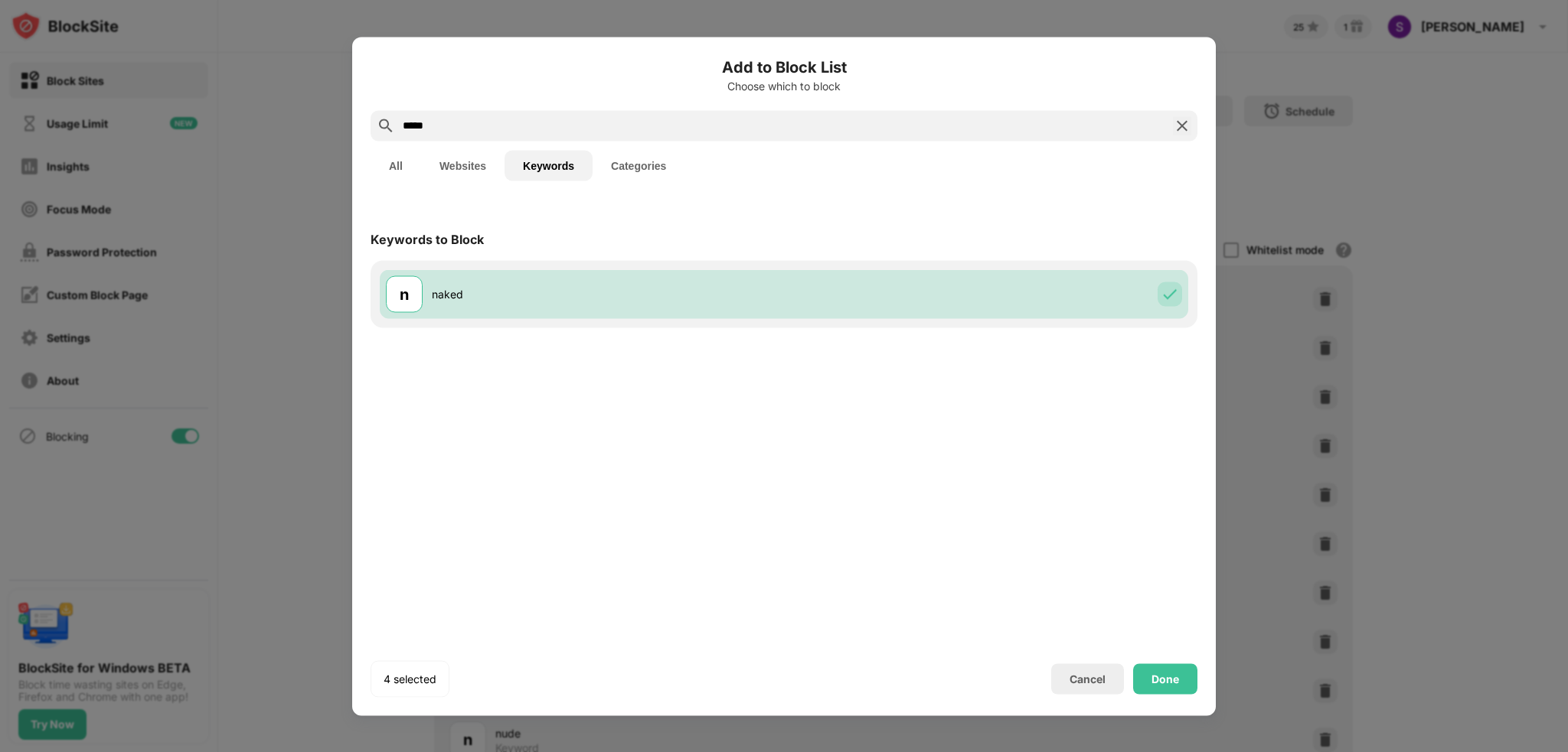
click at [810, 128] on input "*****" at bounding box center [784, 126] width 766 height 19
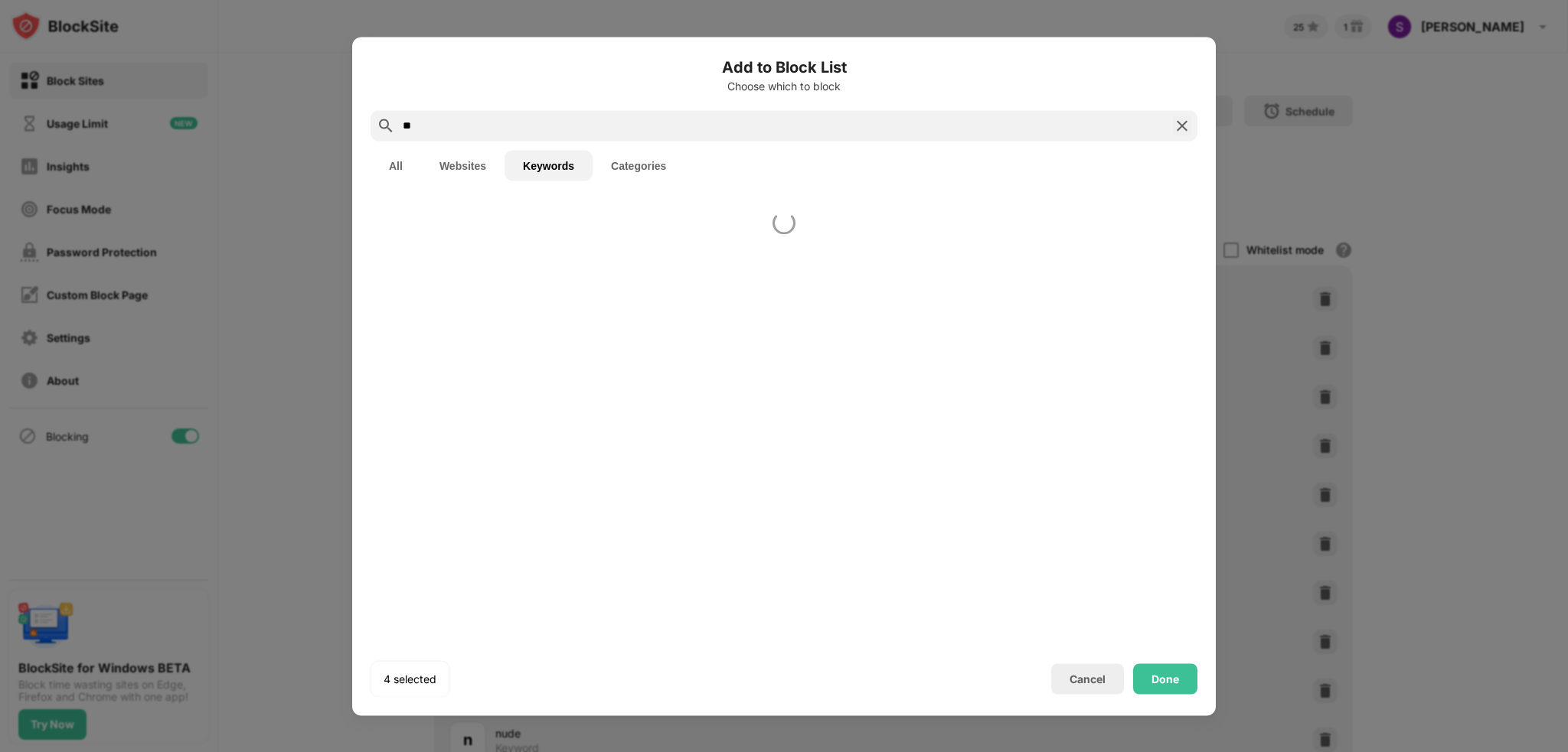
type input "*"
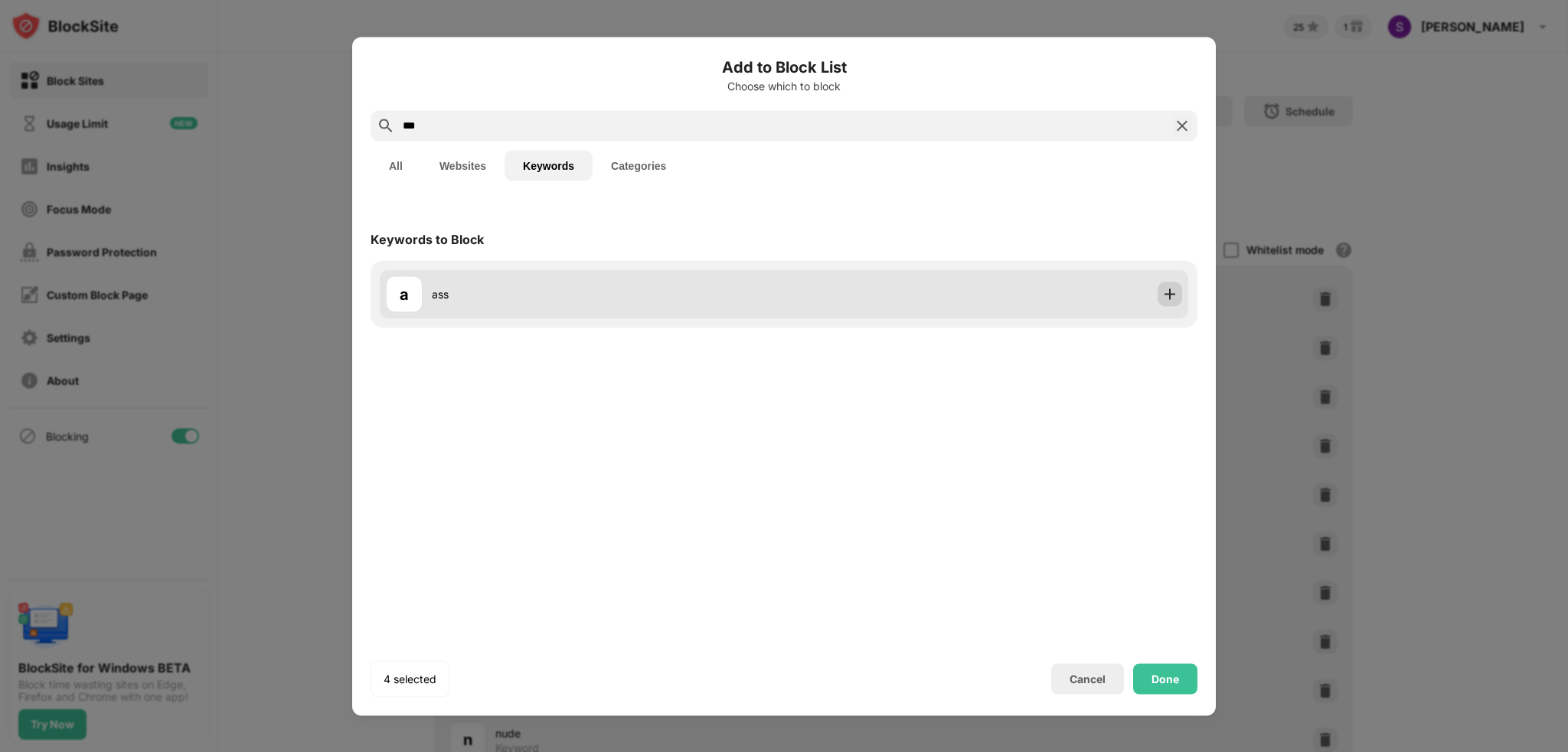
type input "***"
click at [1172, 298] on img at bounding box center [1170, 294] width 15 height 15
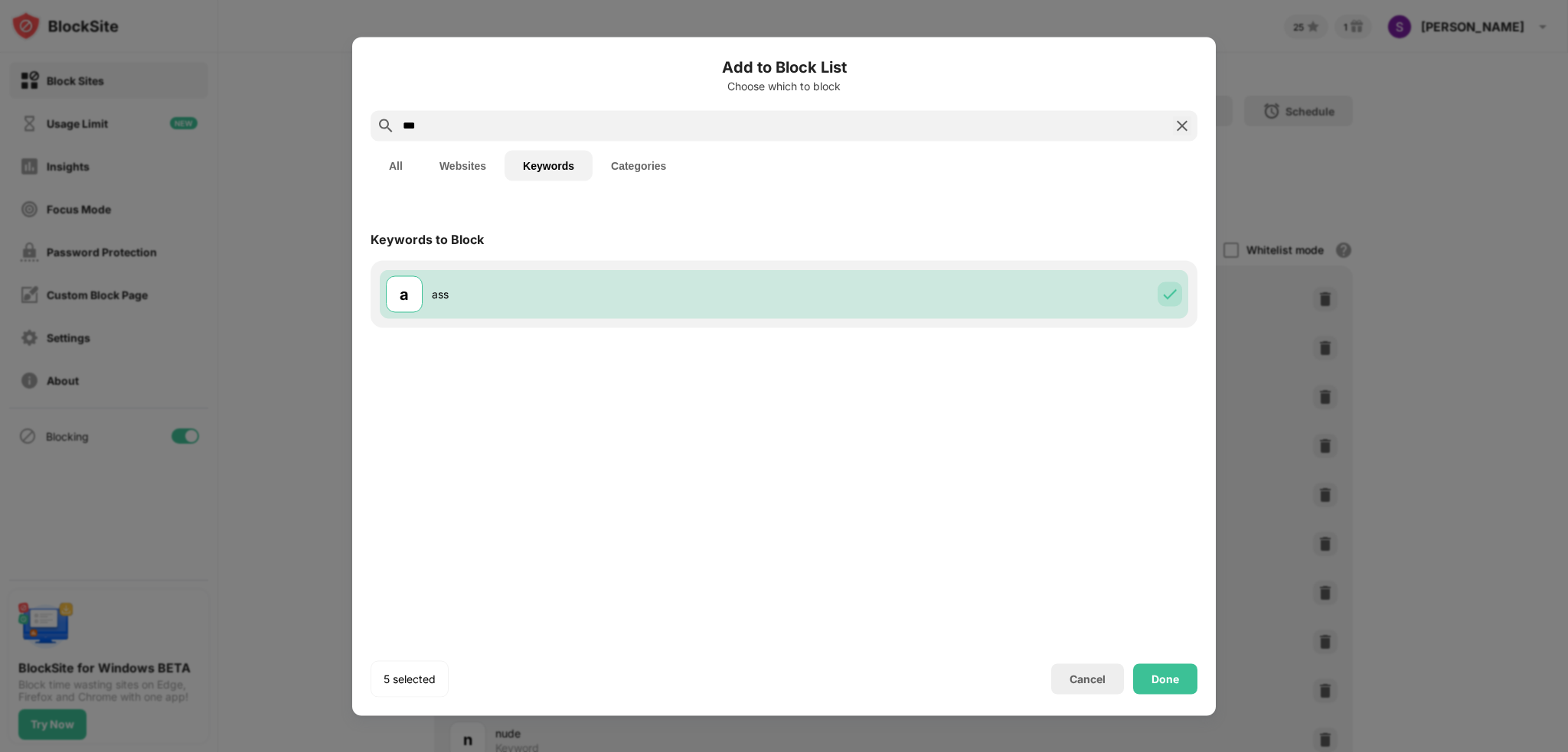
drag, startPoint x: 669, startPoint y: 120, endPoint x: 186, endPoint y: 155, distance: 484.3
click at [233, 752] on div "Add to Block List Choose which to block *** All Websites Keywords Categories Ke…" at bounding box center [784, 752] width 1568 height 0
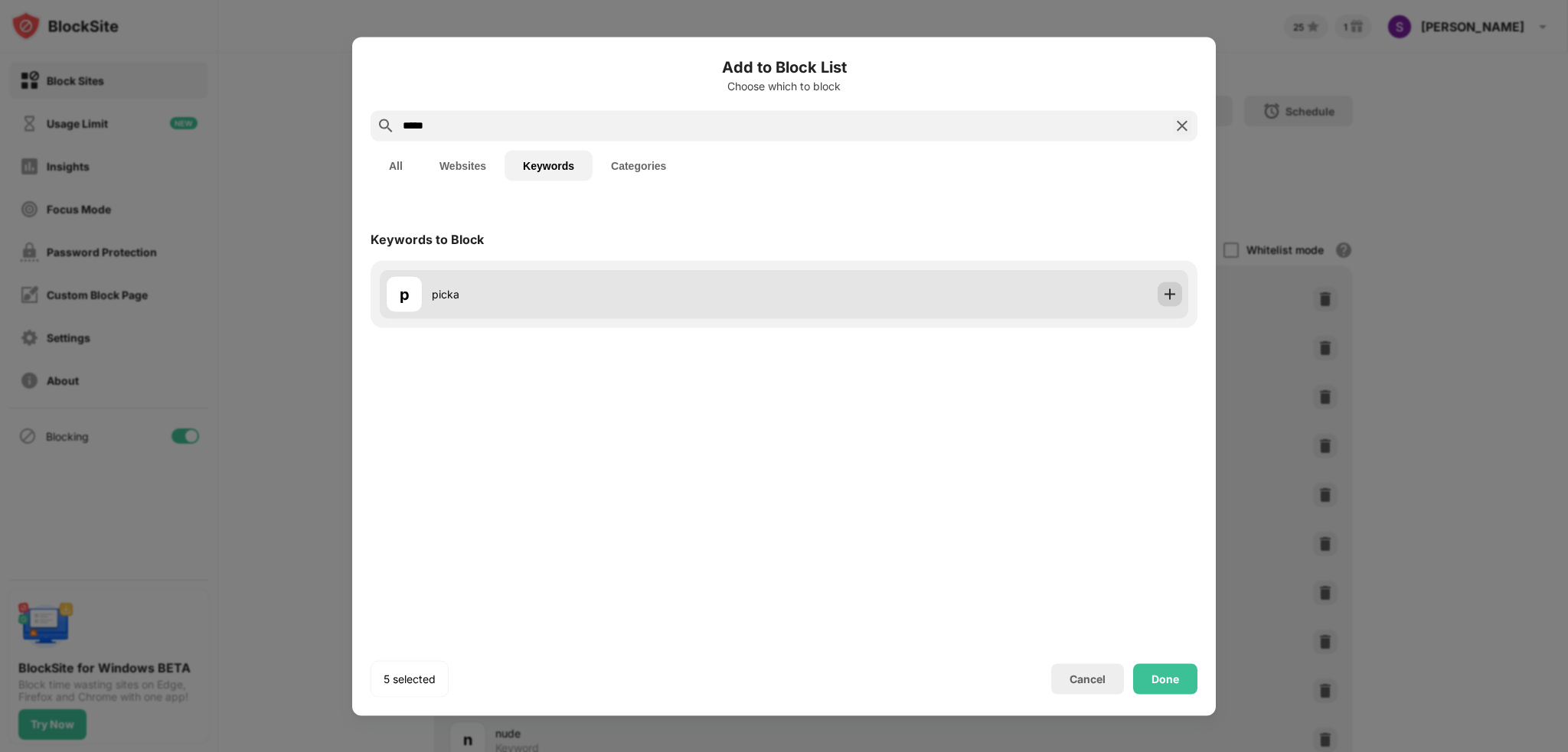
click at [1174, 299] on img at bounding box center [1170, 294] width 15 height 15
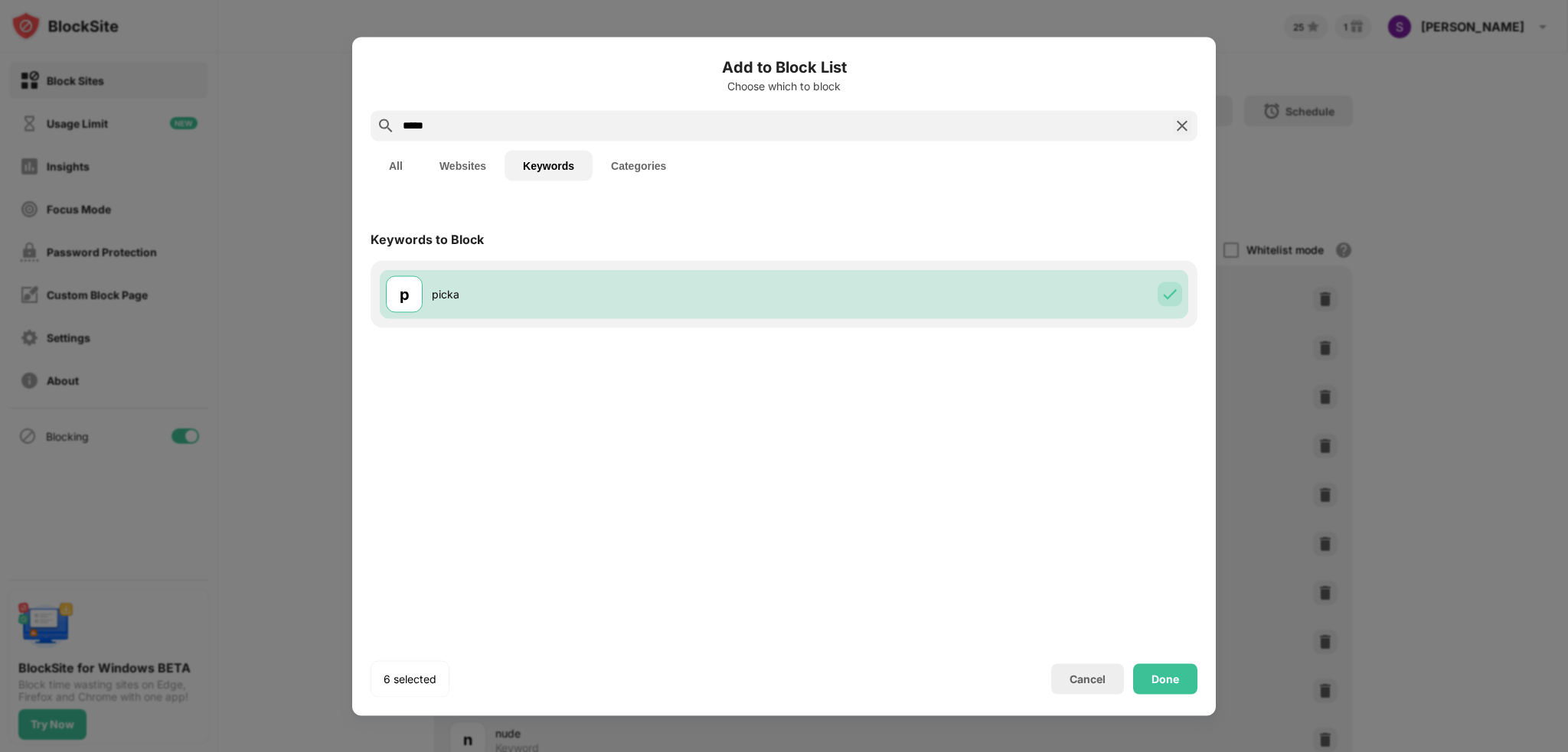
click at [768, 117] on input "*****" at bounding box center [784, 126] width 766 height 19
click at [758, 129] on input "*****" at bounding box center [784, 126] width 766 height 19
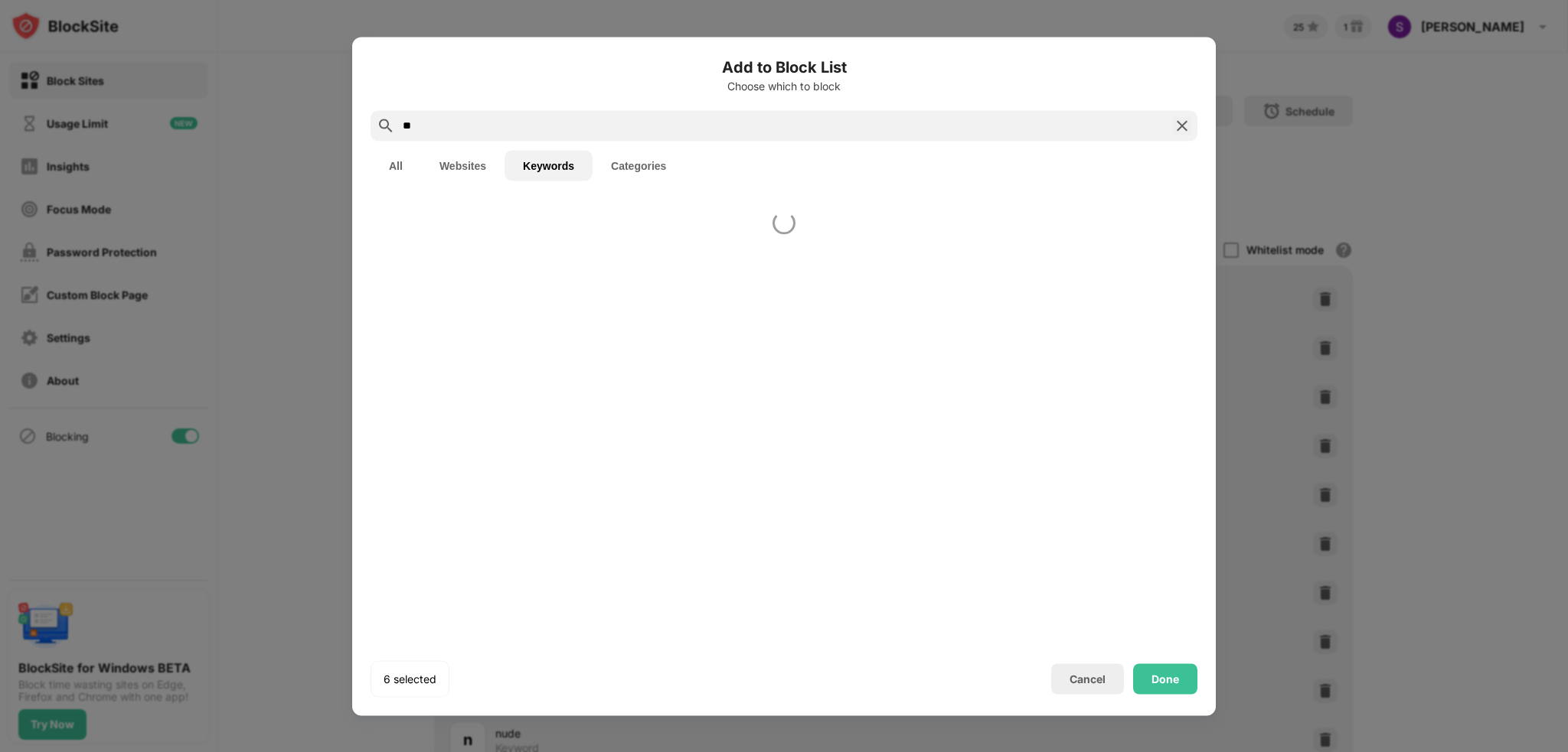
type input "*"
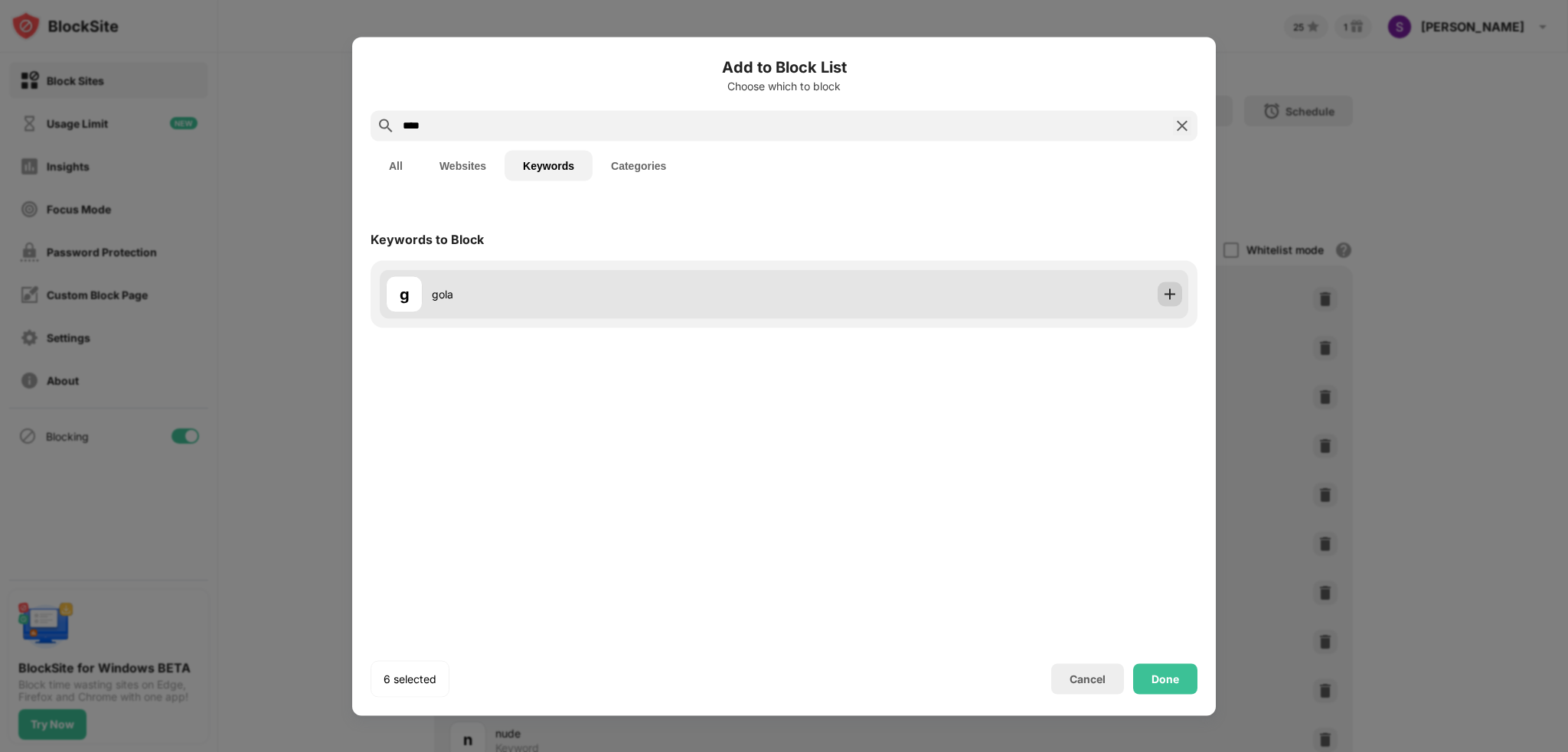
type input "****"
click at [1179, 292] on div at bounding box center [1171, 294] width 24 height 24
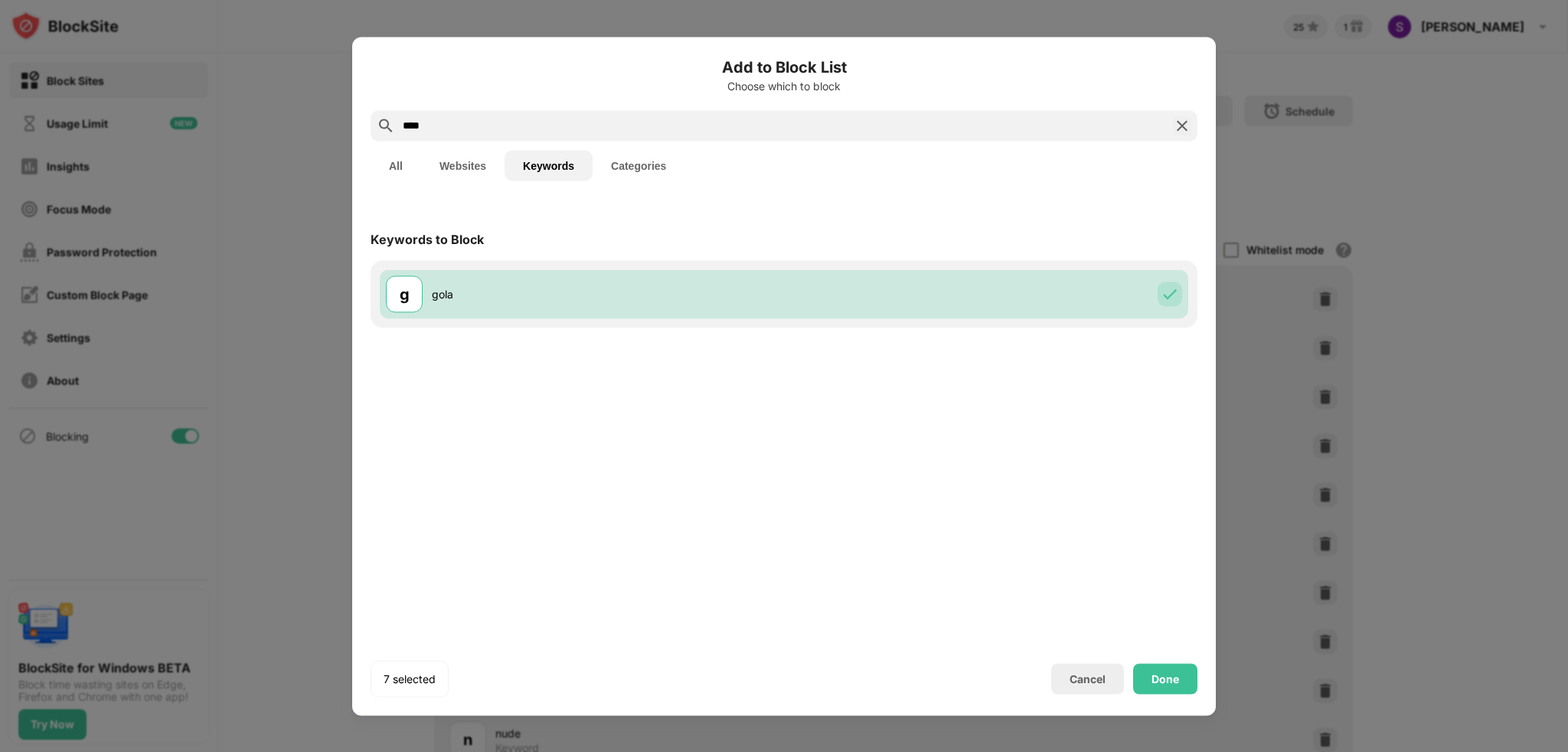
drag, startPoint x: 703, startPoint y: 118, endPoint x: 14, endPoint y: 142, distance: 689.4
click at [14, 752] on div "Add to Block List Choose which to block **** All Websites Keywords Categories K…" at bounding box center [784, 752] width 1568 height 0
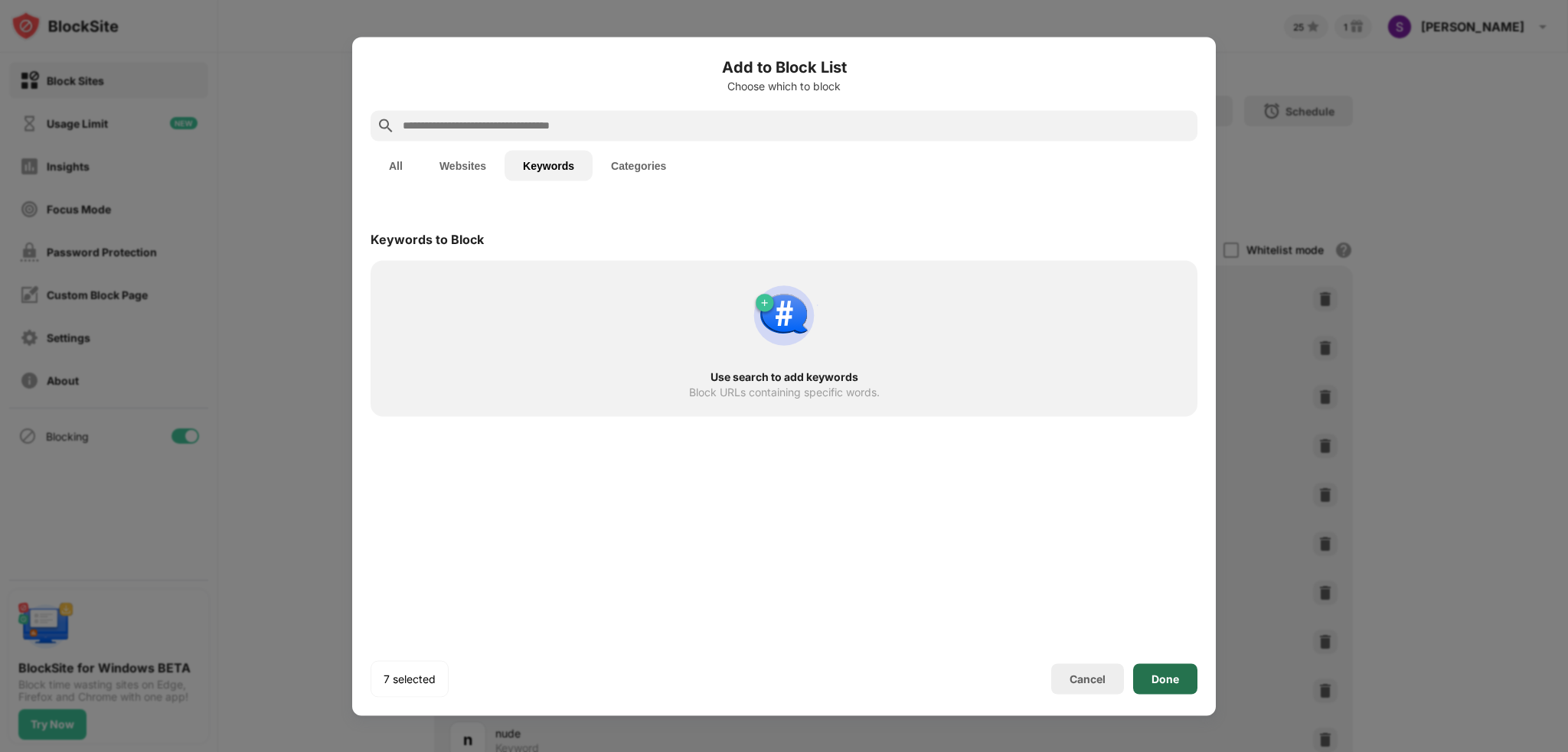
click at [1183, 681] on div "Done" at bounding box center [1165, 679] width 64 height 31
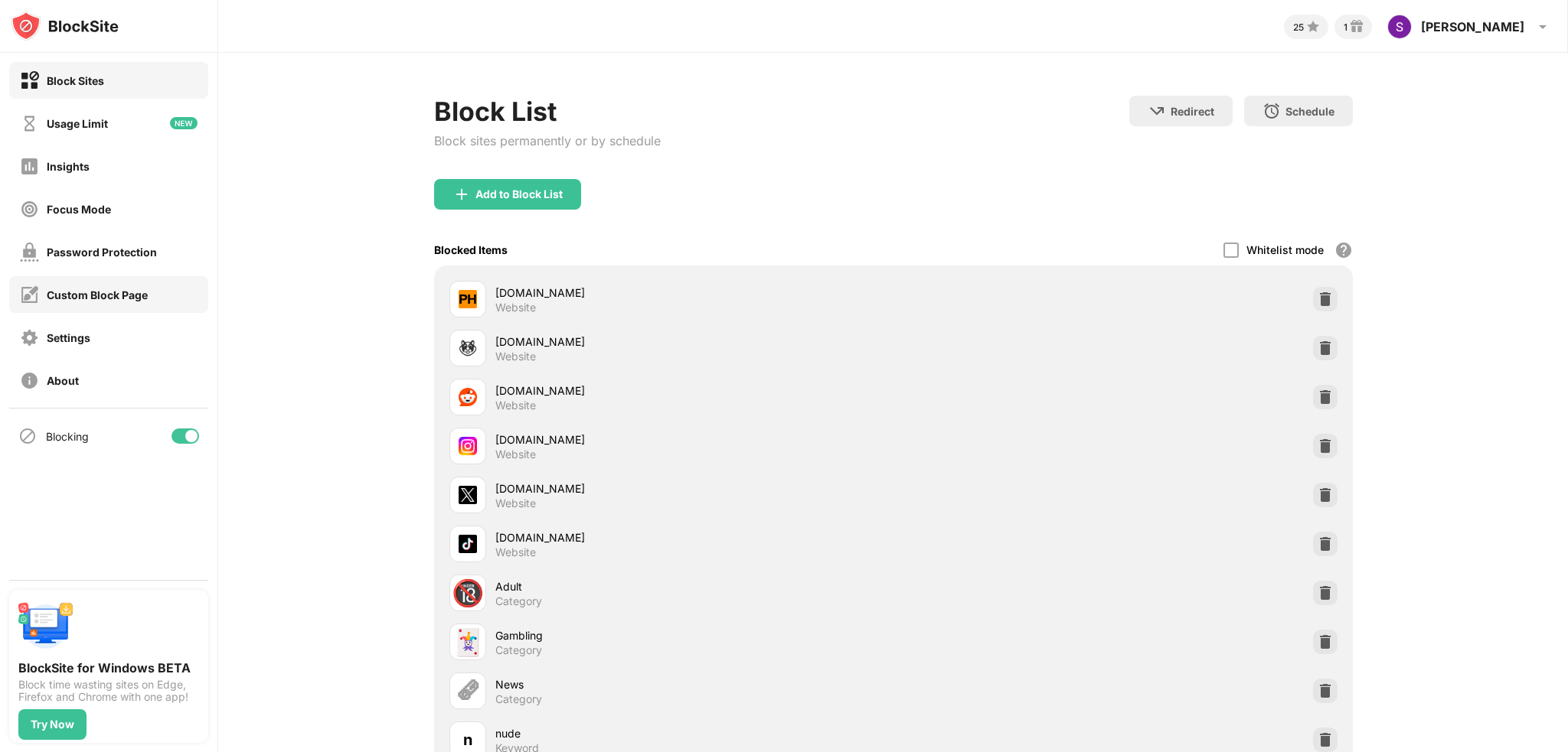
click at [125, 307] on div "Custom Block Page" at bounding box center [108, 295] width 199 height 37
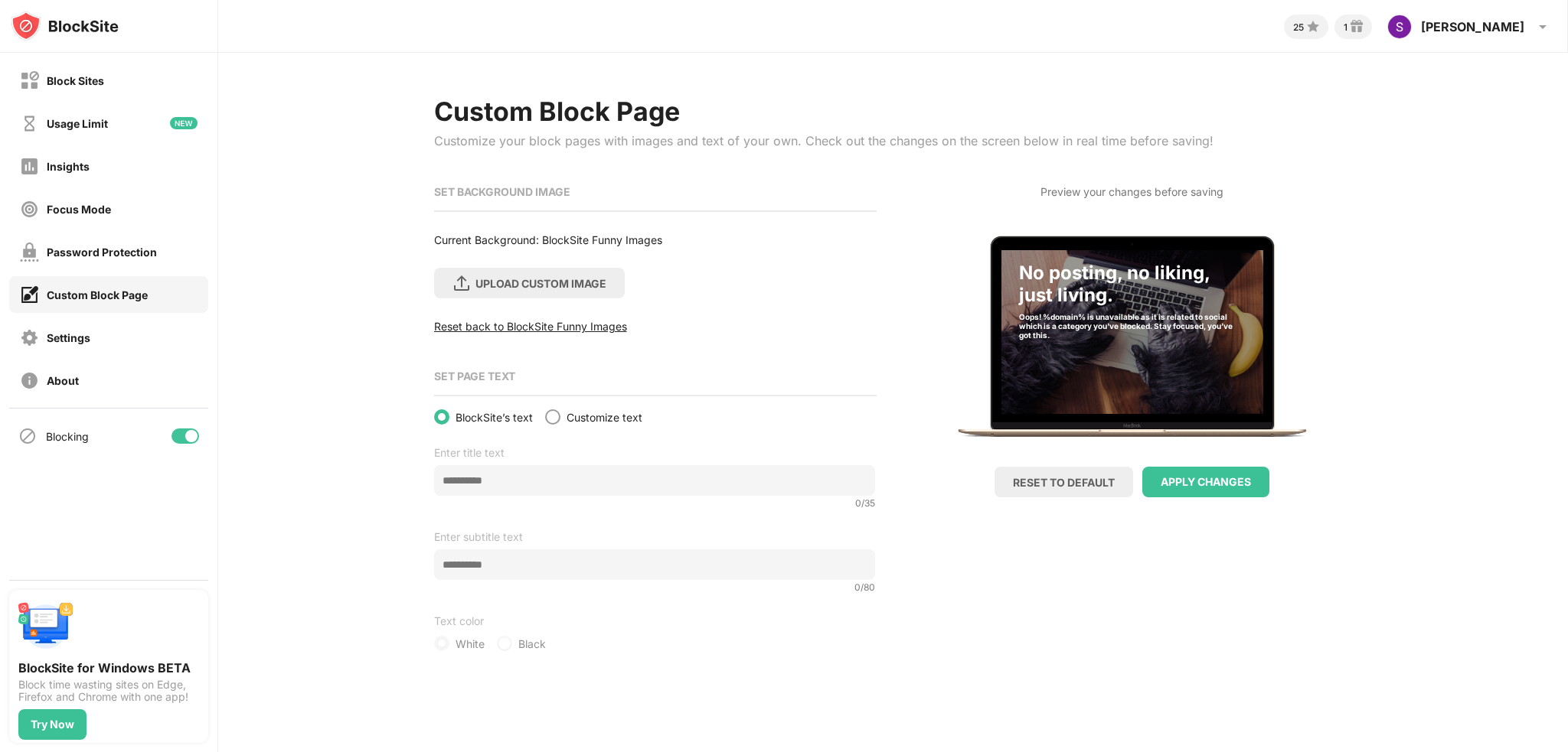
click at [1140, 396] on img at bounding box center [1133, 332] width 262 height 164
click at [511, 329] on div "Reset back to BlockSite Funny Images" at bounding box center [655, 327] width 441 height 13
click at [567, 290] on div "UPLOAD CUSTOM IMAGE" at bounding box center [529, 283] width 190 height 31
click at [0, 0] on input "UPLOAD CUSTOM IMAGE" at bounding box center [0, 0] width 0 height 0
click at [1133, 200] on div "Preview your changes before saving No posting, no liking, just living. Oops! %d…" at bounding box center [1132, 323] width 441 height 288
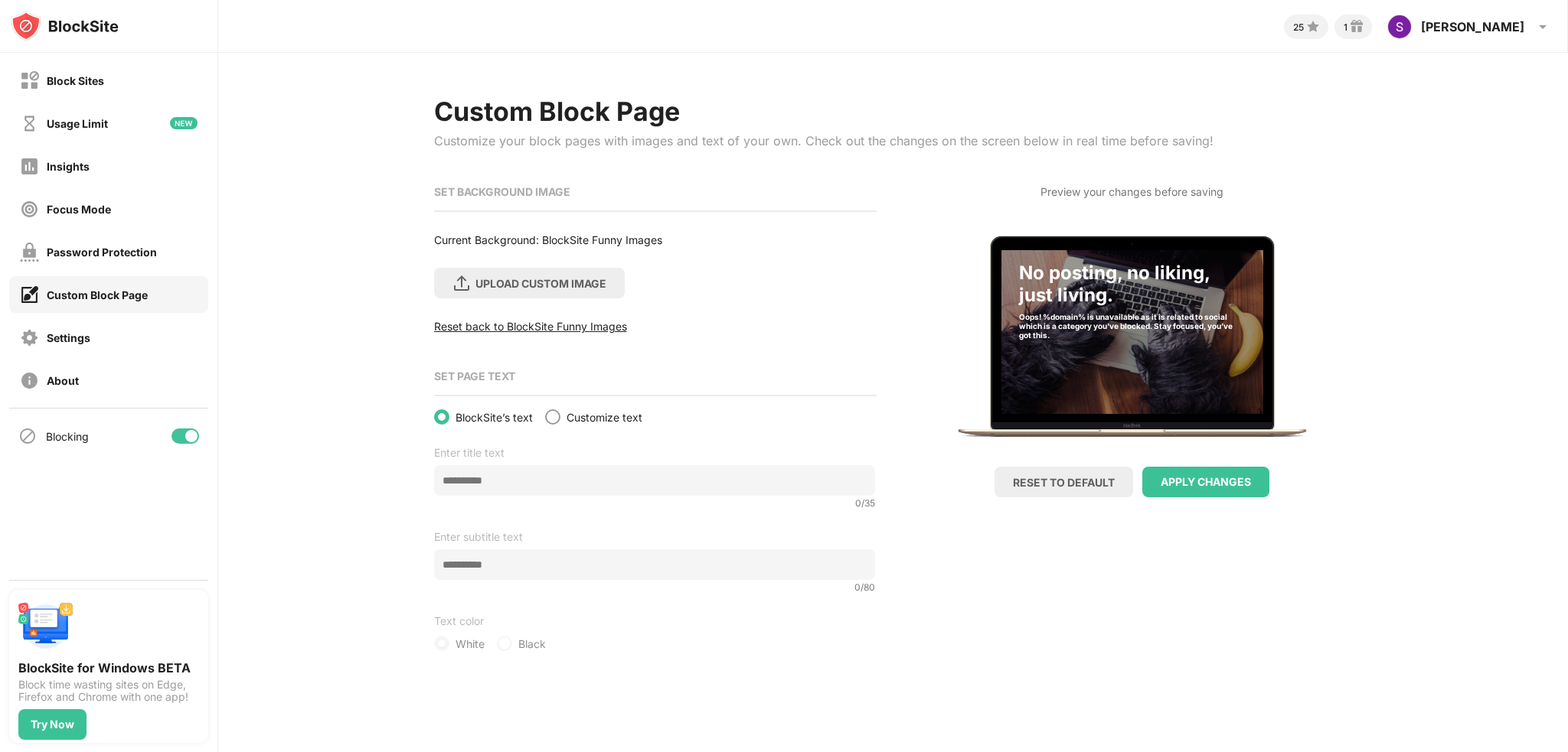
click at [1119, 296] on div "No posting, no liking, just living. Oops! %domain% is unavailable as it is rela…" at bounding box center [1132, 291] width 227 height 59
click at [1063, 483] on div "RESET TO DEFAULT" at bounding box center [1064, 483] width 102 height 13
click at [58, 122] on div "Usage Limit" at bounding box center [77, 123] width 61 height 13
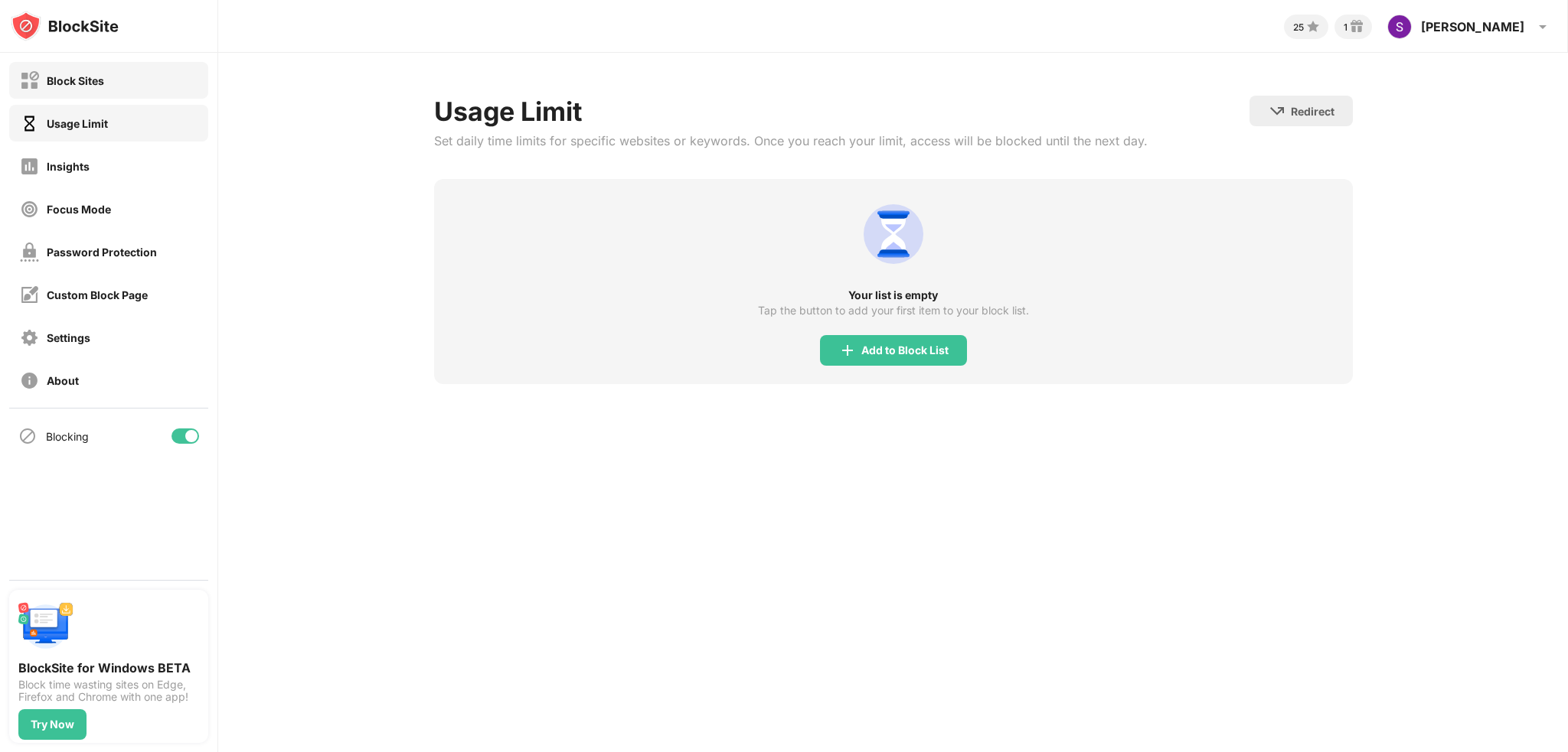
click at [72, 92] on div "Block Sites" at bounding box center [108, 80] width 199 height 37
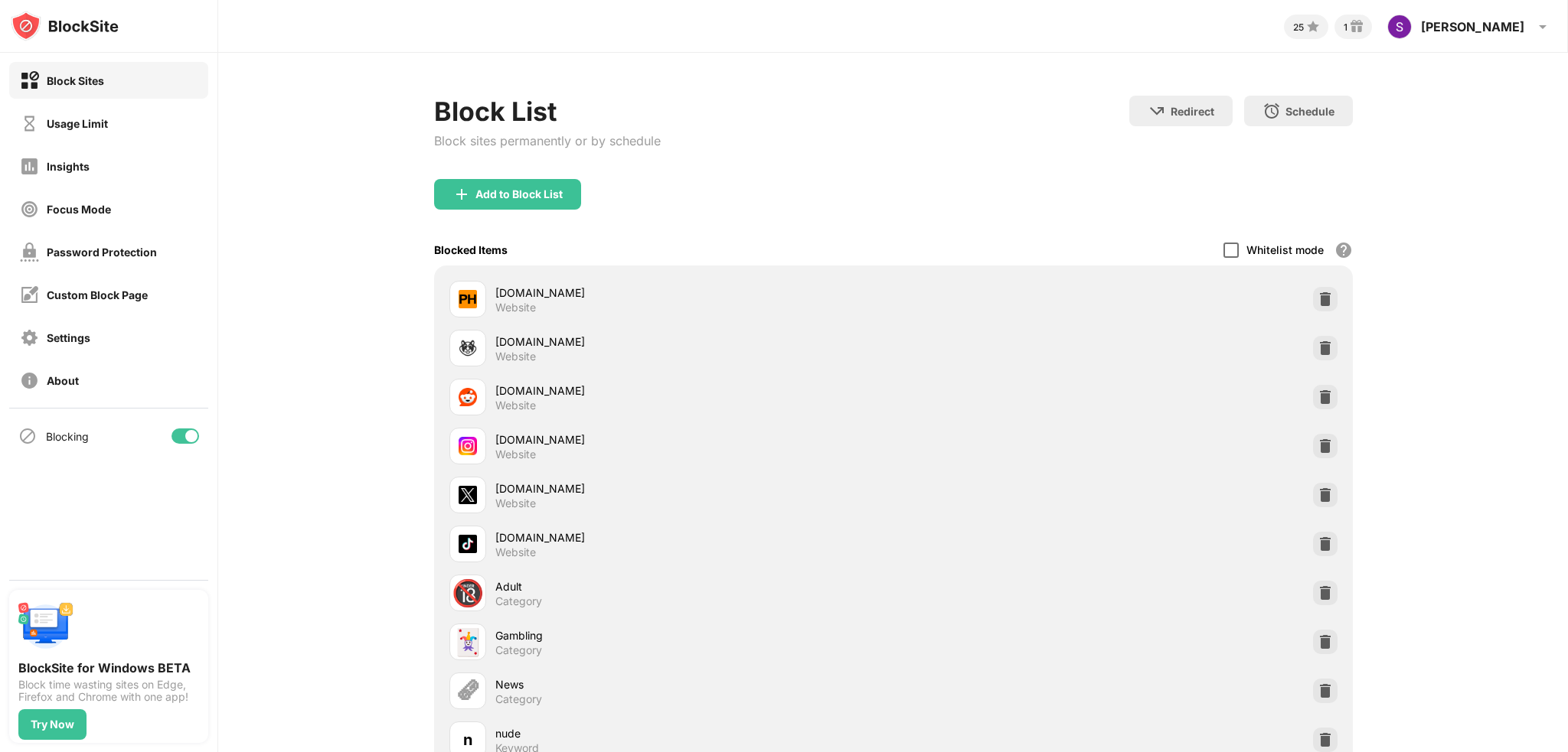
click at [1228, 252] on div at bounding box center [1231, 250] width 15 height 15
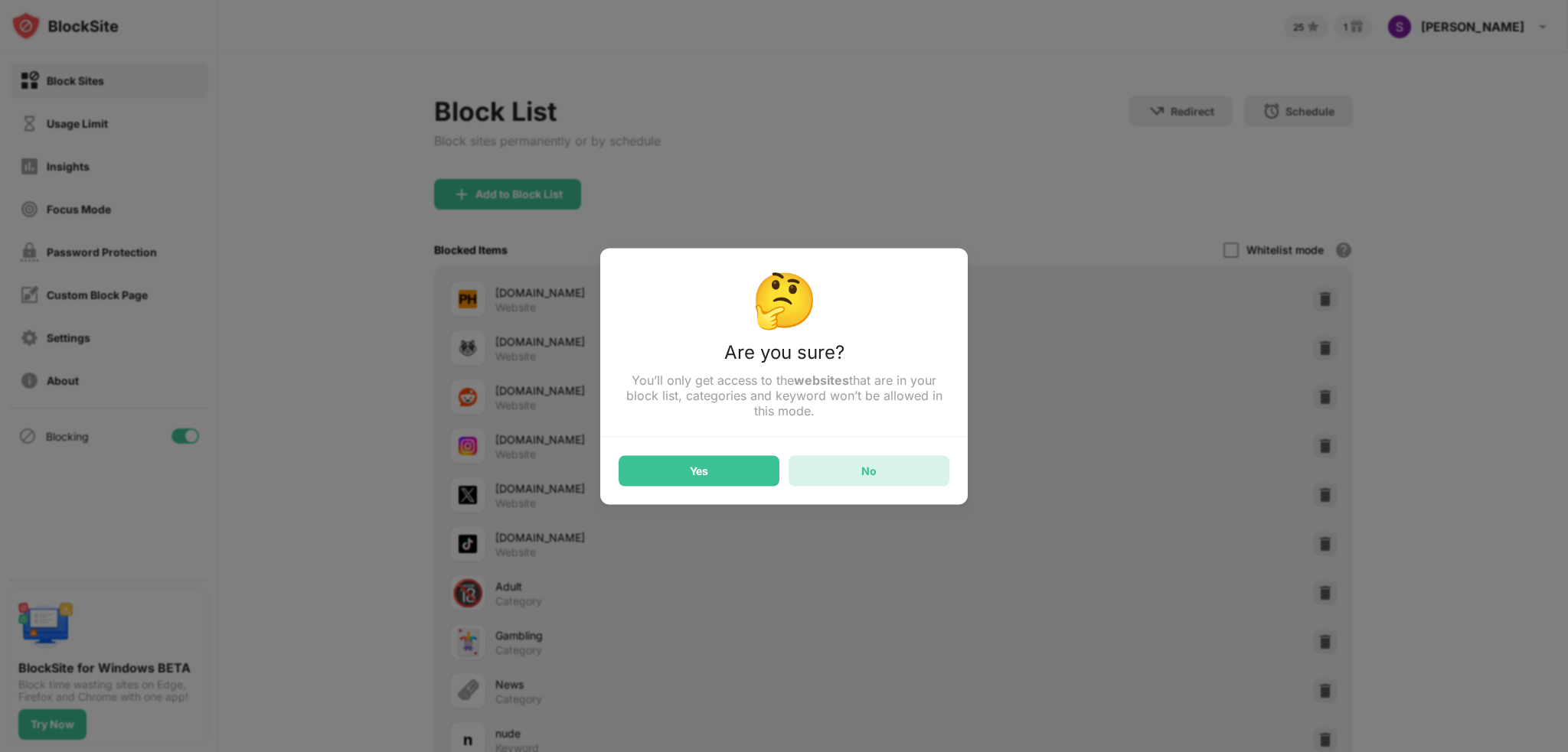
click at [847, 471] on div "No" at bounding box center [869, 471] width 161 height 31
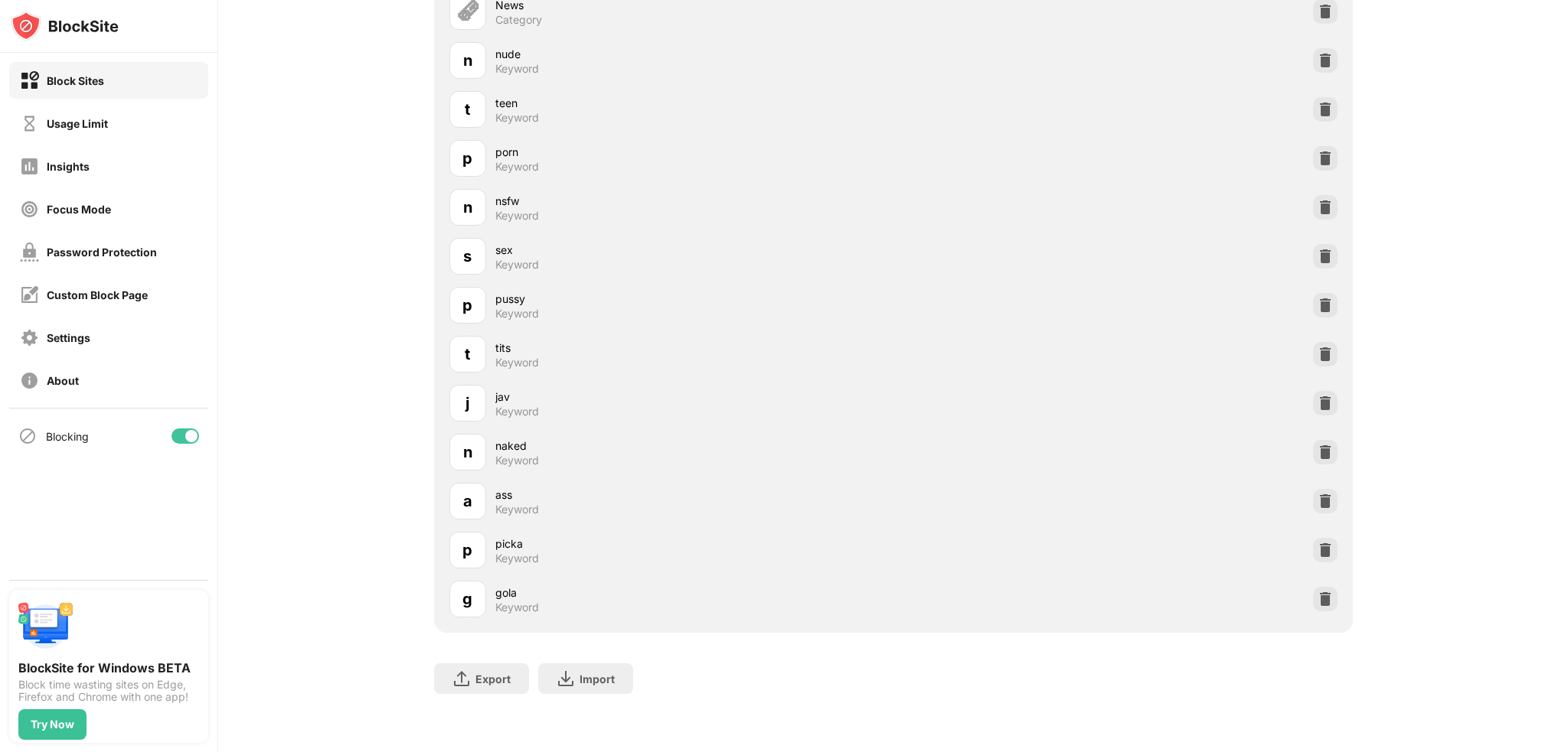
scroll to position [690, 0]
click at [52, 725] on div "Try Now" at bounding box center [53, 725] width 43 height 12
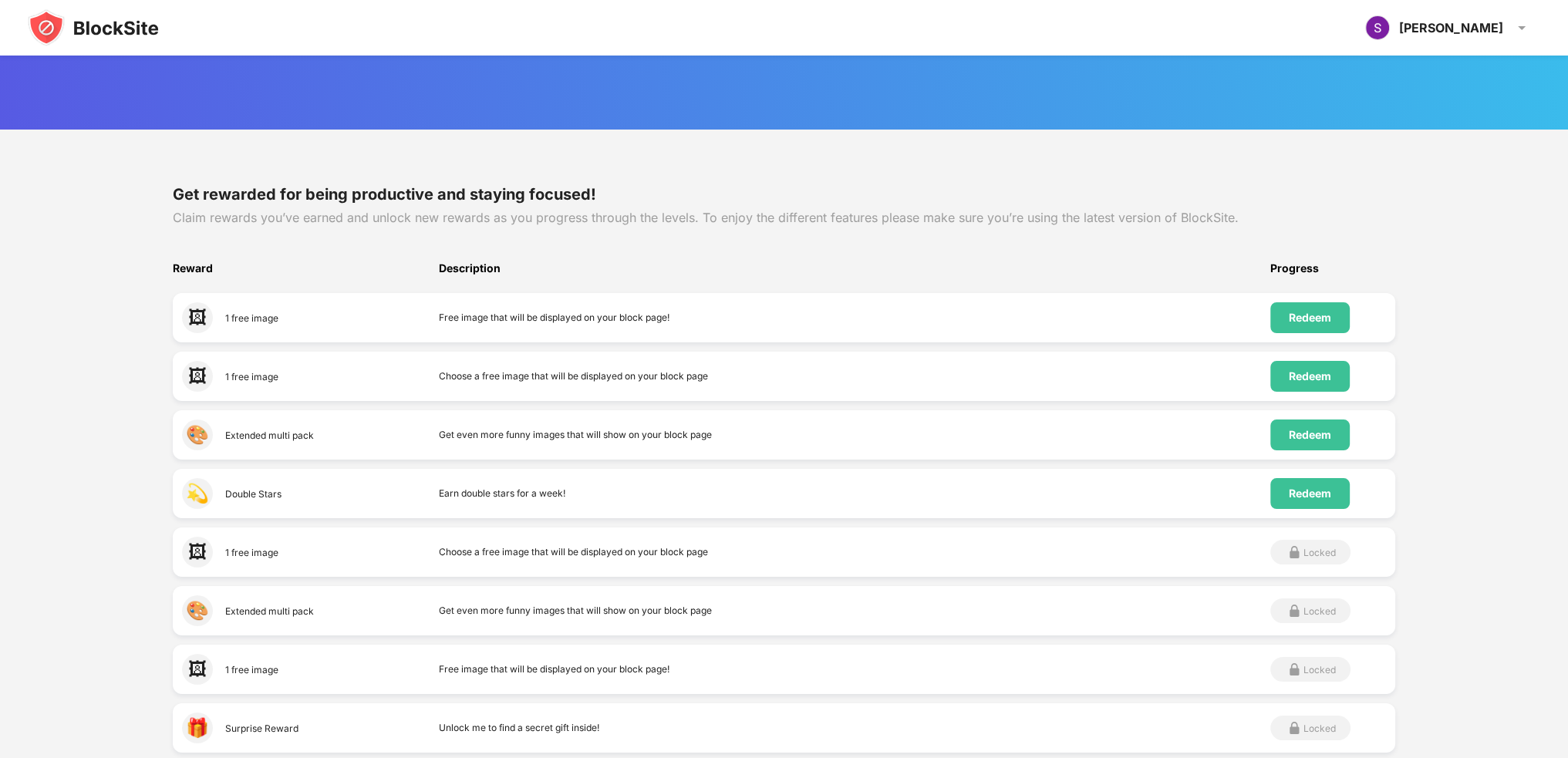
scroll to position [155, 0]
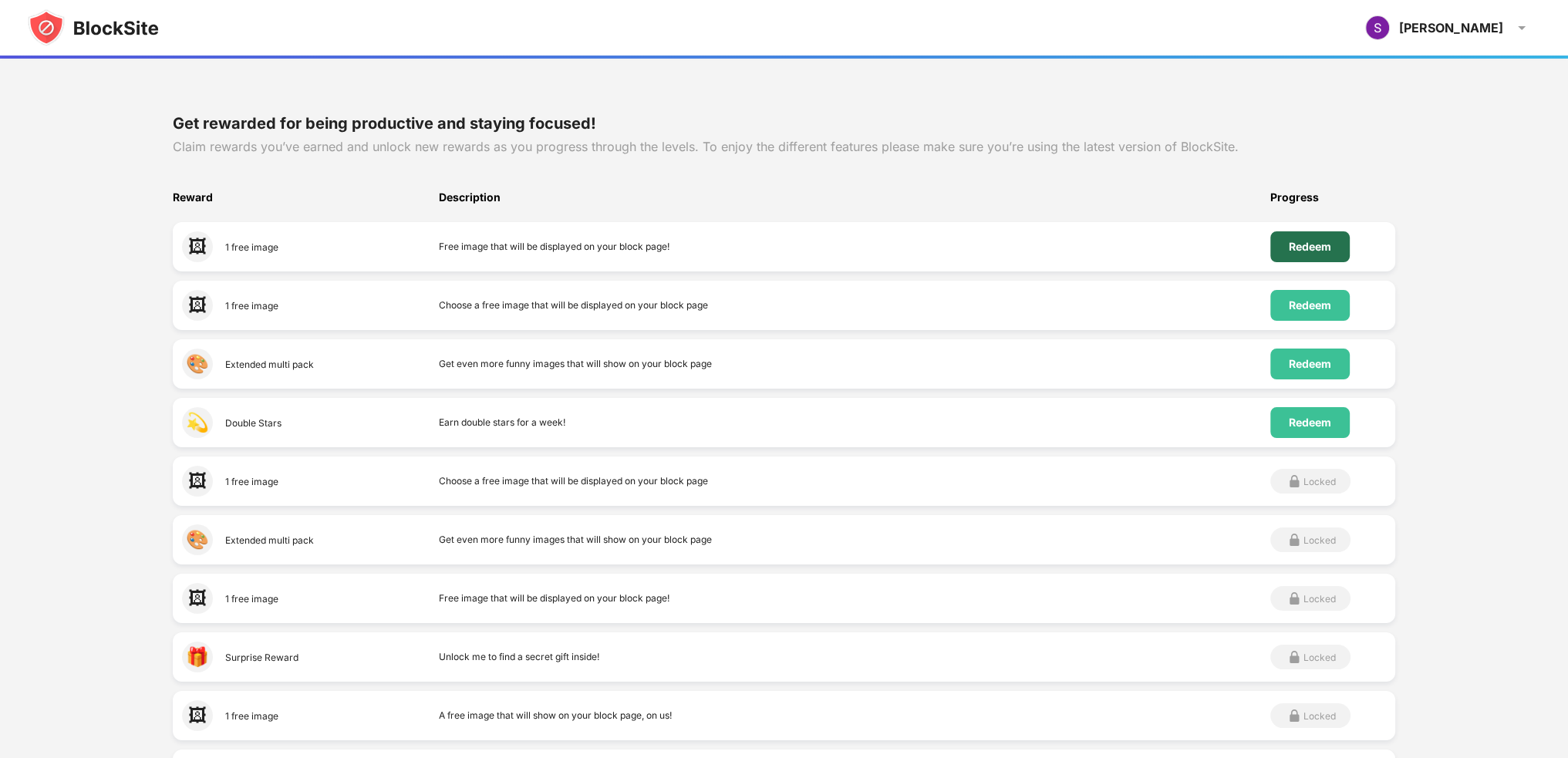
click at [1319, 246] on div "Redeem" at bounding box center [1310, 247] width 43 height 12
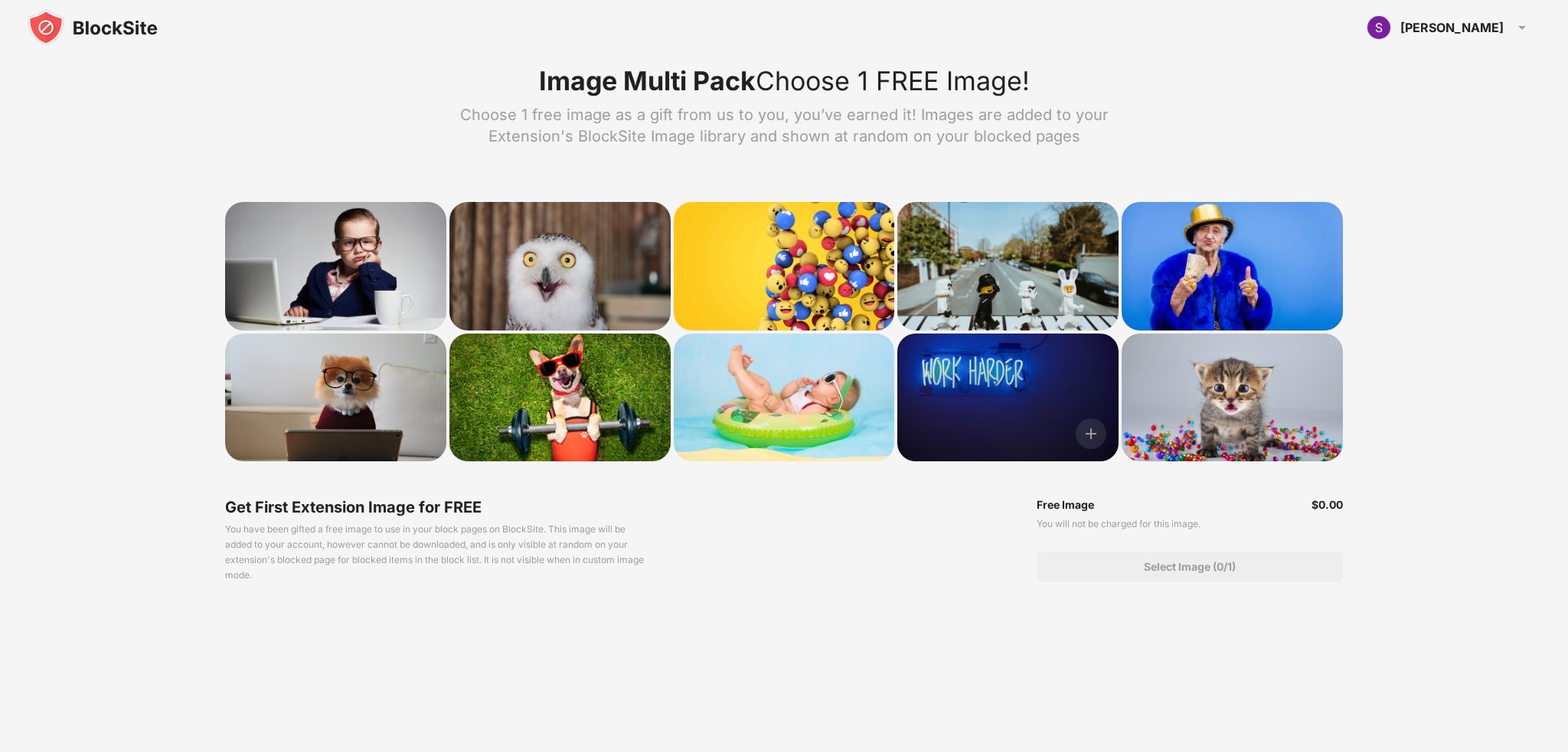
click at [1047, 374] on div at bounding box center [1008, 398] width 221 height 128
click at [1097, 428] on img at bounding box center [1091, 434] width 31 height 31
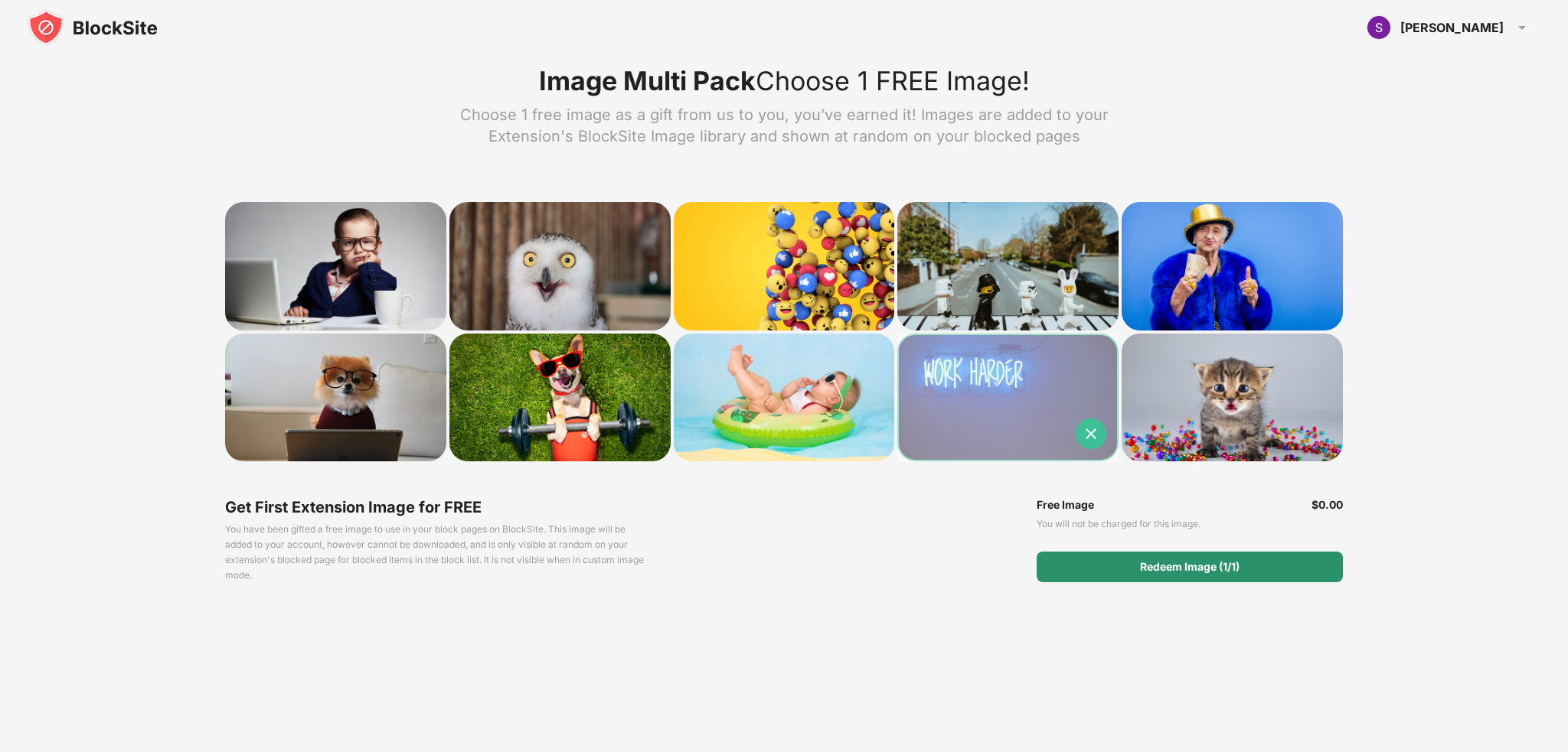
click at [1203, 575] on div "Redeem Image (1/1)" at bounding box center [1189, 567] width 306 height 31
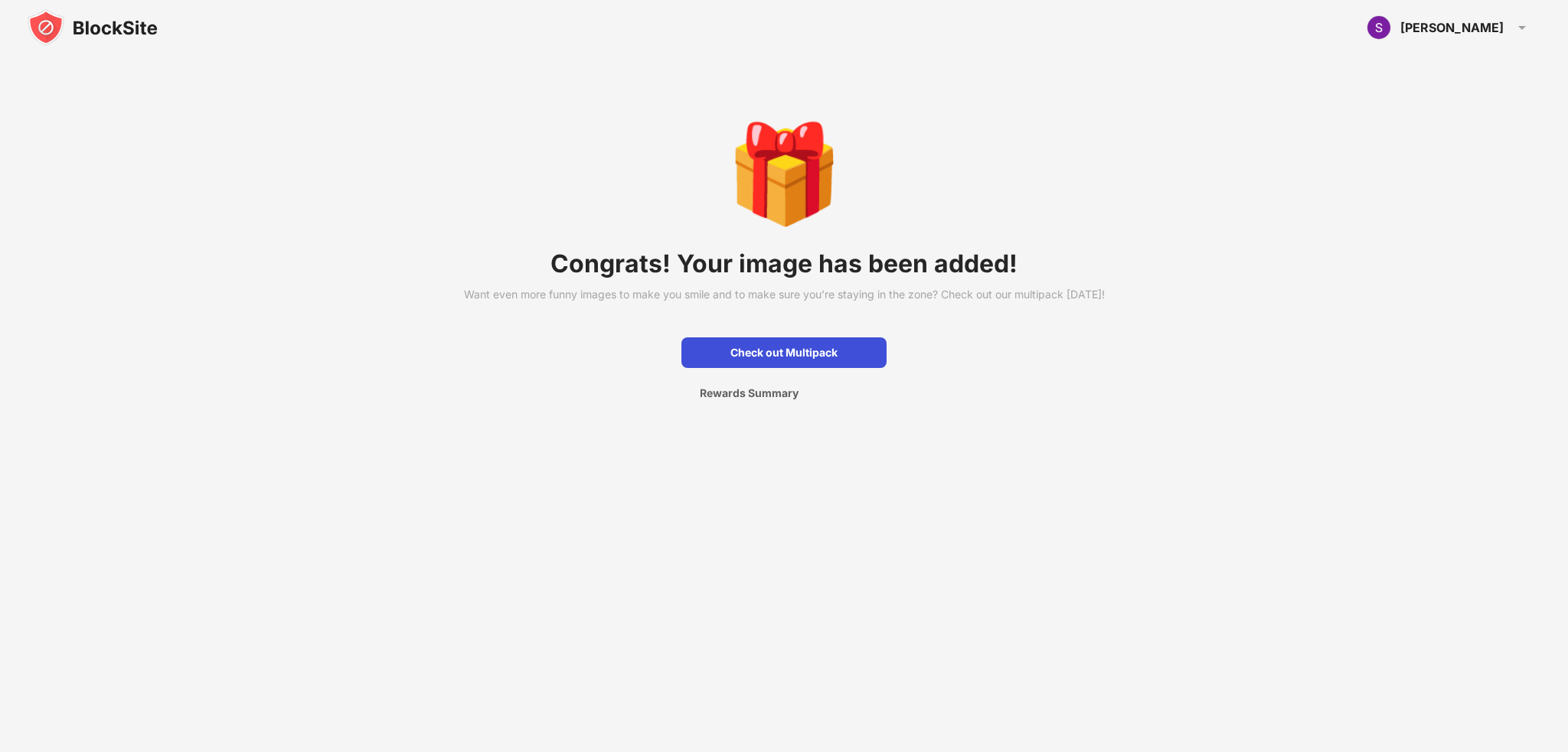
click at [793, 368] on div "Check out Multipack" at bounding box center [784, 353] width 205 height 31
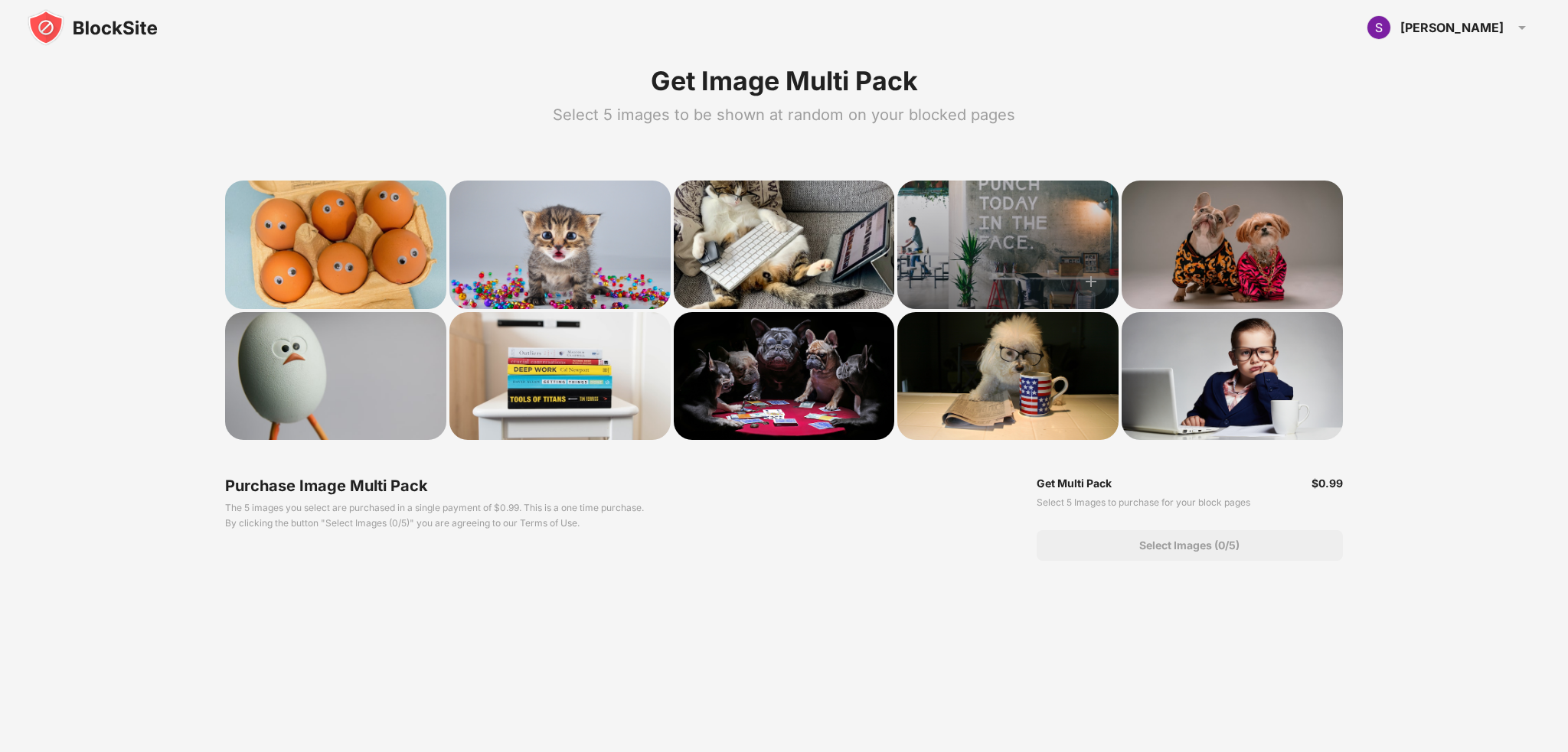
click at [957, 256] on div at bounding box center [1008, 245] width 221 height 128
click at [966, 246] on div at bounding box center [1008, 245] width 221 height 128
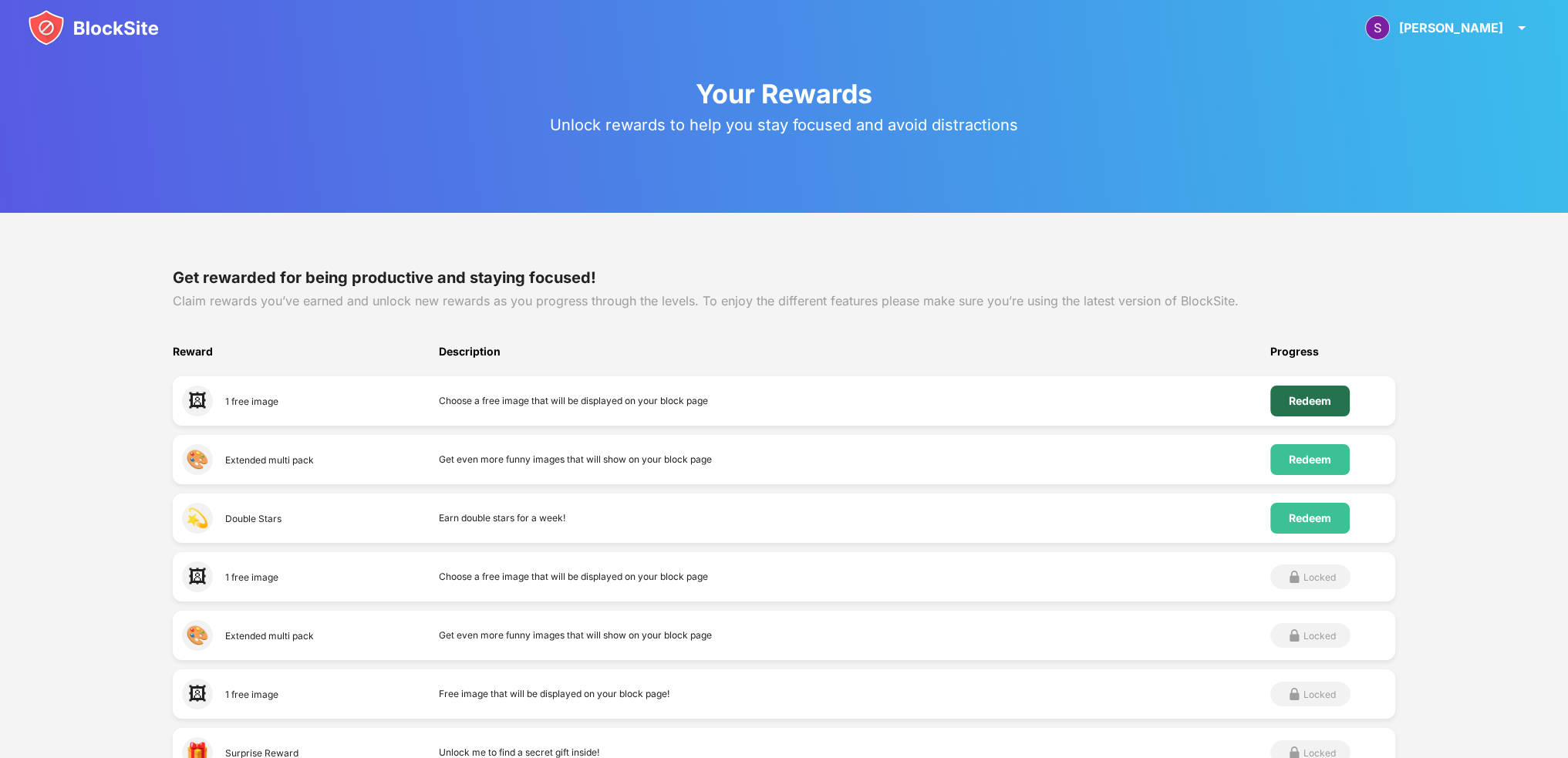
click at [1323, 410] on div "Redeem" at bounding box center [1310, 401] width 80 height 31
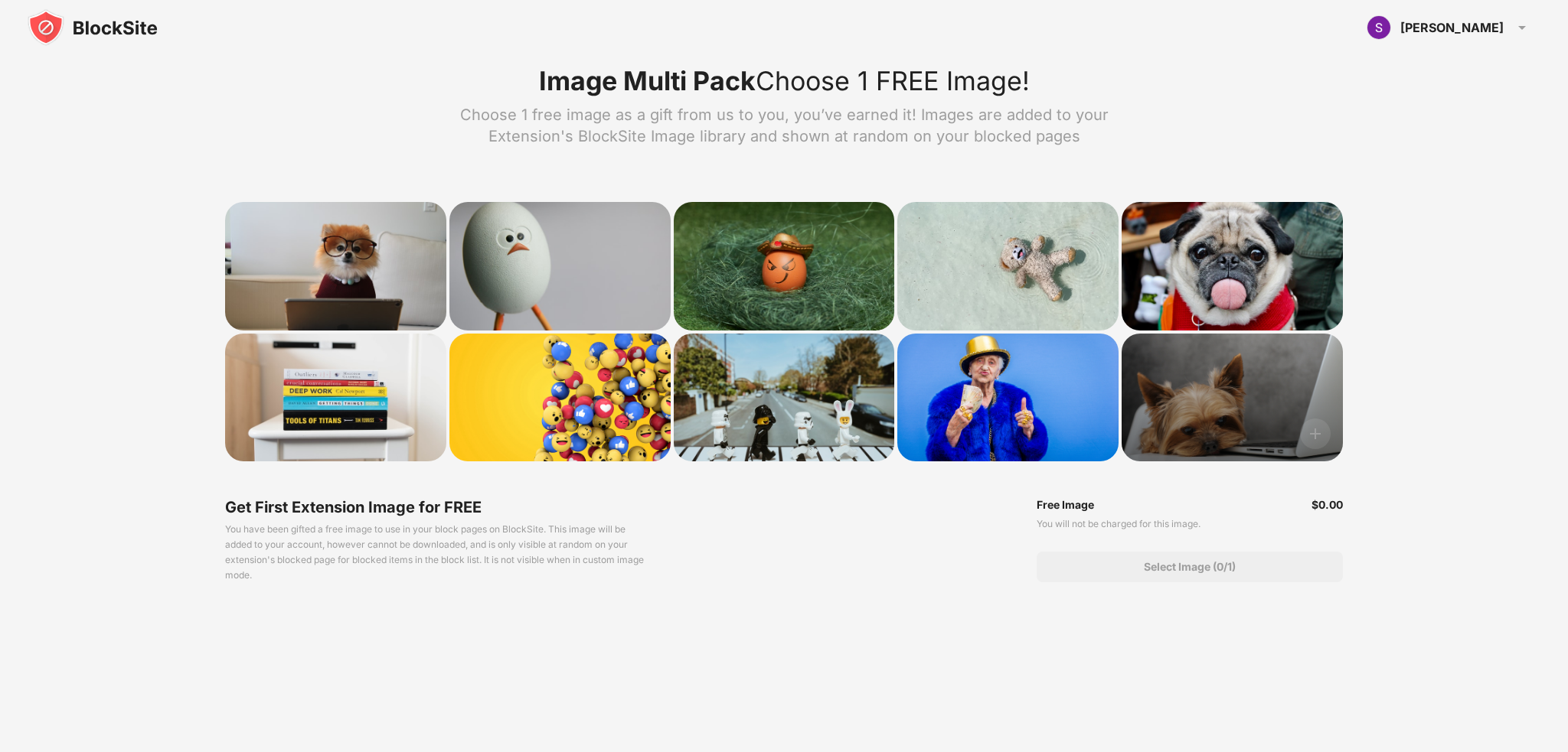
click at [1272, 400] on div at bounding box center [1232, 398] width 221 height 128
click at [1329, 440] on img at bounding box center [1316, 434] width 31 height 31
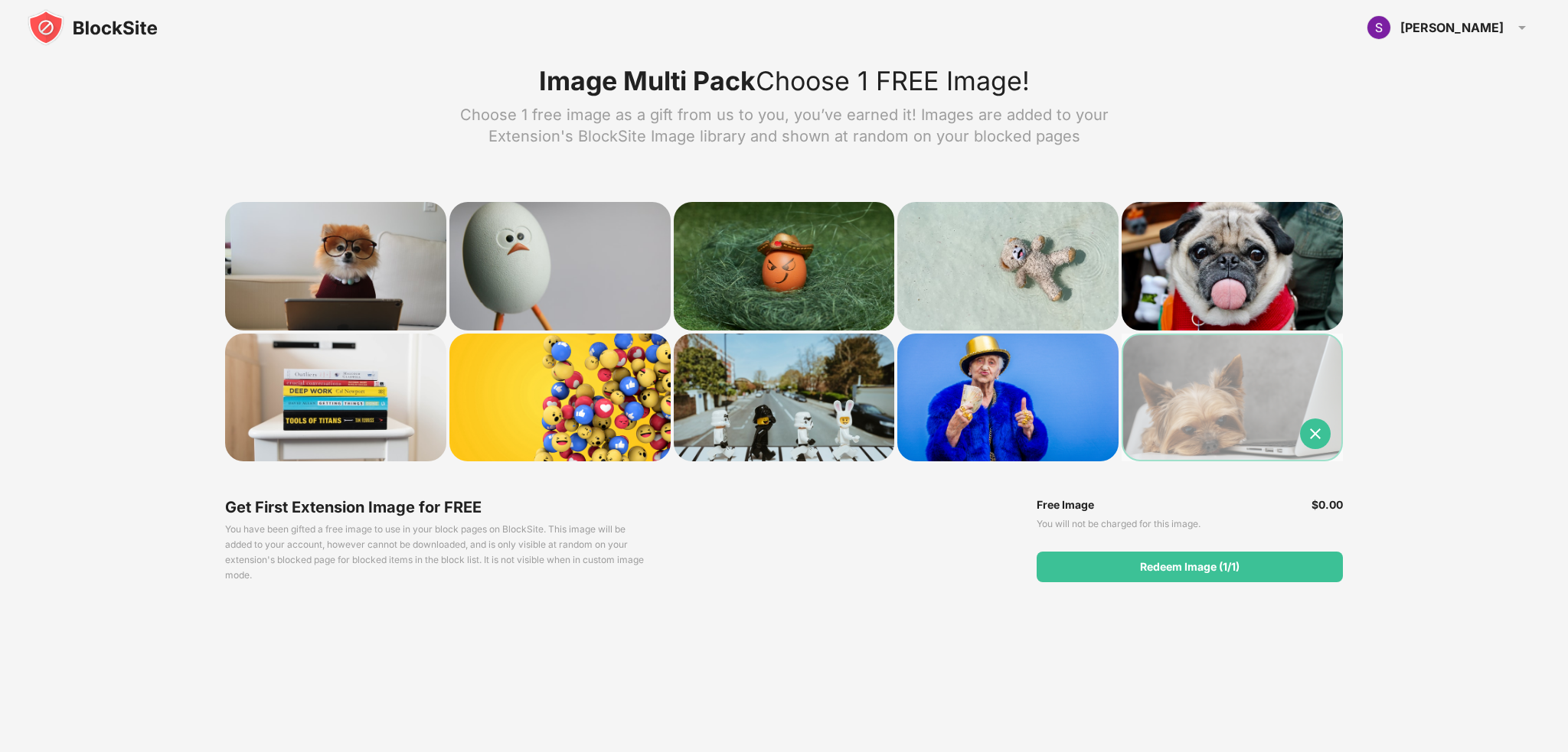
click at [1314, 440] on img at bounding box center [1316, 434] width 31 height 31
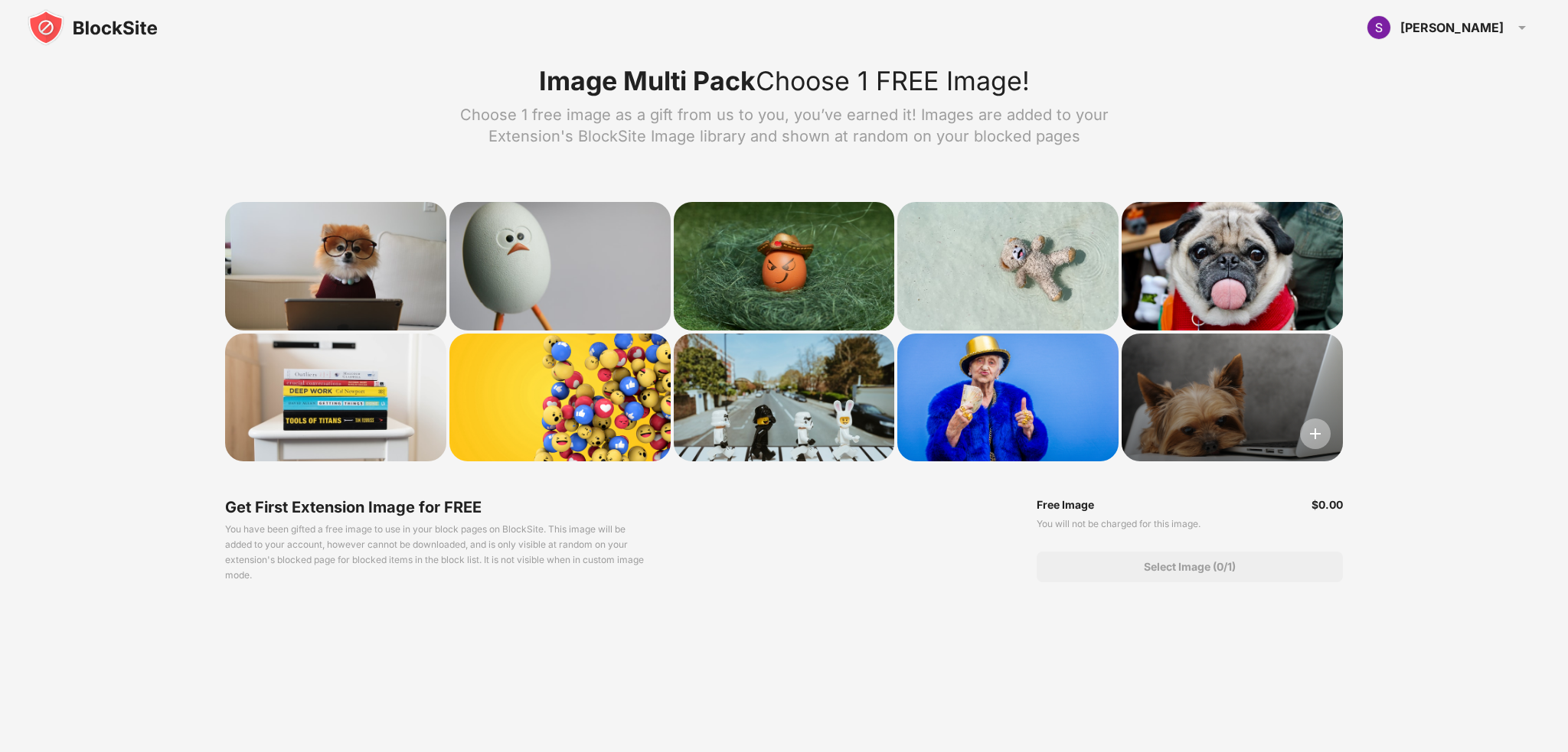
drag, startPoint x: 1310, startPoint y: 432, endPoint x: 1305, endPoint y: 469, distance: 37.3
click at [1309, 432] on img at bounding box center [1316, 434] width 31 height 31
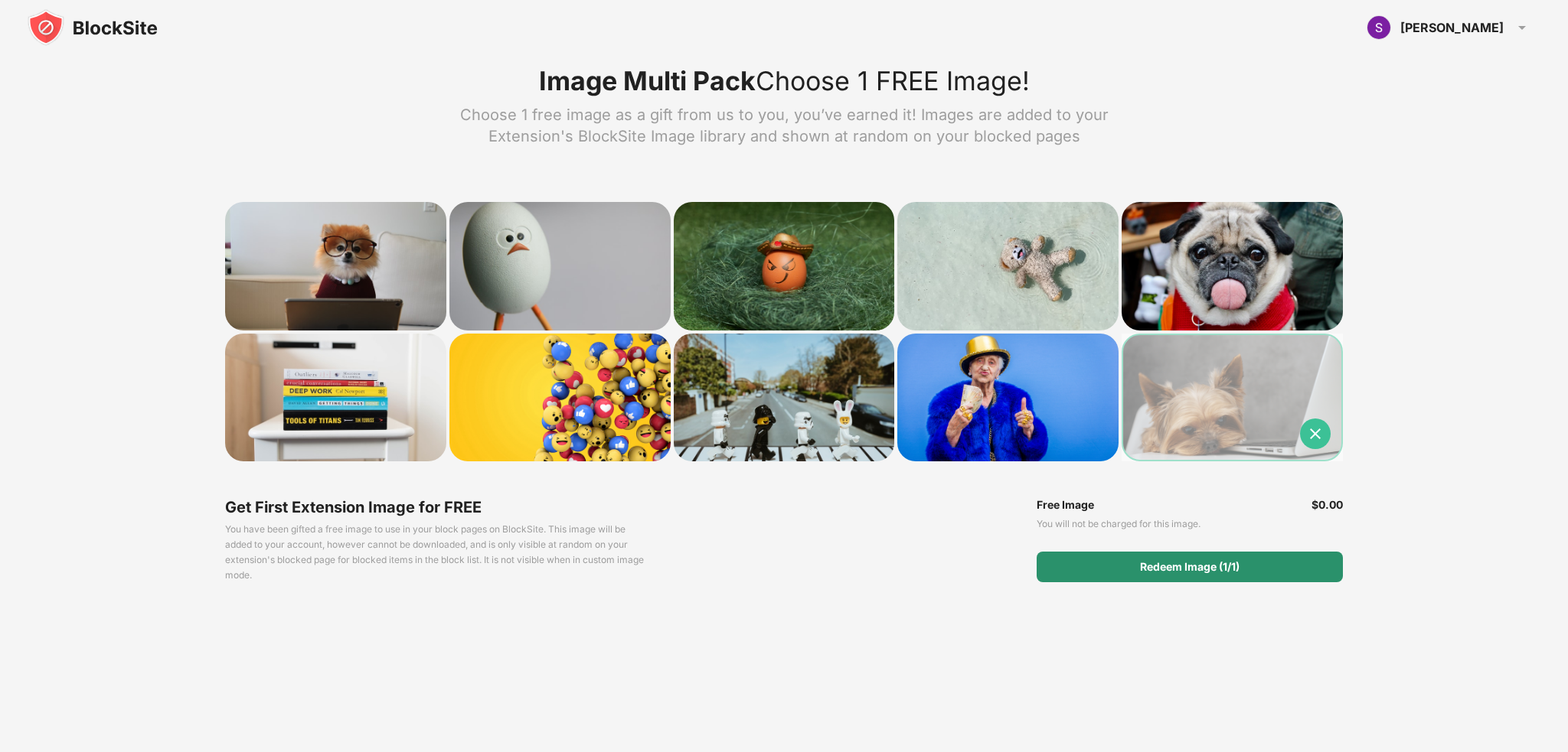
click at [1260, 553] on div "Redeem Image (1/1)" at bounding box center [1189, 567] width 306 height 31
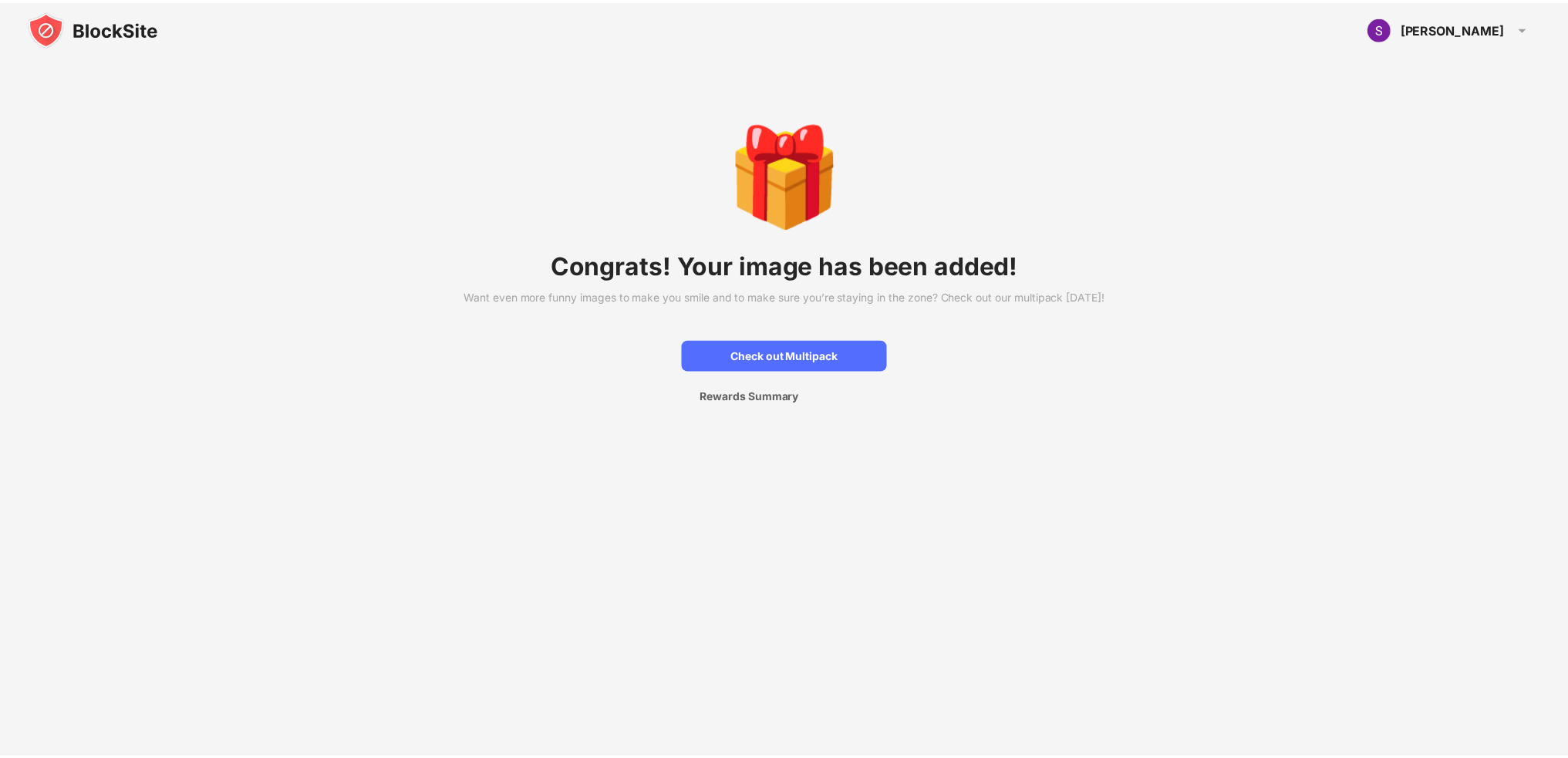
scroll to position [77, 0]
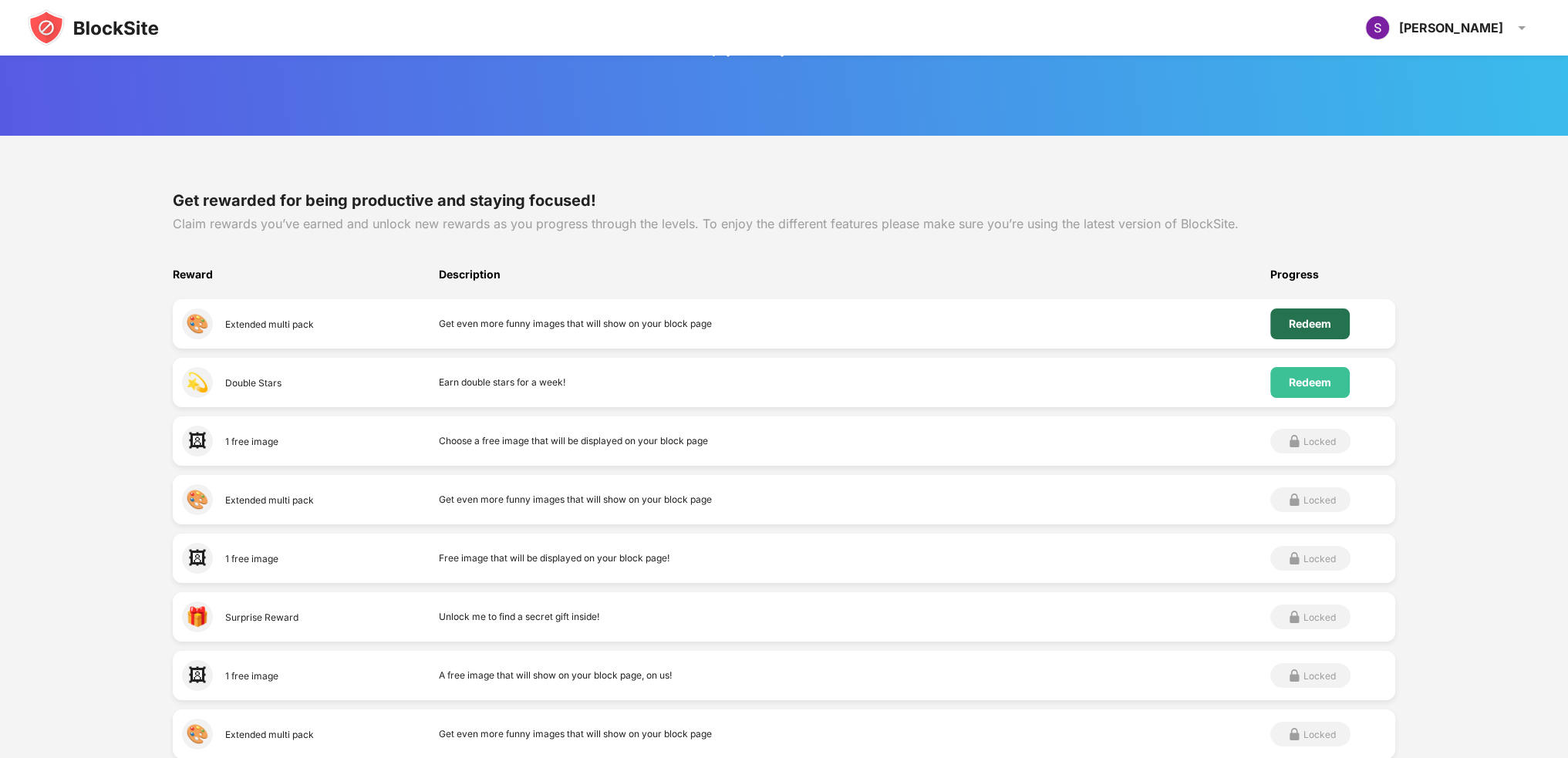
click at [1308, 326] on div "Redeem" at bounding box center [1310, 324] width 43 height 12
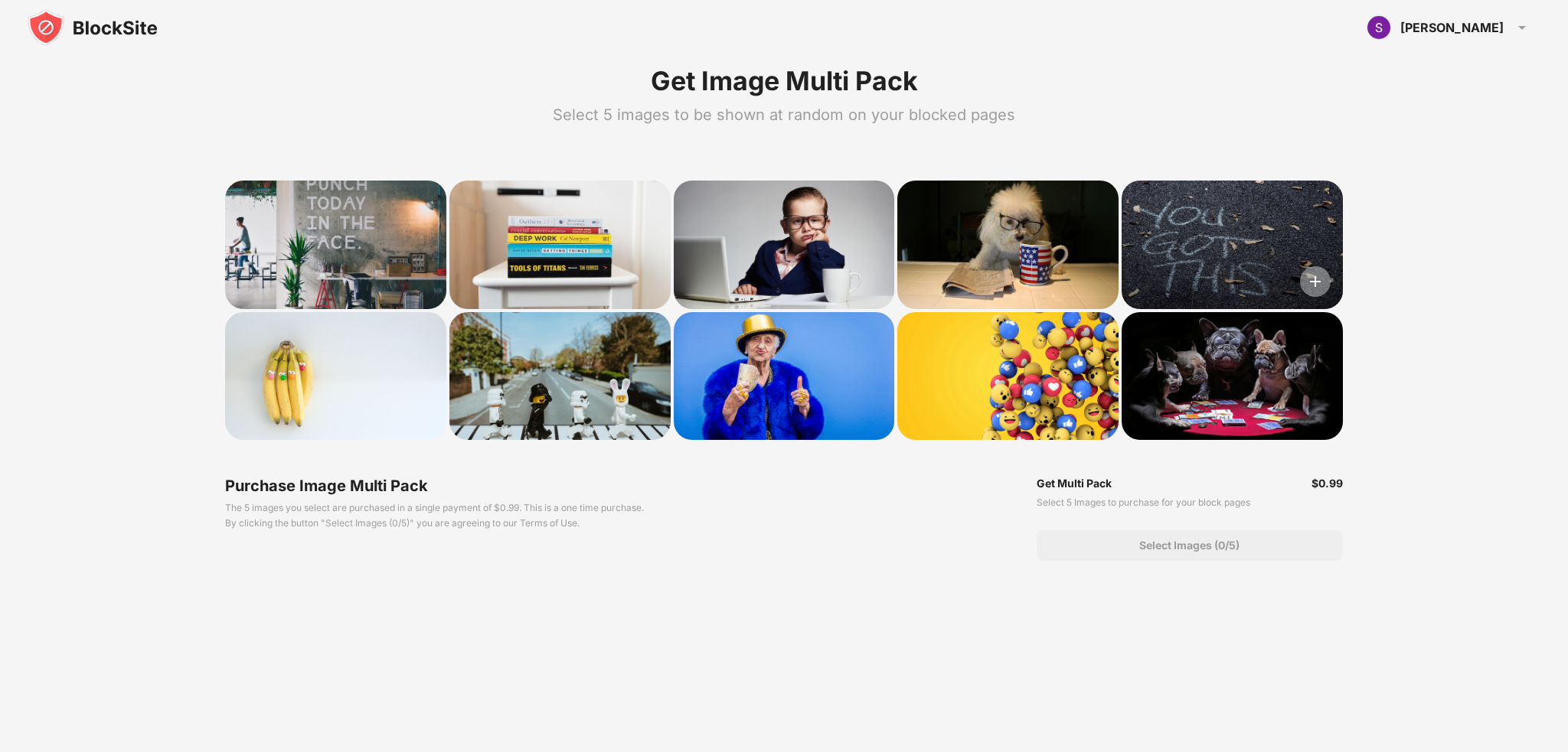
click at [1326, 280] on img at bounding box center [1316, 281] width 31 height 31
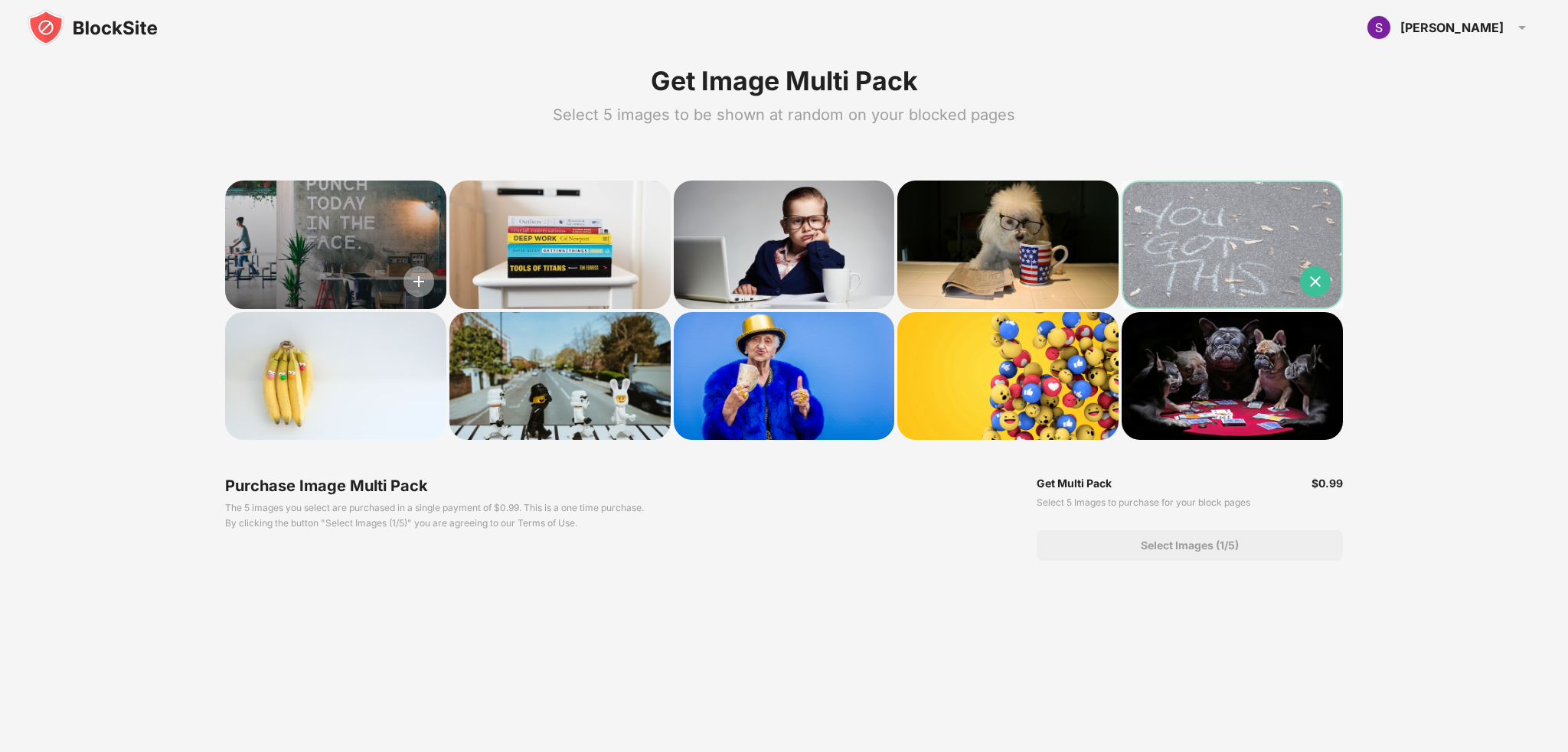
click at [425, 280] on img at bounding box center [419, 281] width 31 height 31
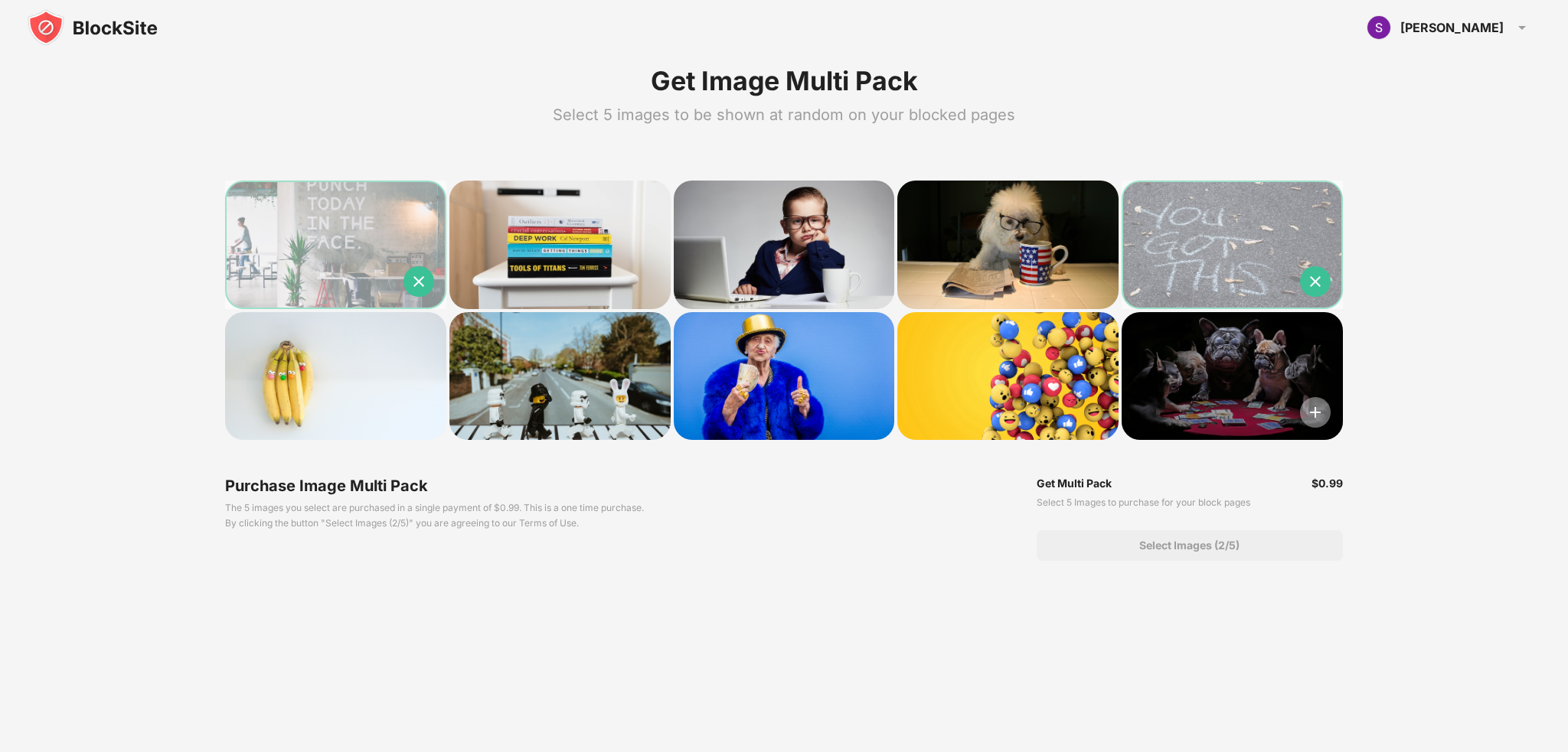
click at [1320, 424] on img at bounding box center [1316, 412] width 31 height 31
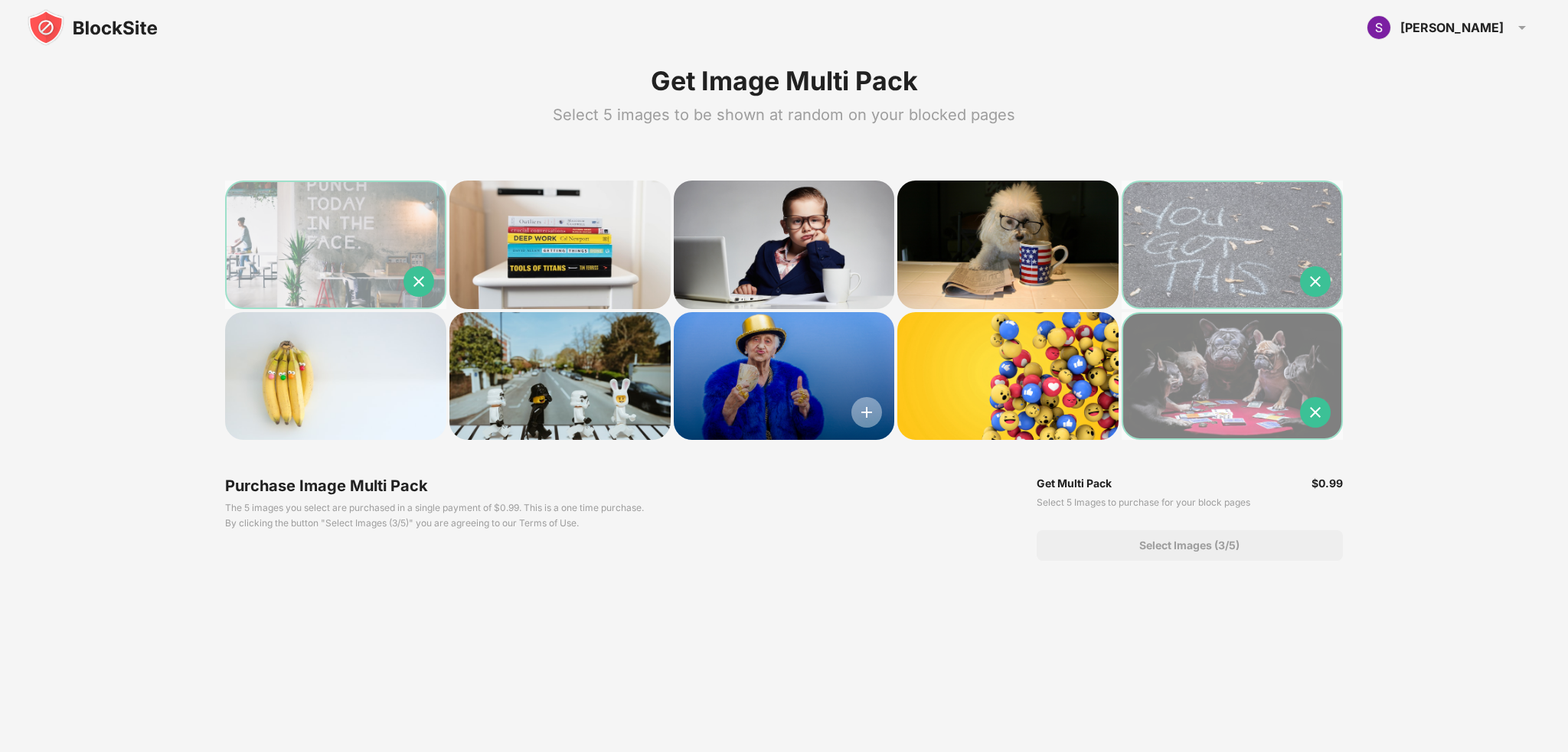
click at [865, 408] on img at bounding box center [866, 412] width 31 height 31
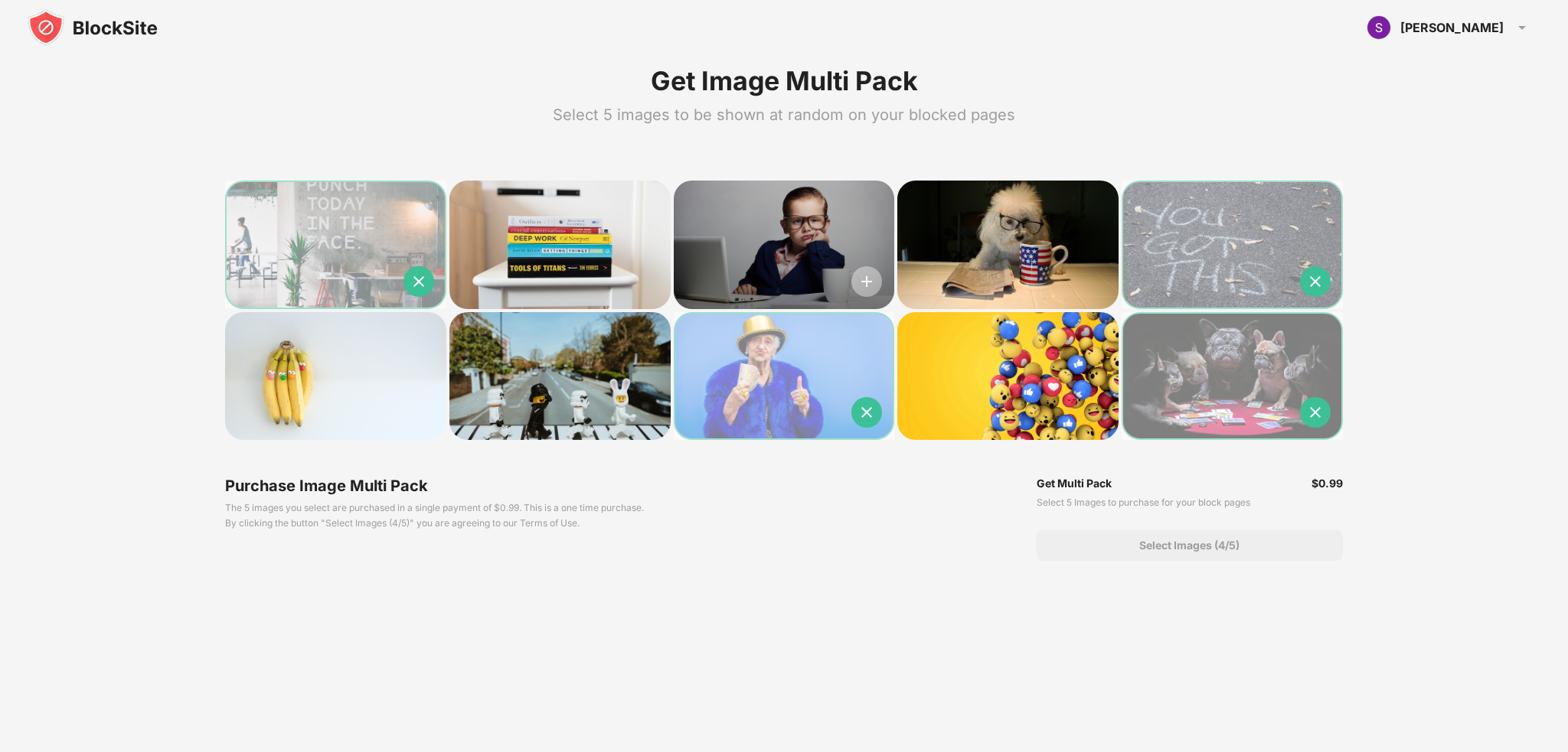
click at [855, 280] on img at bounding box center [866, 281] width 31 height 31
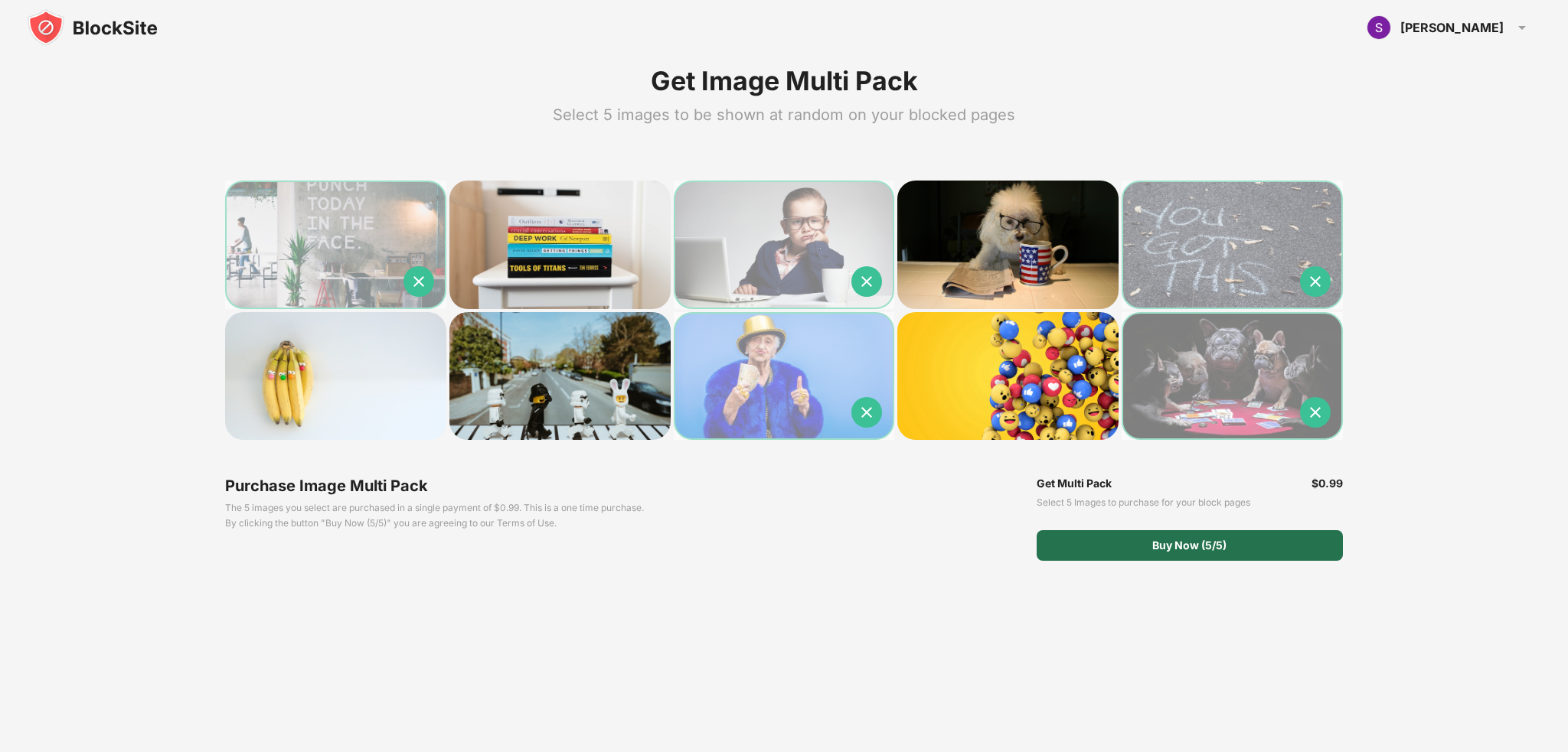
click at [1228, 553] on div "Buy Now (5/5)" at bounding box center [1189, 546] width 306 height 31
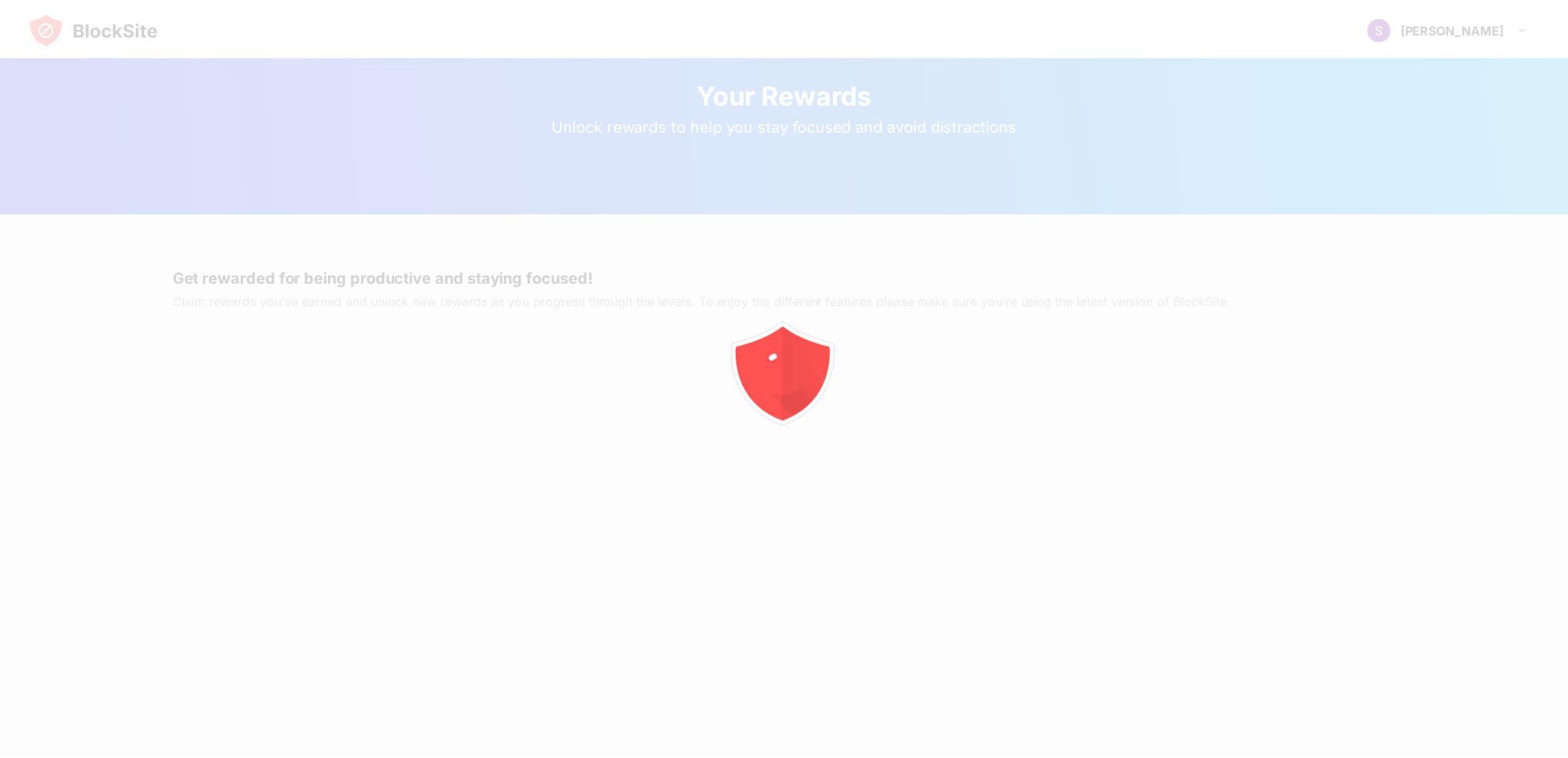
scroll to position [77, 0]
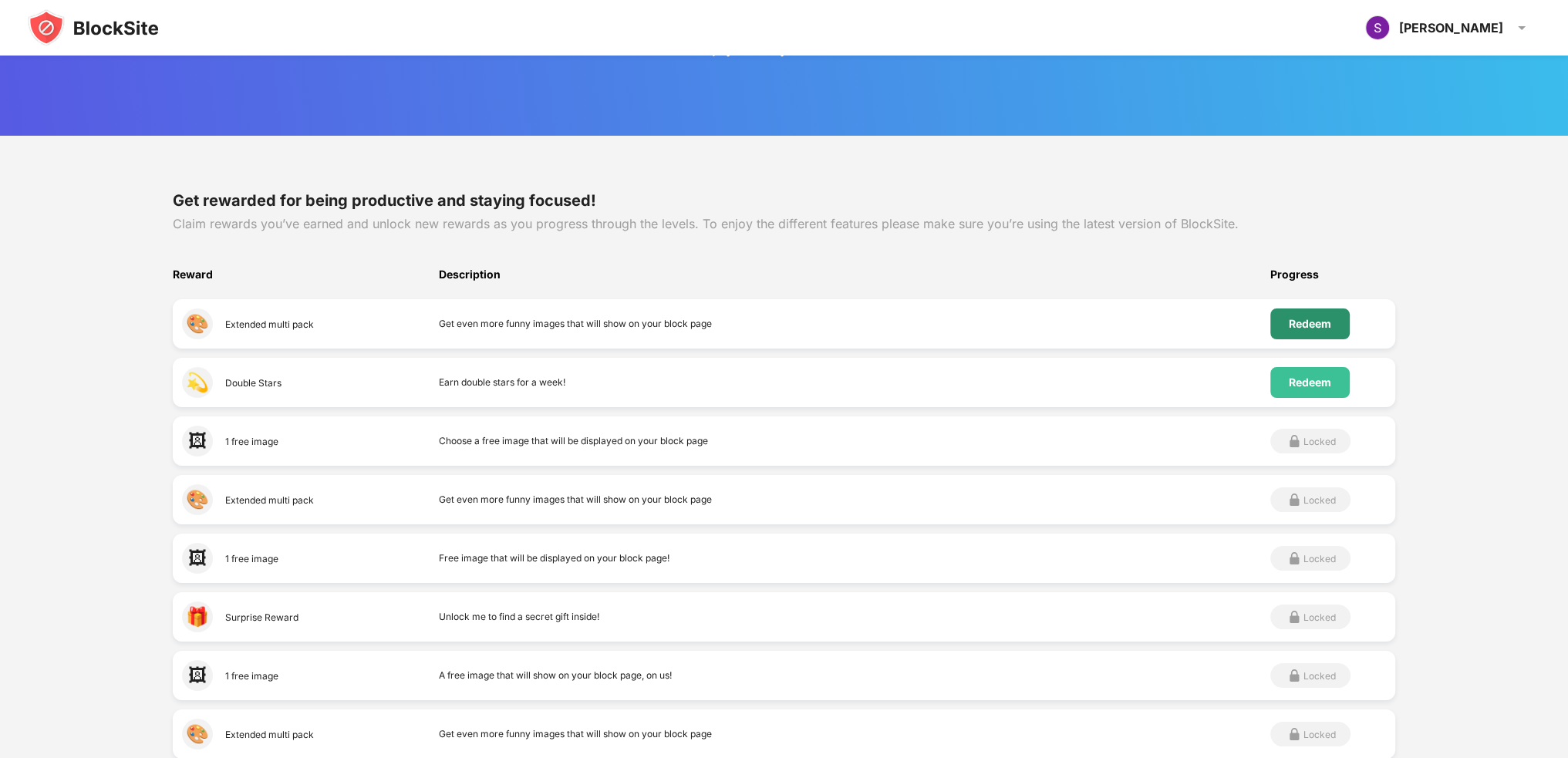
click at [1288, 321] on div "Redeem" at bounding box center [1310, 324] width 80 height 31
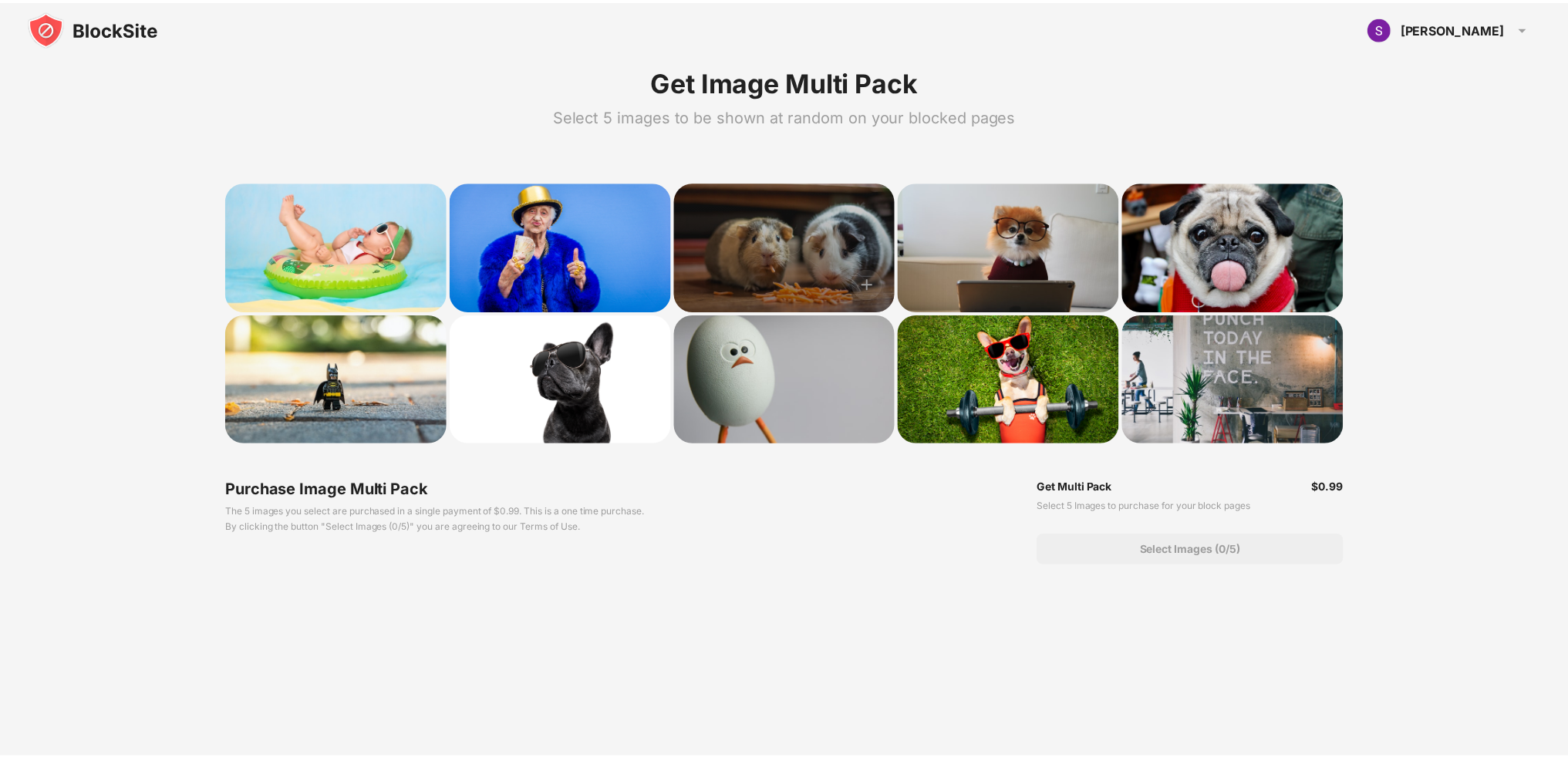
scroll to position [77, 0]
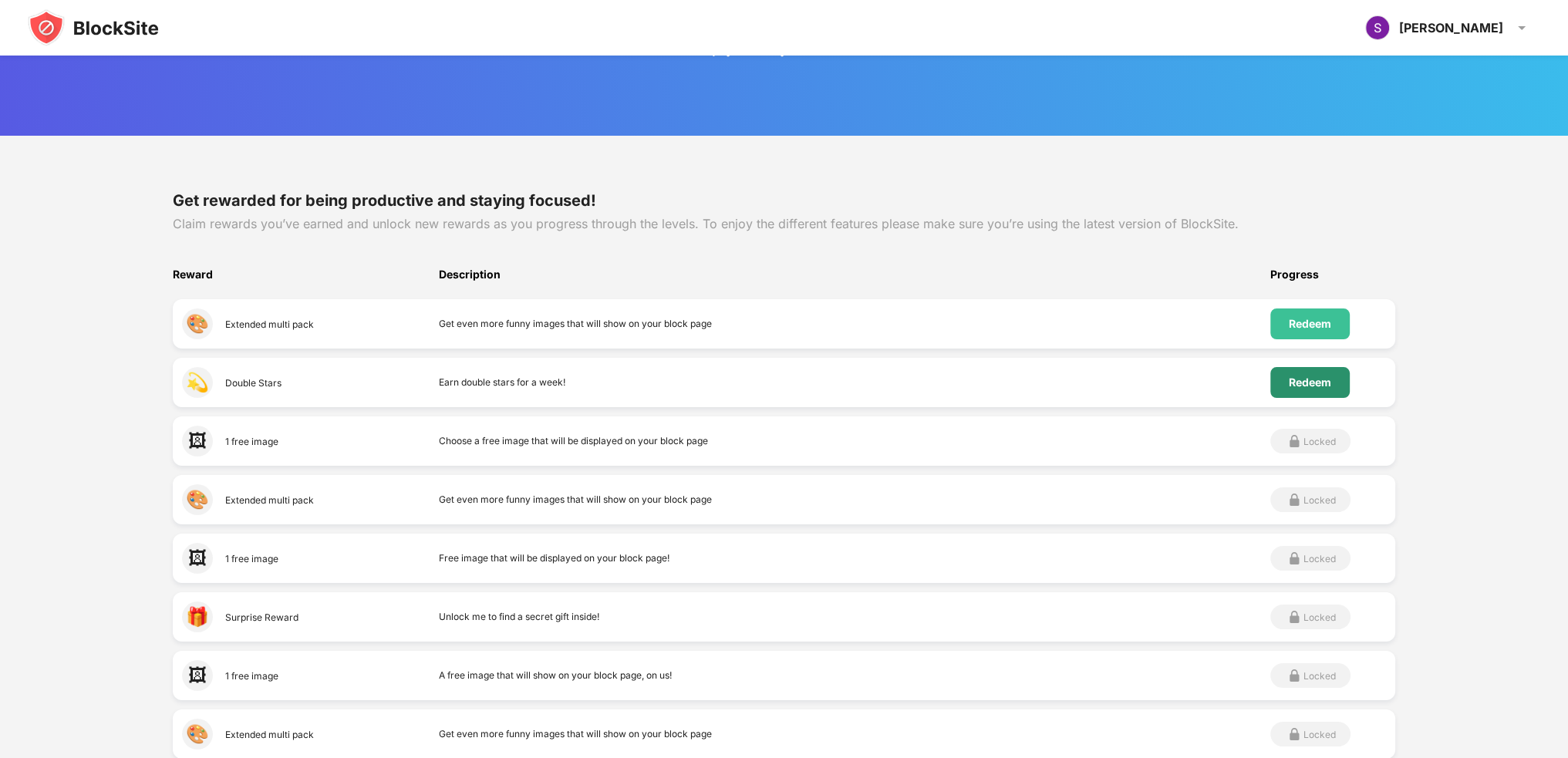
click at [1329, 385] on div "Redeem" at bounding box center [1310, 382] width 43 height 12
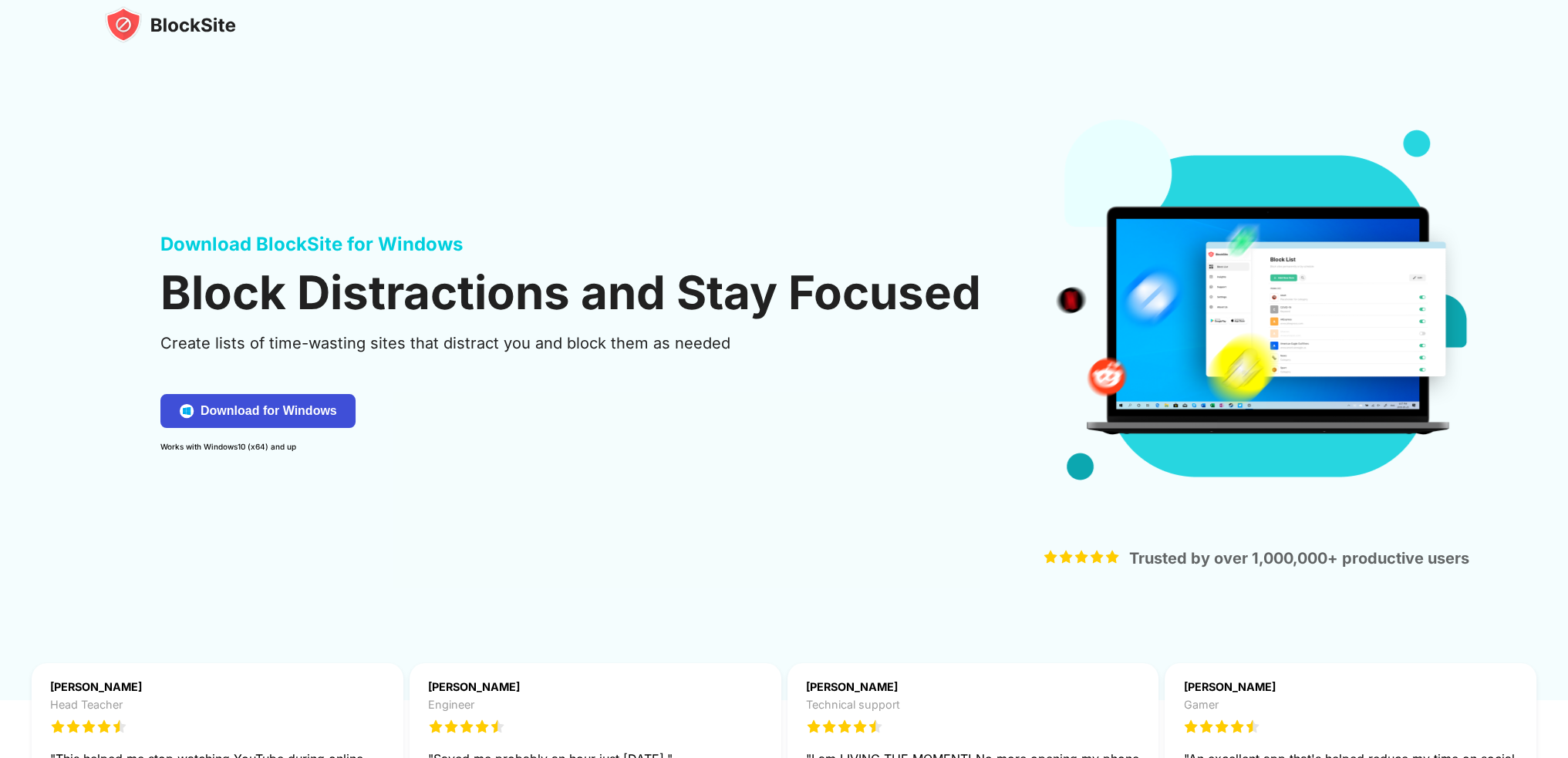
click at [278, 416] on div "Download for Windows" at bounding box center [268, 411] width 137 height 15
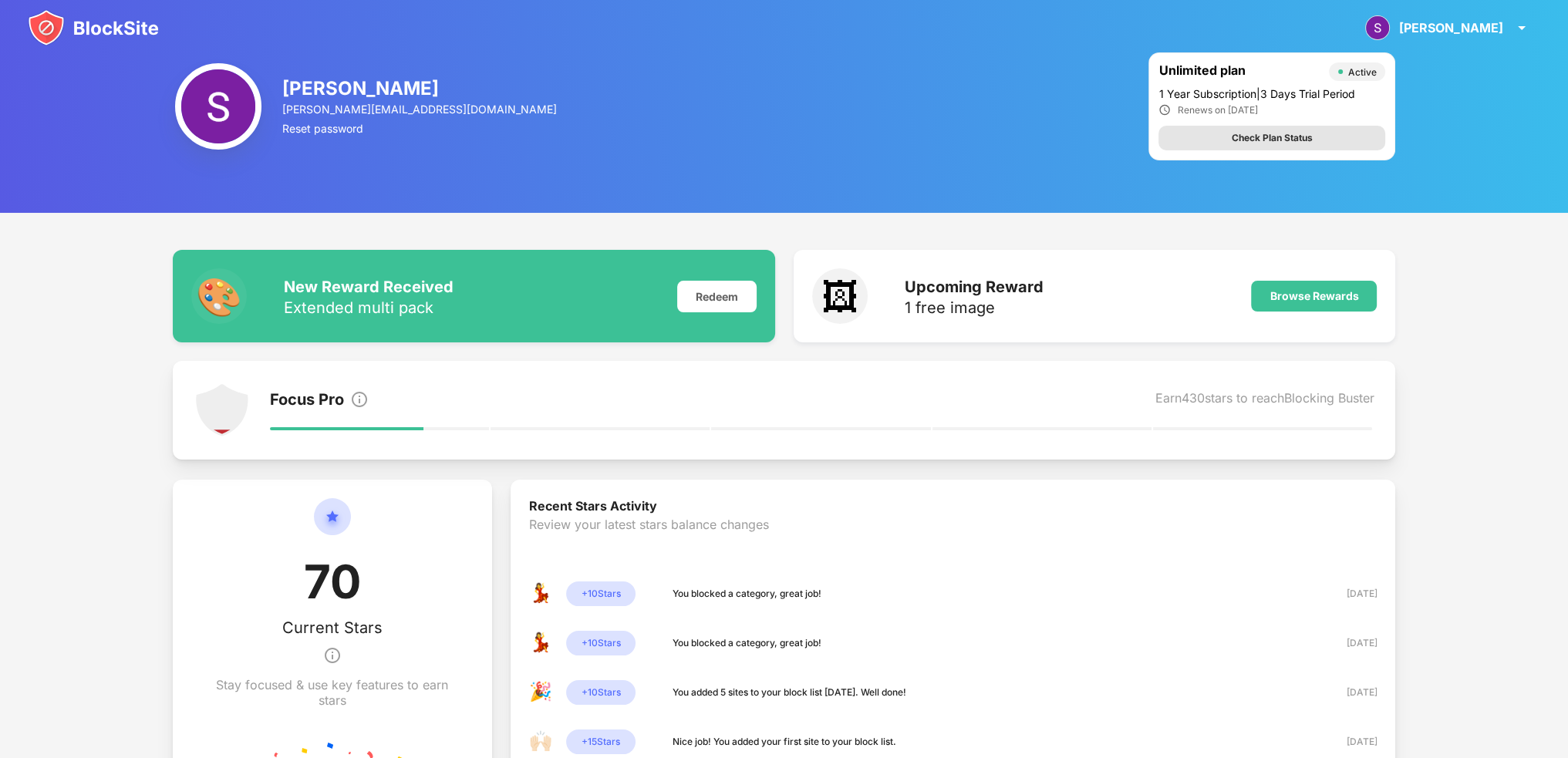
click at [1261, 143] on div "Check Plan Status" at bounding box center [1272, 138] width 81 height 15
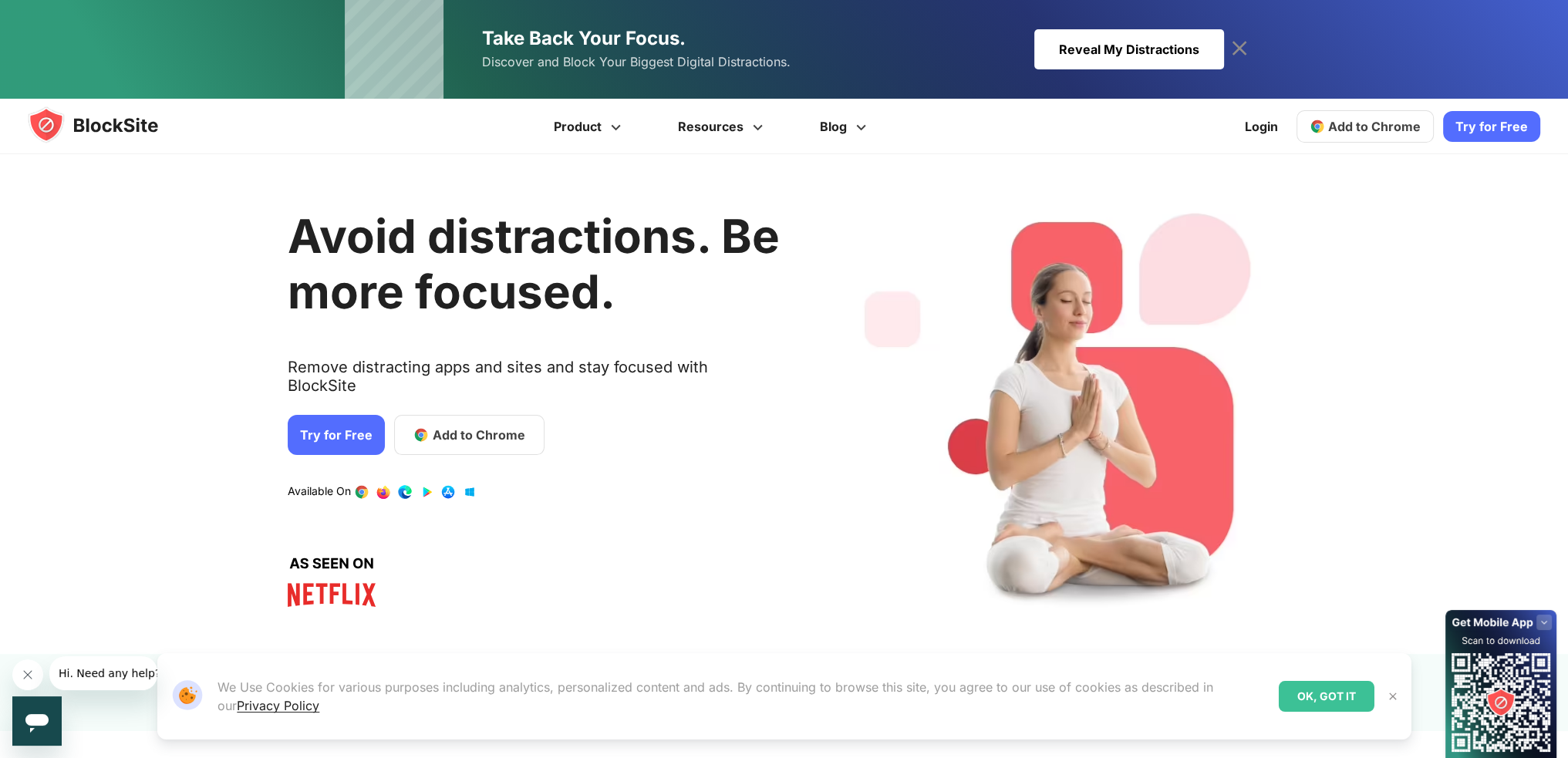
click at [1327, 696] on div "OK, GOT IT" at bounding box center [1326, 696] width 96 height 31
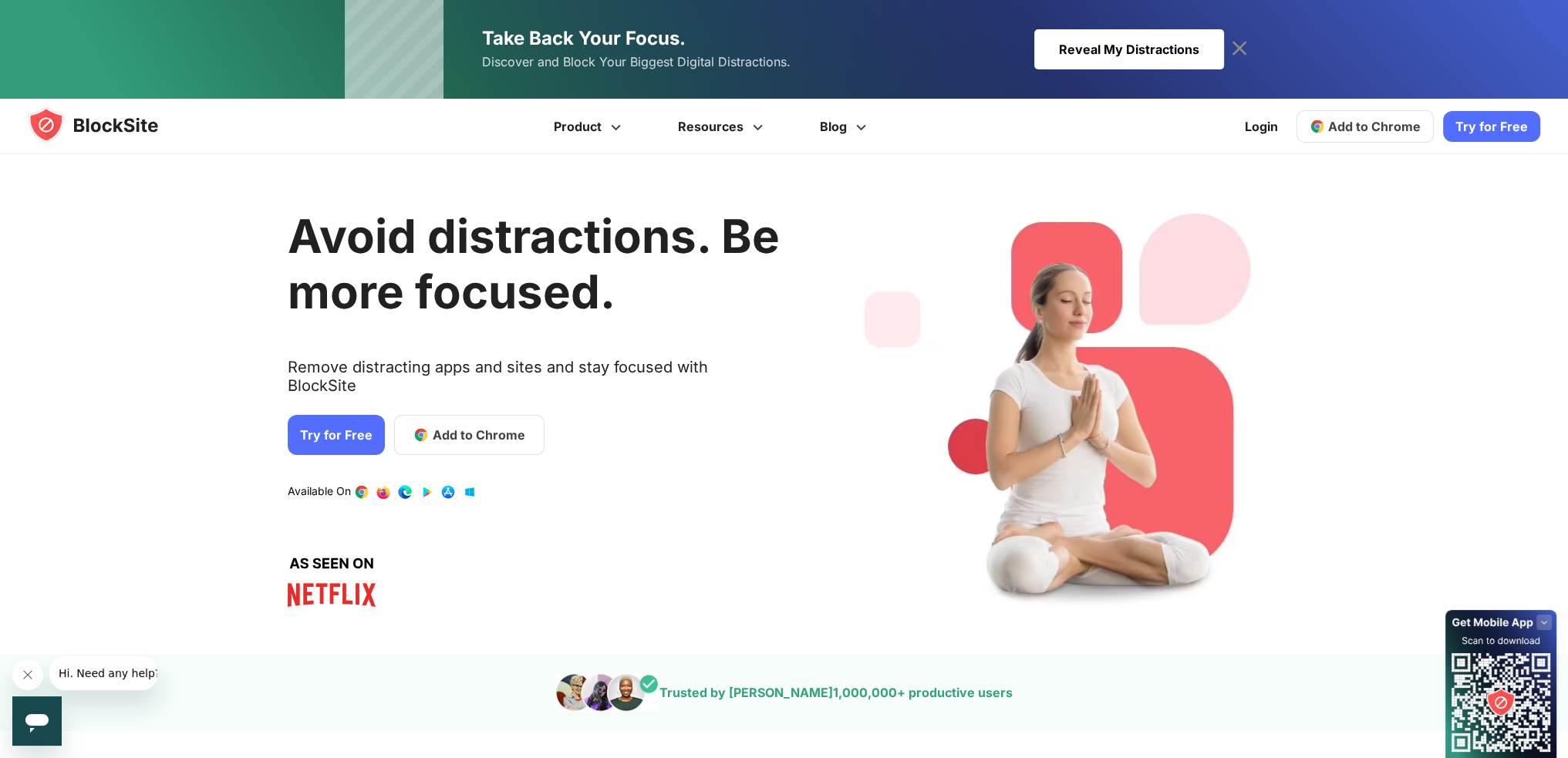
click at [1234, 51] on icon at bounding box center [1239, 47] width 14 height 14
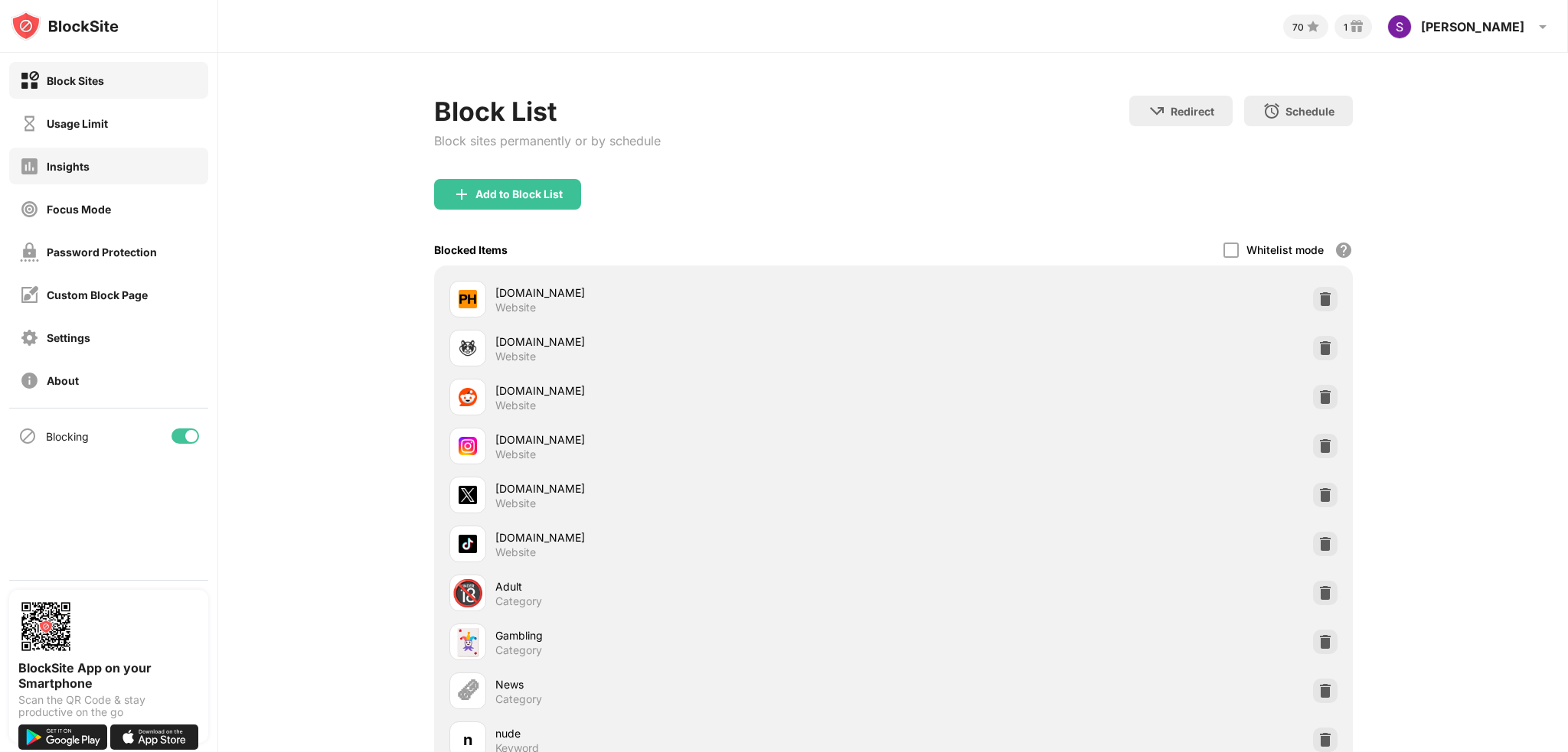
click at [105, 170] on div "Insights" at bounding box center [108, 166] width 199 height 37
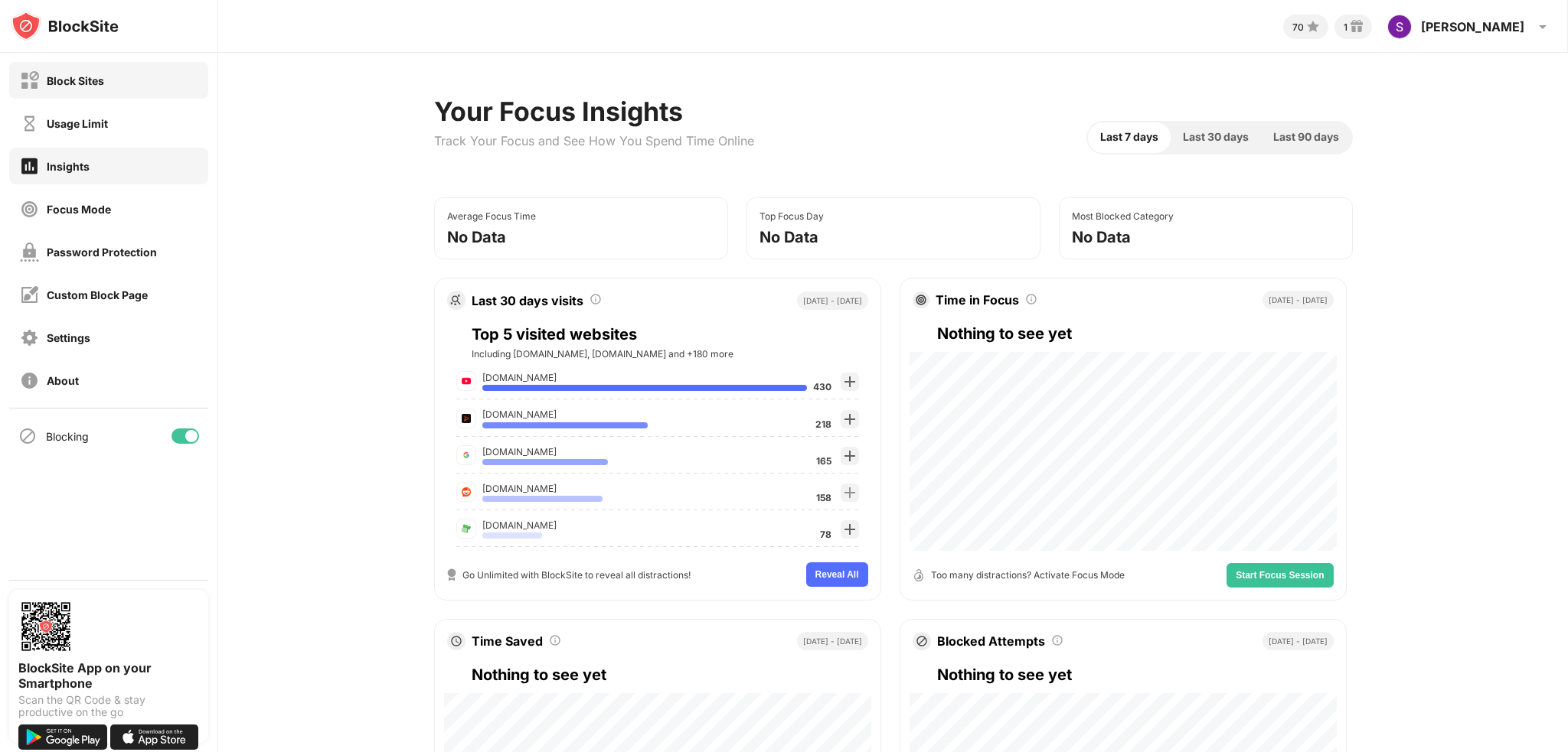
click at [117, 88] on div "Block Sites" at bounding box center [108, 80] width 199 height 37
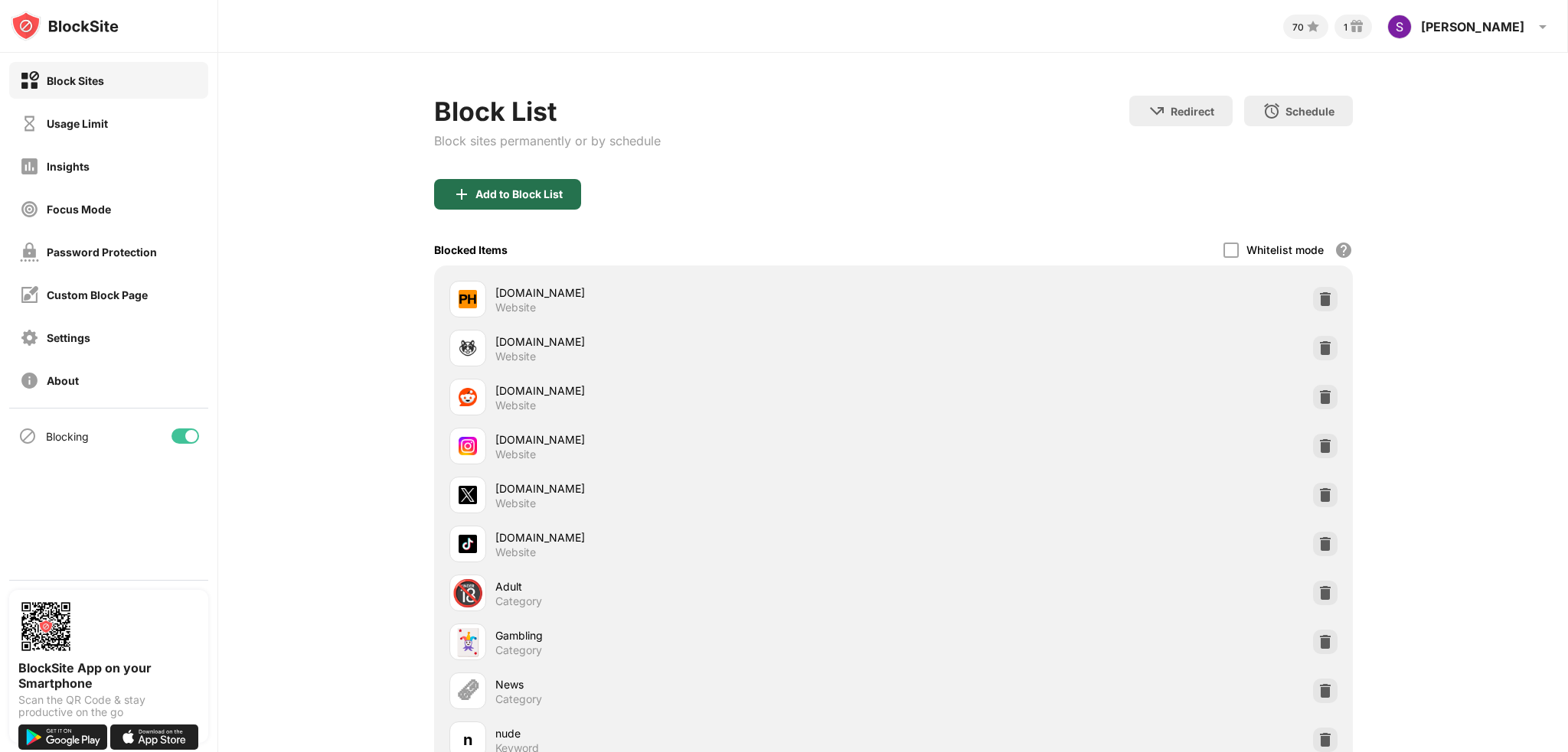
click at [526, 192] on div "Add to Block List" at bounding box center [519, 194] width 88 height 12
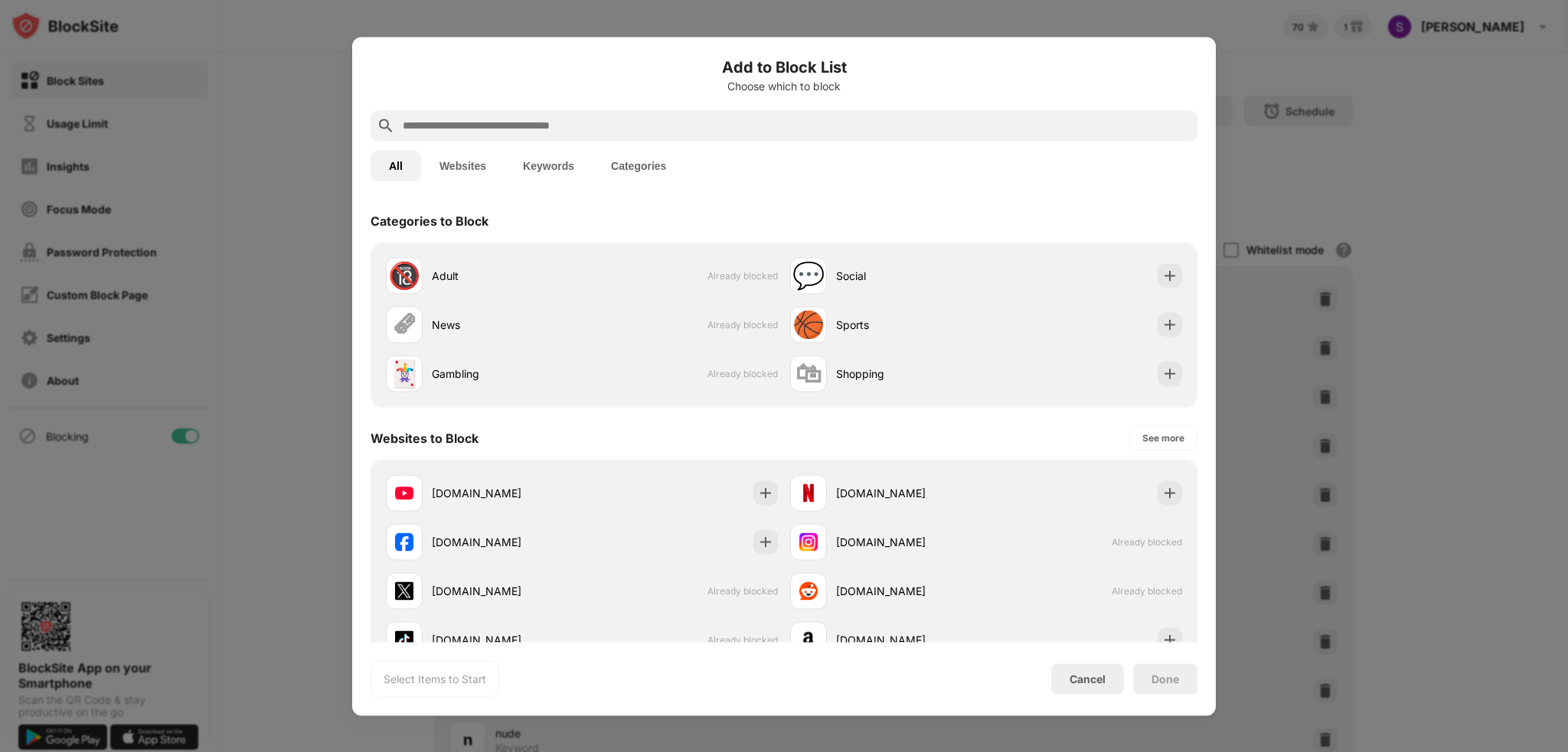
click at [529, 168] on button "Keywords" at bounding box center [549, 165] width 89 height 31
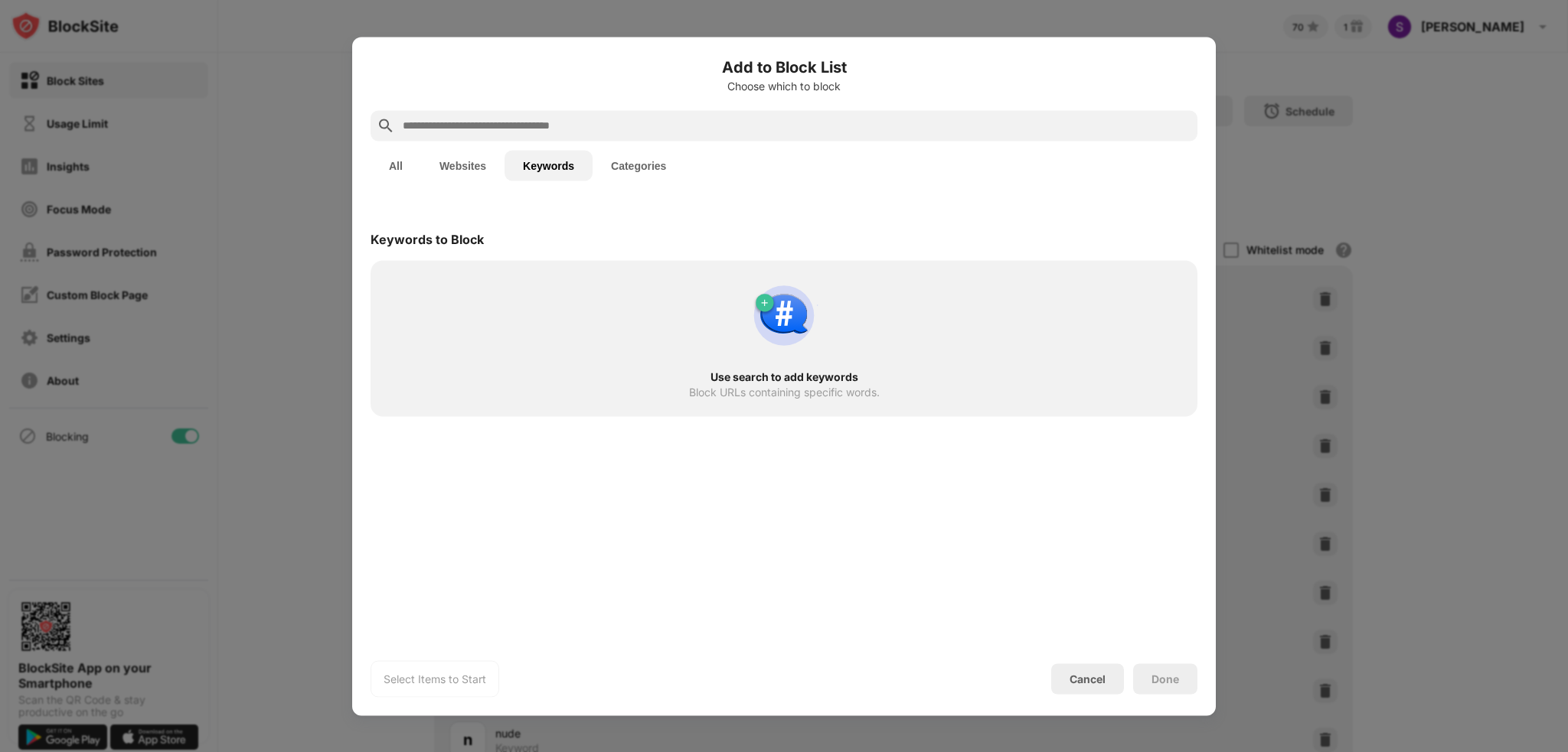
click at [513, 128] on input "text" at bounding box center [796, 126] width 790 height 19
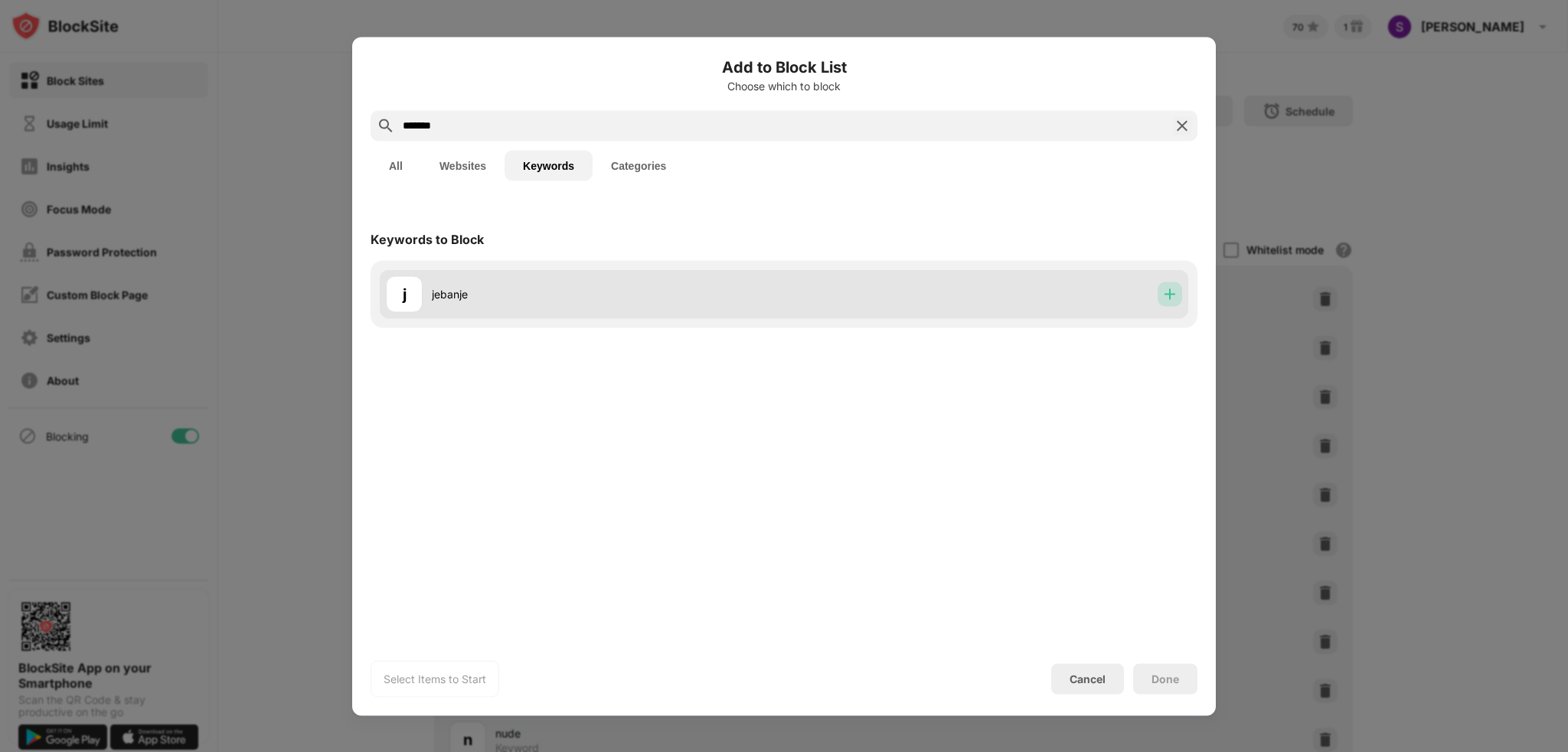
click at [1170, 302] on div at bounding box center [1171, 294] width 24 height 24
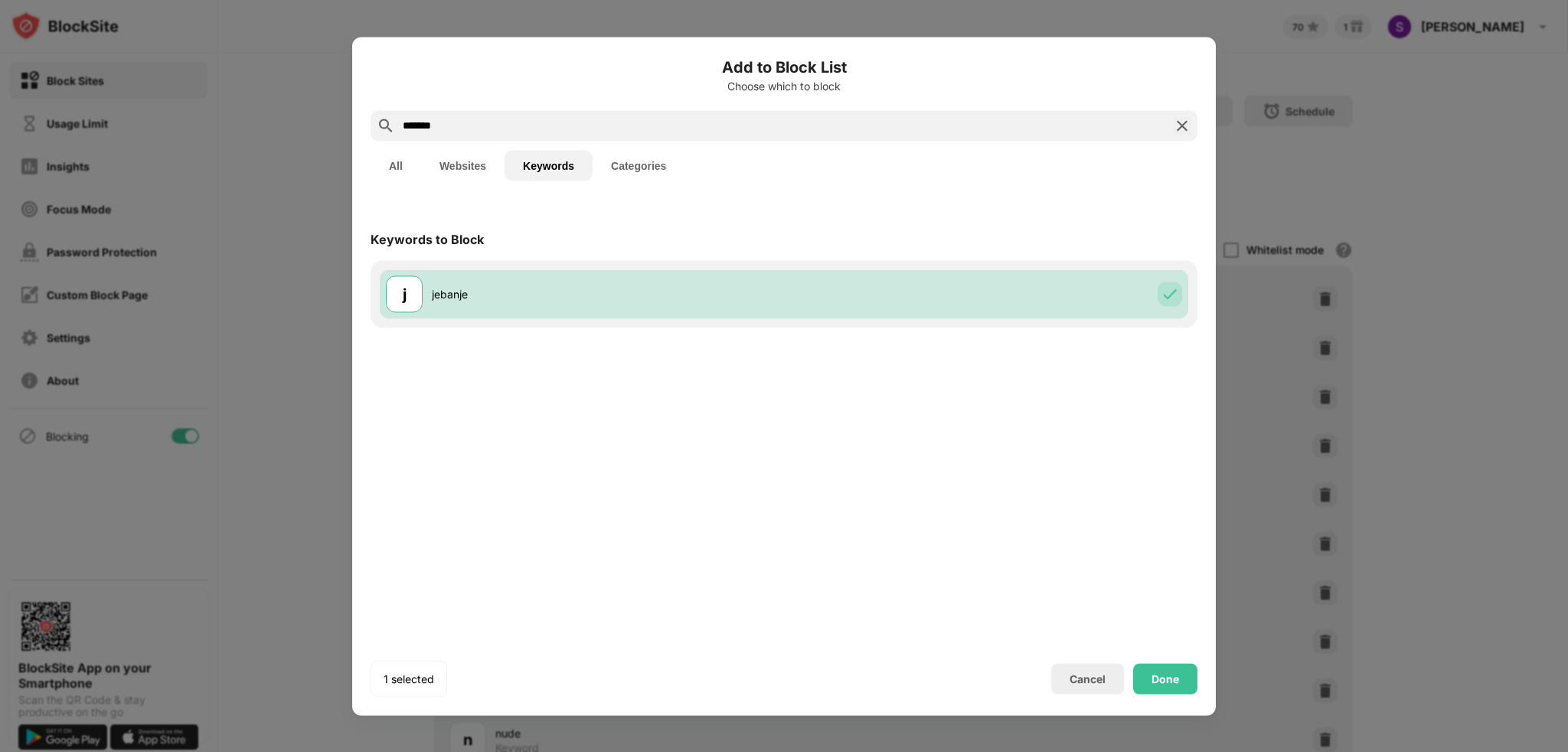
click at [524, 115] on div "*******" at bounding box center [784, 125] width 827 height 31
drag, startPoint x: 488, startPoint y: 128, endPoint x: 302, endPoint y: 137, distance: 186.2
click at [302, 752] on div "Add to Block List Choose which to block ******* All Websites Keywords Categorie…" at bounding box center [784, 752] width 1568 height 0
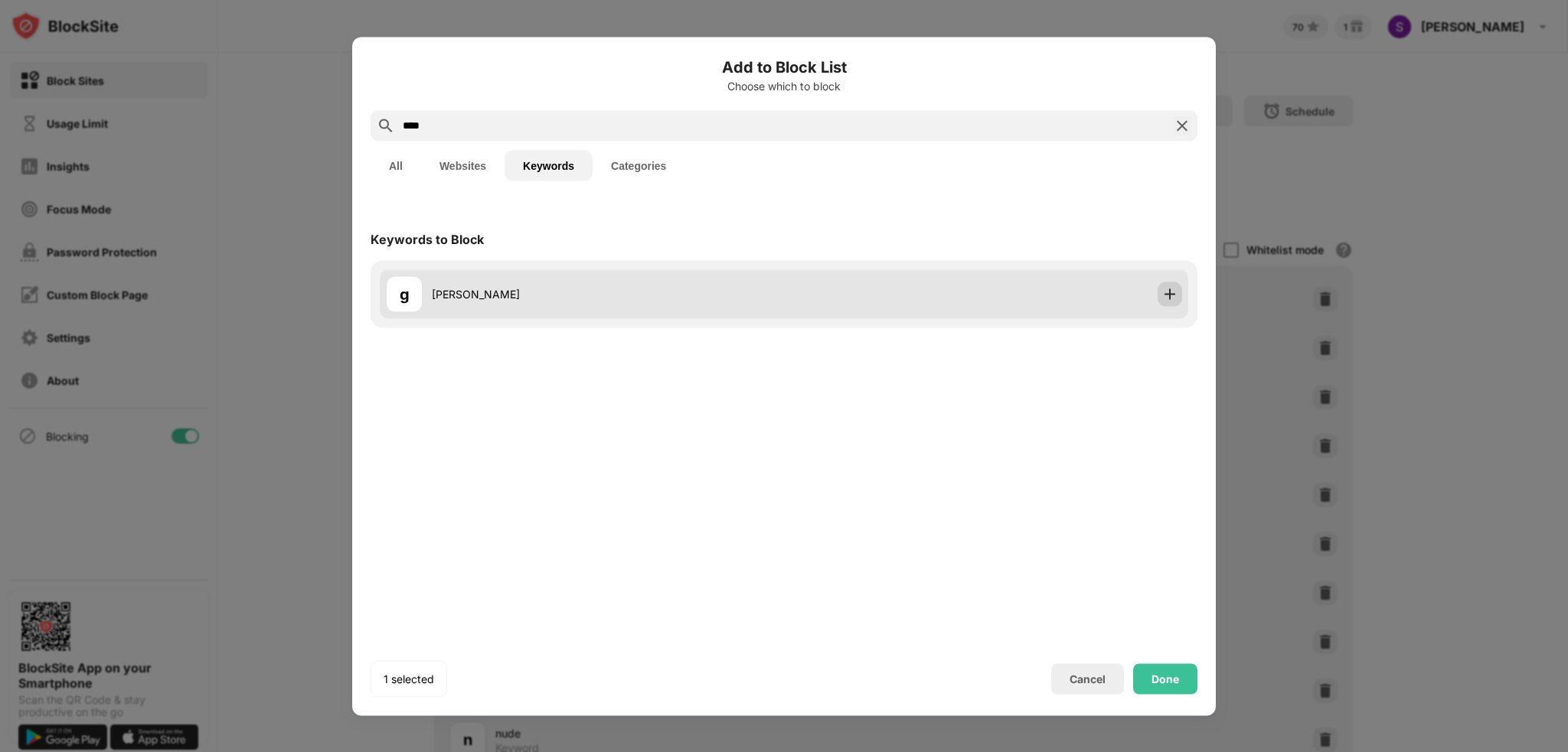
click at [1173, 300] on img at bounding box center [1170, 294] width 15 height 15
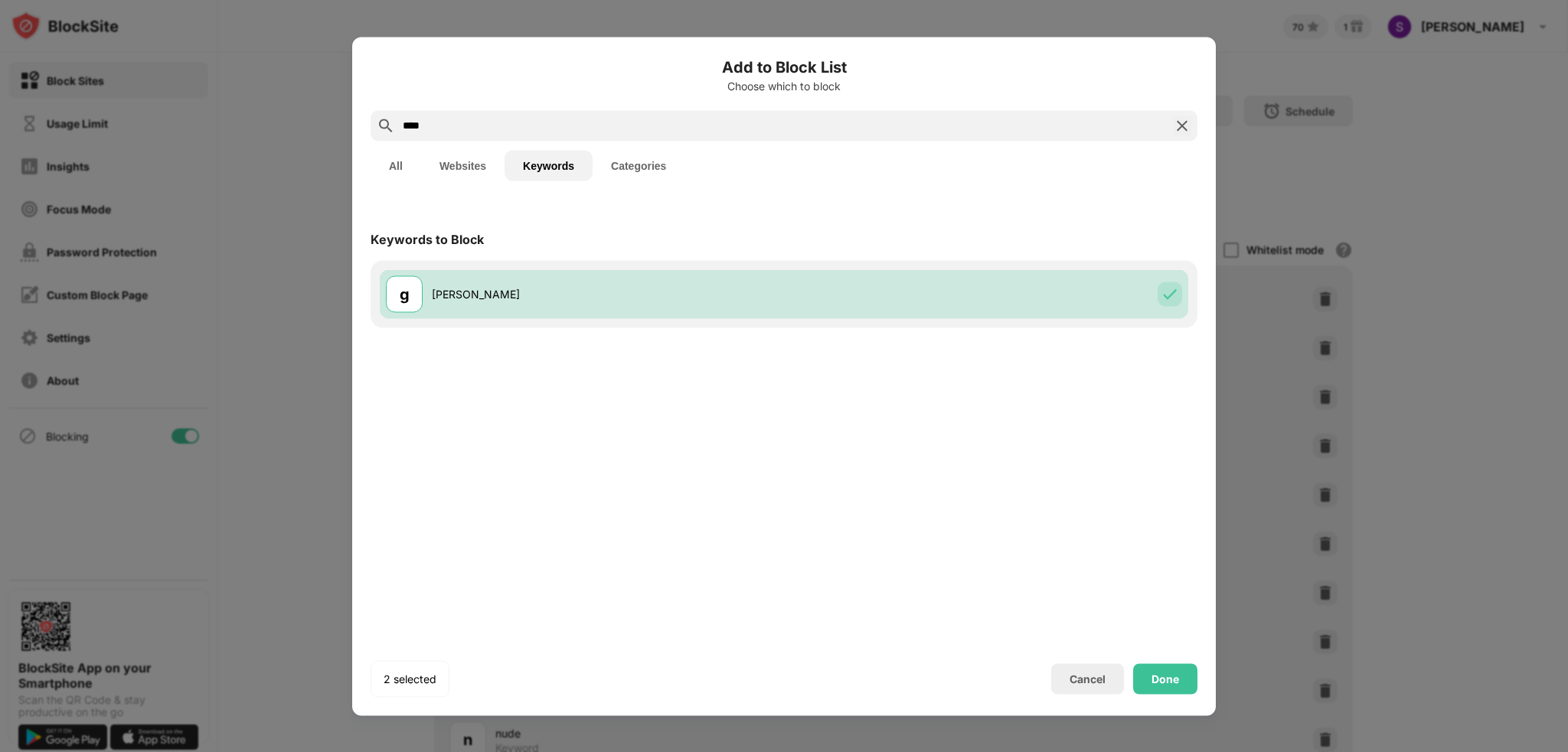
drag, startPoint x: 533, startPoint y: 120, endPoint x: 344, endPoint y: 146, distance: 190.8
click at [348, 752] on div "Add to Block List Choose which to block **** All Websites Keywords Categories K…" at bounding box center [784, 752] width 1568 height 0
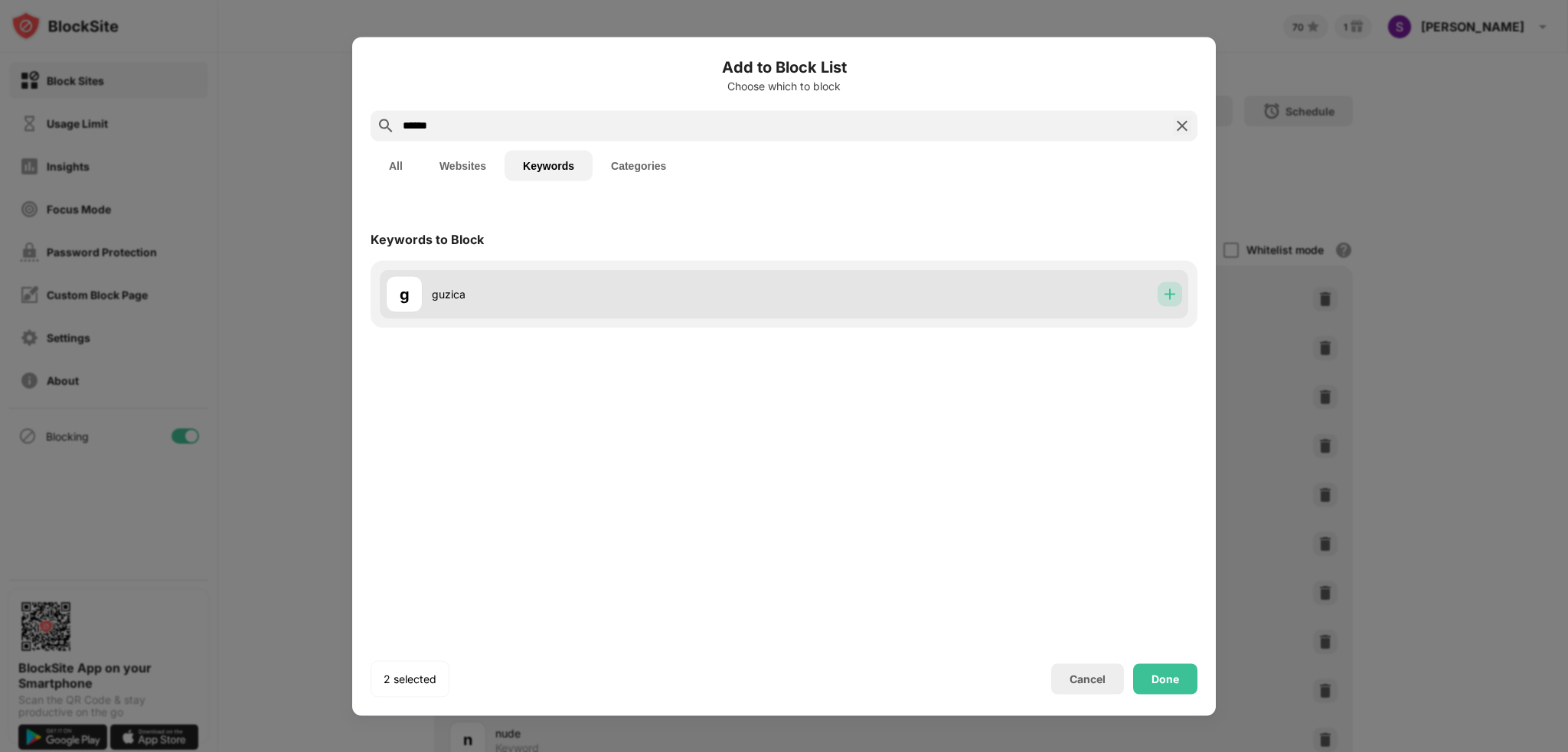
click at [1161, 296] on div at bounding box center [1171, 294] width 24 height 24
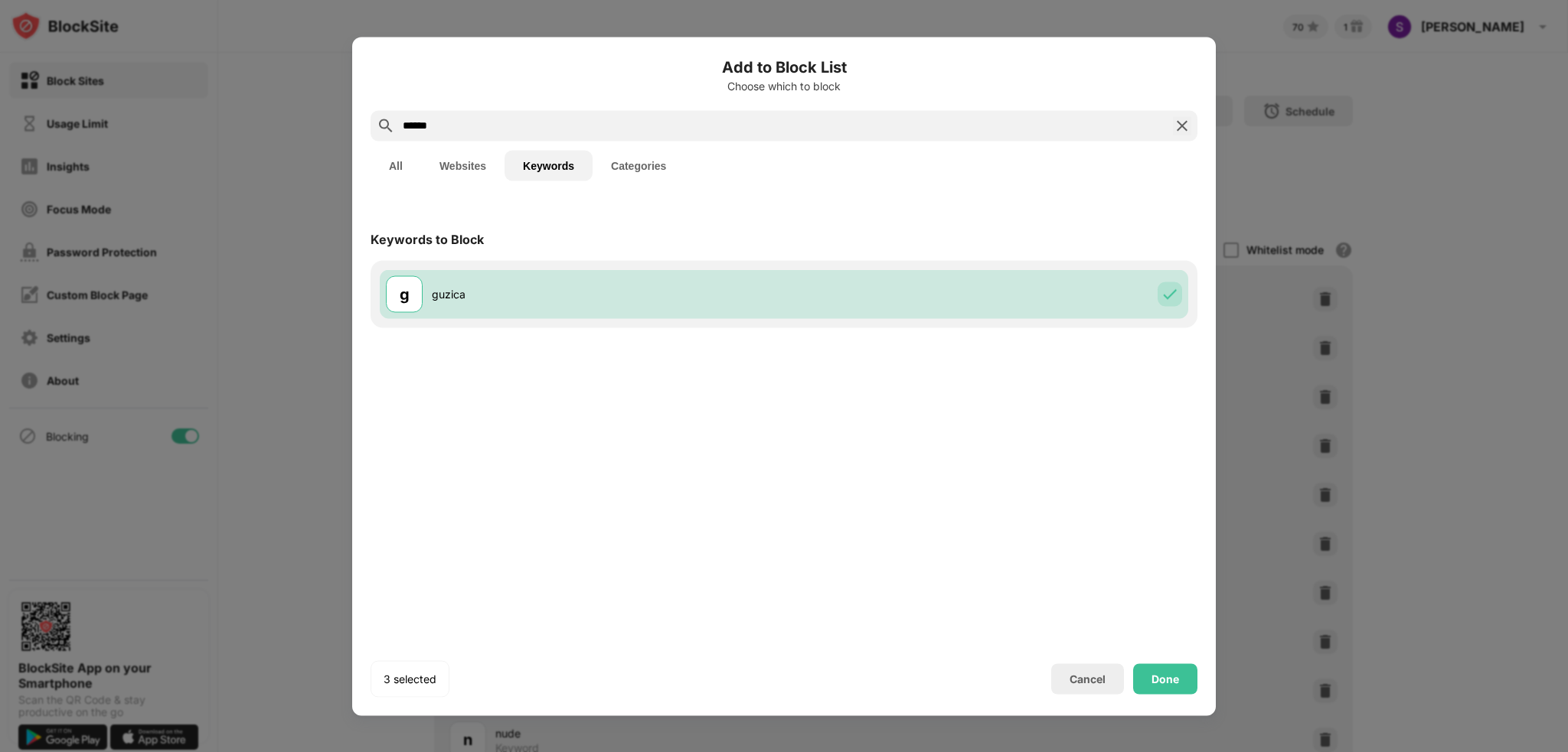
drag, startPoint x: 641, startPoint y: 128, endPoint x: 341, endPoint y: 126, distance: 300.0
click at [342, 752] on div "Add to Block List Choose which to block ****** All Websites Keywords Categories…" at bounding box center [784, 752] width 1568 height 0
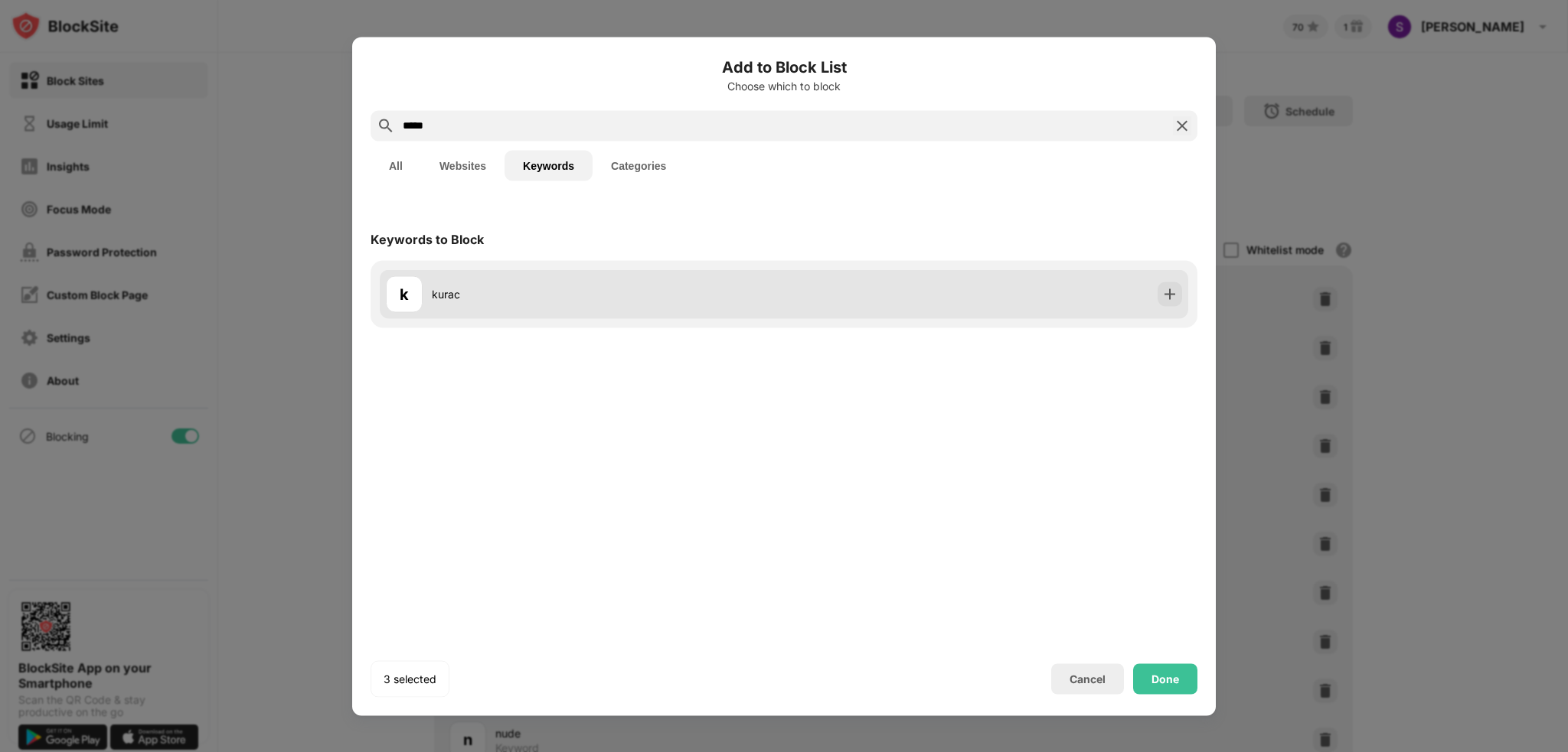
click at [1157, 295] on div "k kurac" at bounding box center [784, 294] width 809 height 49
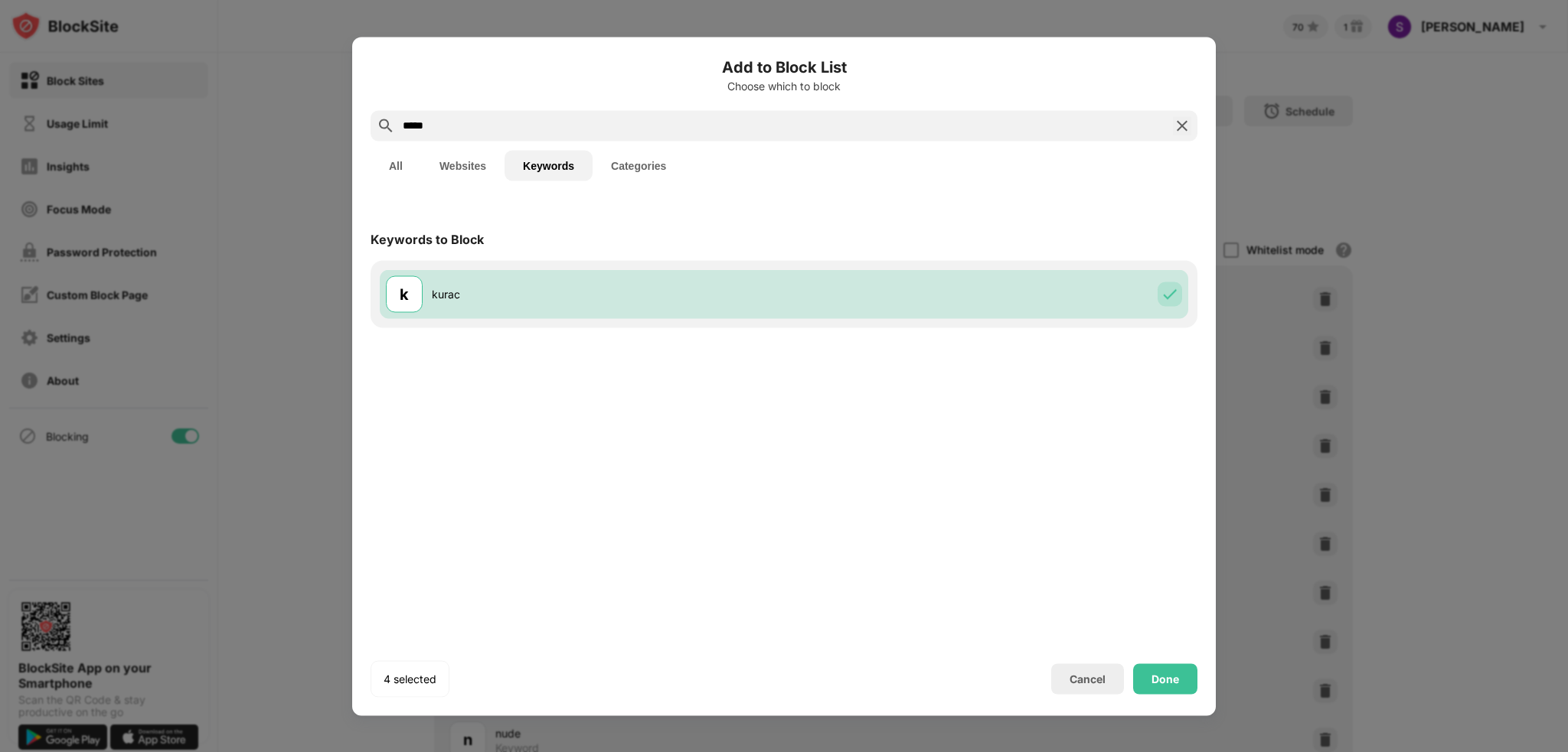
drag, startPoint x: 496, startPoint y: 123, endPoint x: 223, endPoint y: 156, distance: 275.0
click at [227, 752] on div "Add to Block List Choose which to block ***** All Websites Keywords Categories …" at bounding box center [784, 752] width 1568 height 0
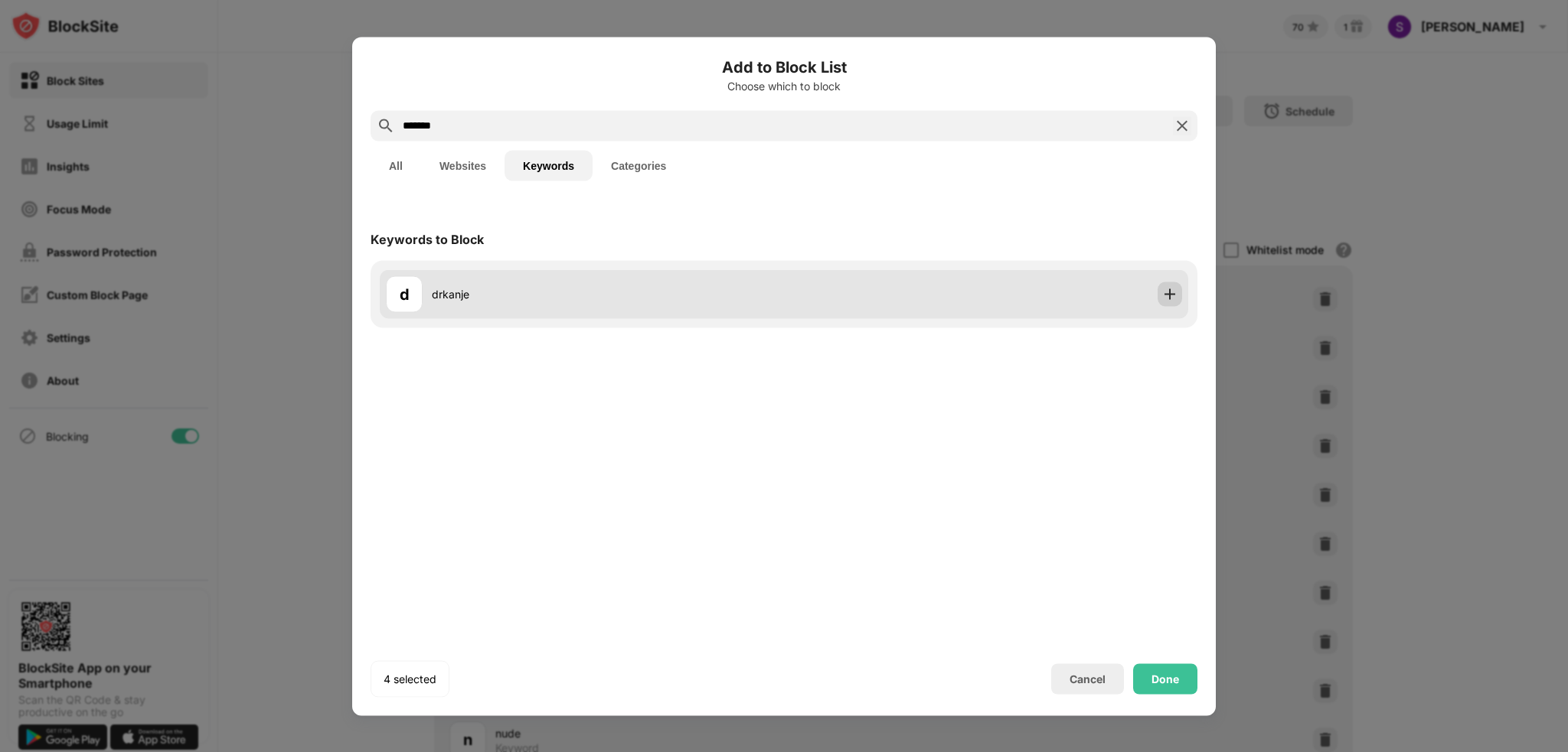
click at [1167, 301] on div at bounding box center [1171, 294] width 24 height 24
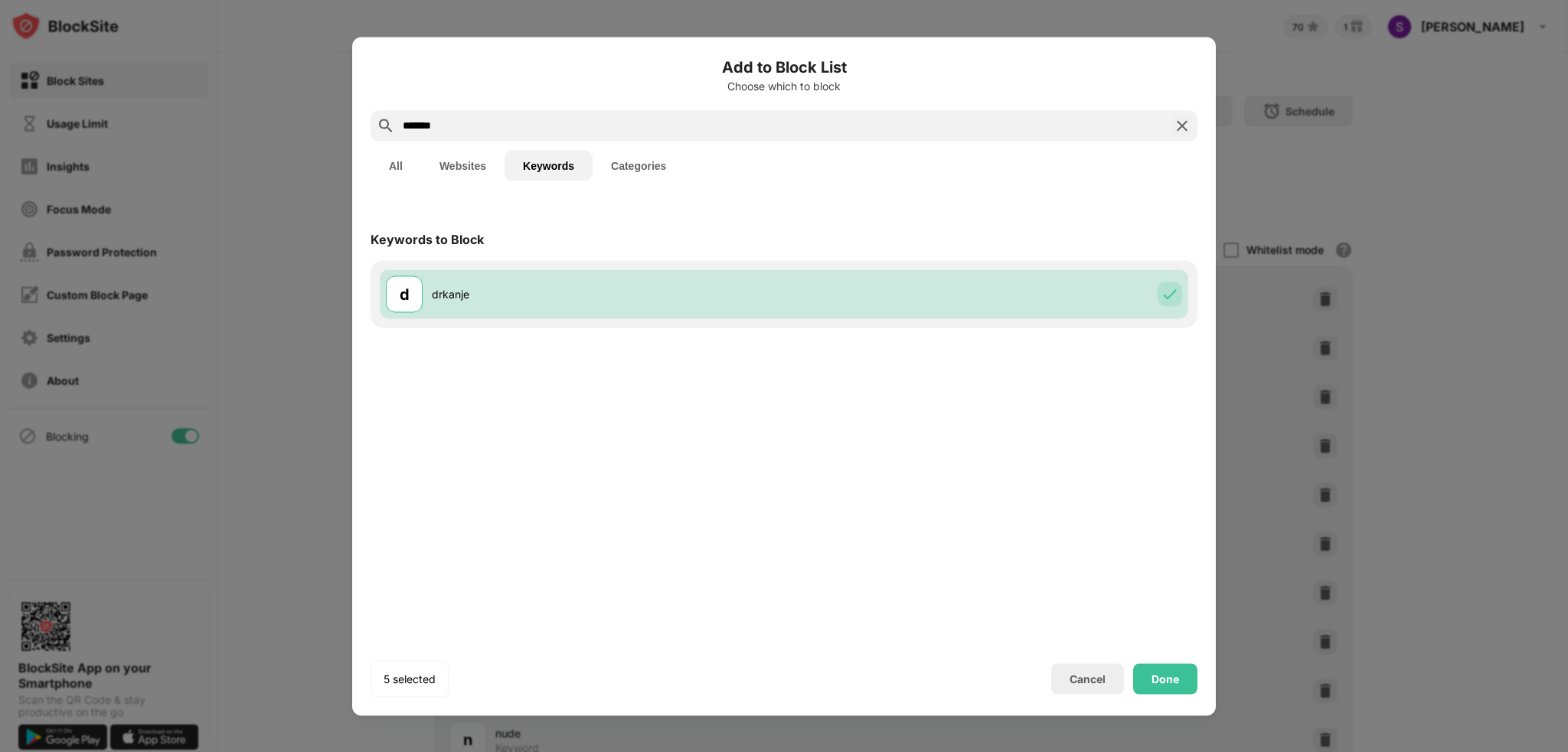
drag, startPoint x: 476, startPoint y: 120, endPoint x: 288, endPoint y: 145, distance: 189.7
click at [292, 752] on div "Add to Block List Choose which to block ******* All Websites Keywords Categorie…" at bounding box center [784, 752] width 1568 height 0
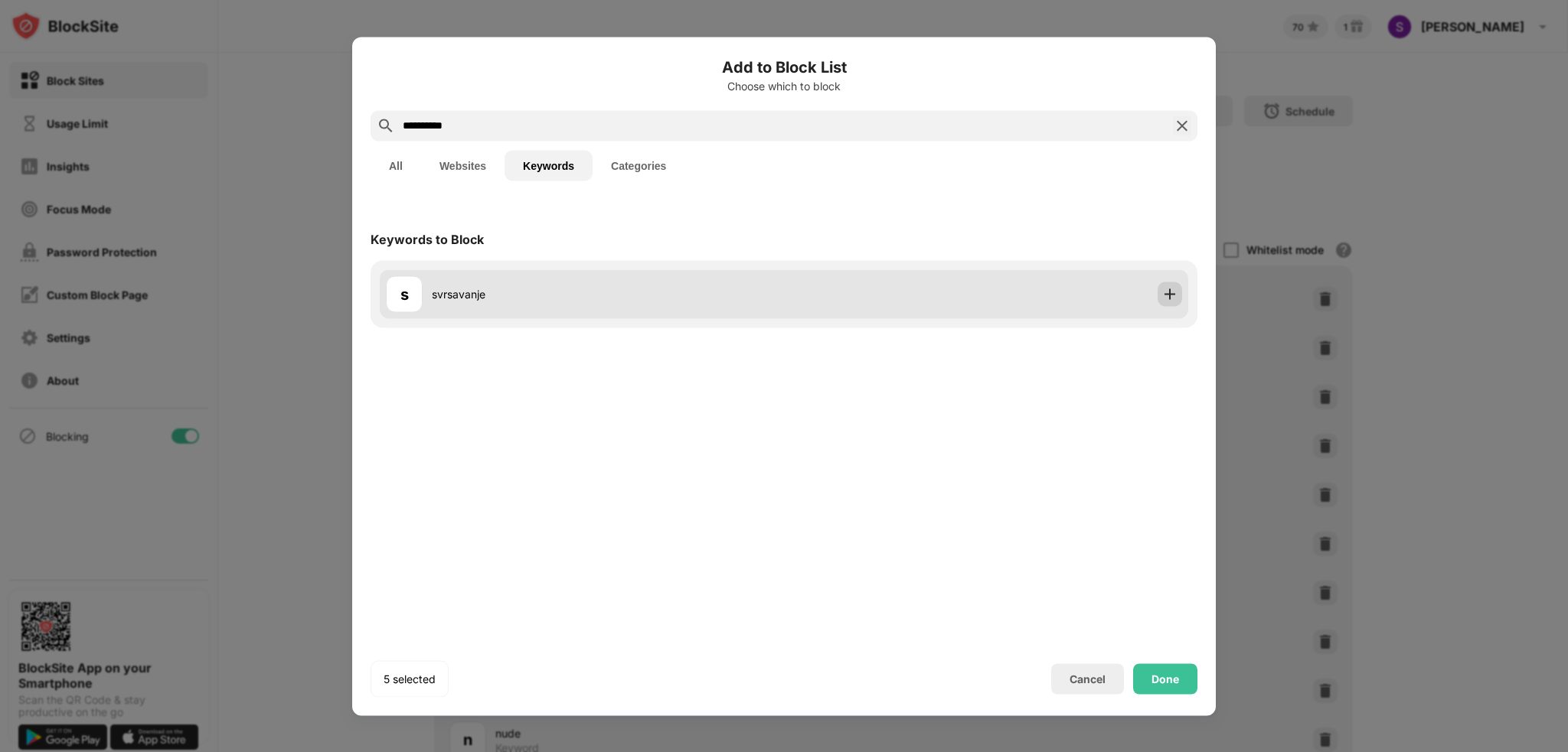
type input "**********"
click at [1160, 296] on div at bounding box center [1171, 294] width 24 height 24
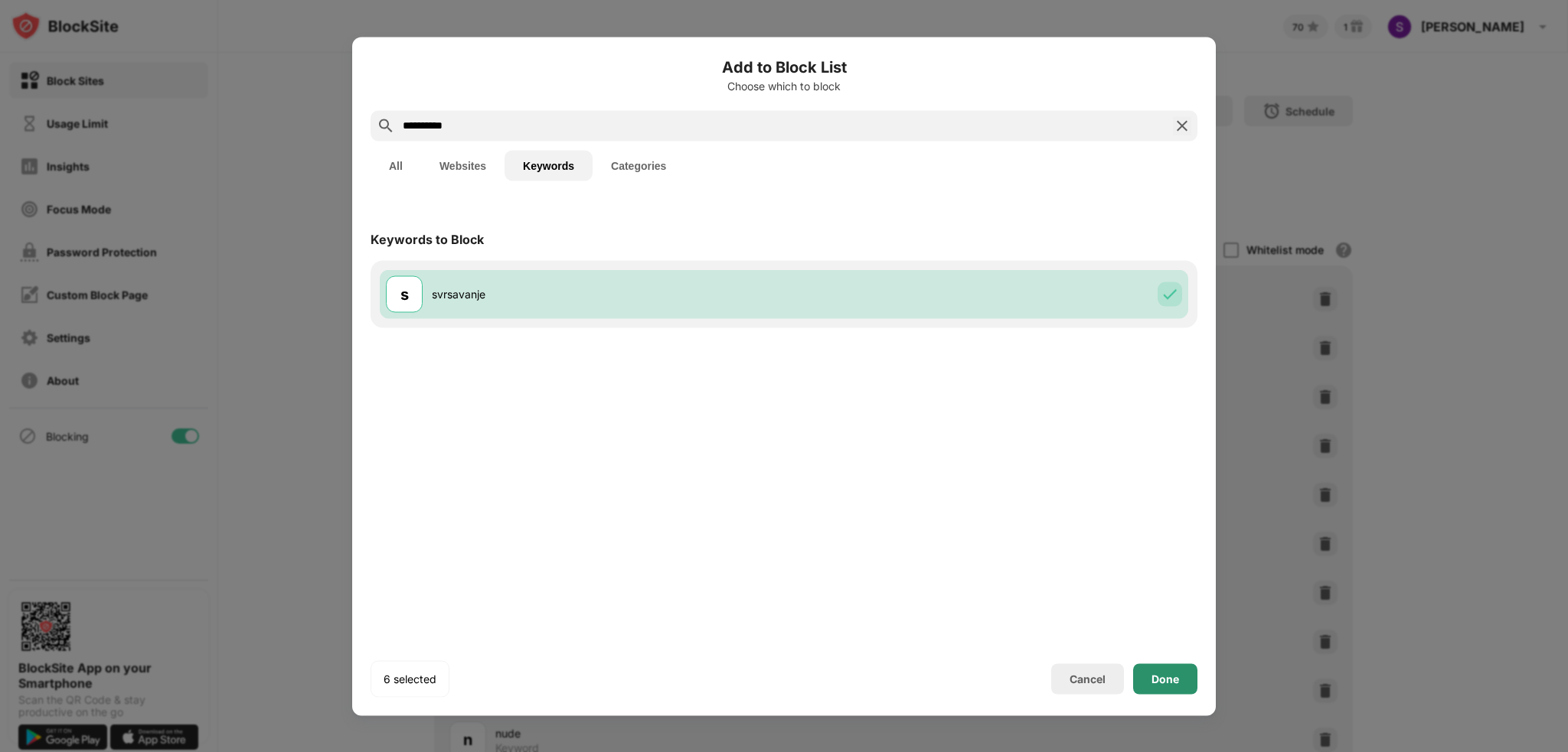
click at [1158, 681] on div "Done" at bounding box center [1165, 679] width 27 height 12
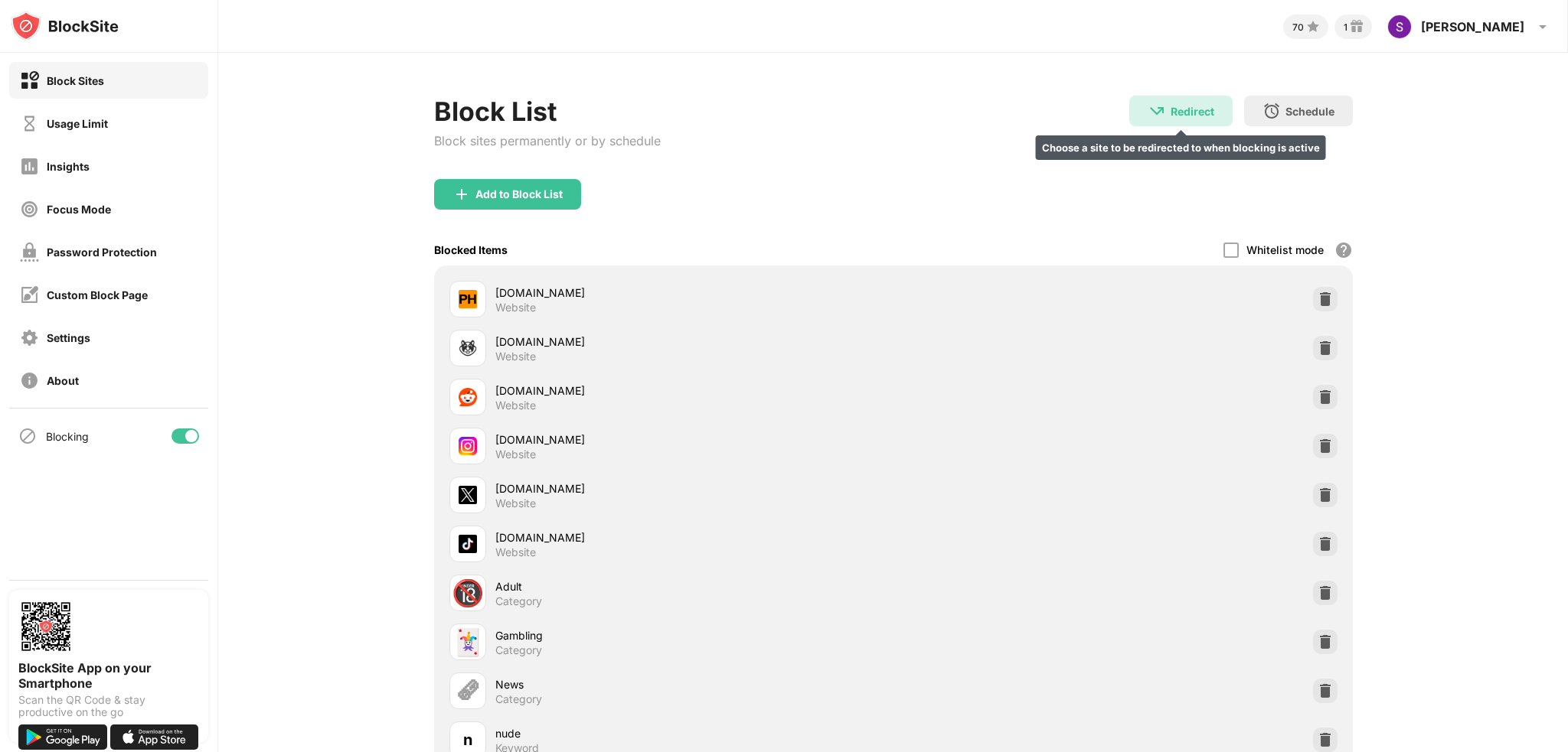
click at [1187, 118] on div "Redirect Choose a site to be redirected to when blocking is active" at bounding box center [1181, 111] width 104 height 31
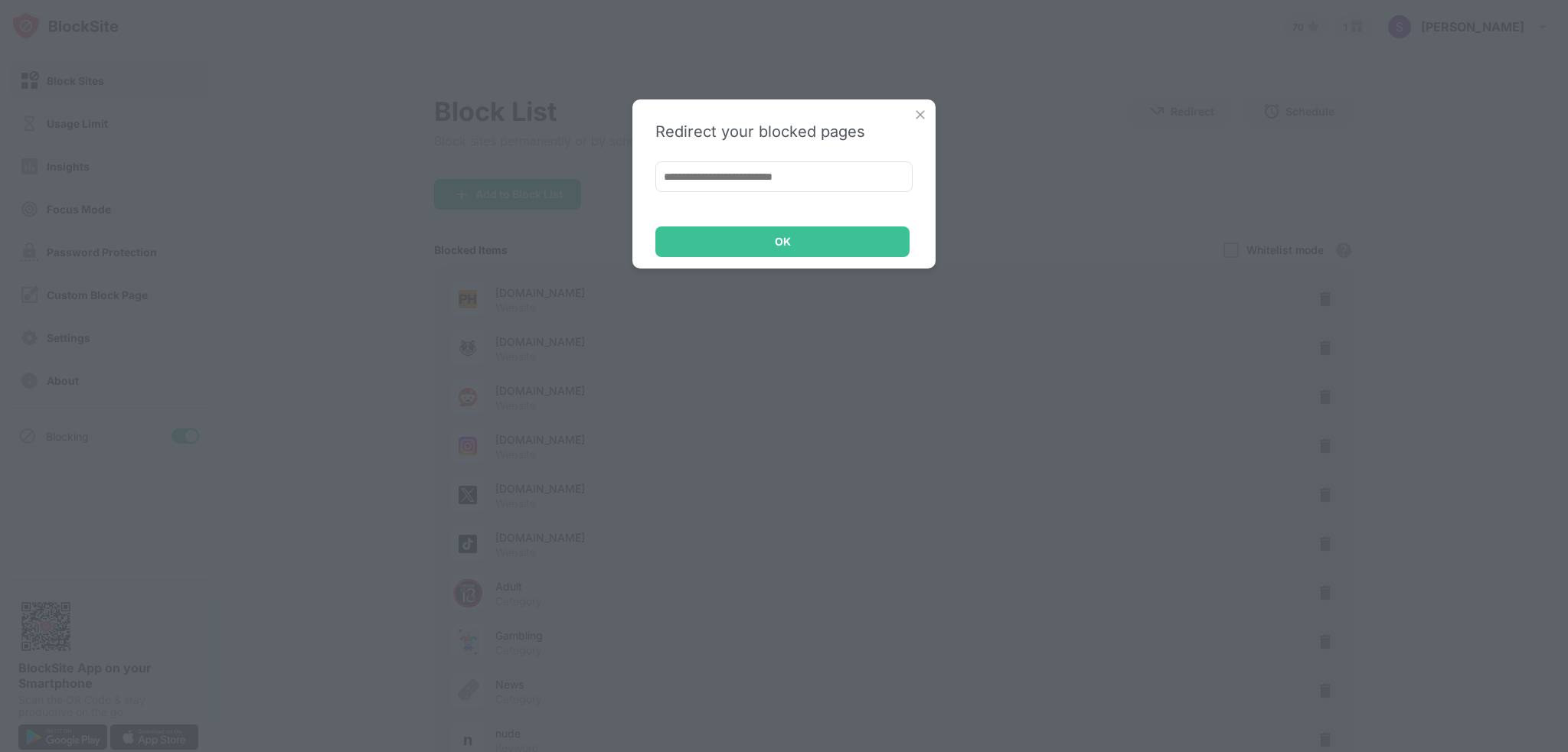
click at [790, 175] on input at bounding box center [784, 177] width 257 height 31
click at [825, 182] on input at bounding box center [784, 177] width 257 height 31
paste input "**********"
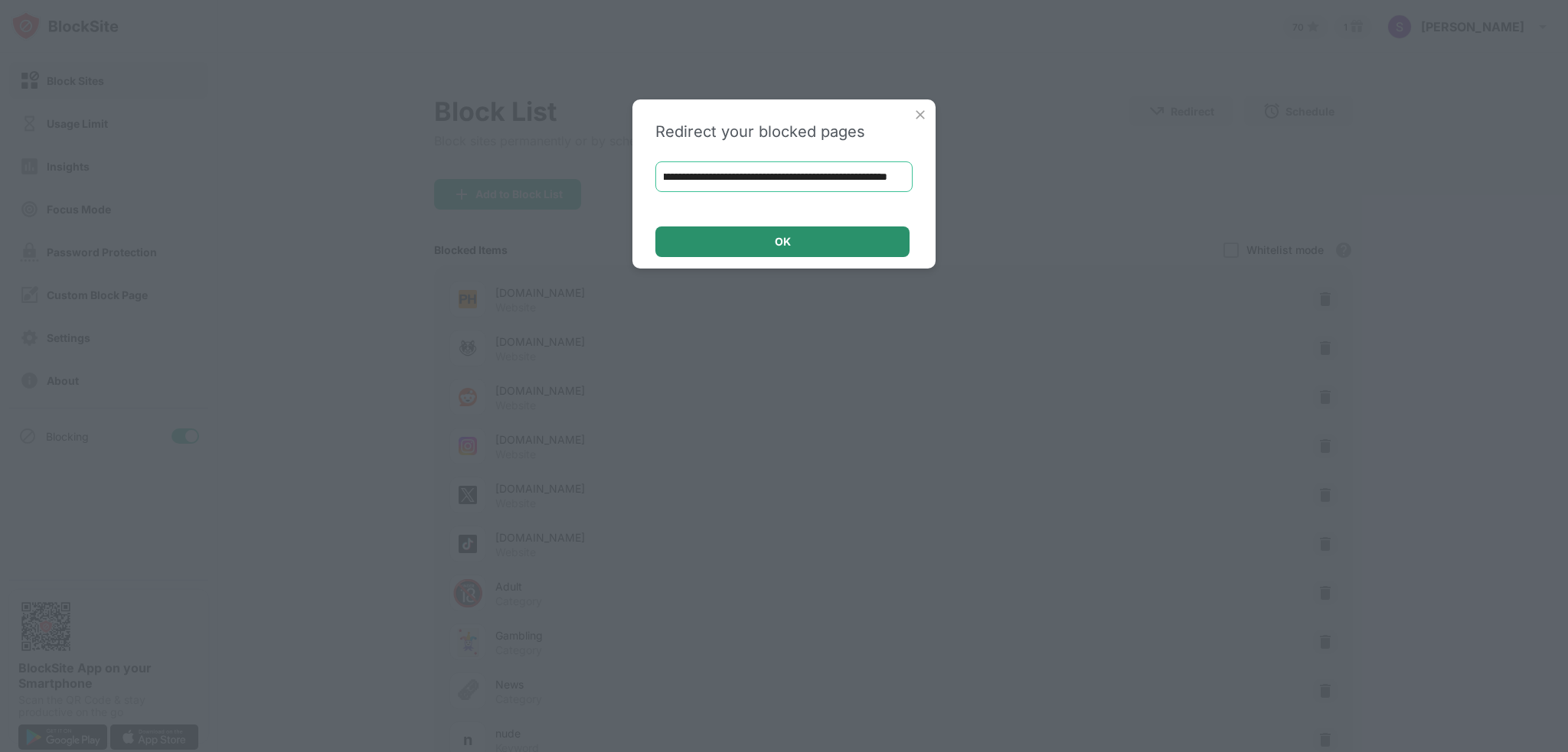
type input "**********"
click at [832, 239] on div "OK" at bounding box center [783, 242] width 254 height 31
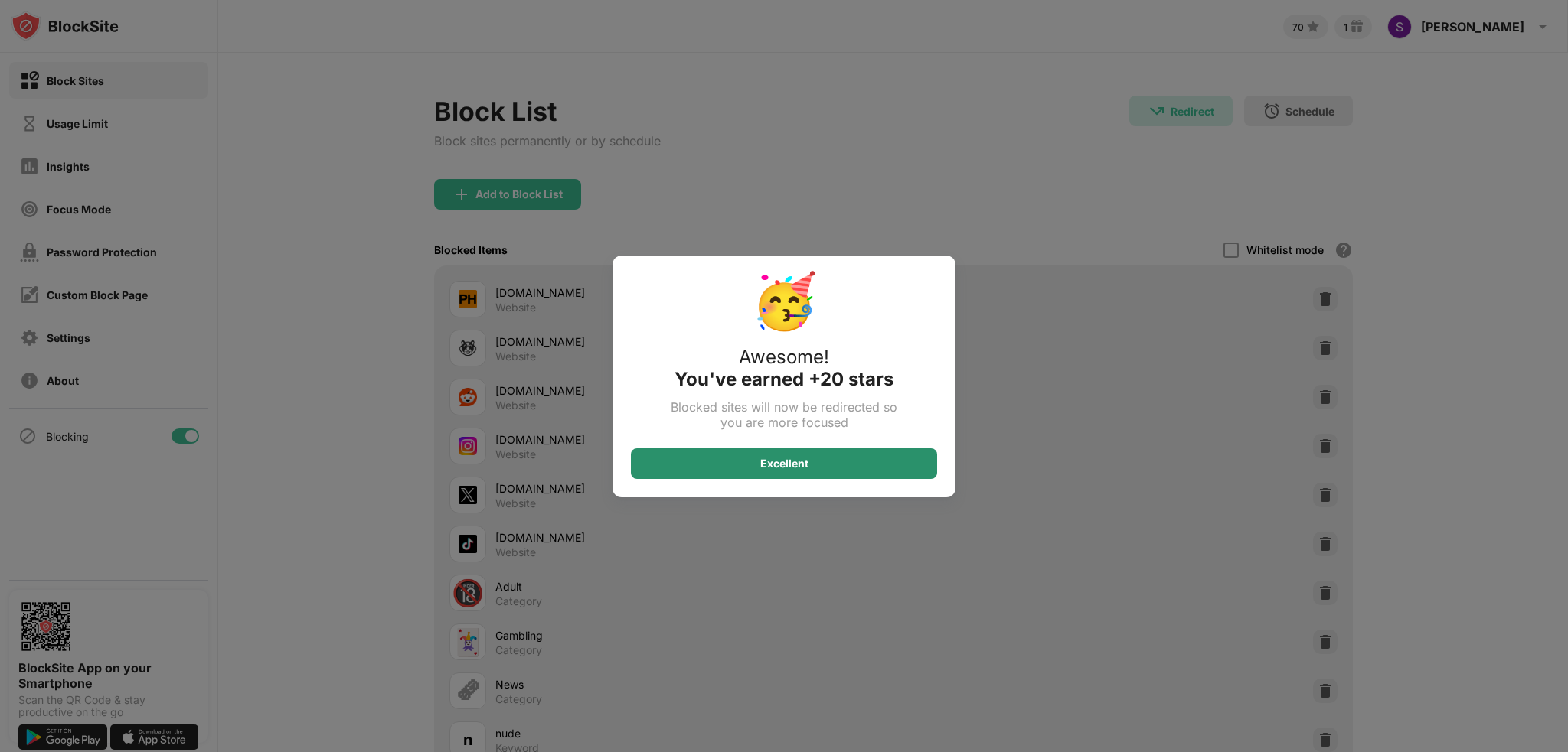
click at [842, 461] on div "Excellent" at bounding box center [784, 464] width 306 height 31
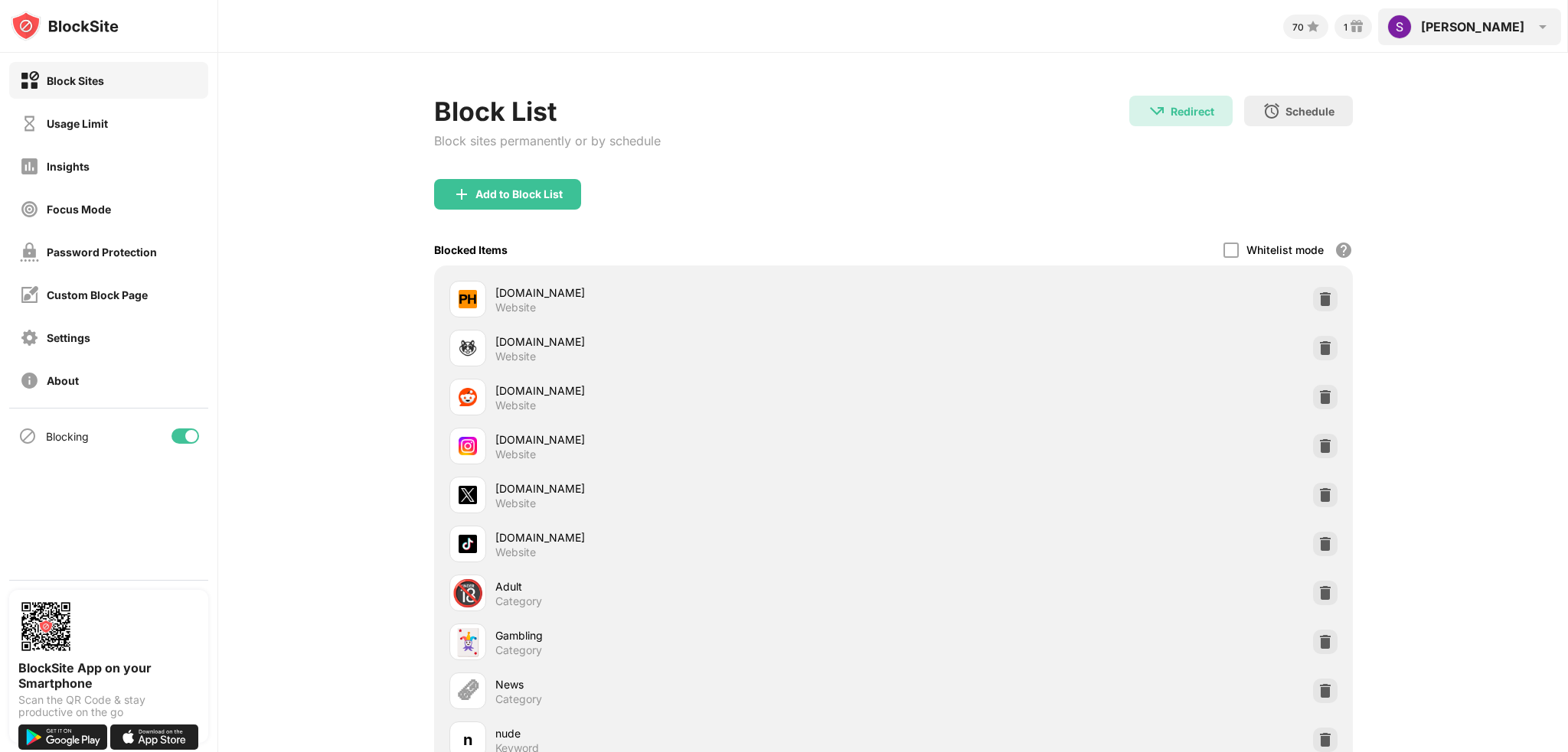
click at [1539, 24] on img at bounding box center [1544, 27] width 19 height 19
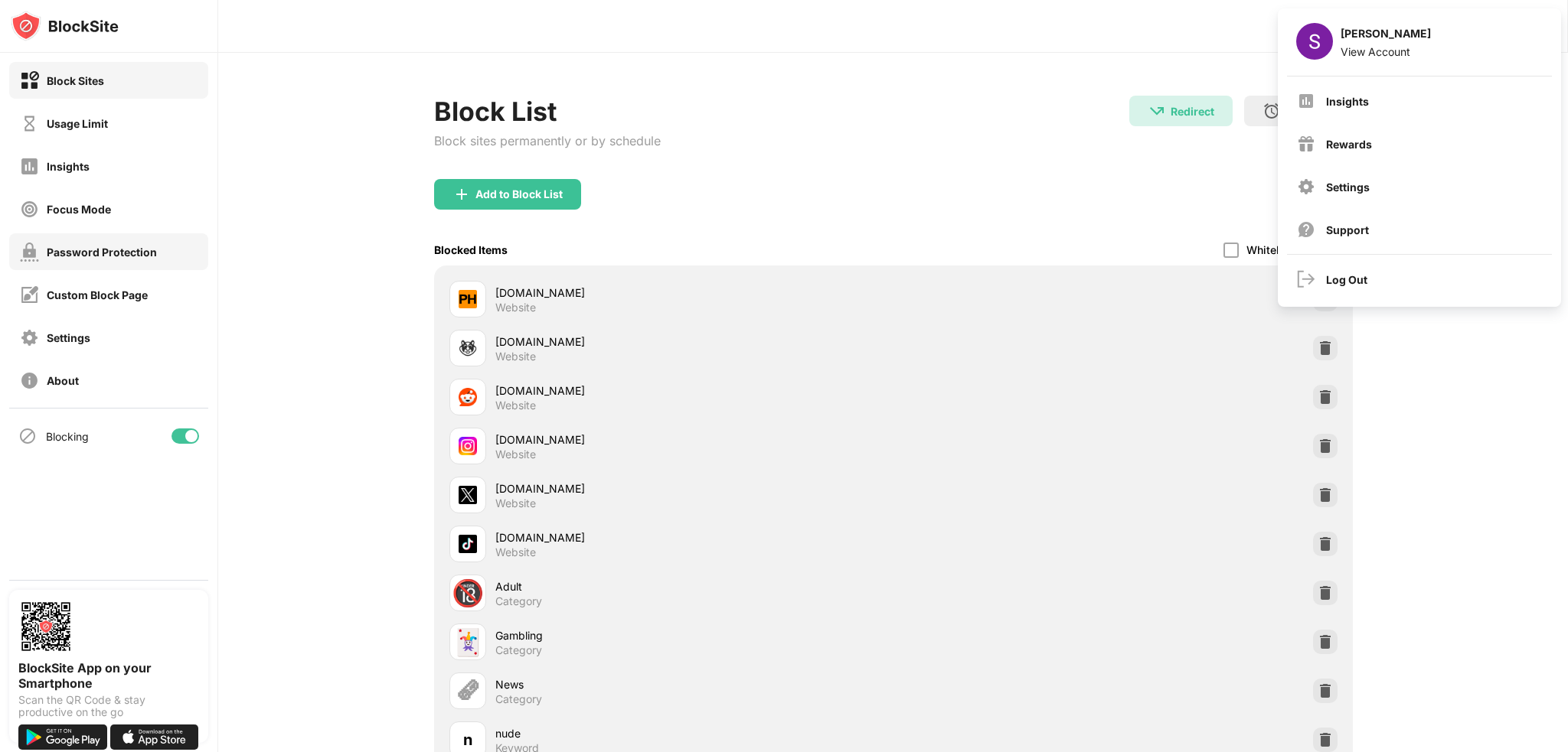
click at [125, 253] on div "Password Protection" at bounding box center [102, 252] width 110 height 13
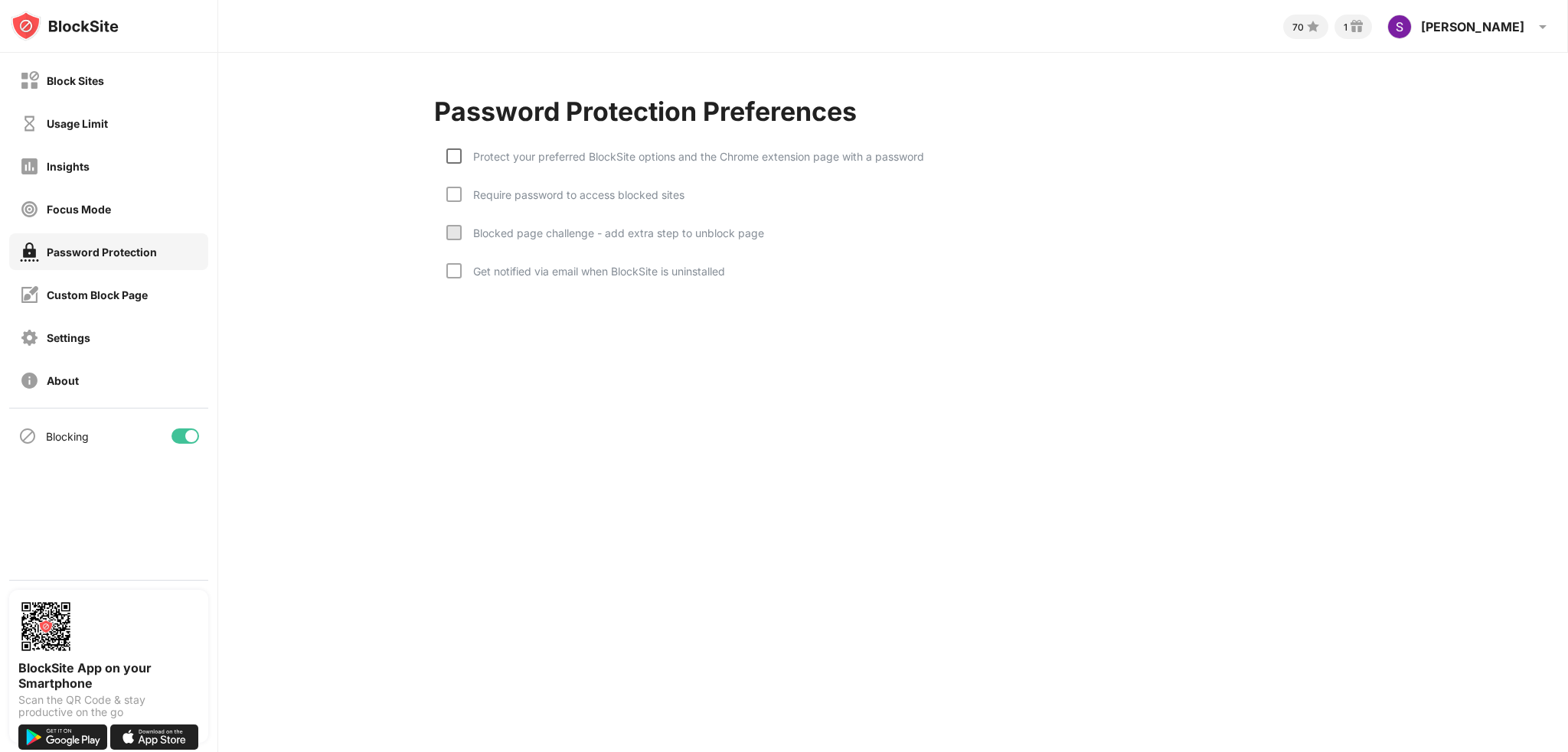
click at [458, 158] on div at bounding box center [454, 156] width 15 height 15
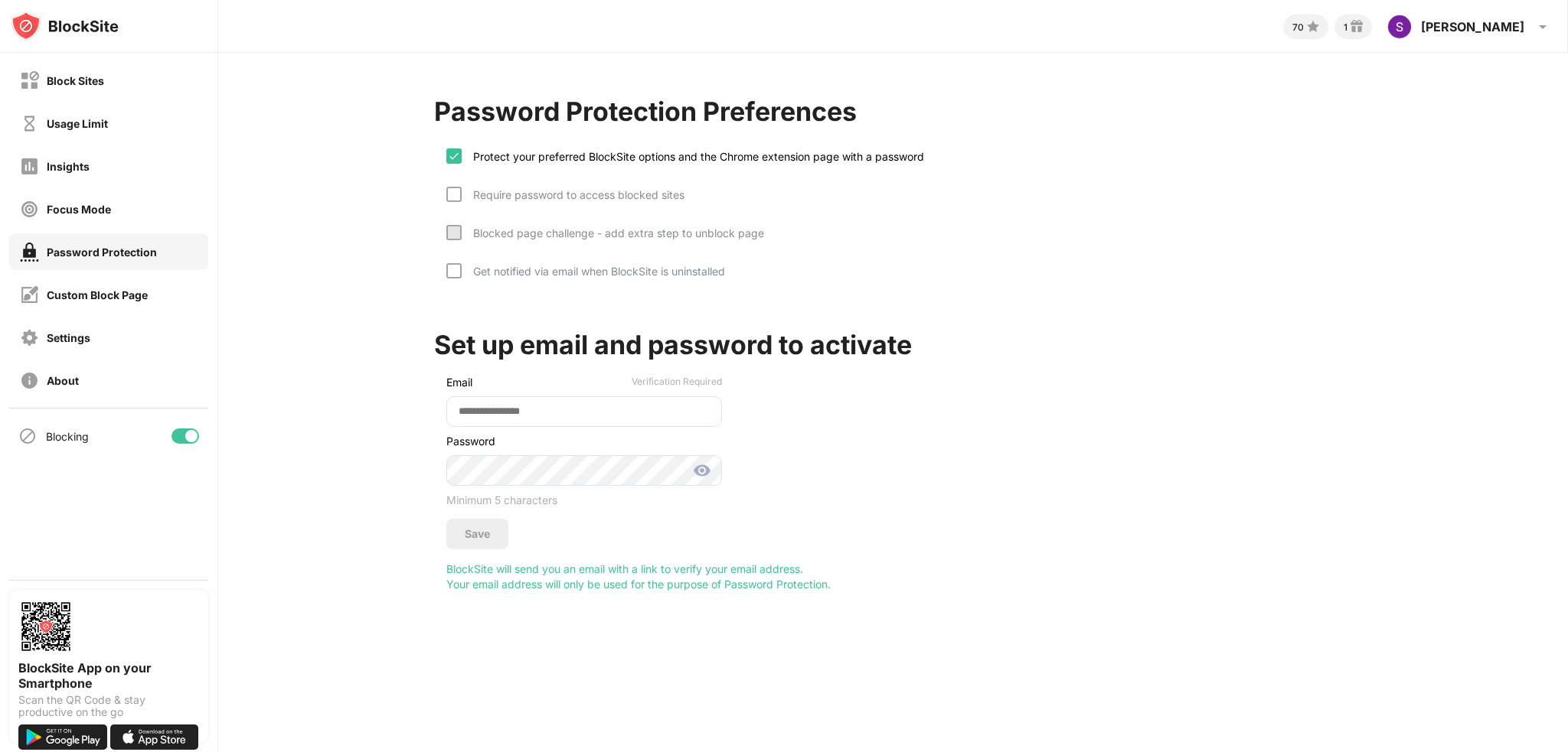
click at [465, 193] on div "Require password to access blocked sites" at bounding box center [573, 195] width 223 height 13
click at [460, 235] on div at bounding box center [454, 232] width 15 height 15
click at [455, 233] on div at bounding box center [454, 232] width 15 height 15
click at [459, 152] on img at bounding box center [454, 155] width 12 height 12
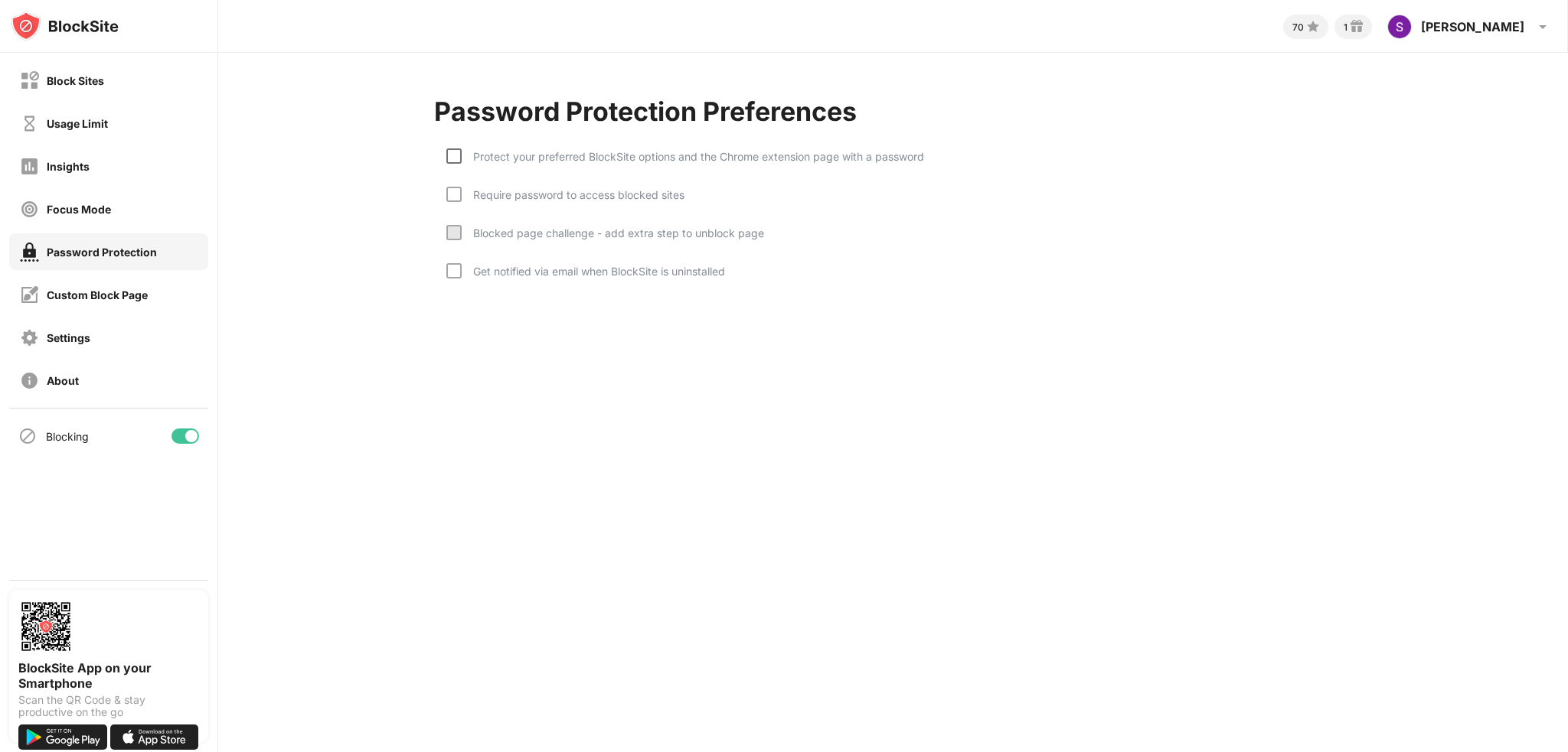
click at [461, 194] on div "Require password to access blocked sites" at bounding box center [573, 195] width 223 height 13
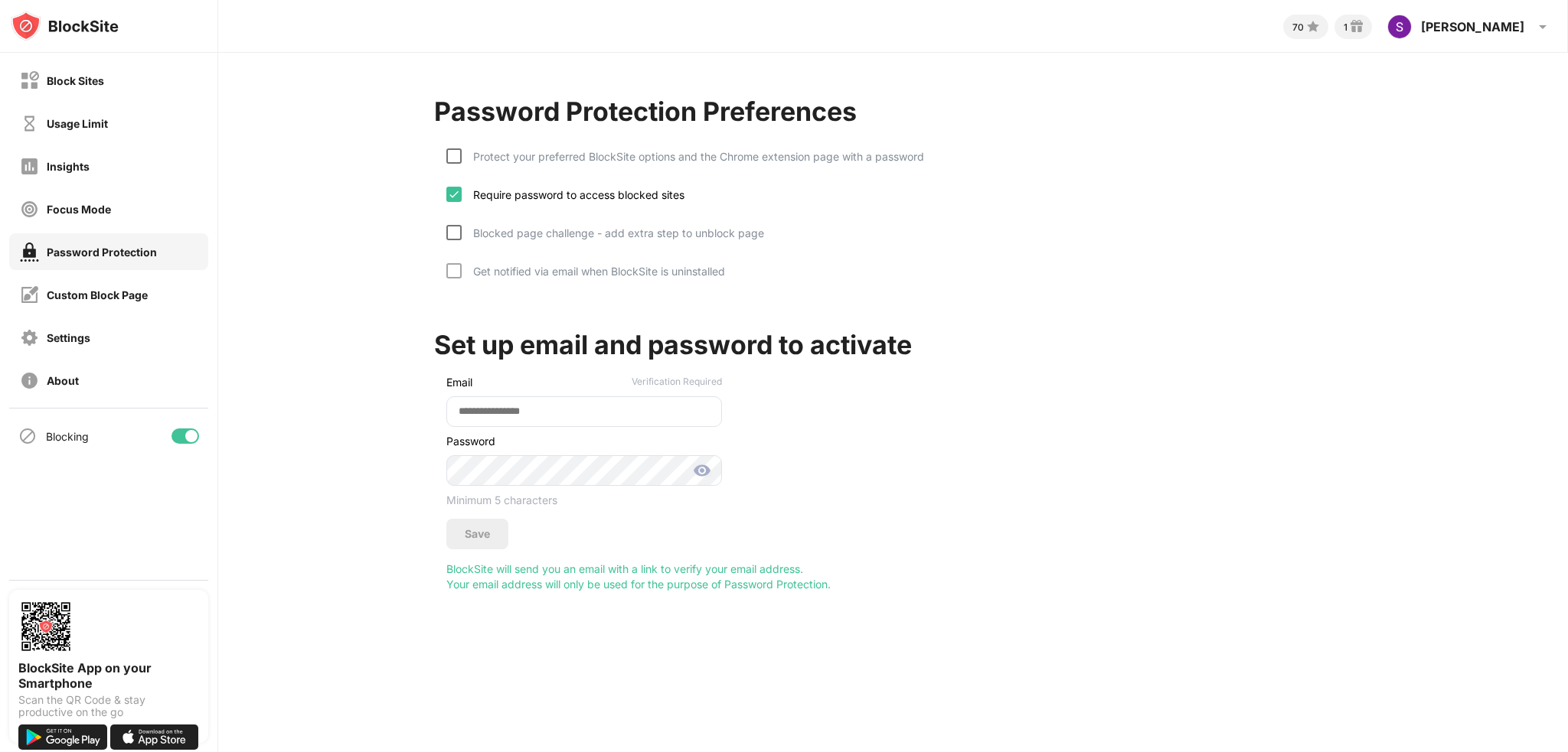
click at [457, 229] on div at bounding box center [454, 232] width 15 height 15
click at [459, 271] on div at bounding box center [454, 271] width 15 height 15
click at [461, 150] on div "Protect your preferred BlockSite options and the Chrome extension page with a p…" at bounding box center [692, 156] width 462 height 13
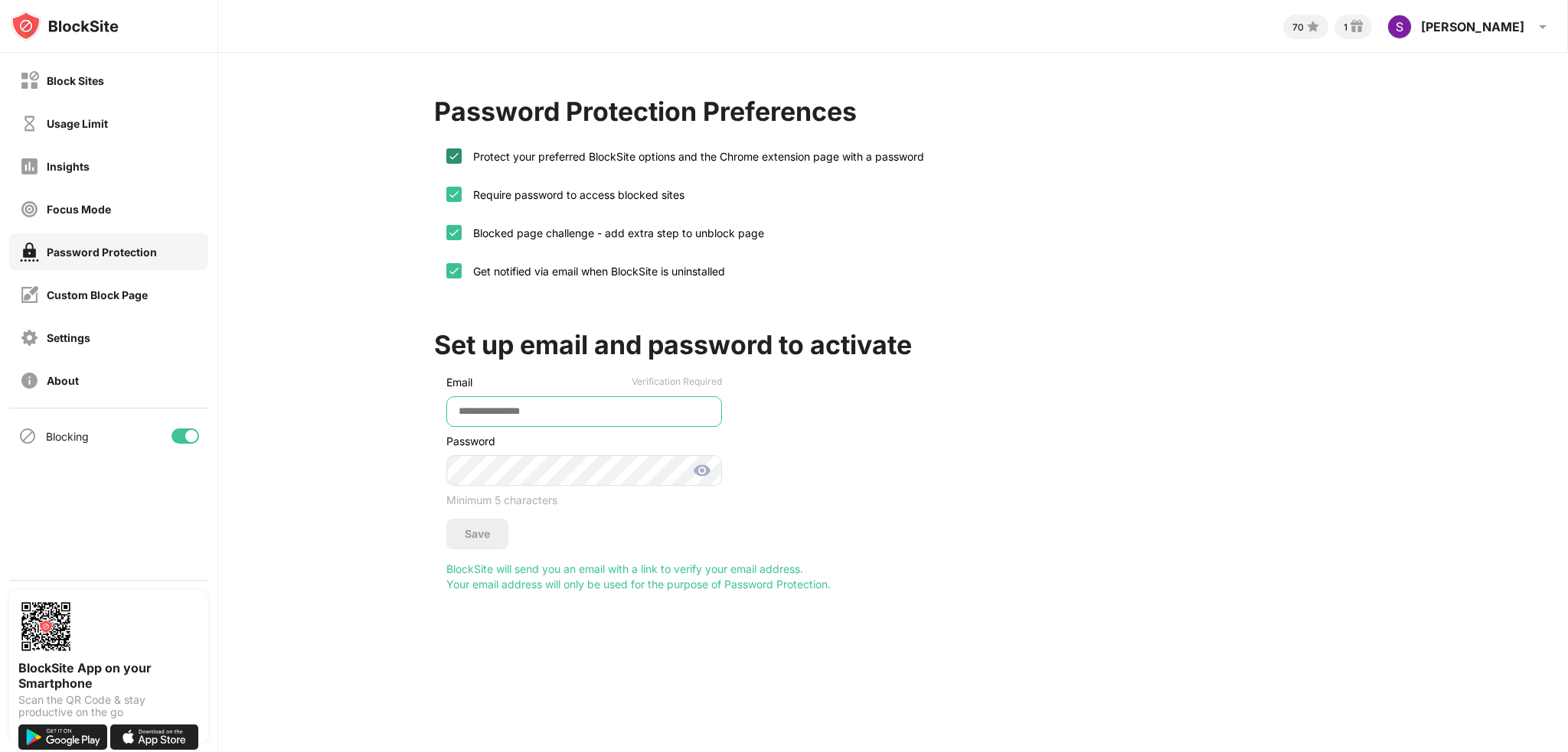
click at [558, 397] on input "email" at bounding box center [584, 411] width 276 height 31
drag, startPoint x: 83, startPoint y: 90, endPoint x: 38, endPoint y: 85, distance: 45.3
click at [497, 408] on input "email" at bounding box center [584, 411] width 276 height 31
type input "**********"
click at [481, 531] on div "Save" at bounding box center [477, 534] width 25 height 12
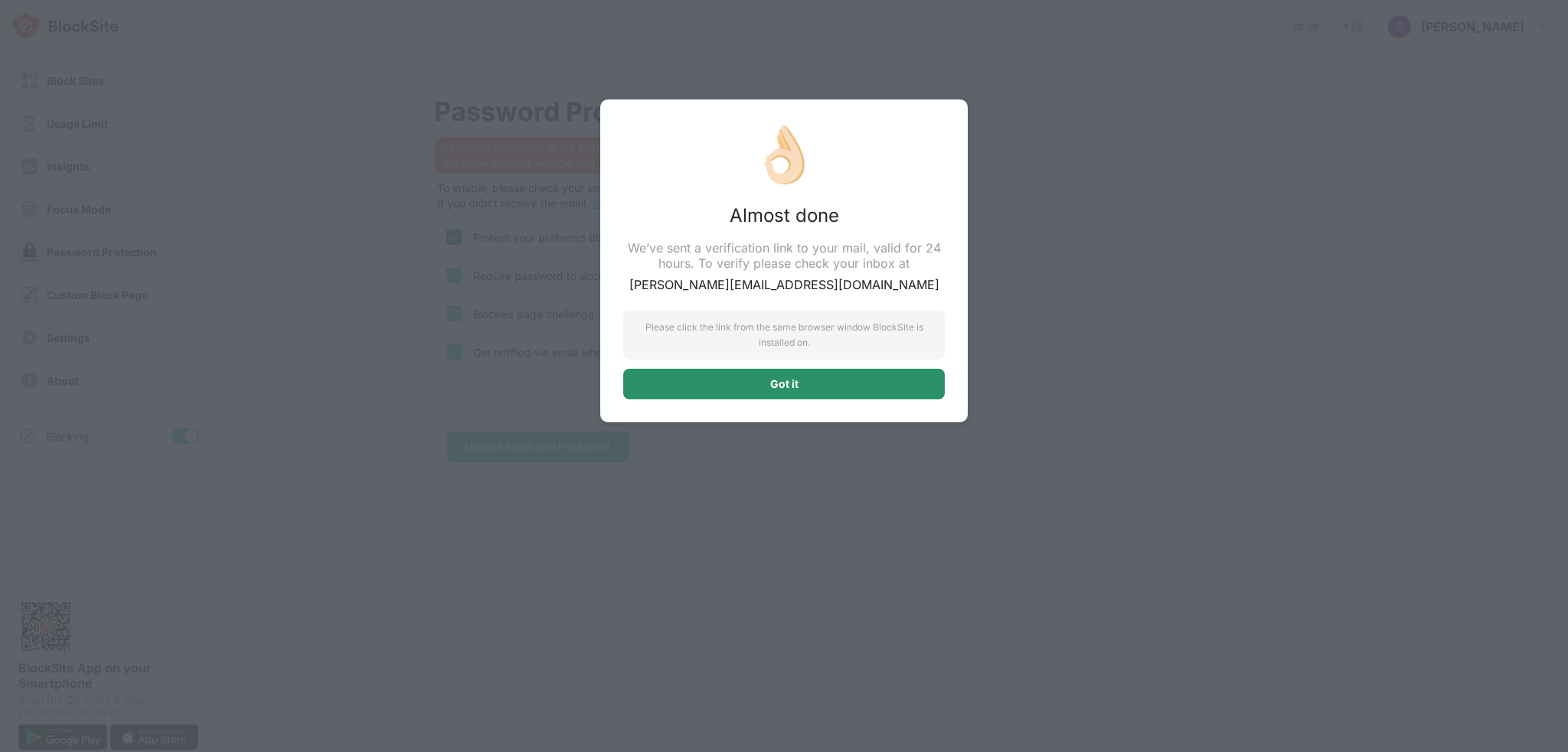
click at [812, 376] on div "Got it" at bounding box center [784, 384] width 322 height 31
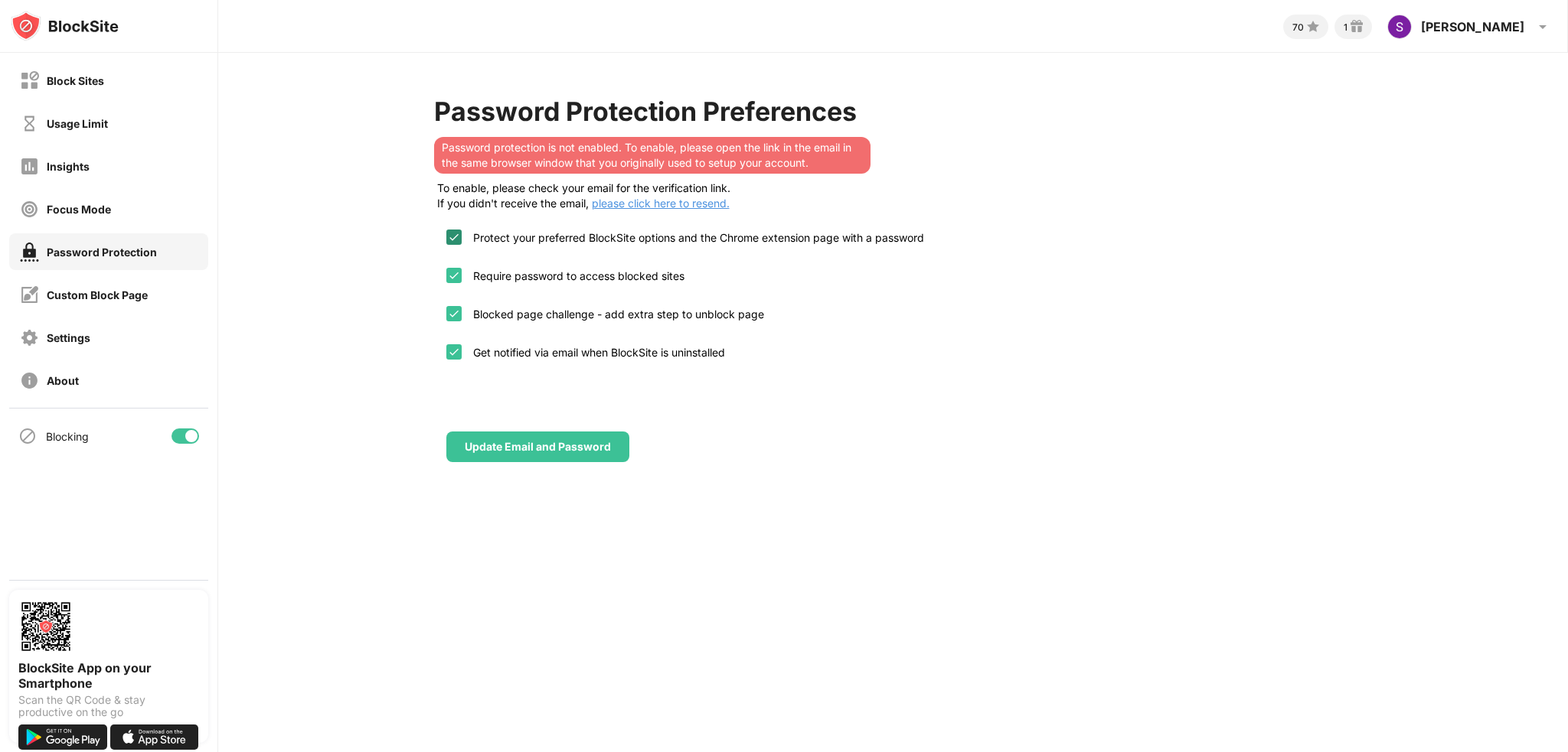
click at [1291, 183] on div "Password Protection Preferences Password protection is not enabled. To enable, …" at bounding box center [894, 280] width 919 height 367
click at [114, 85] on div "Block Sites" at bounding box center [108, 80] width 199 height 37
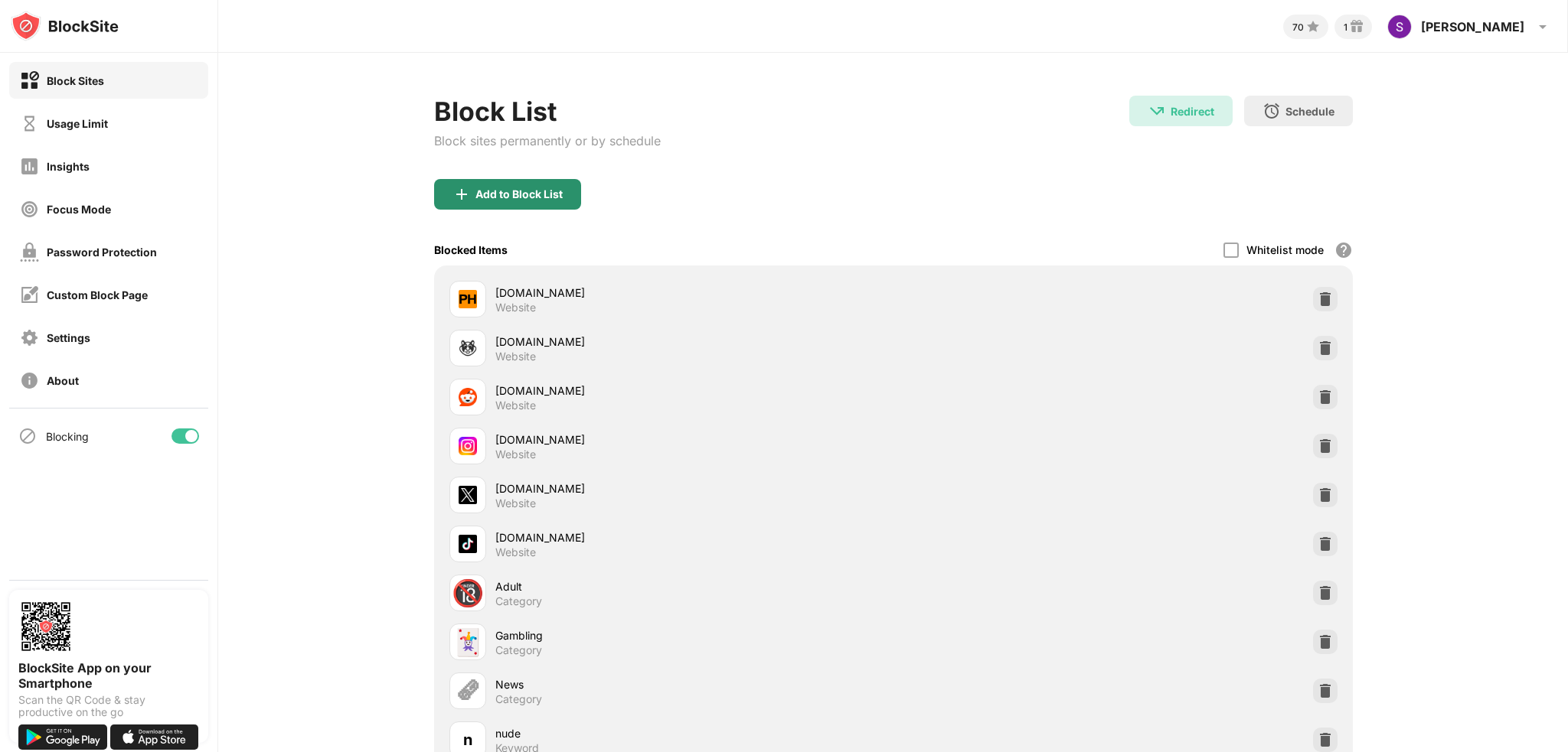
click at [504, 196] on div "Add to Block List" at bounding box center [519, 194] width 88 height 12
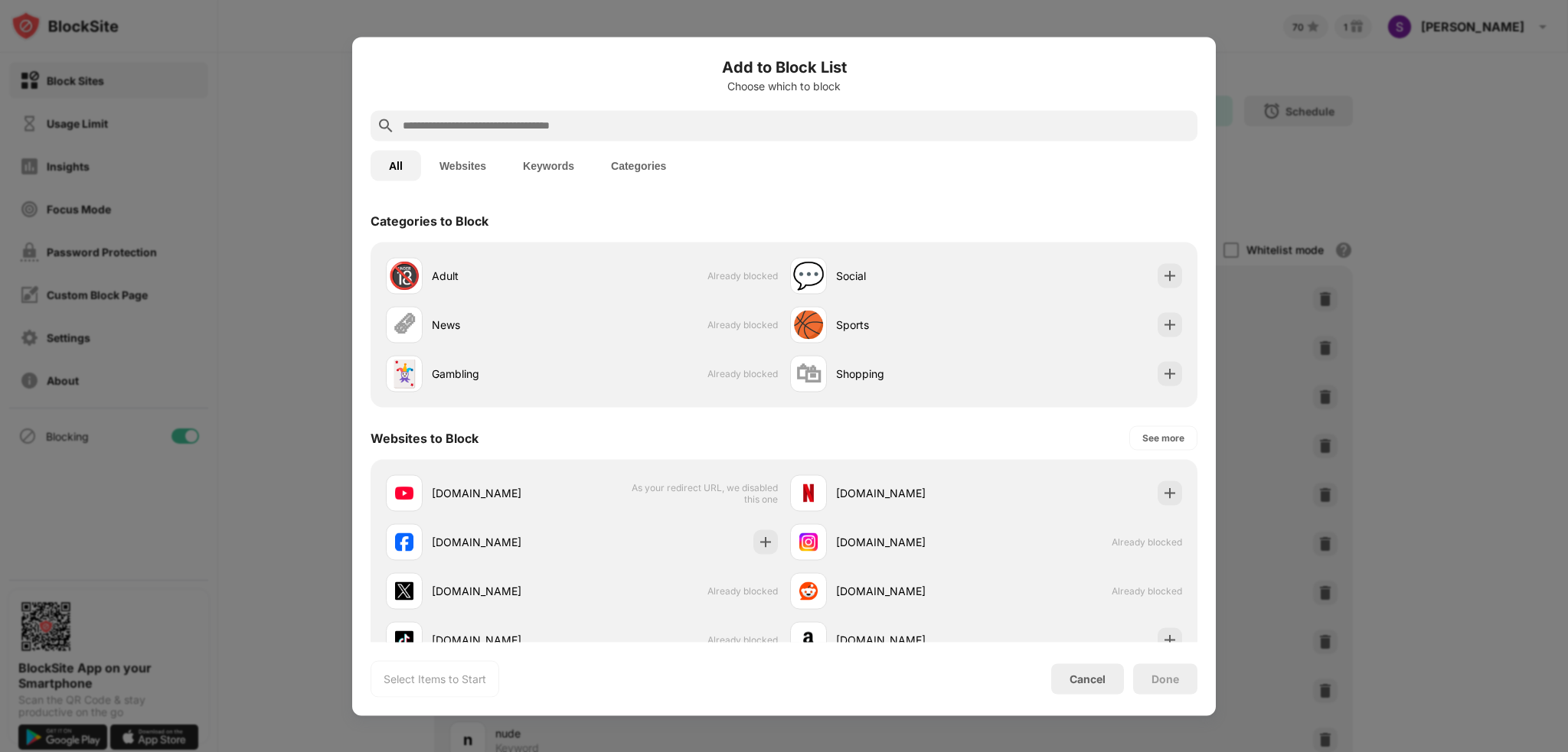
click at [539, 165] on button "Keywords" at bounding box center [549, 165] width 89 height 31
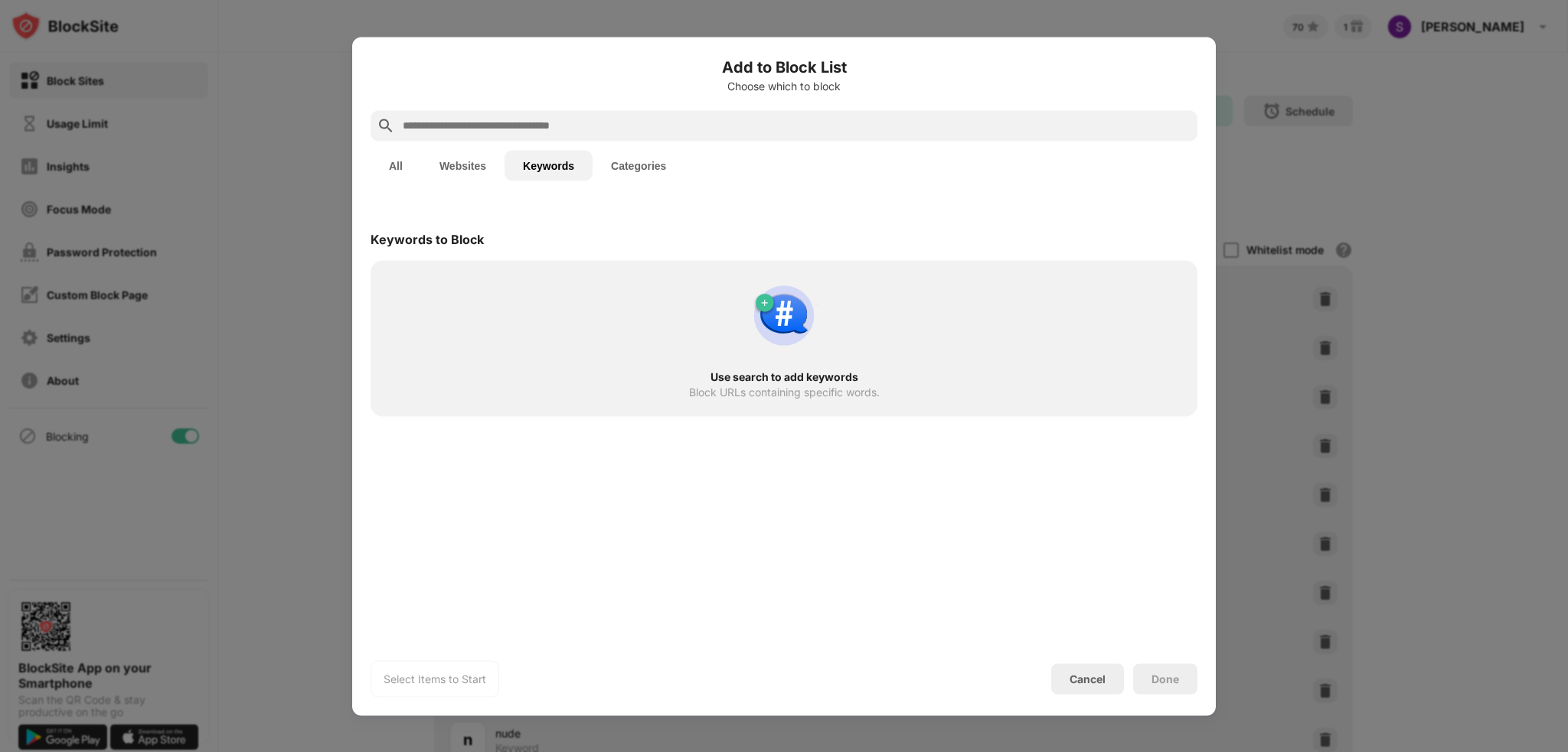
click at [530, 129] on input "text" at bounding box center [796, 126] width 790 height 19
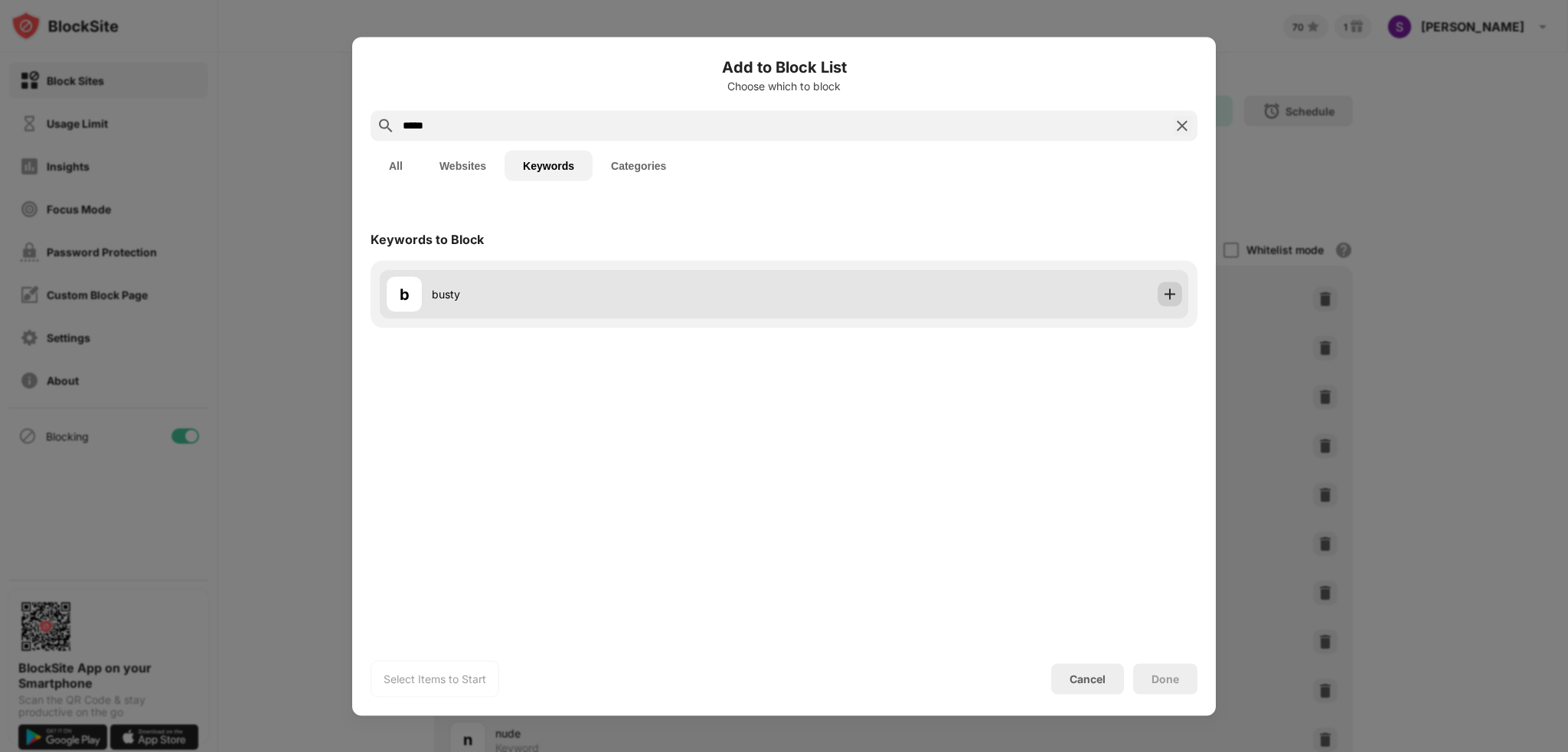
click at [1171, 292] on img at bounding box center [1170, 294] width 15 height 15
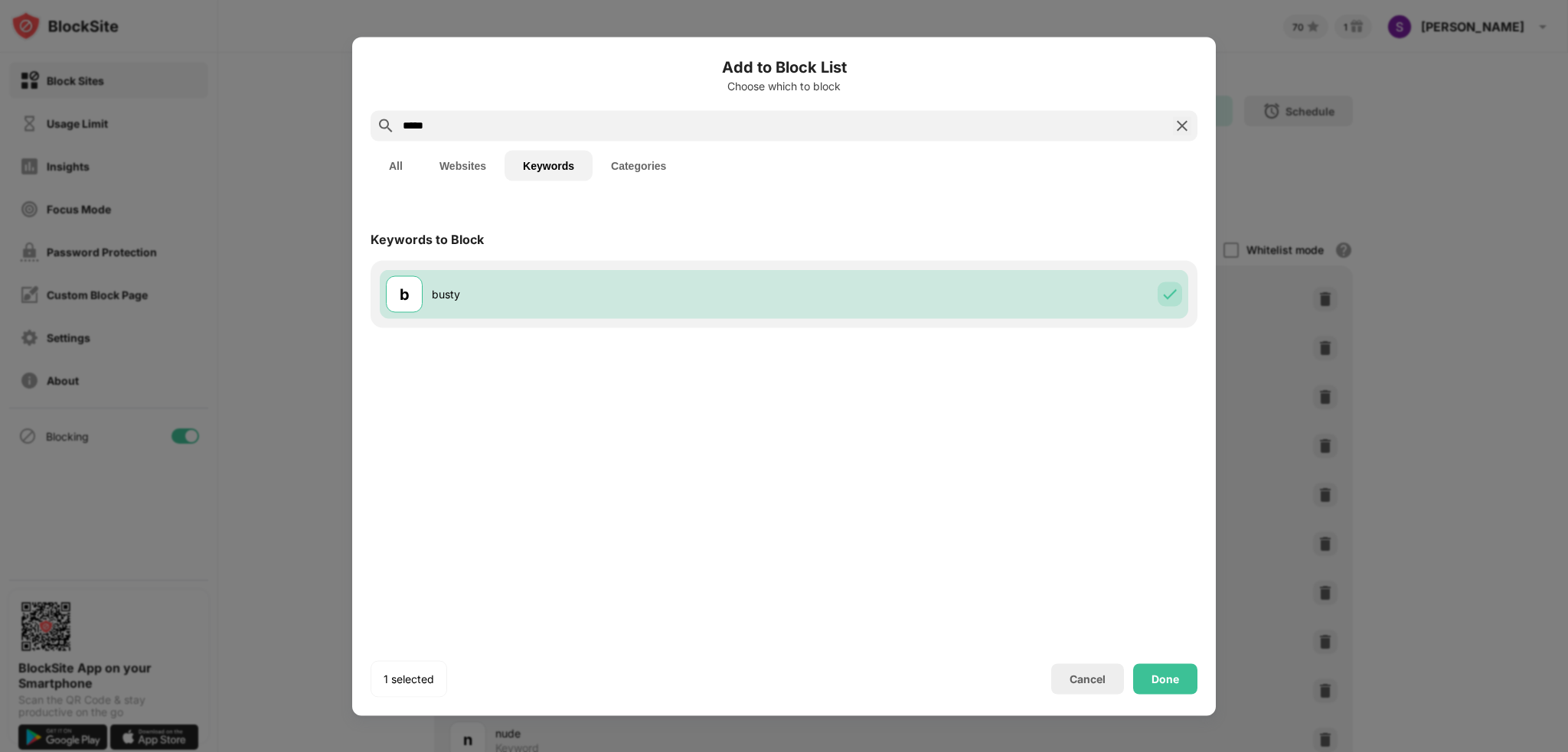
drag, startPoint x: 505, startPoint y: 128, endPoint x: 205, endPoint y: 112, distance: 300.4
click at [205, 752] on div "Add to Block List Choose which to block ***** All Websites Keywords Categories …" at bounding box center [784, 752] width 1568 height 0
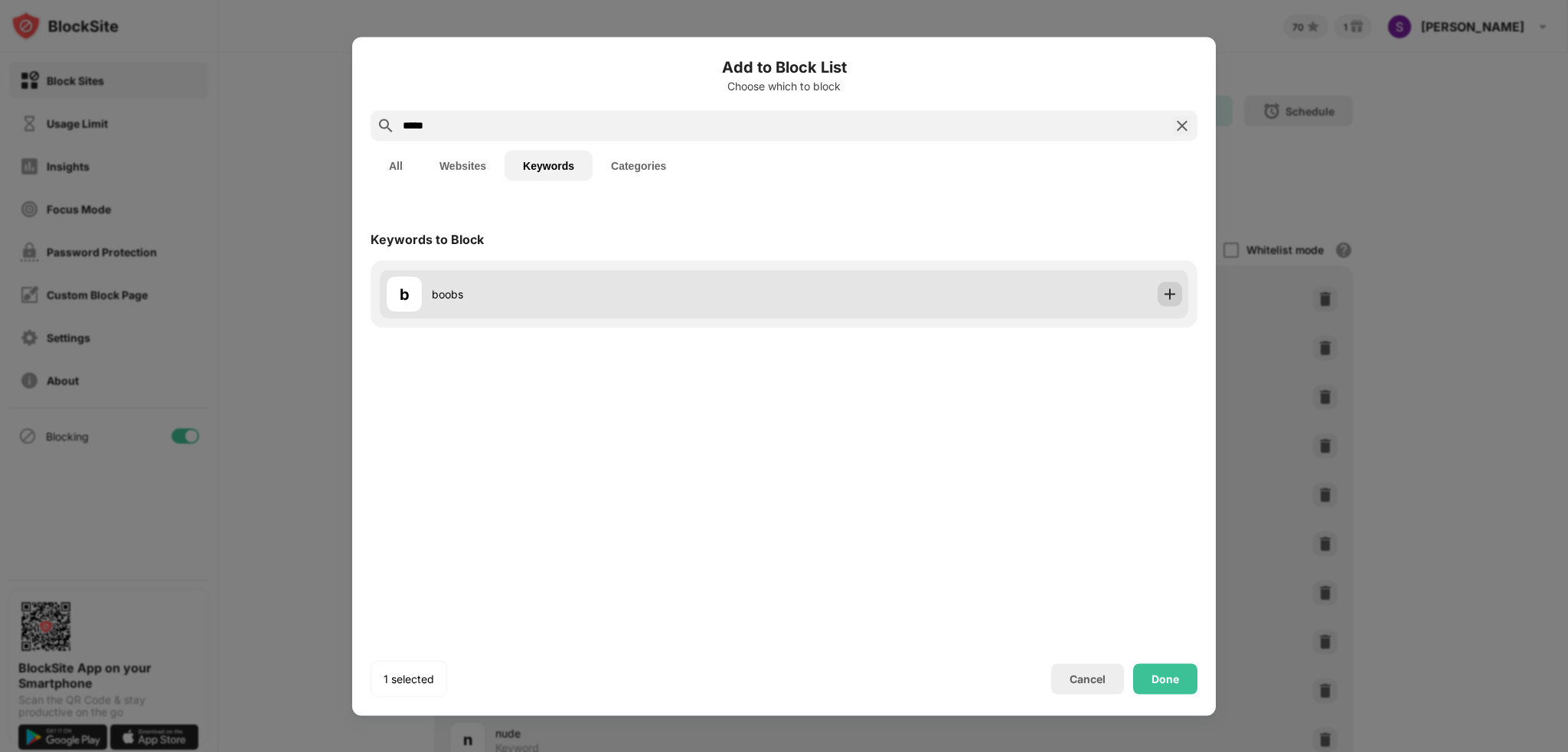
type input "*****"
click at [1166, 296] on img at bounding box center [1170, 294] width 15 height 15
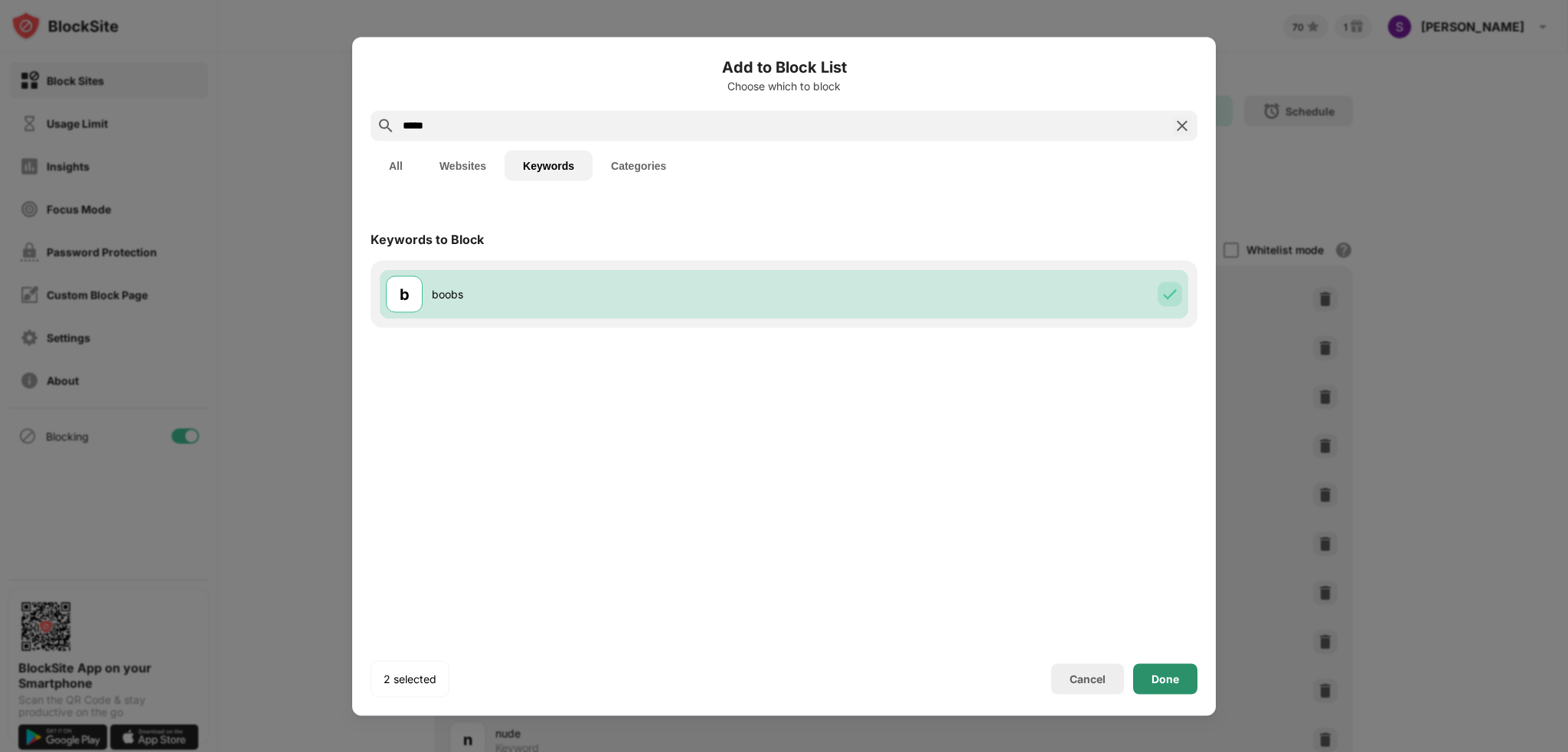
click at [1162, 678] on div "Done" at bounding box center [1165, 679] width 27 height 12
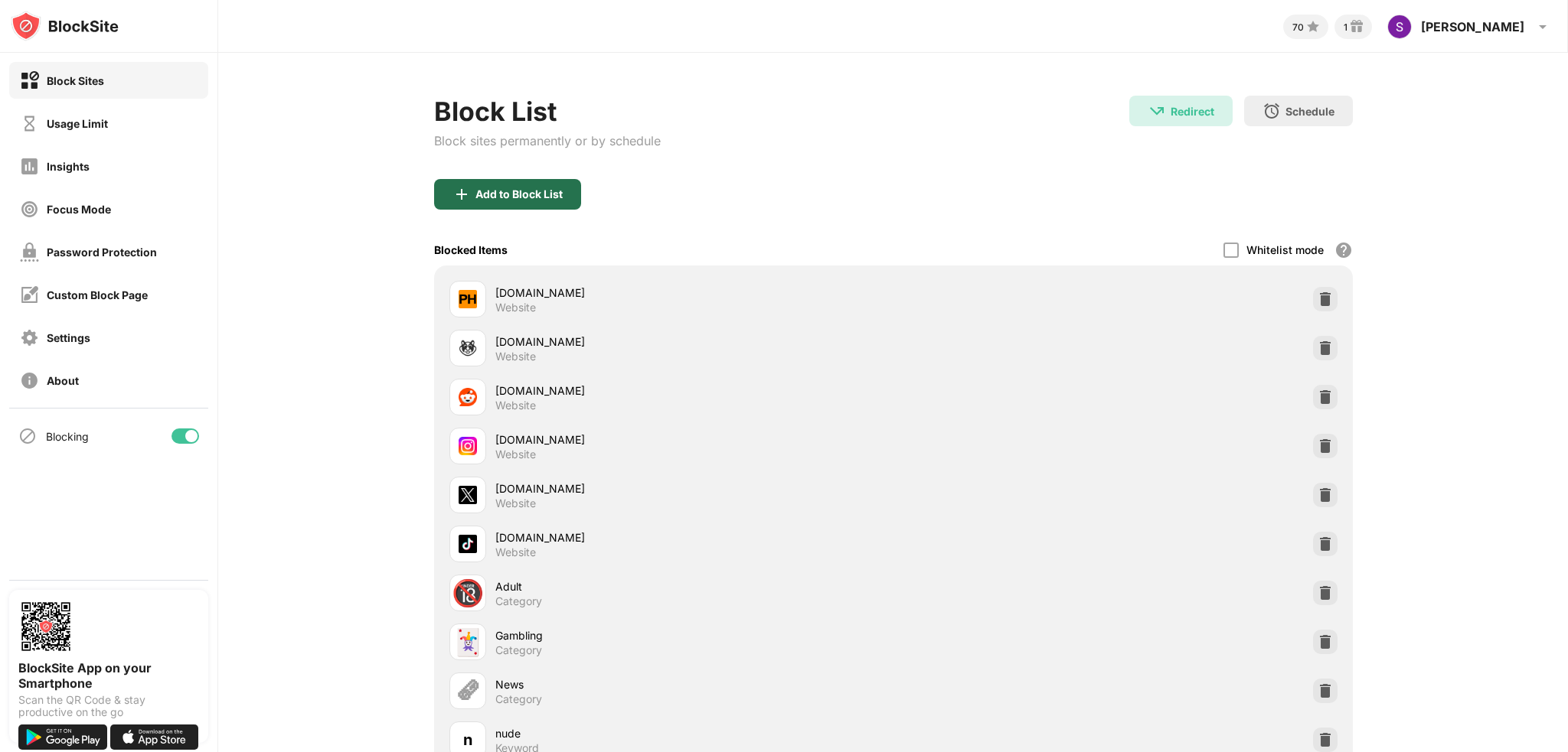
click at [481, 198] on div "Add to Block List" at bounding box center [519, 194] width 88 height 12
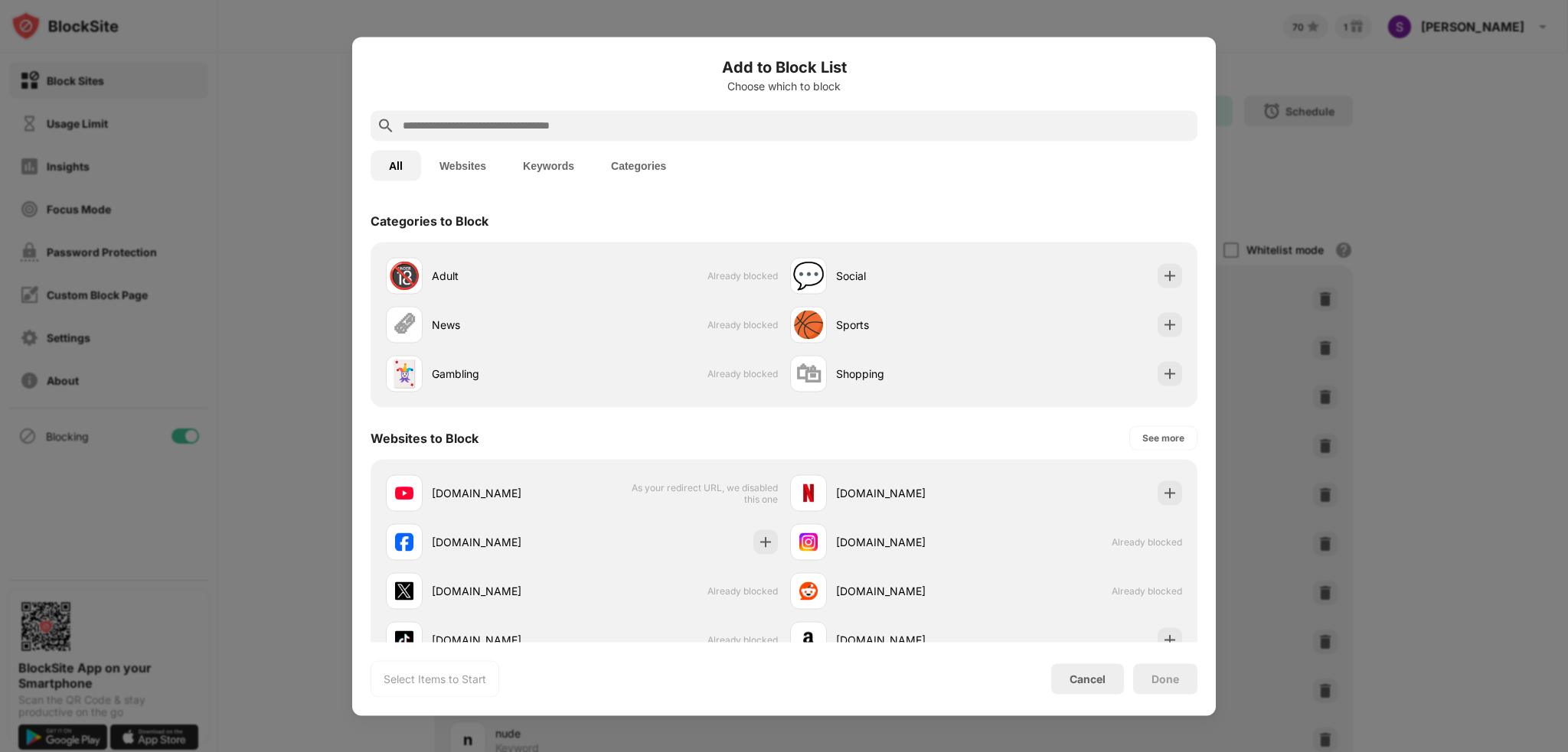
click at [545, 160] on button "Keywords" at bounding box center [549, 165] width 89 height 31
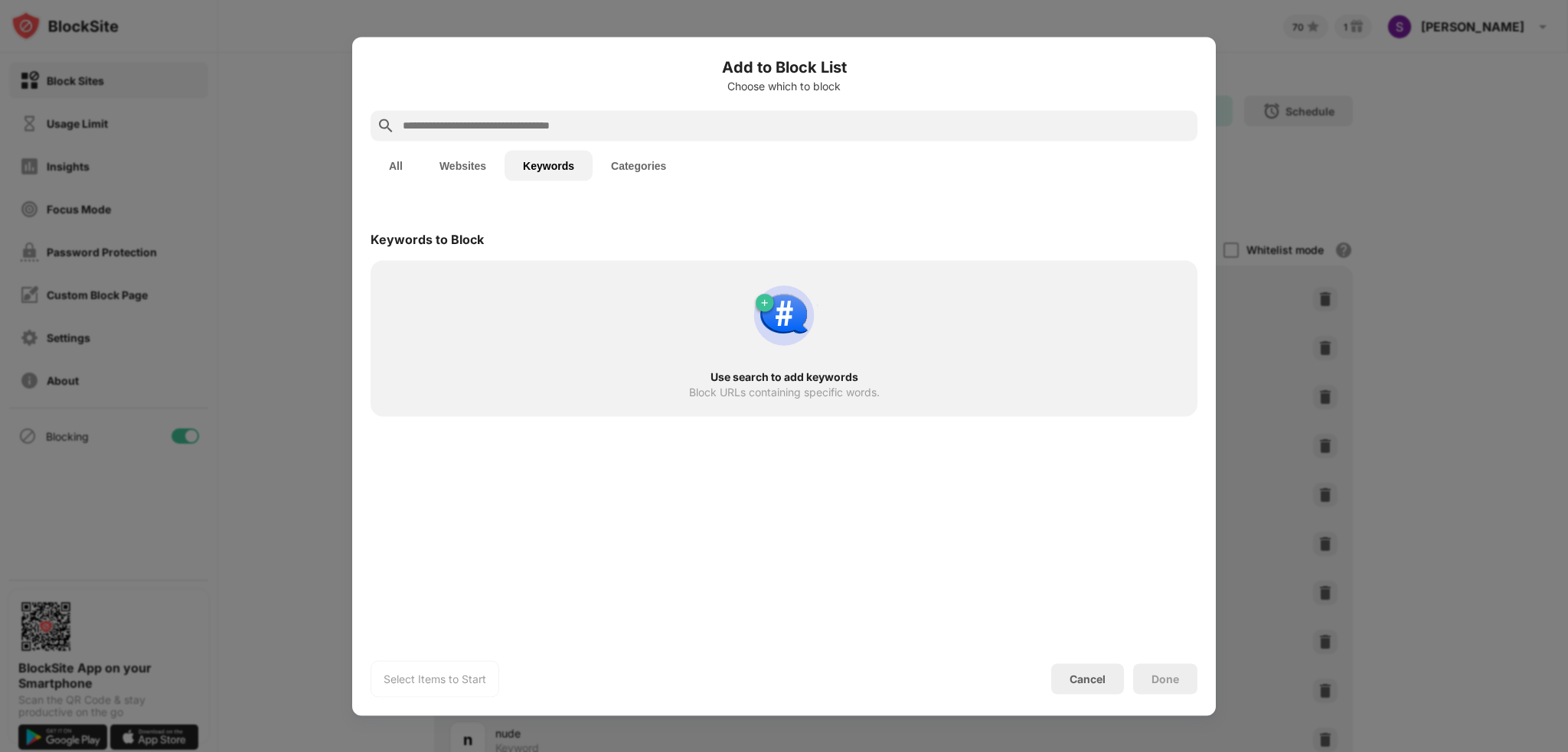
click at [542, 120] on input "text" at bounding box center [796, 126] width 790 height 19
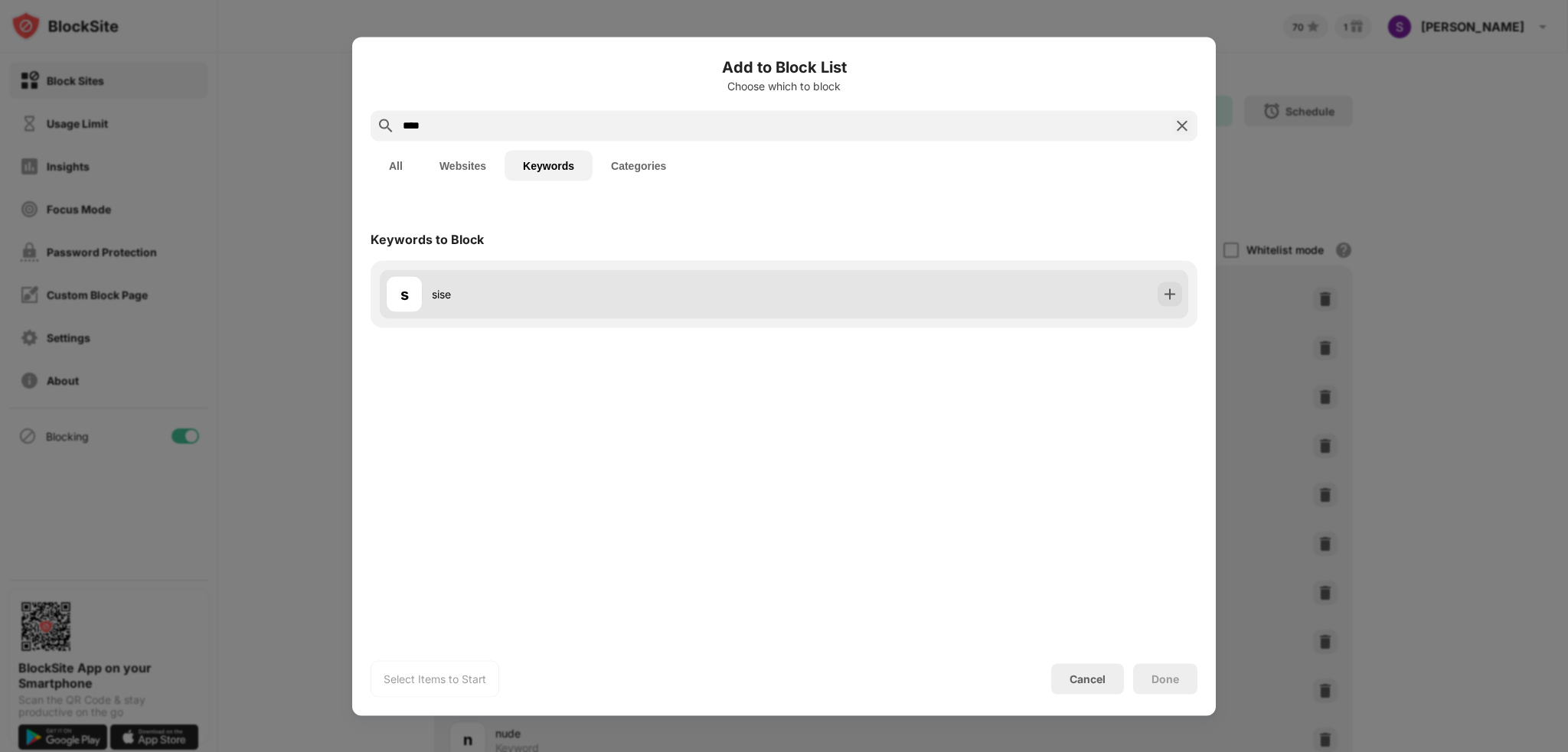
type input "****"
click at [1175, 297] on img at bounding box center [1170, 294] width 15 height 15
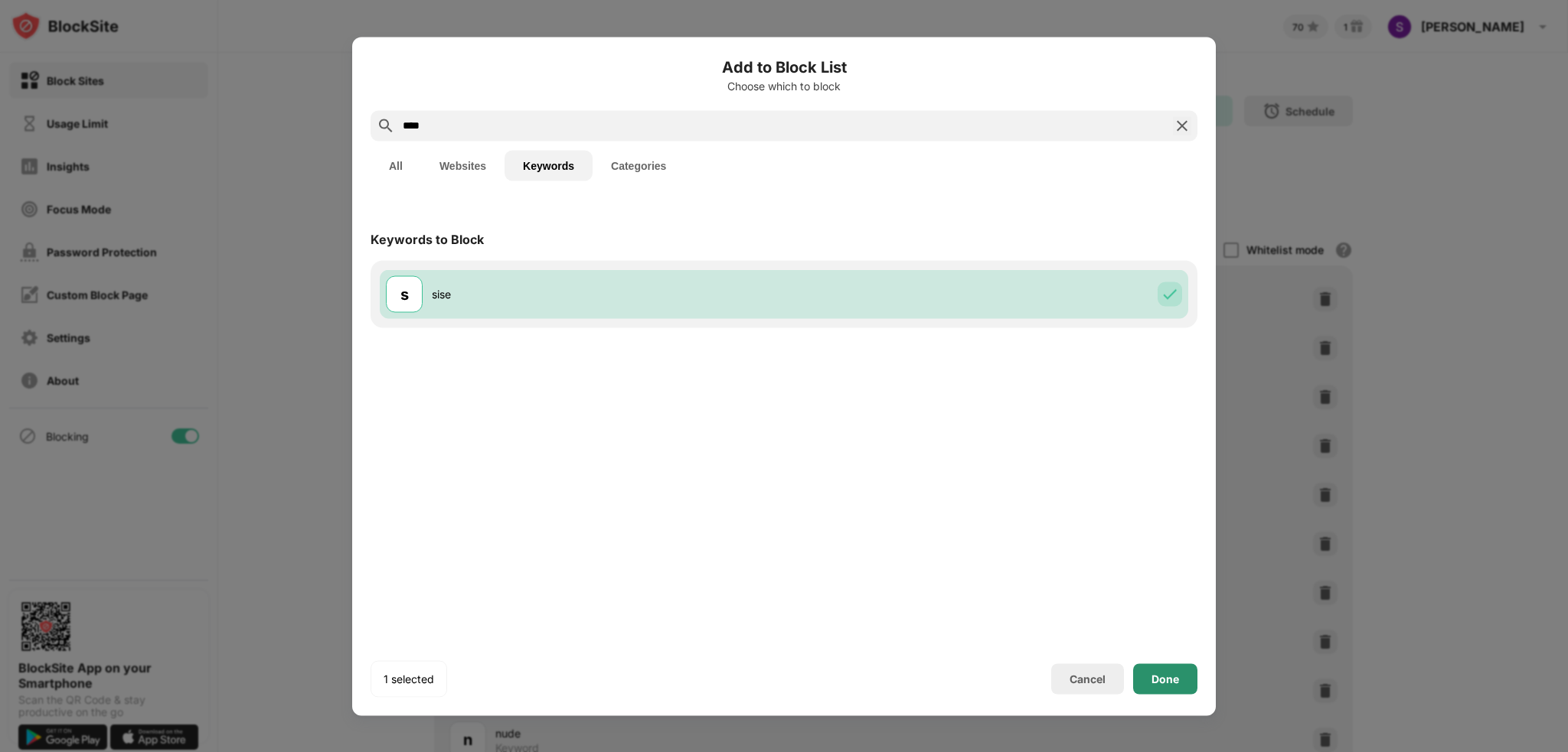
click at [1171, 680] on div "Done" at bounding box center [1165, 679] width 27 height 12
